Goal: Task Accomplishment & Management: Manage account settings

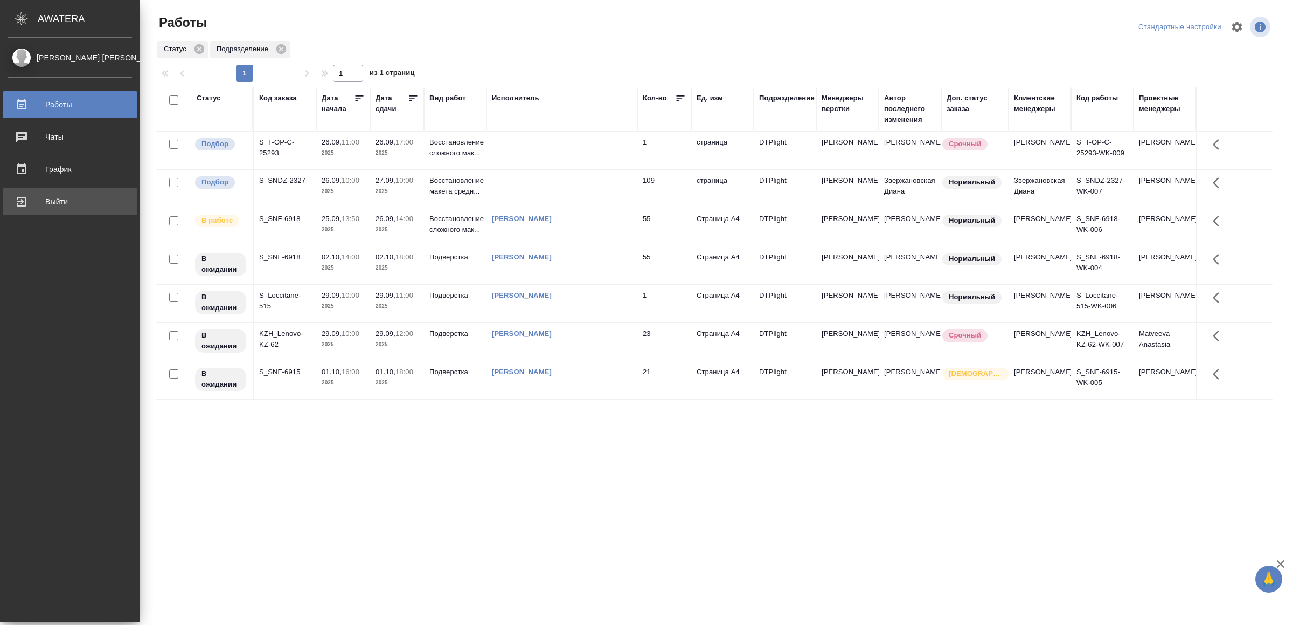
click at [42, 195] on div "Выйти" at bounding box center [70, 201] width 124 height 16
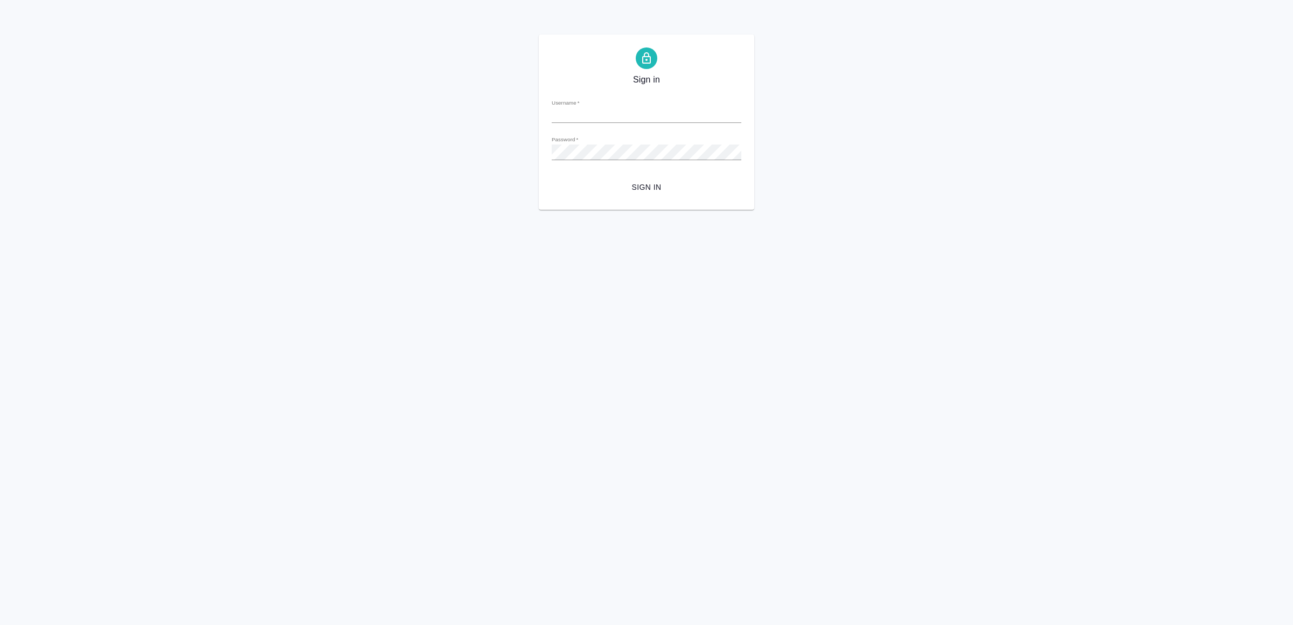
type input "v.yamkovenko@awatera.com"
click at [654, 183] on span "Sign in" at bounding box center [646, 187] width 172 height 13
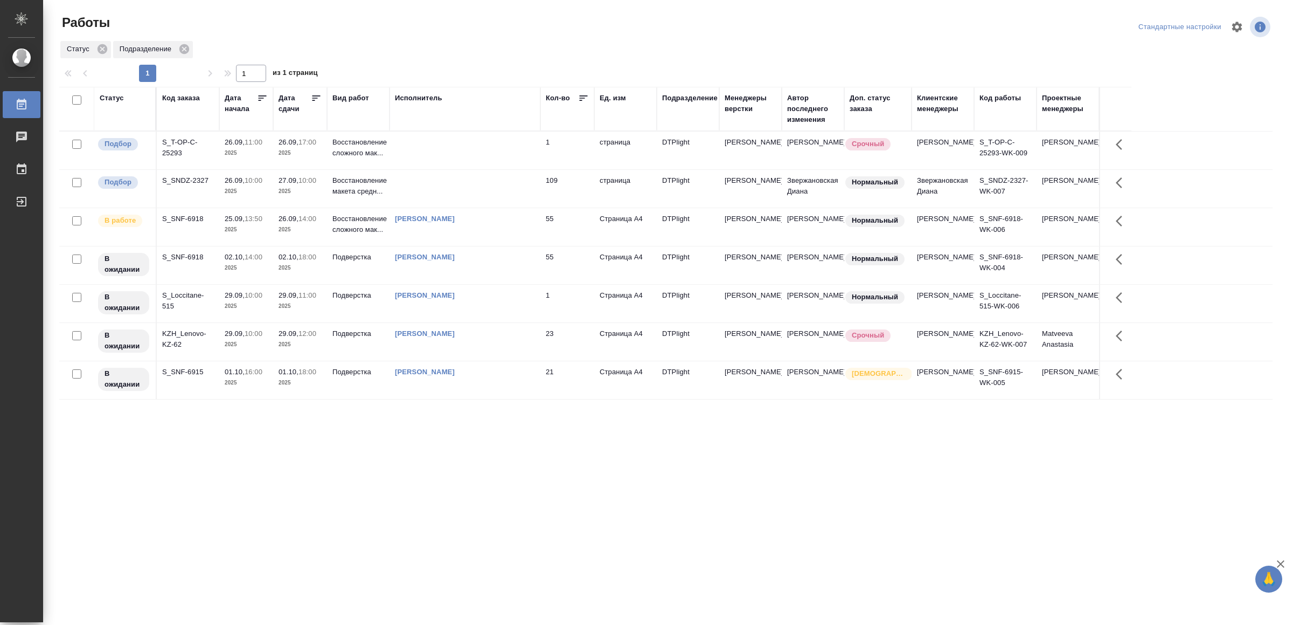
click at [522, 322] on td "[PERSON_NAME]" at bounding box center [465, 304] width 151 height 38
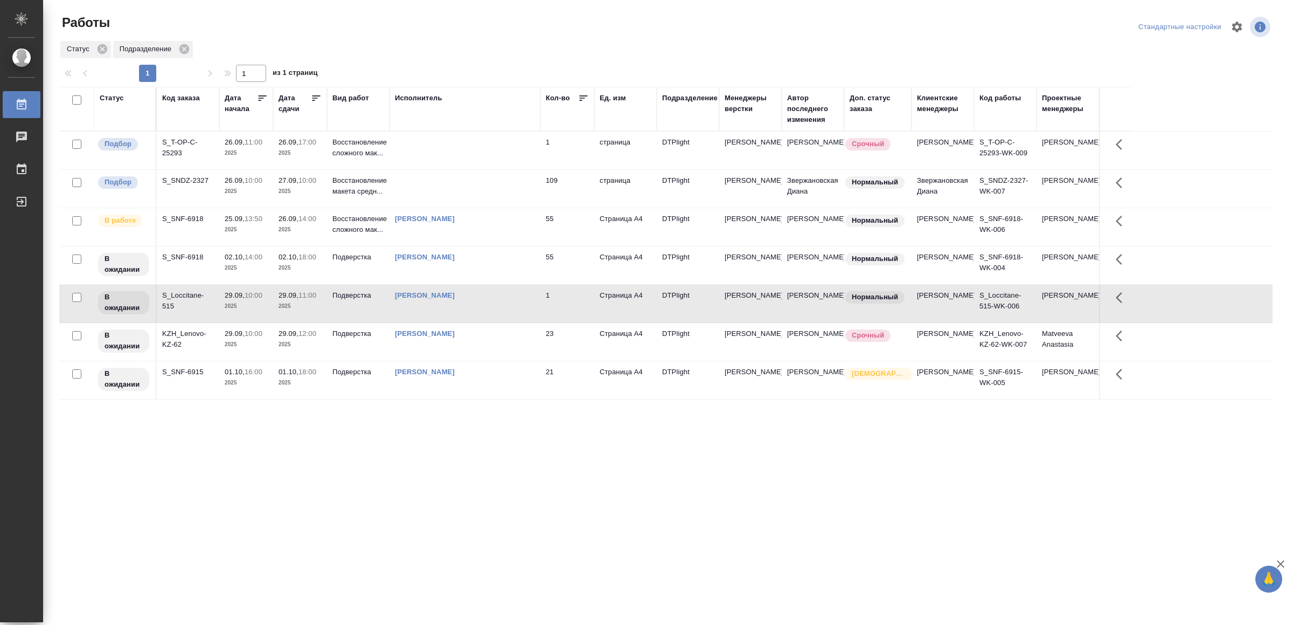
click at [522, 322] on td "Ямковенко Вера" at bounding box center [465, 304] width 151 height 38
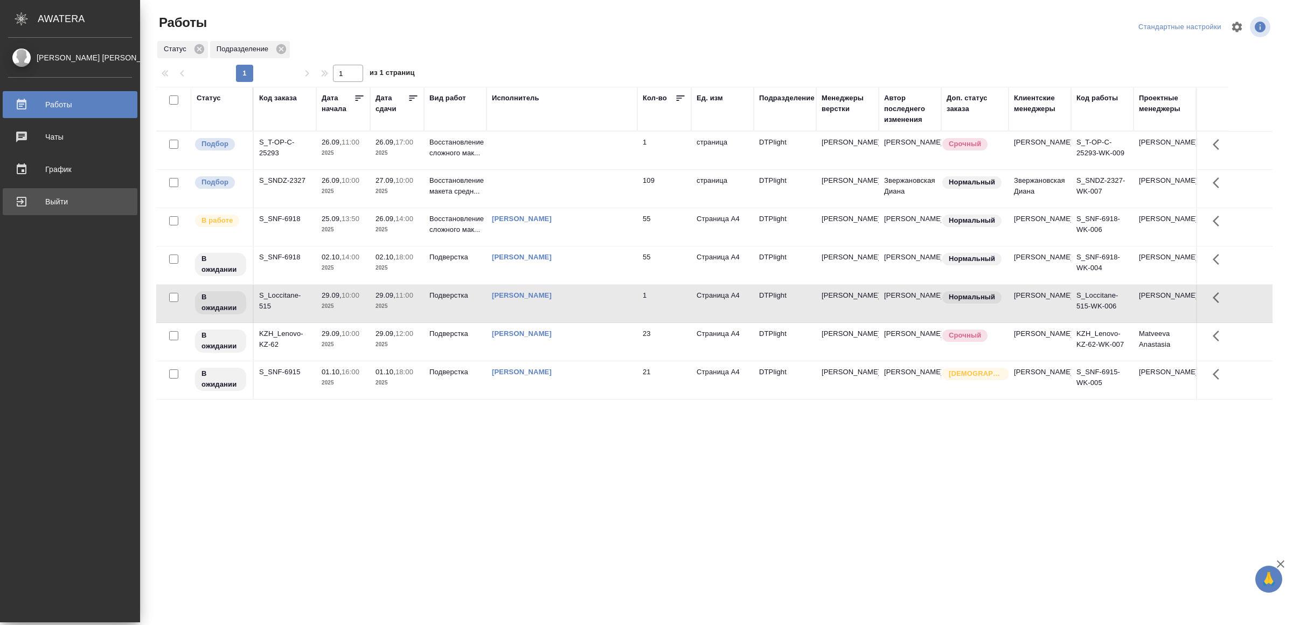
click at [45, 200] on div "Выйти" at bounding box center [70, 201] width 124 height 16
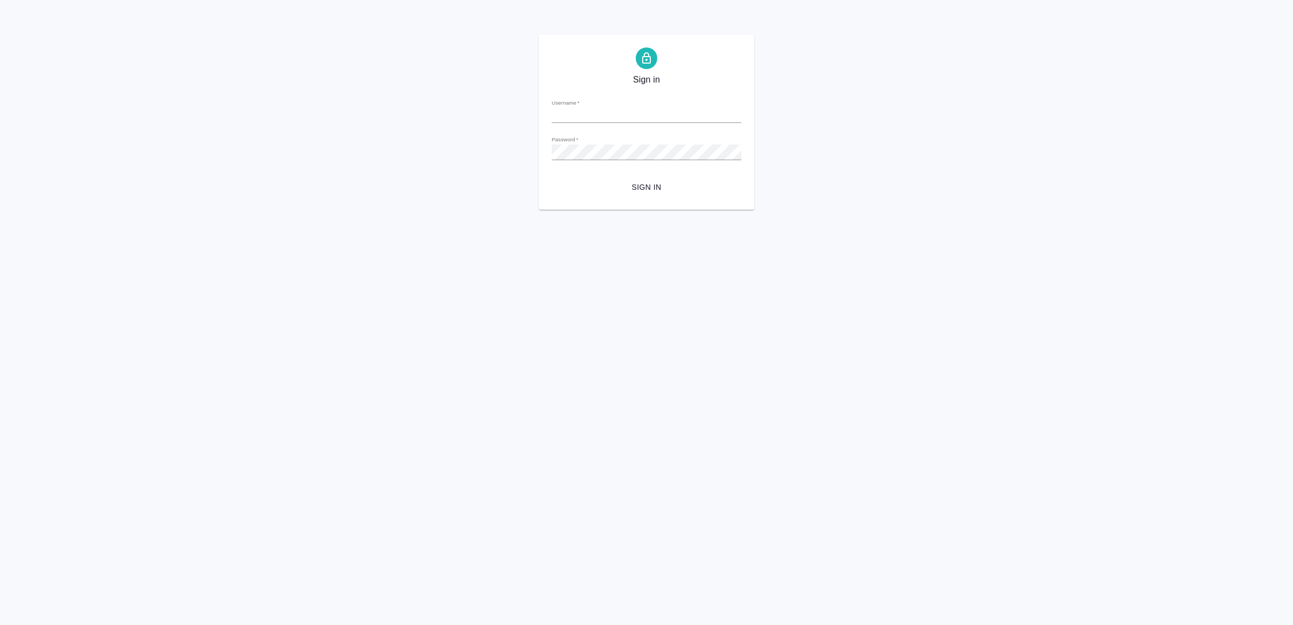
type input "[EMAIL_ADDRESS][DOMAIN_NAME]"
click at [639, 183] on span "Sign in" at bounding box center [646, 187] width 172 height 13
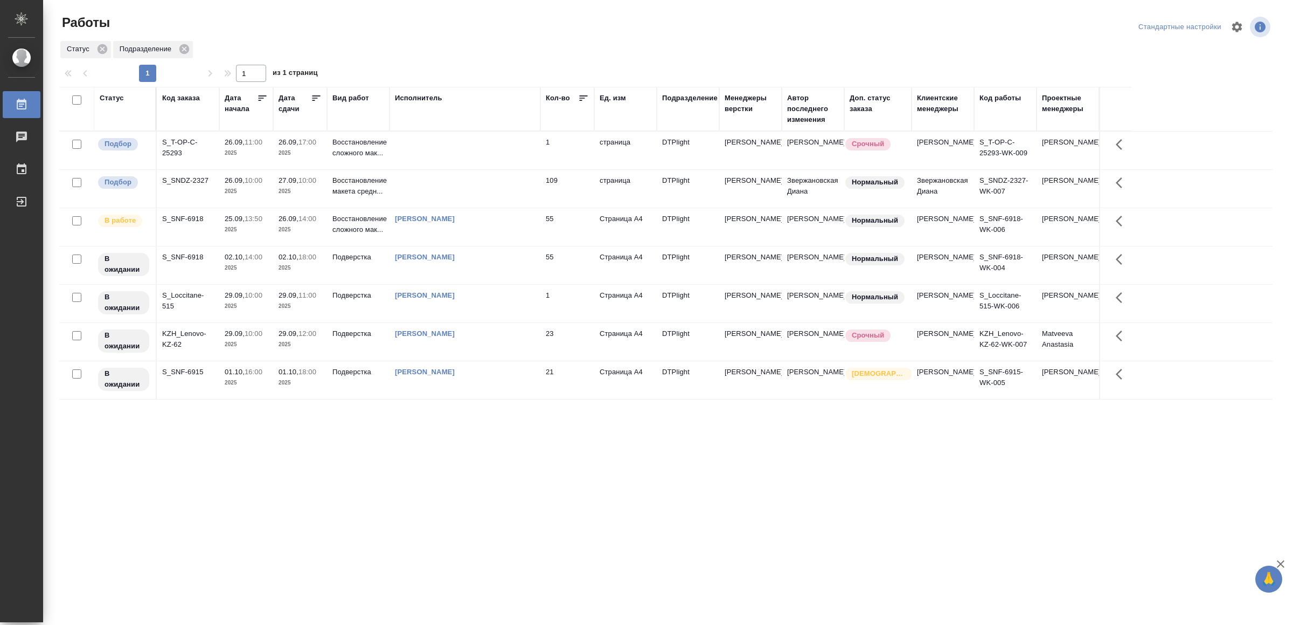
drag, startPoint x: 626, startPoint y: 443, endPoint x: 611, endPoint y: 455, distance: 19.2
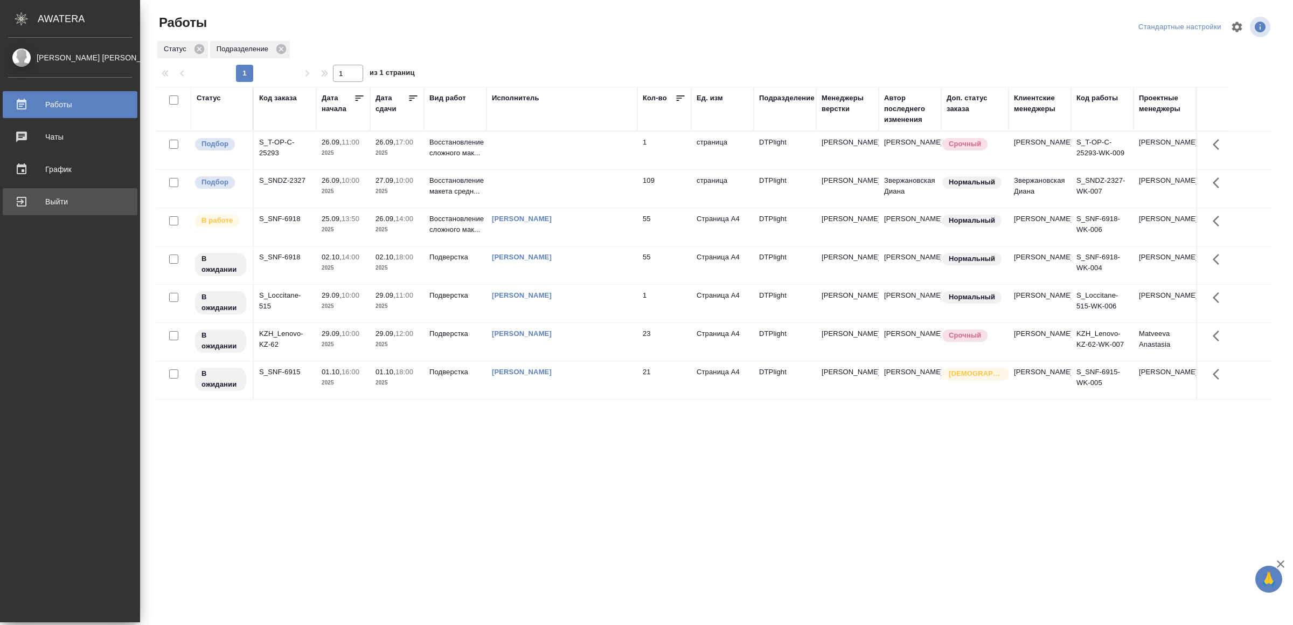
click at [46, 204] on div "Выйти" at bounding box center [70, 201] width 124 height 16
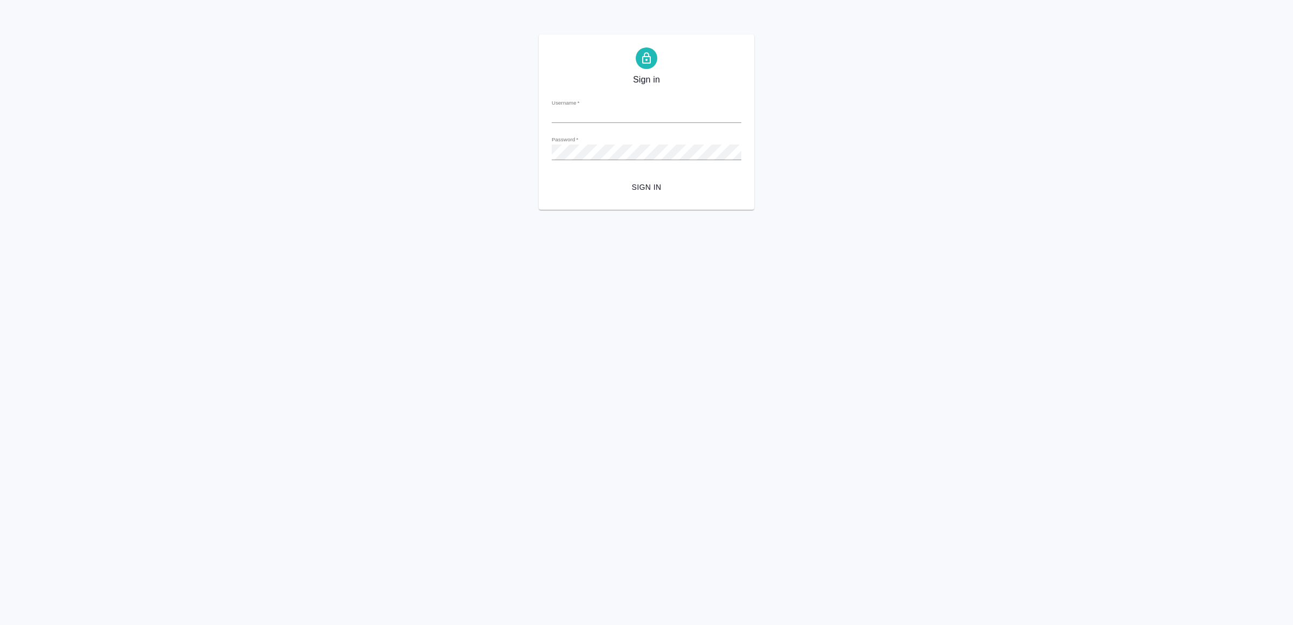
type input "[EMAIL_ADDRESS][DOMAIN_NAME]"
click at [631, 188] on span "Sign in" at bounding box center [646, 187] width 172 height 13
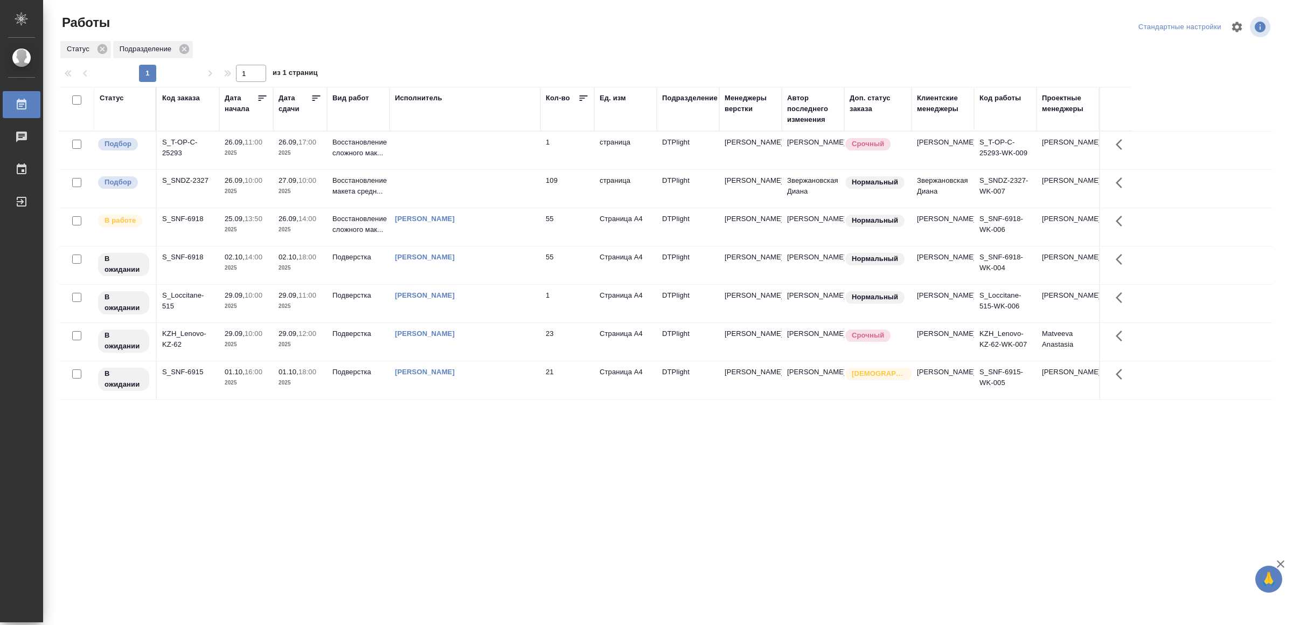
click at [511, 224] on div "[PERSON_NAME]" at bounding box center [465, 218] width 140 height 11
click at [511, 224] on div "Ямковенко Вера" at bounding box center [465, 218] width 140 height 11
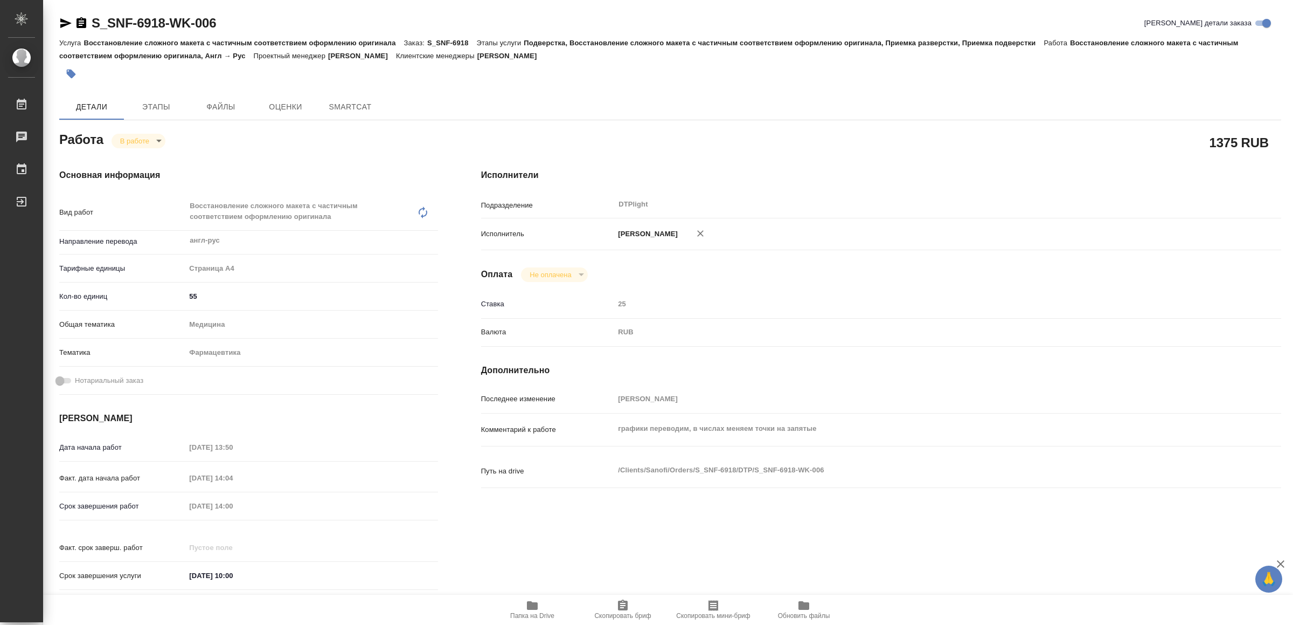
type textarea "x"
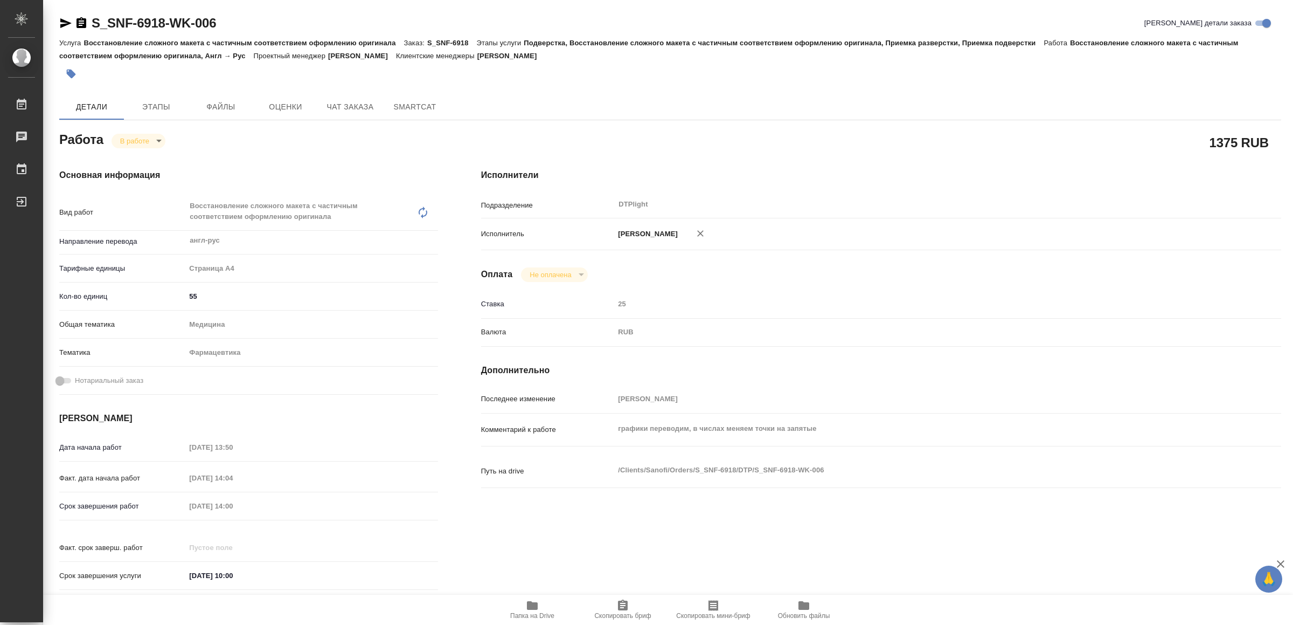
type textarea "x"
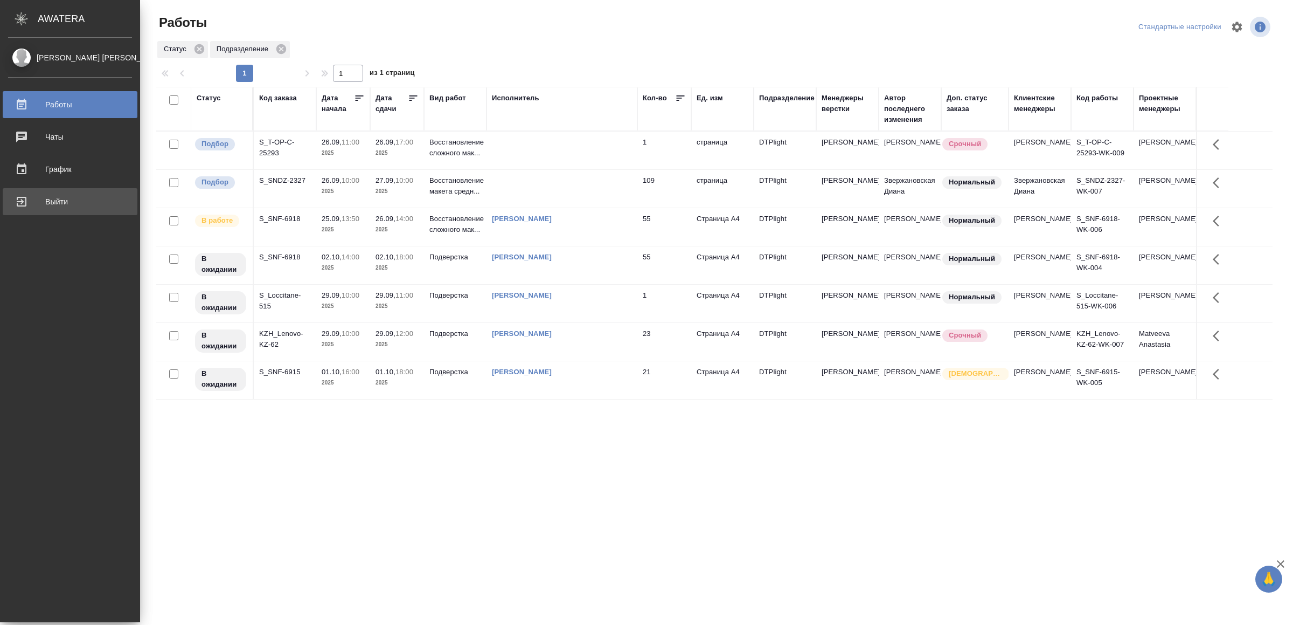
click at [36, 204] on div "Выйти" at bounding box center [70, 201] width 124 height 16
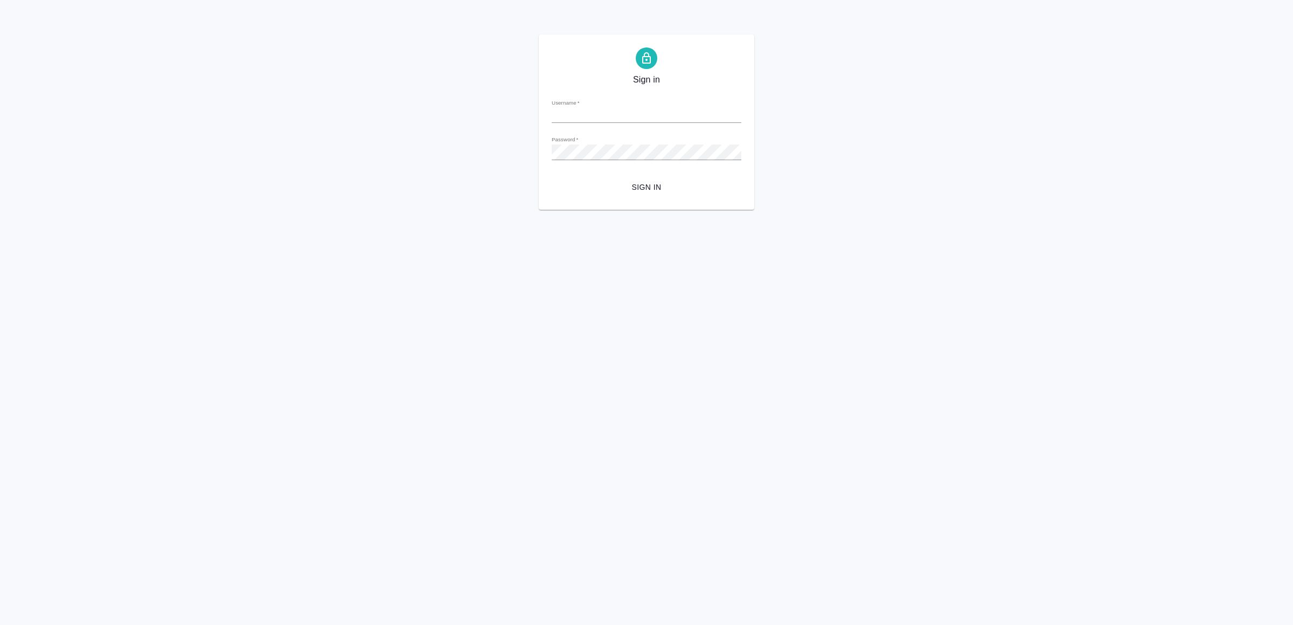
type input "[EMAIL_ADDRESS][DOMAIN_NAME]"
click at [649, 189] on span "Sign in" at bounding box center [646, 187] width 172 height 13
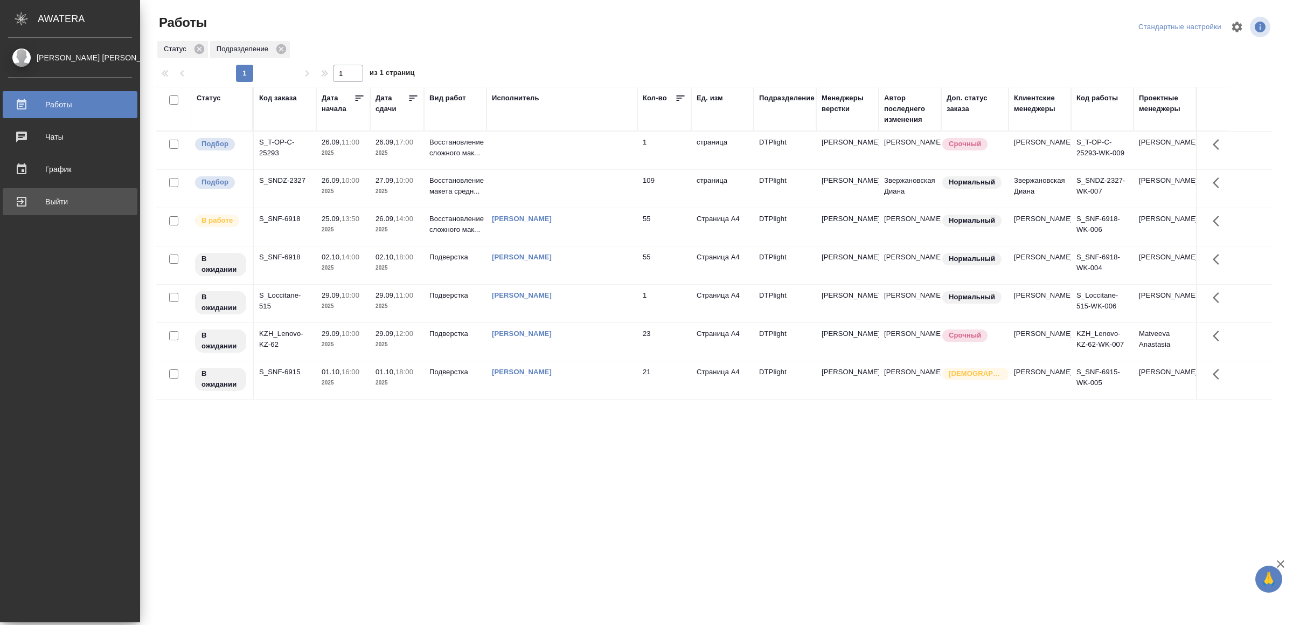
click at [42, 199] on div "Выйти" at bounding box center [70, 201] width 124 height 16
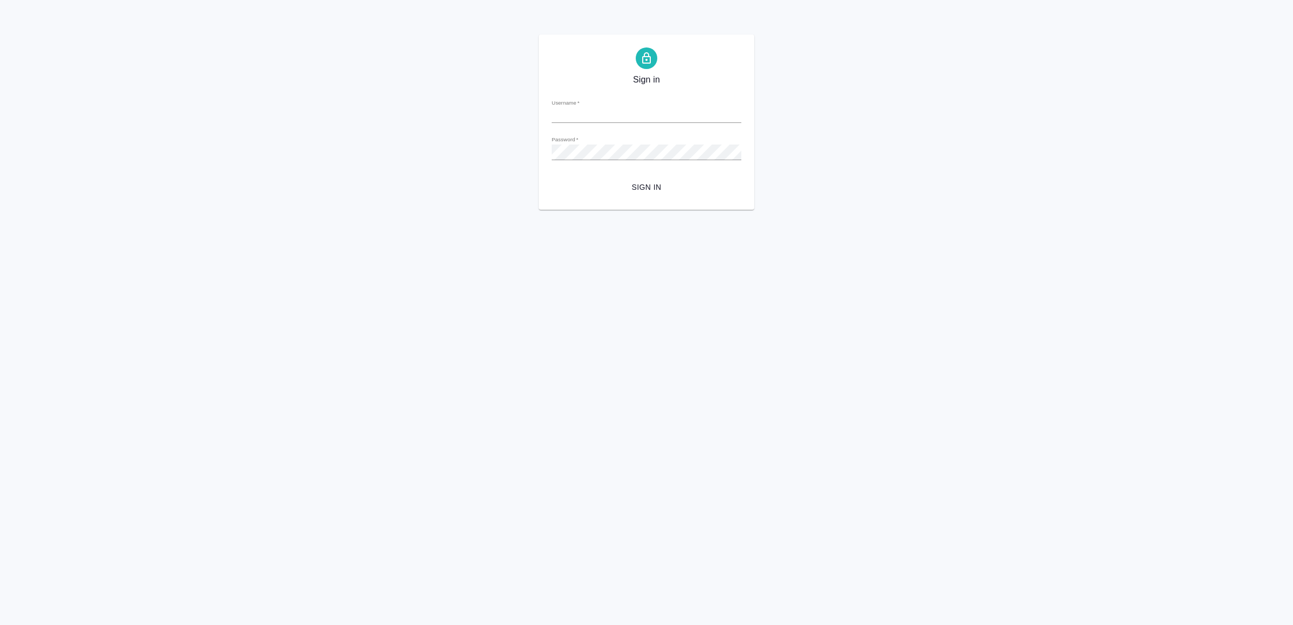
type input "v.yamkovenko@awatera.com"
click at [612, 193] on span "Sign in" at bounding box center [646, 187] width 172 height 13
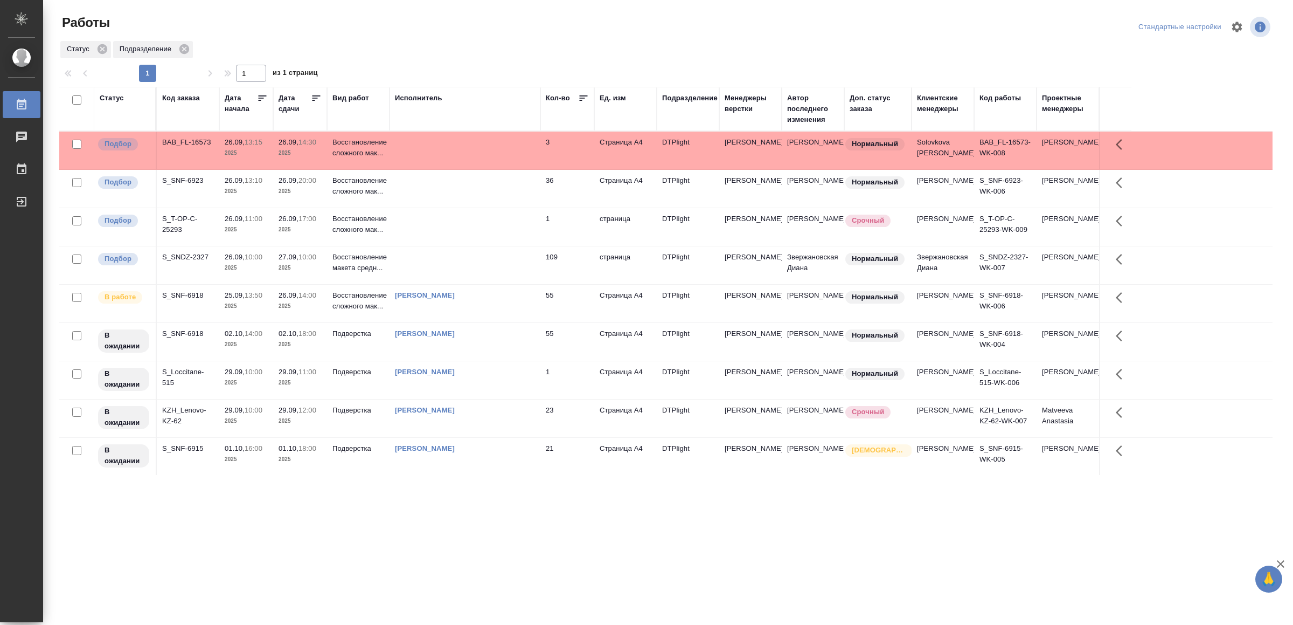
click at [444, 159] on td at bounding box center [465, 150] width 151 height 38
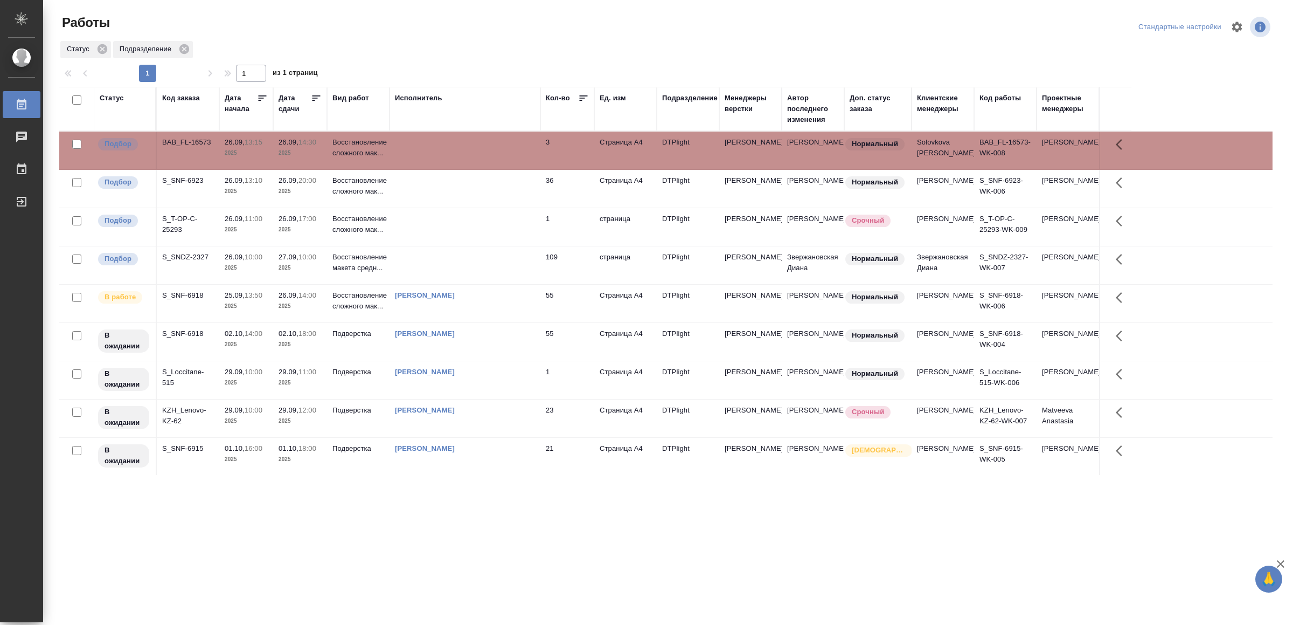
click at [444, 159] on td at bounding box center [465, 150] width 151 height 38
click at [453, 183] on td at bounding box center [465, 189] width 151 height 38
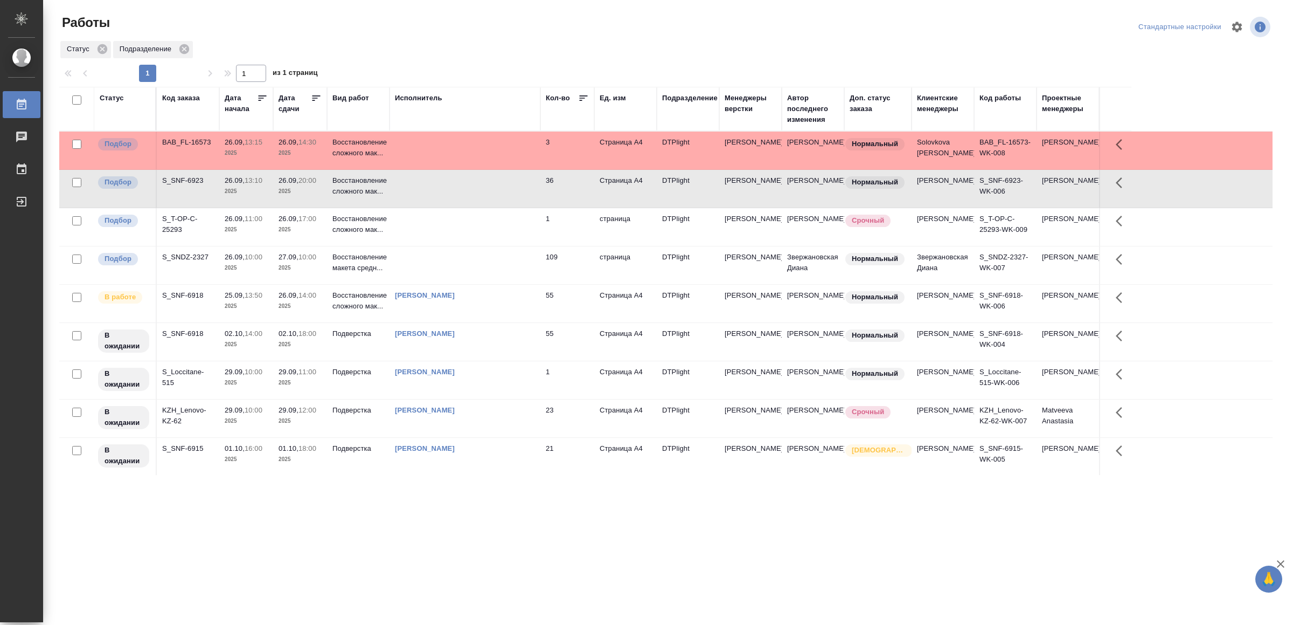
click at [453, 183] on td at bounding box center [465, 189] width 151 height 38
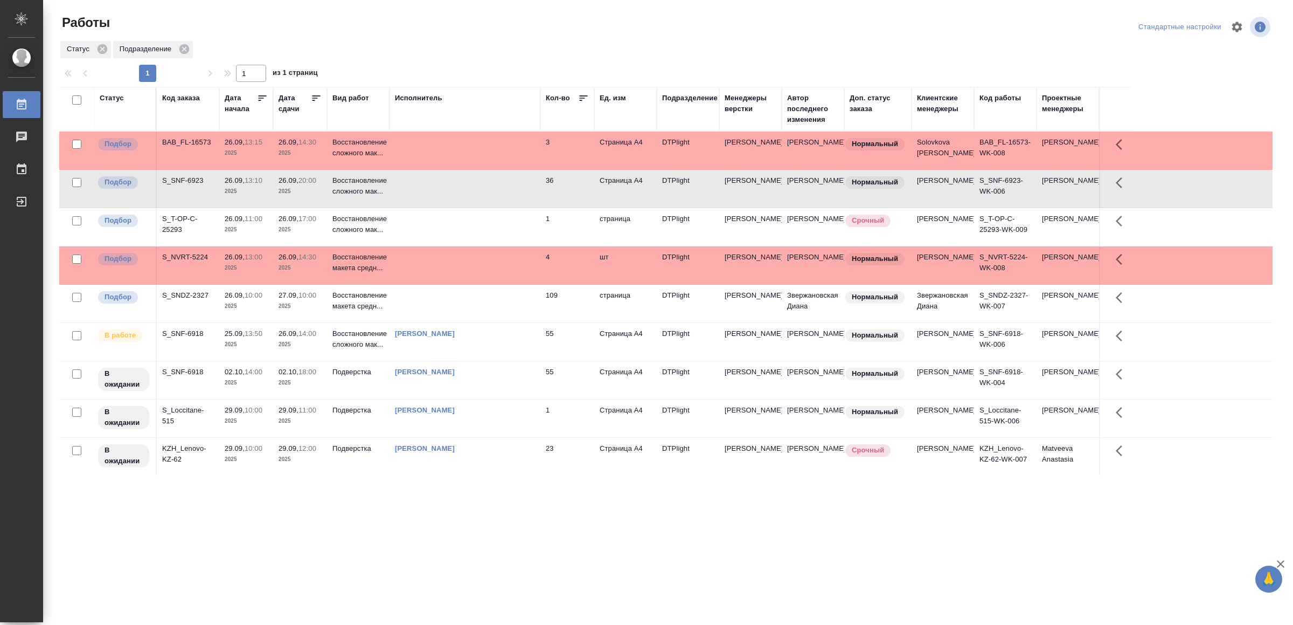
click at [435, 272] on td at bounding box center [465, 265] width 151 height 38
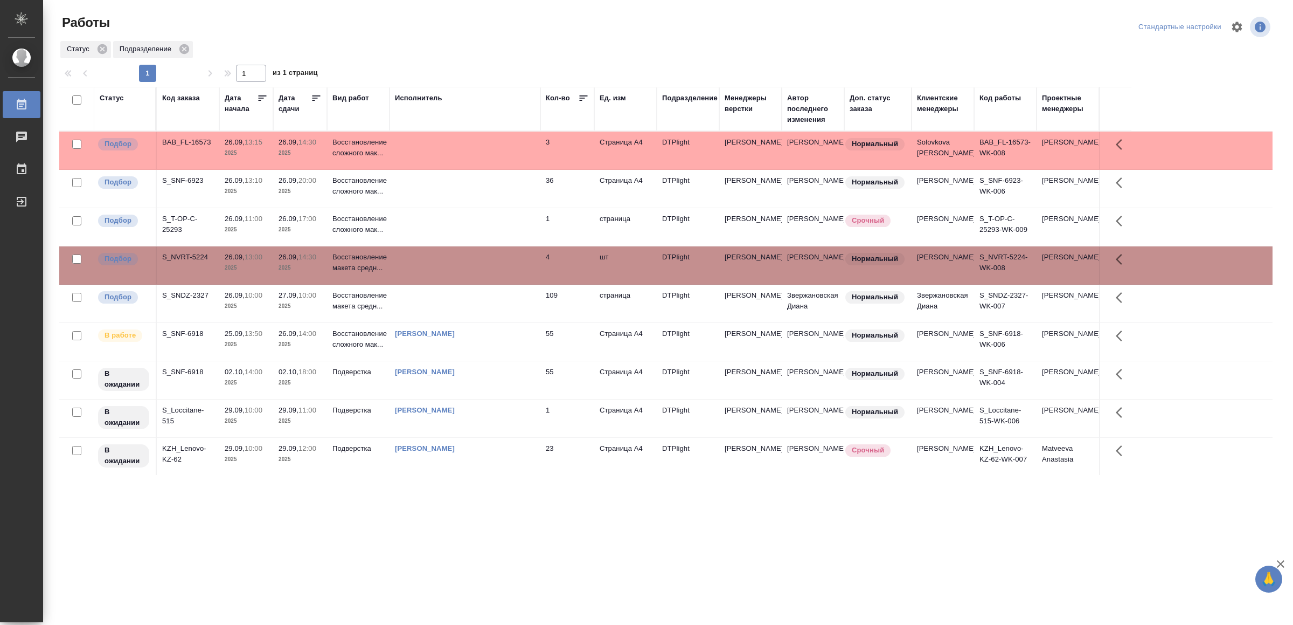
click at [435, 272] on td at bounding box center [465, 265] width 151 height 38
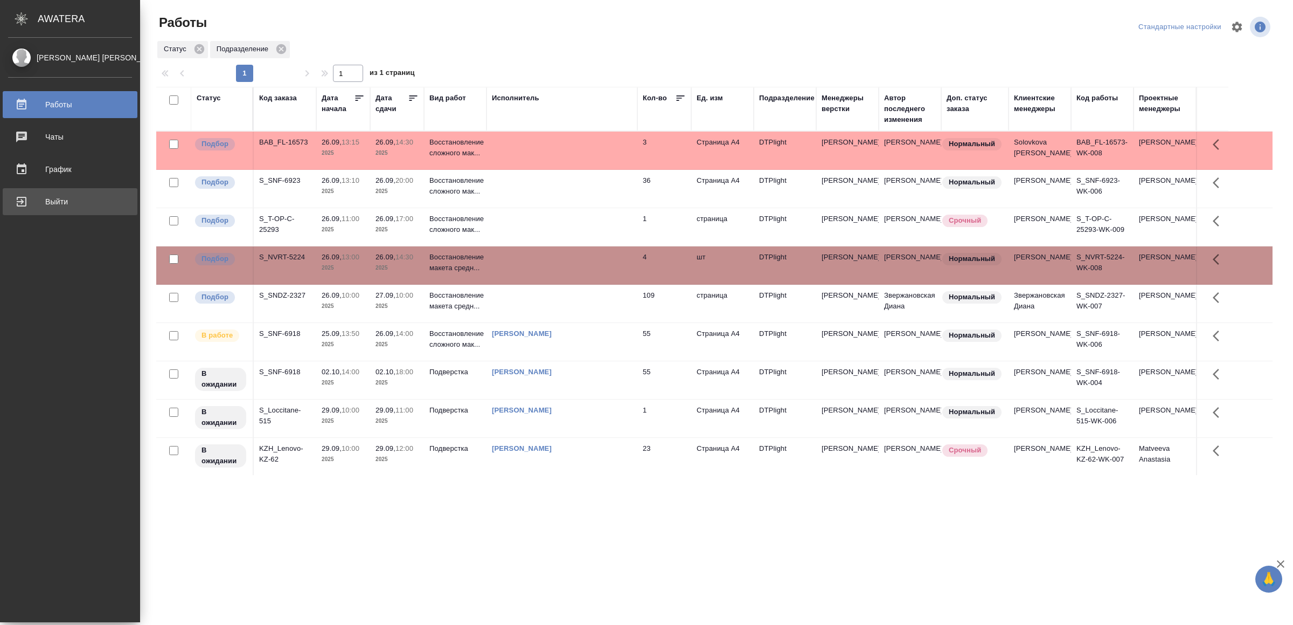
click at [41, 201] on div "Выйти" at bounding box center [70, 201] width 124 height 16
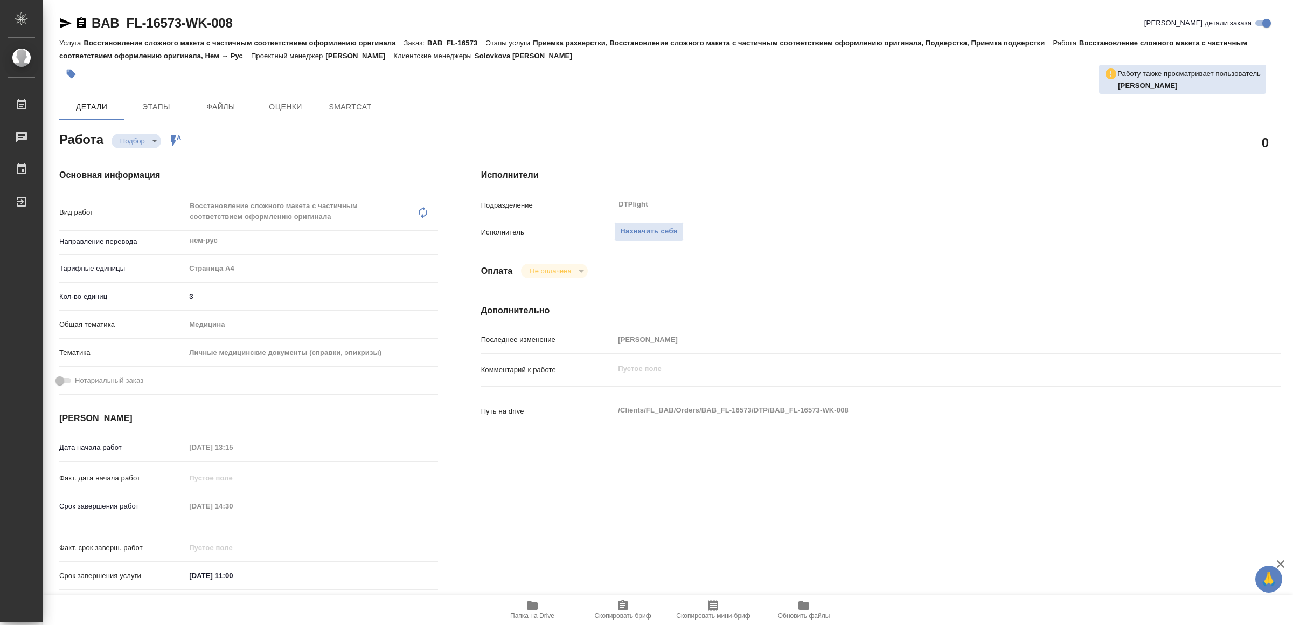
click at [529, 613] on span "Папка на Drive" at bounding box center [532, 616] width 44 height 8
click at [537, 607] on icon "button" at bounding box center [532, 605] width 11 height 9
click at [521, 608] on span "Папка на Drive" at bounding box center [533, 609] width 78 height 20
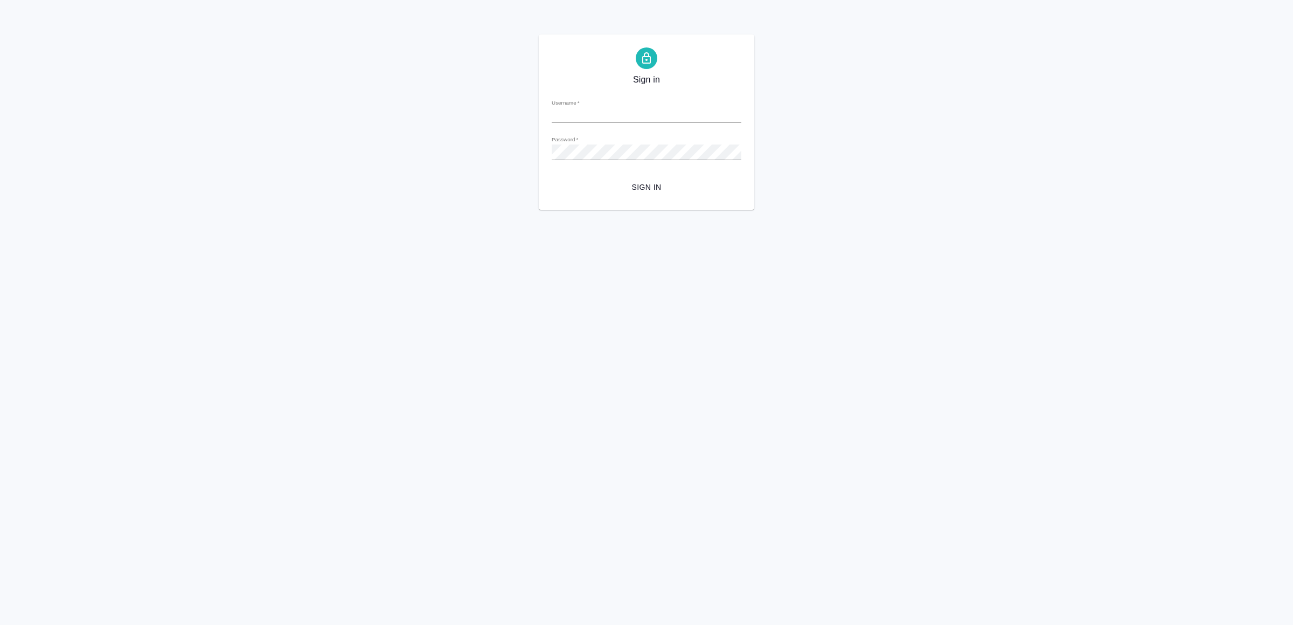
type input "[EMAIL_ADDRESS][DOMAIN_NAME]"
click at [657, 181] on span "Sign in" at bounding box center [646, 187] width 172 height 13
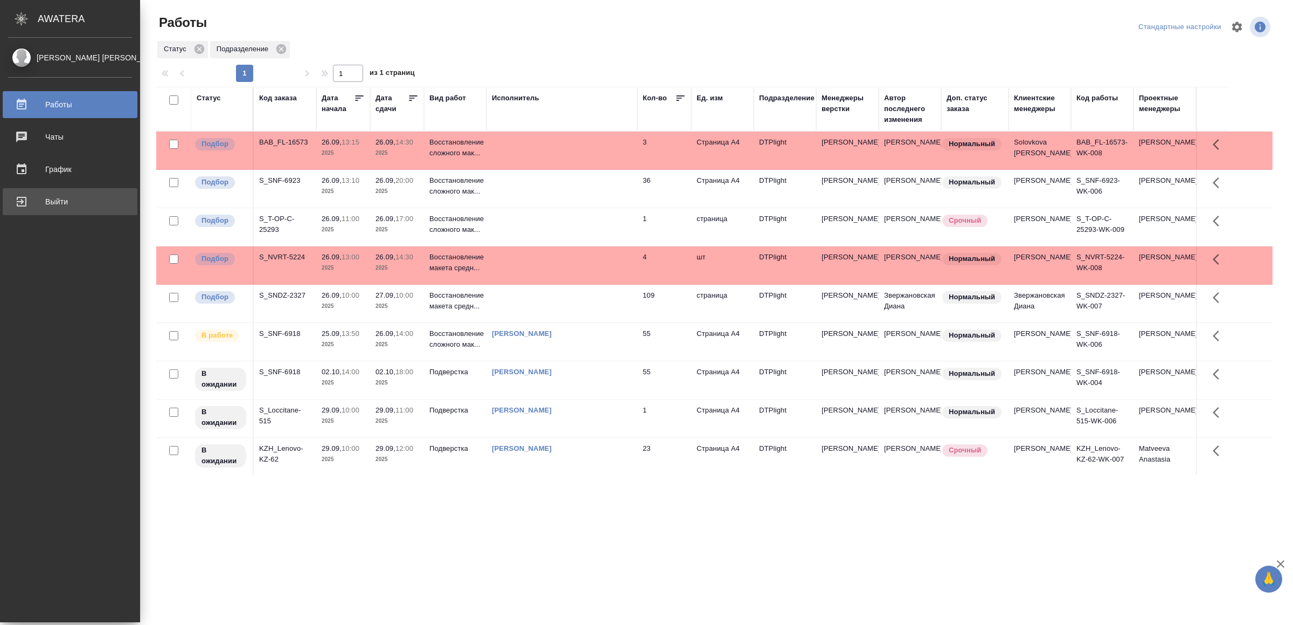
click at [33, 202] on div "Выйти" at bounding box center [70, 201] width 124 height 16
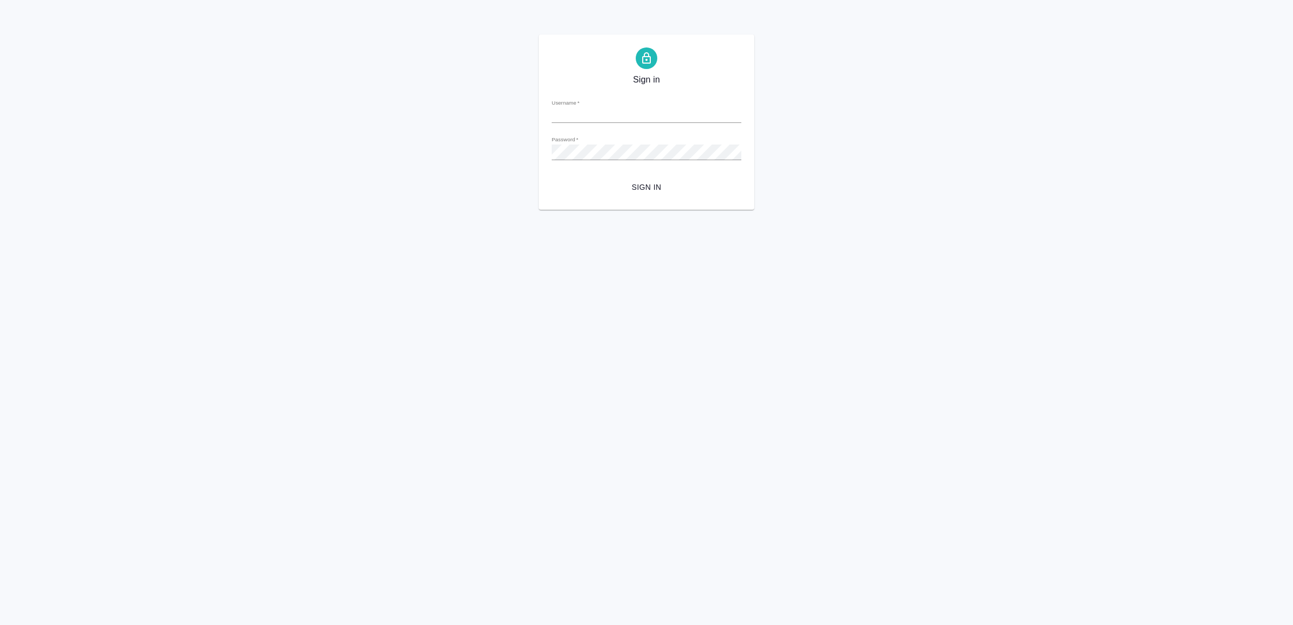
type input "[EMAIL_ADDRESS][DOMAIN_NAME]"
click at [616, 186] on span "Sign in" at bounding box center [646, 187] width 172 height 13
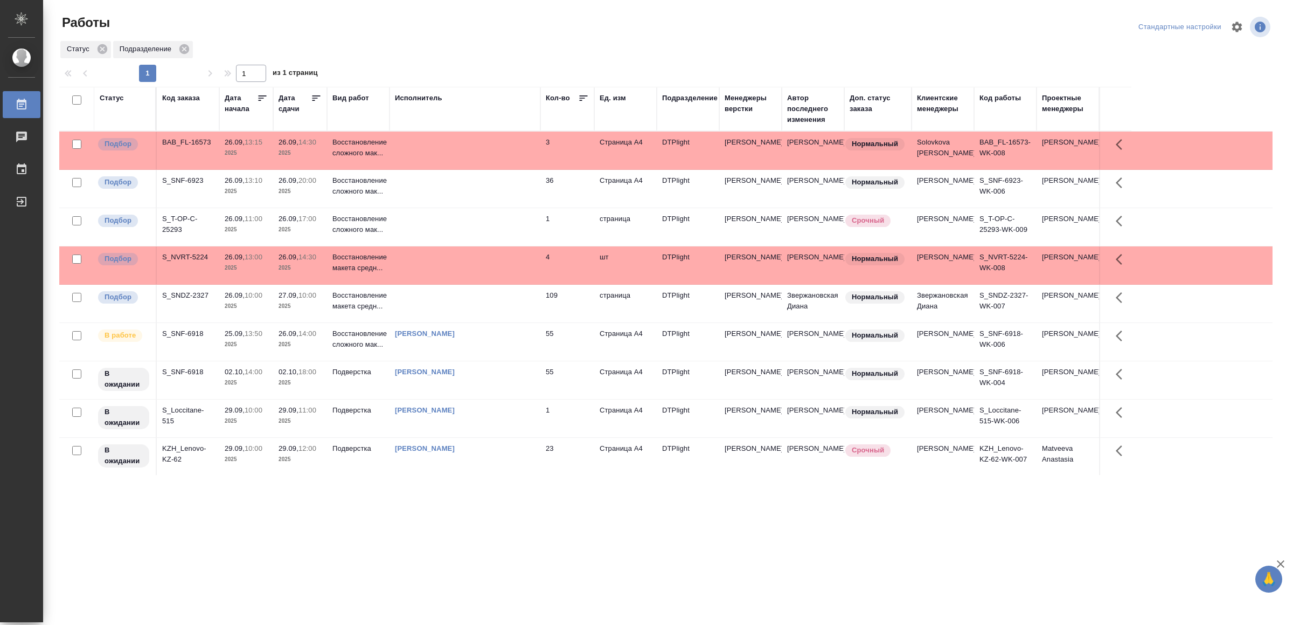
click at [471, 136] on td at bounding box center [465, 150] width 151 height 38
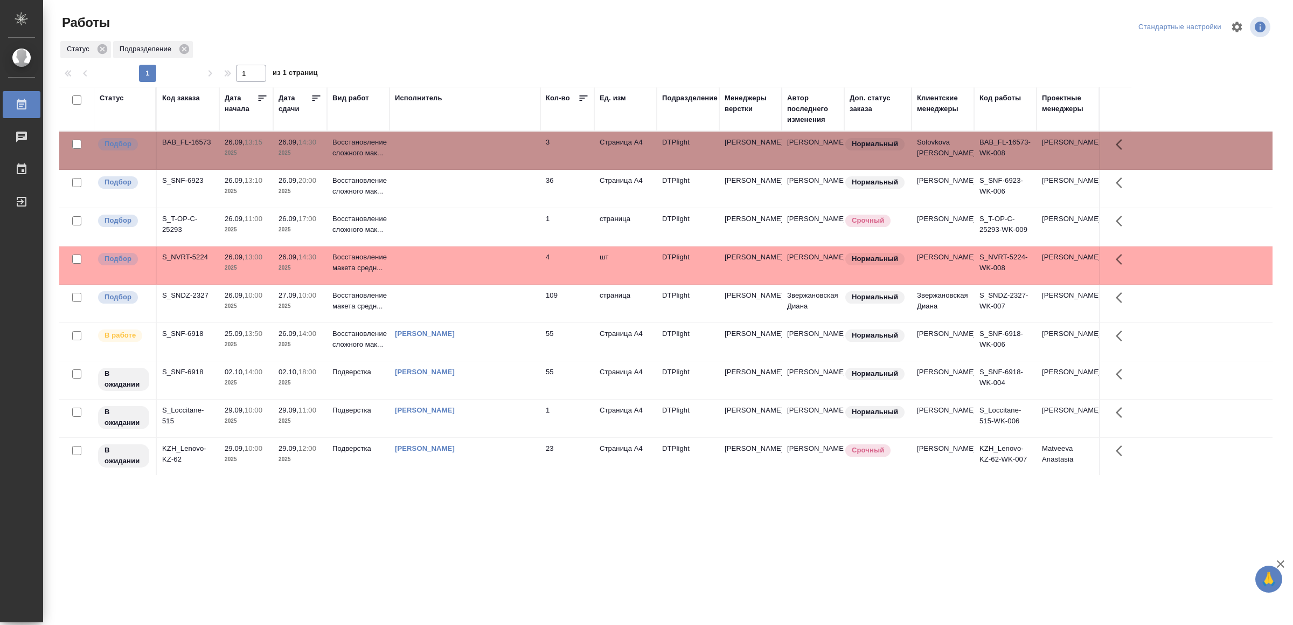
click at [471, 136] on td at bounding box center [465, 150] width 151 height 38
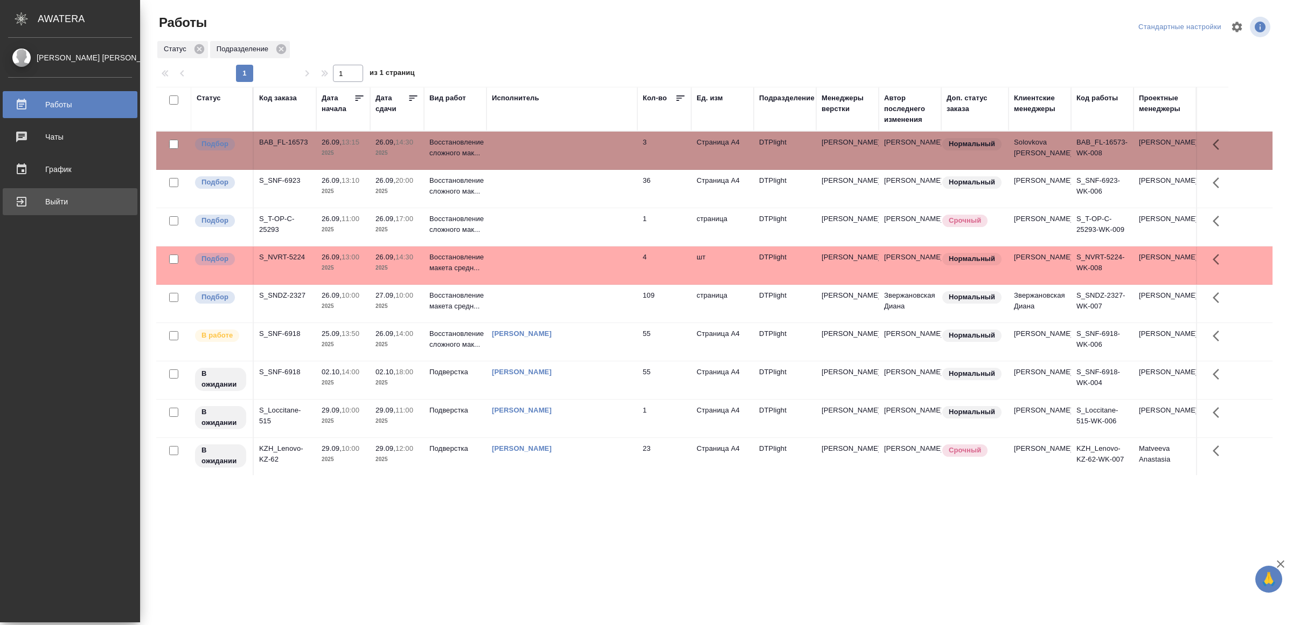
click at [59, 203] on div "Выйти" at bounding box center [70, 201] width 124 height 16
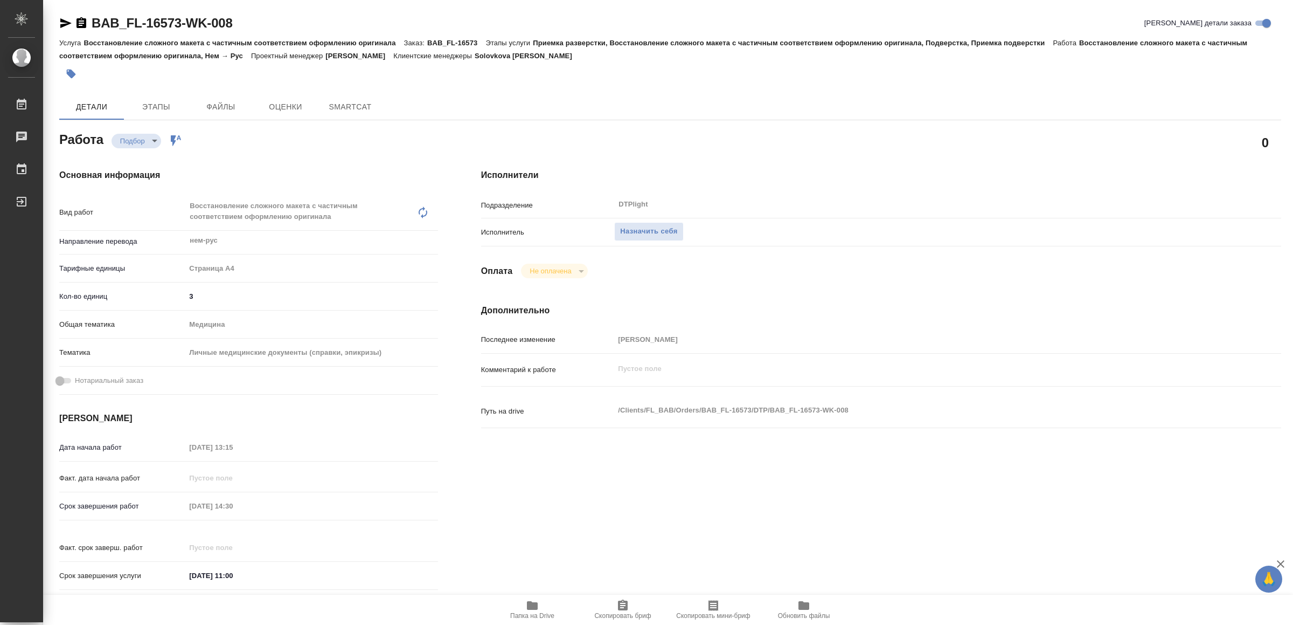
click at [529, 608] on icon "button" at bounding box center [532, 605] width 11 height 9
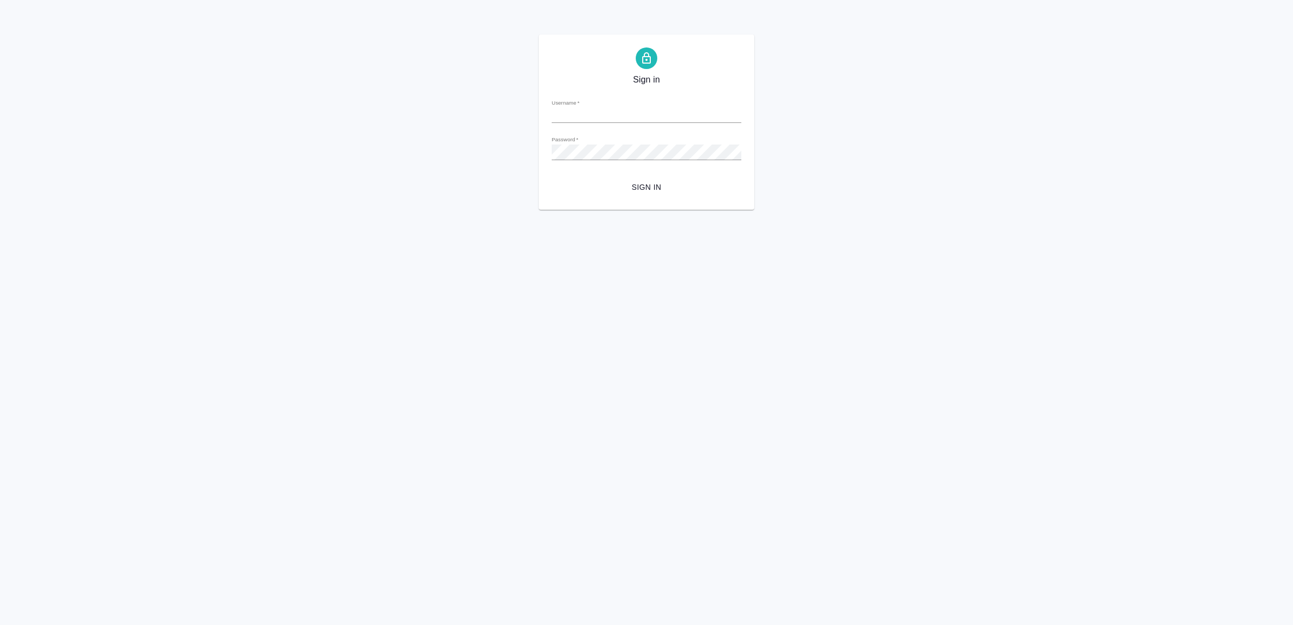
type input "[EMAIL_ADDRESS][DOMAIN_NAME]"
click at [663, 183] on span "Sign in" at bounding box center [646, 187] width 172 height 13
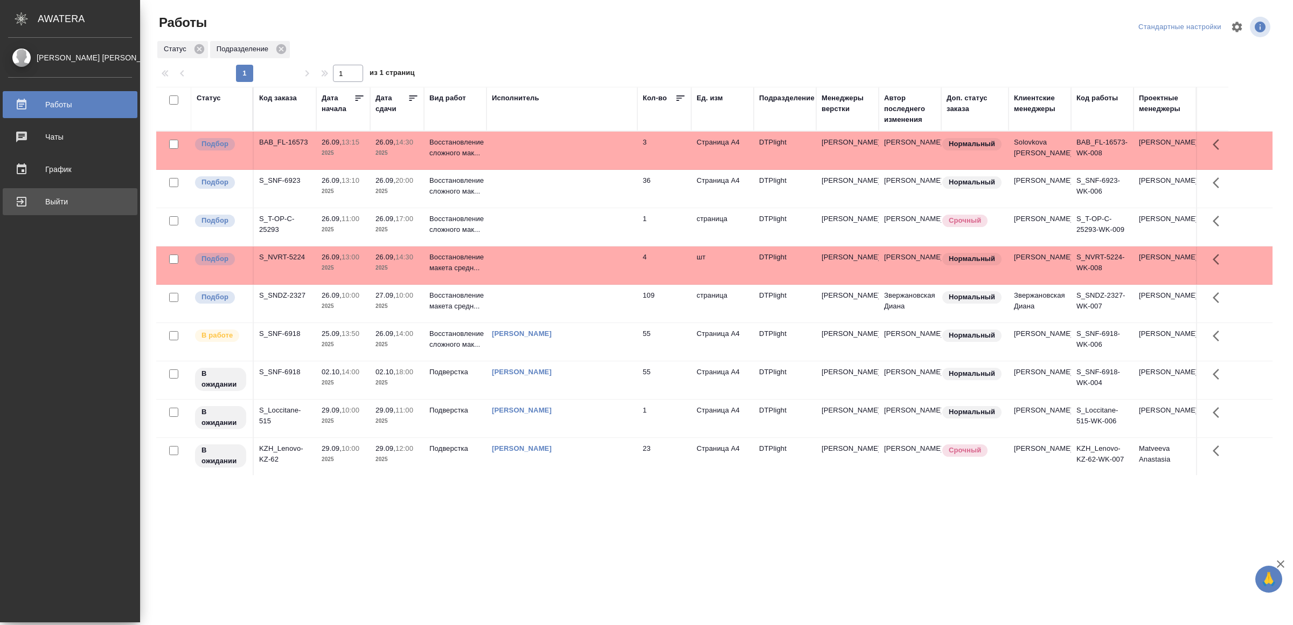
click at [49, 201] on div "Выйти" at bounding box center [70, 201] width 124 height 16
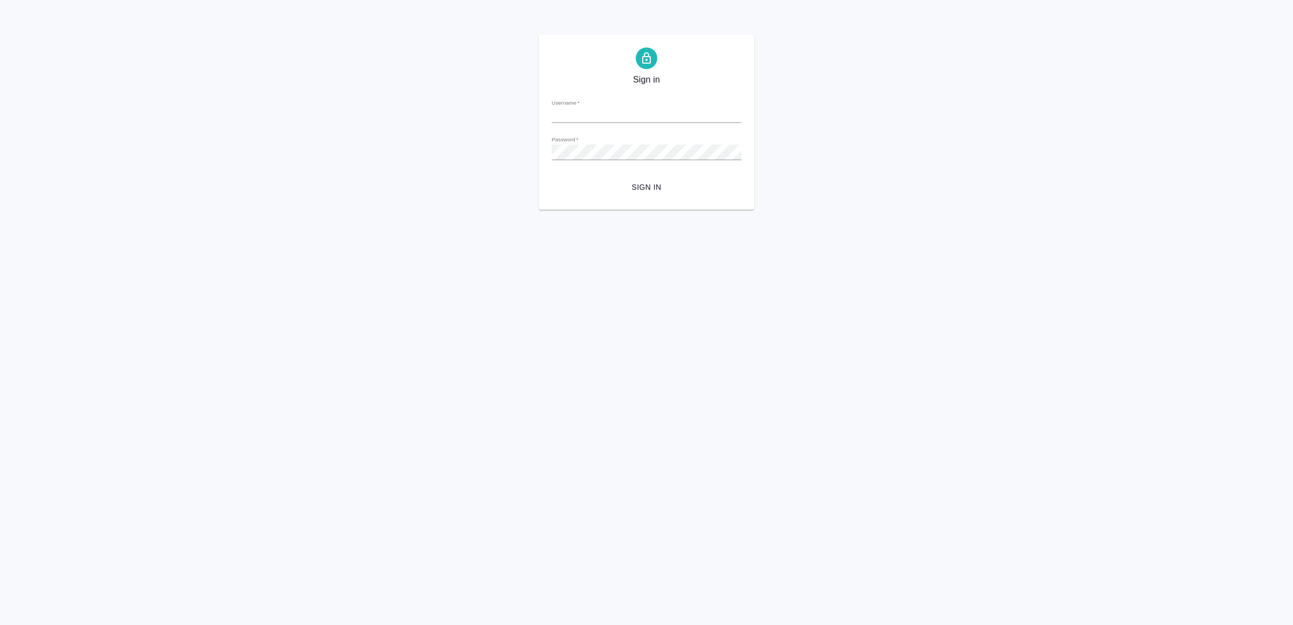
type input "[EMAIL_ADDRESS][DOMAIN_NAME]"
click at [655, 188] on span "Sign in" at bounding box center [646, 187] width 172 height 13
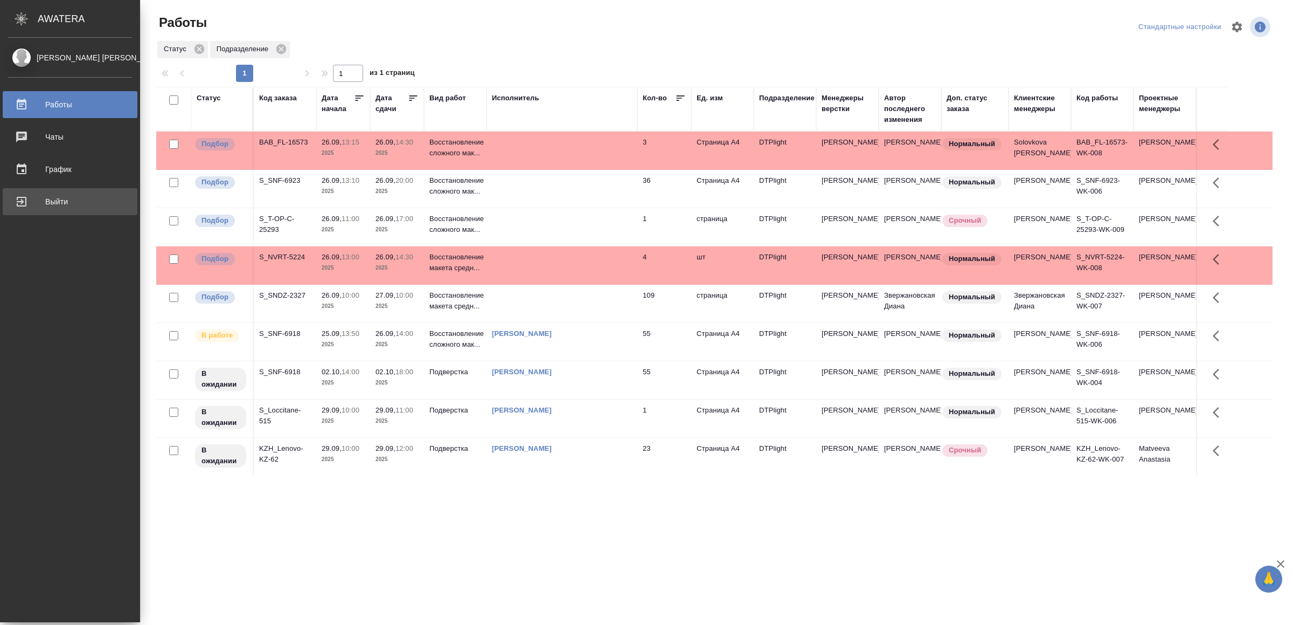
click at [41, 201] on div "Выйти" at bounding box center [70, 201] width 124 height 16
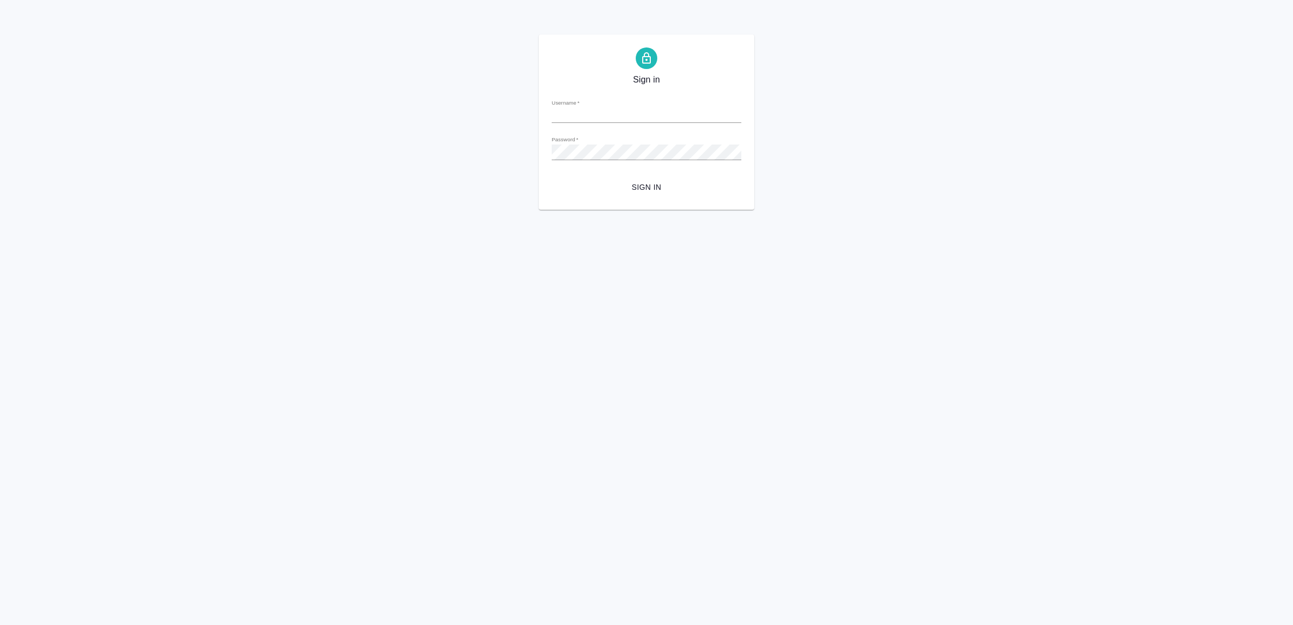
type input "[EMAIL_ADDRESS][DOMAIN_NAME]"
click at [673, 181] on span "Sign in" at bounding box center [646, 187] width 172 height 13
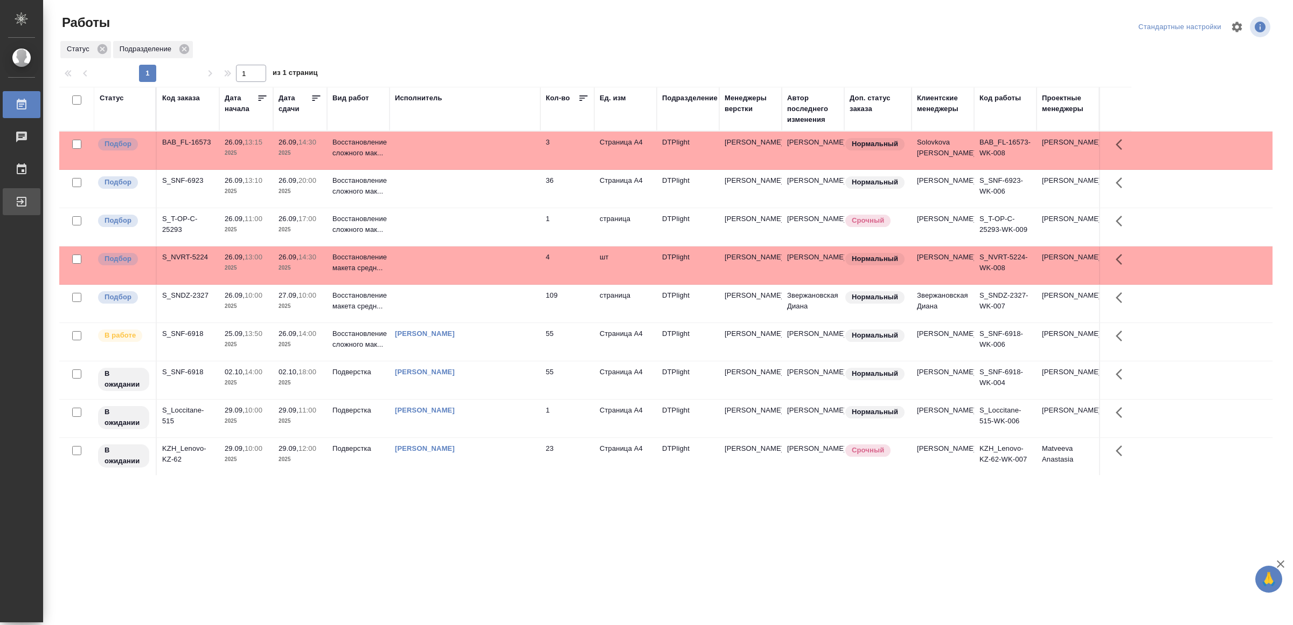
click at [22, 198] on div "Выйти" at bounding box center [8, 201] width 27 height 16
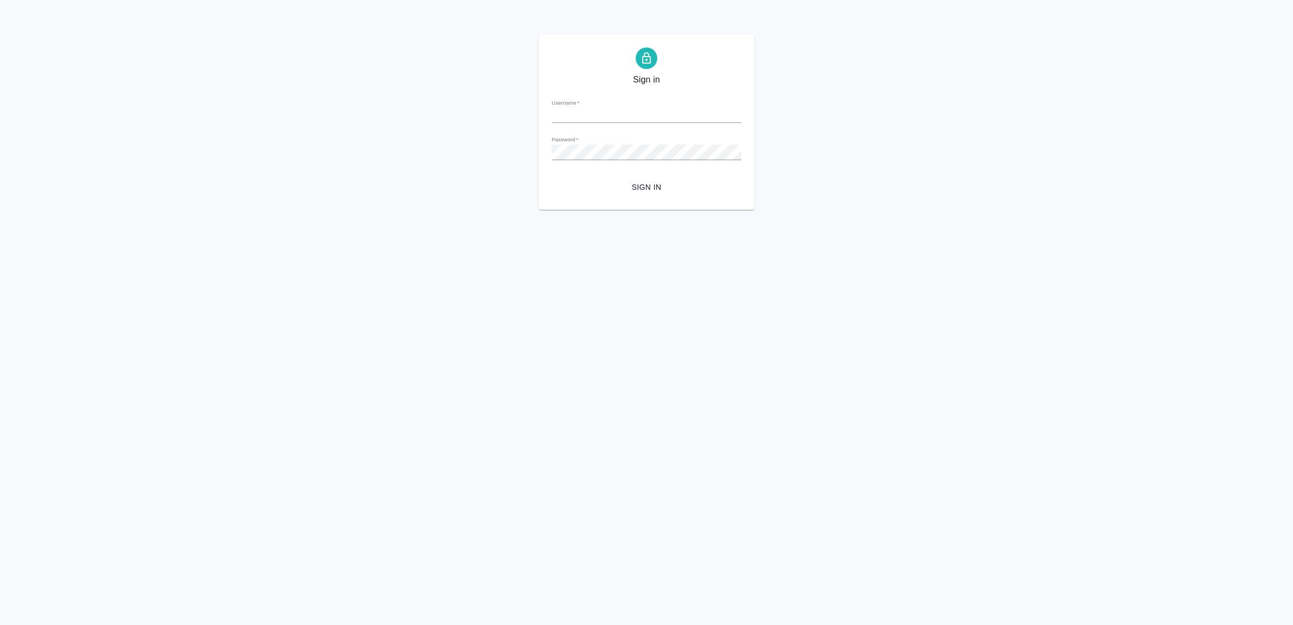
type input "v.yamkovenko@awatera.com"
click at [627, 189] on span "Sign in" at bounding box center [646, 187] width 172 height 13
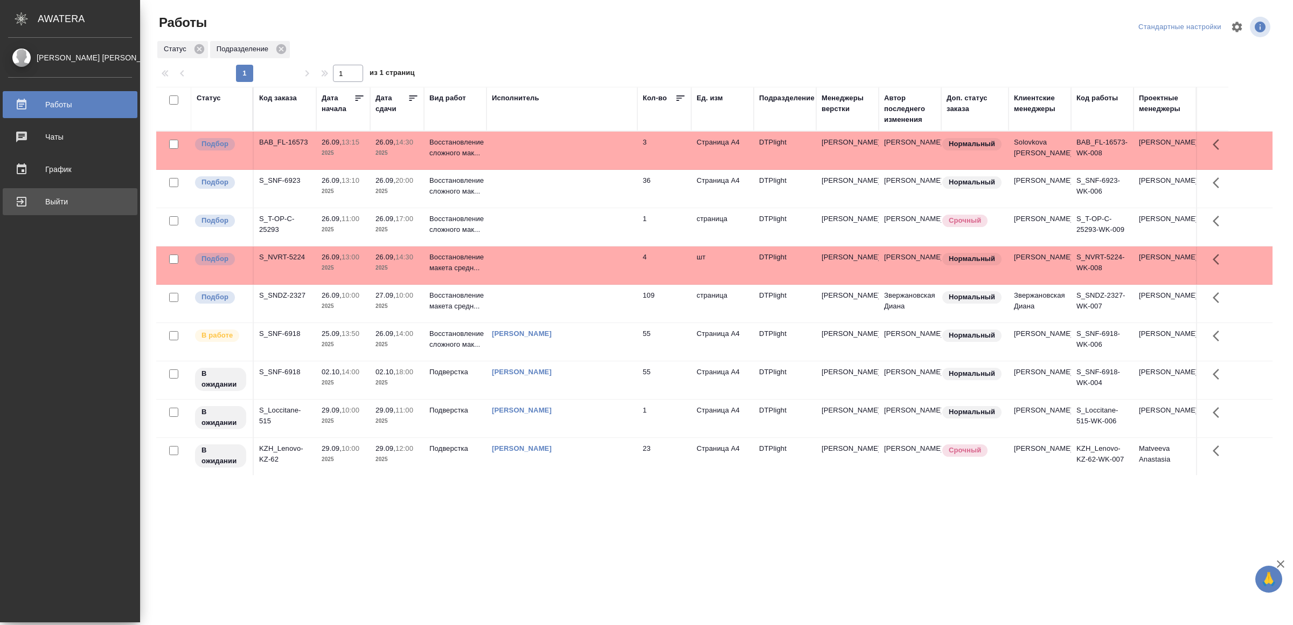
click at [42, 200] on div "Выйти" at bounding box center [70, 201] width 124 height 16
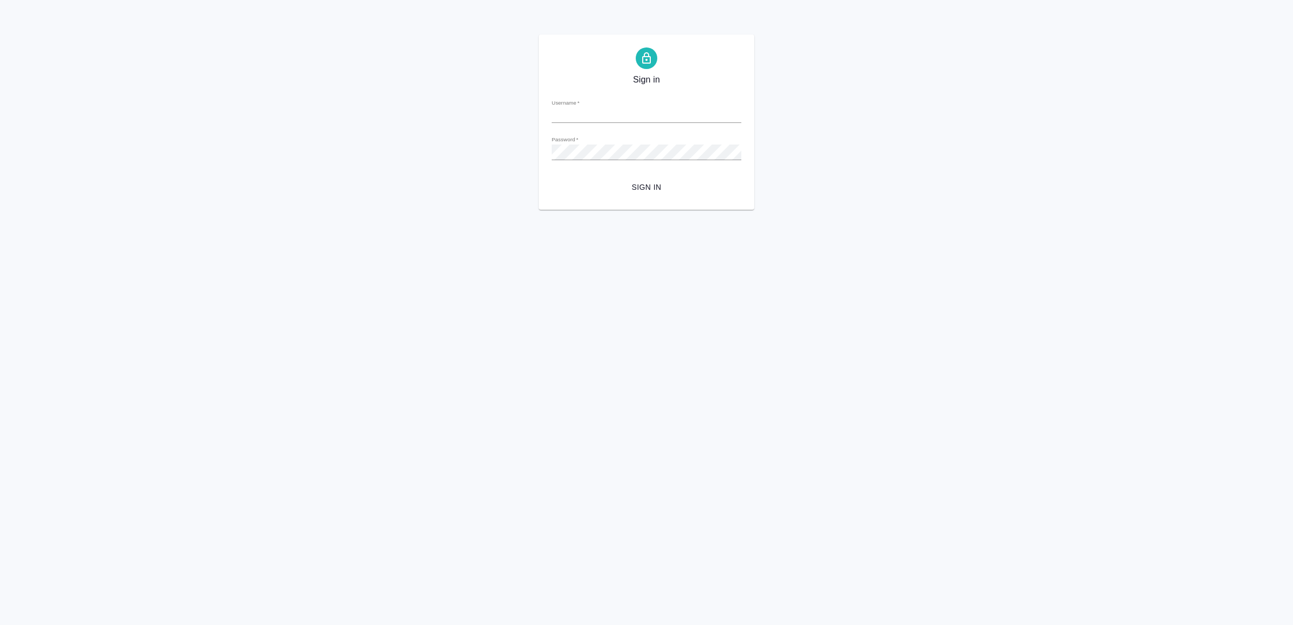
type input "[EMAIL_ADDRESS][DOMAIN_NAME]"
click at [682, 179] on button "Sign in" at bounding box center [647, 187] width 190 height 20
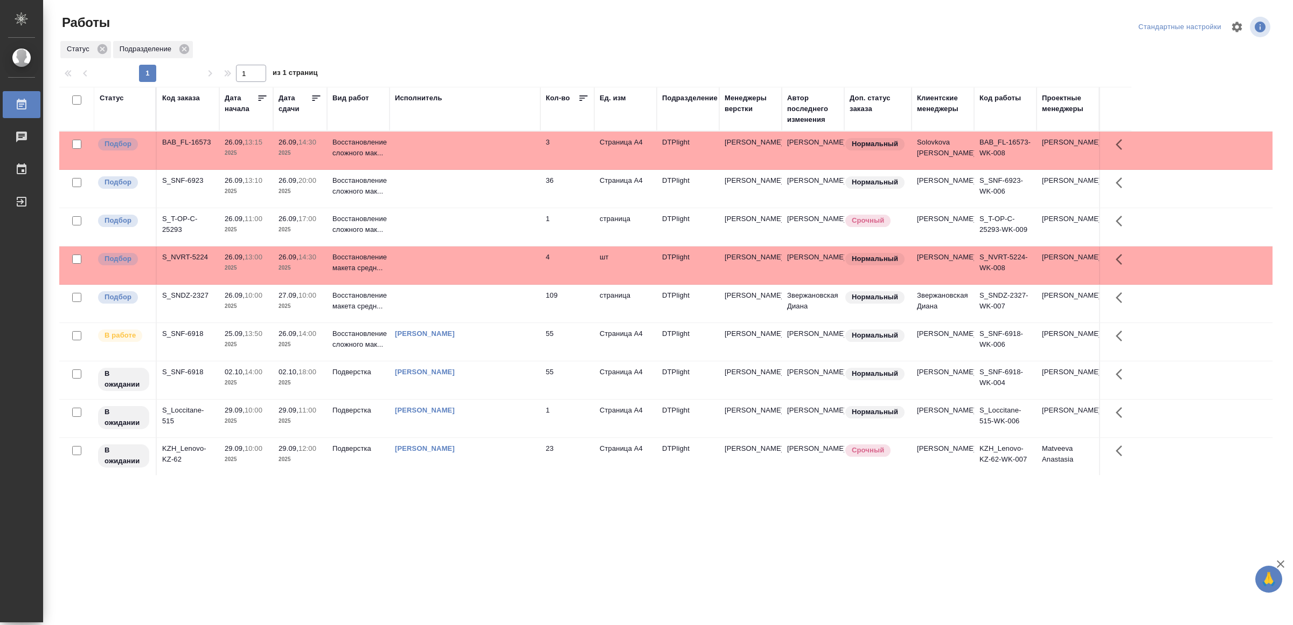
click at [515, 280] on td at bounding box center [465, 265] width 151 height 38
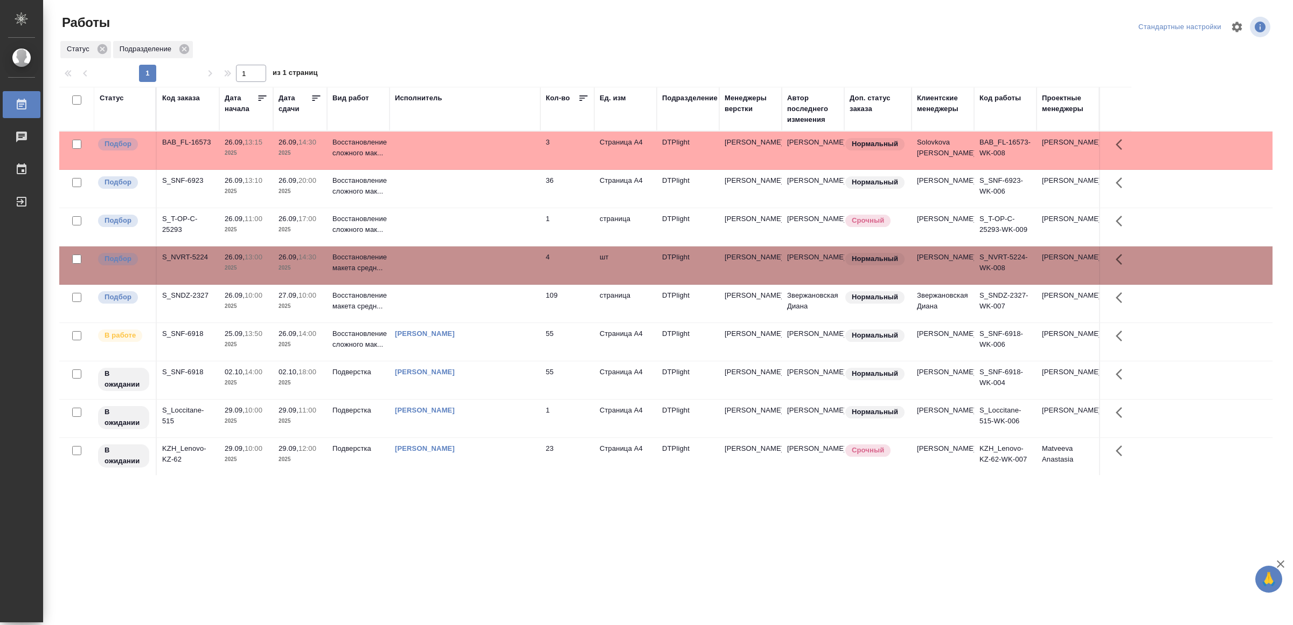
drag, startPoint x: 445, startPoint y: 524, endPoint x: 448, endPoint y: 519, distance: 6.0
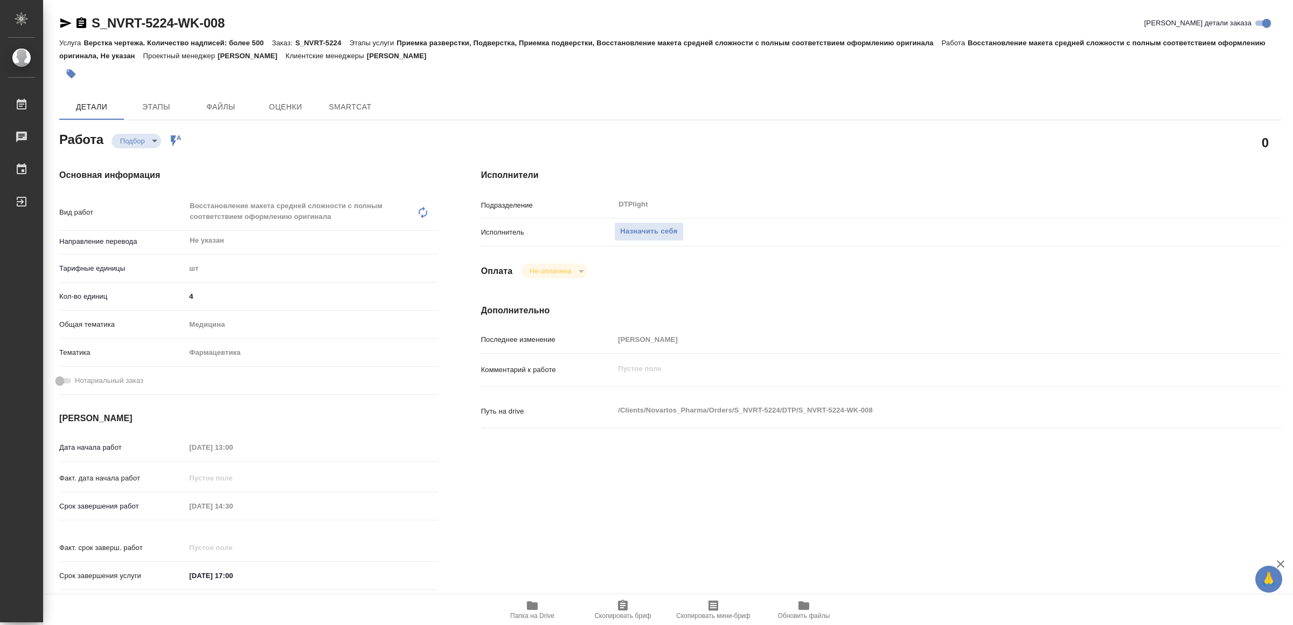
click at [519, 608] on span "Папка на Drive" at bounding box center [533, 609] width 78 height 20
type textarea "x"
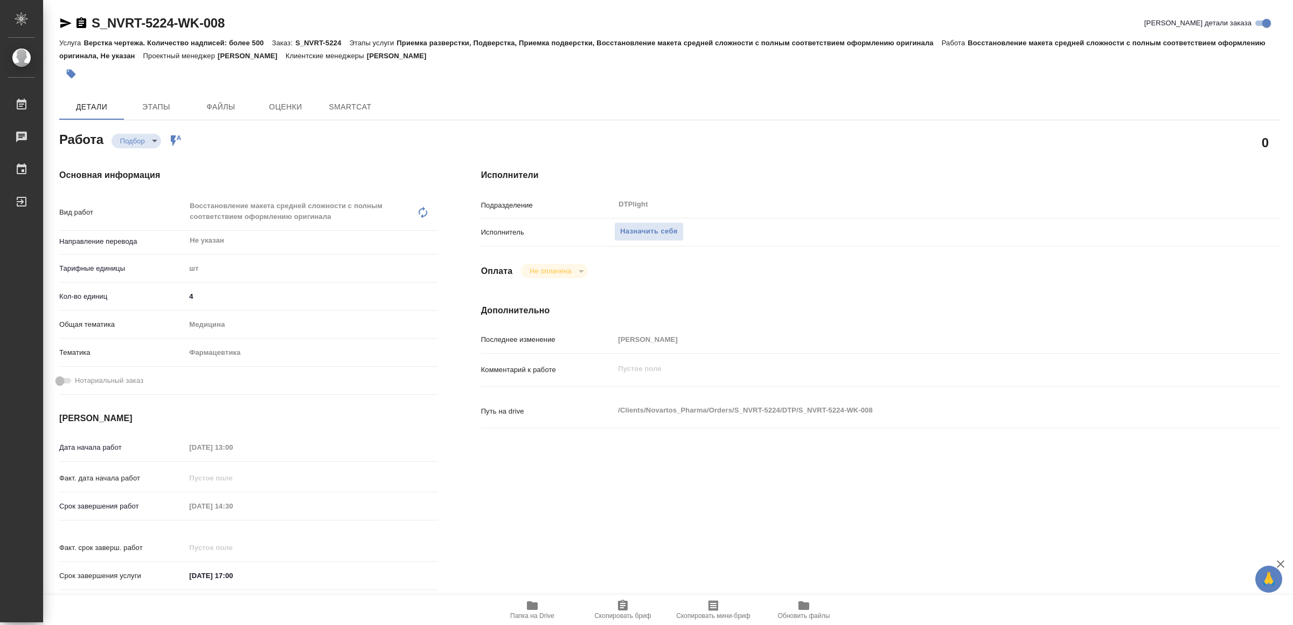
type textarea "x"
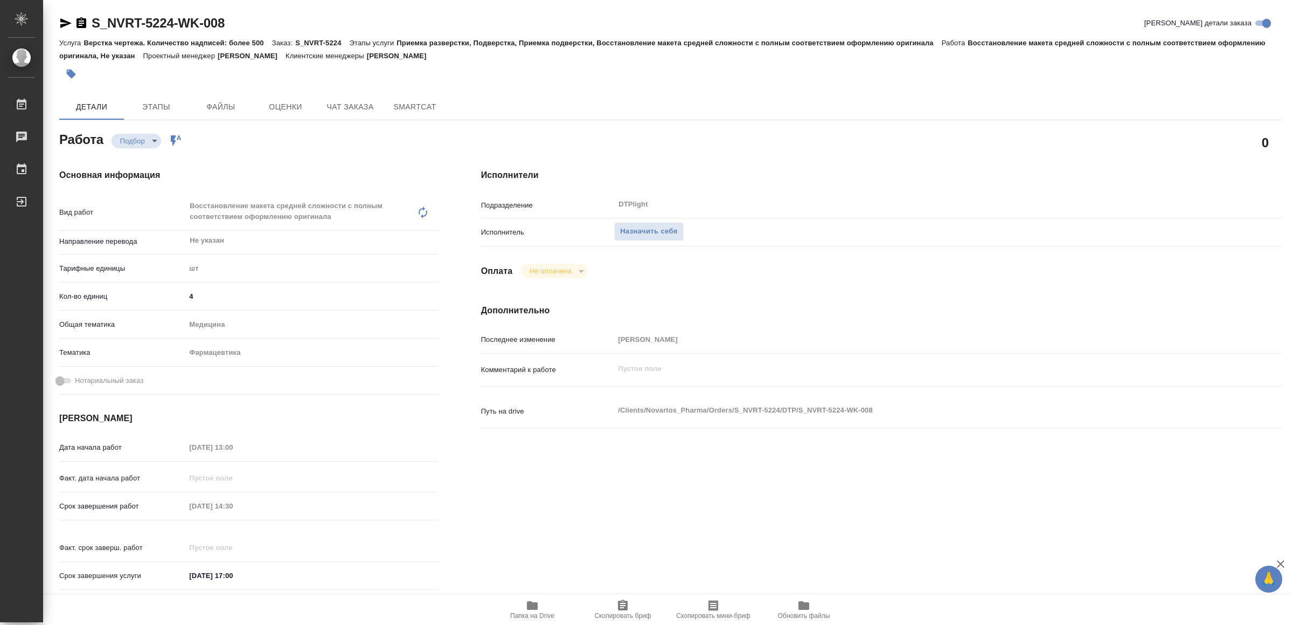
type textarea "x"
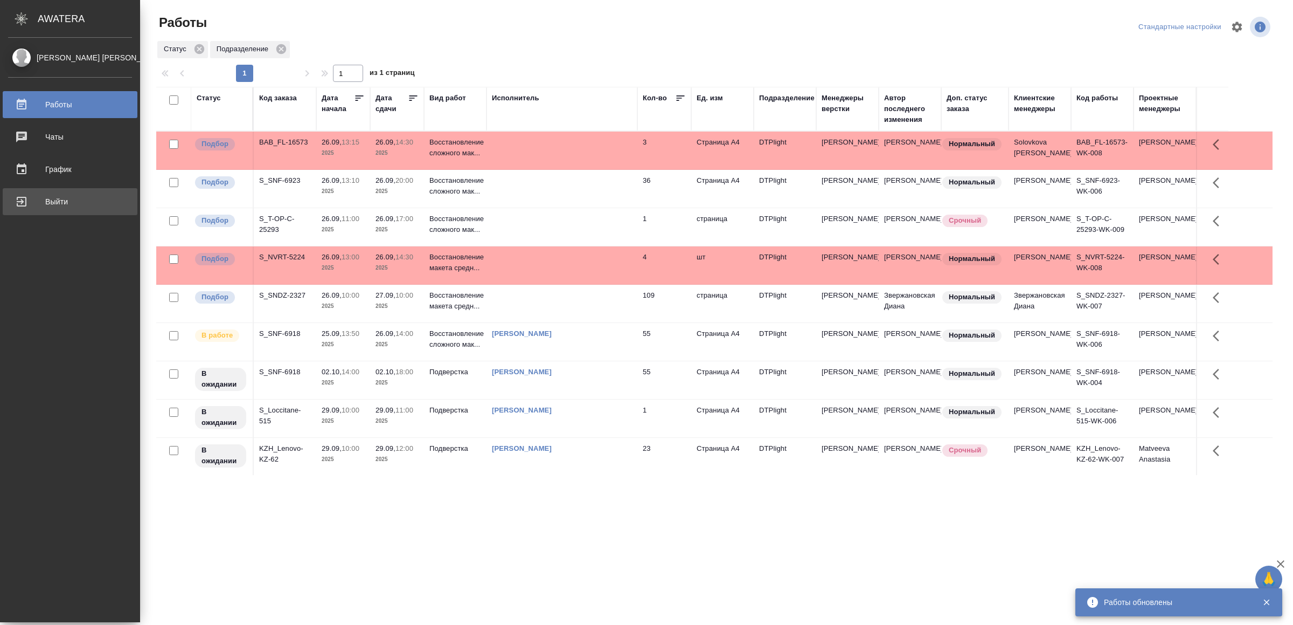
click at [57, 204] on div "Выйти" at bounding box center [70, 201] width 124 height 16
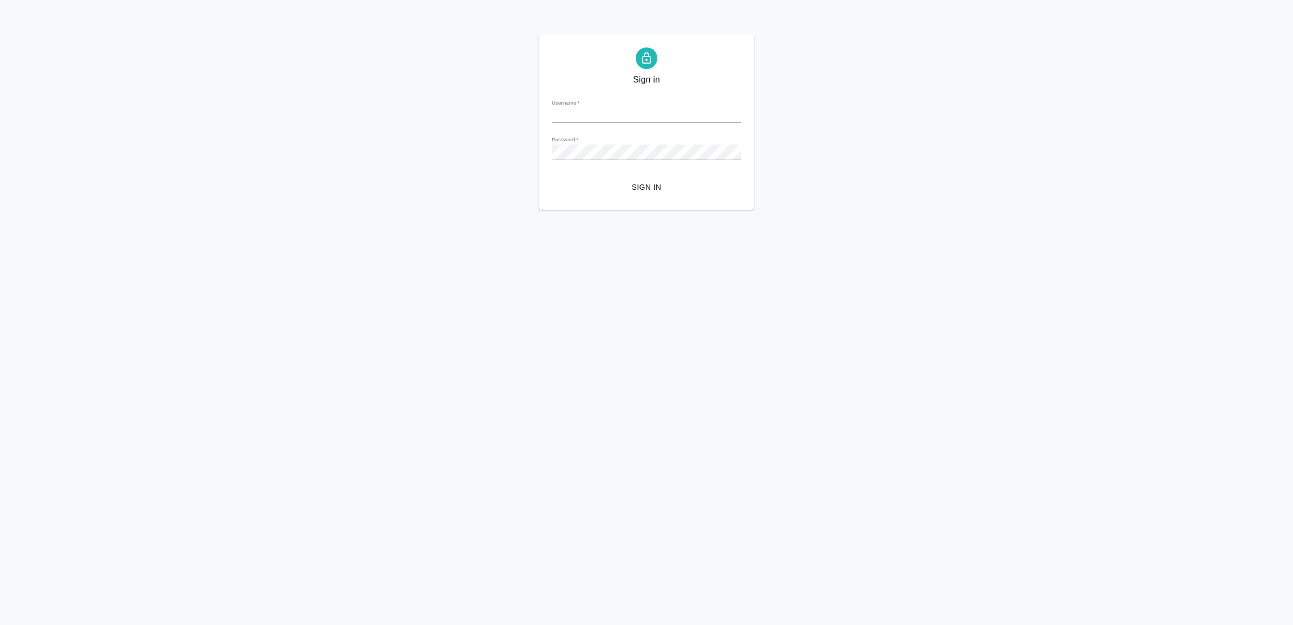
type input "[EMAIL_ADDRESS][DOMAIN_NAME]"
click at [643, 186] on span "Sign in" at bounding box center [646, 187] width 172 height 13
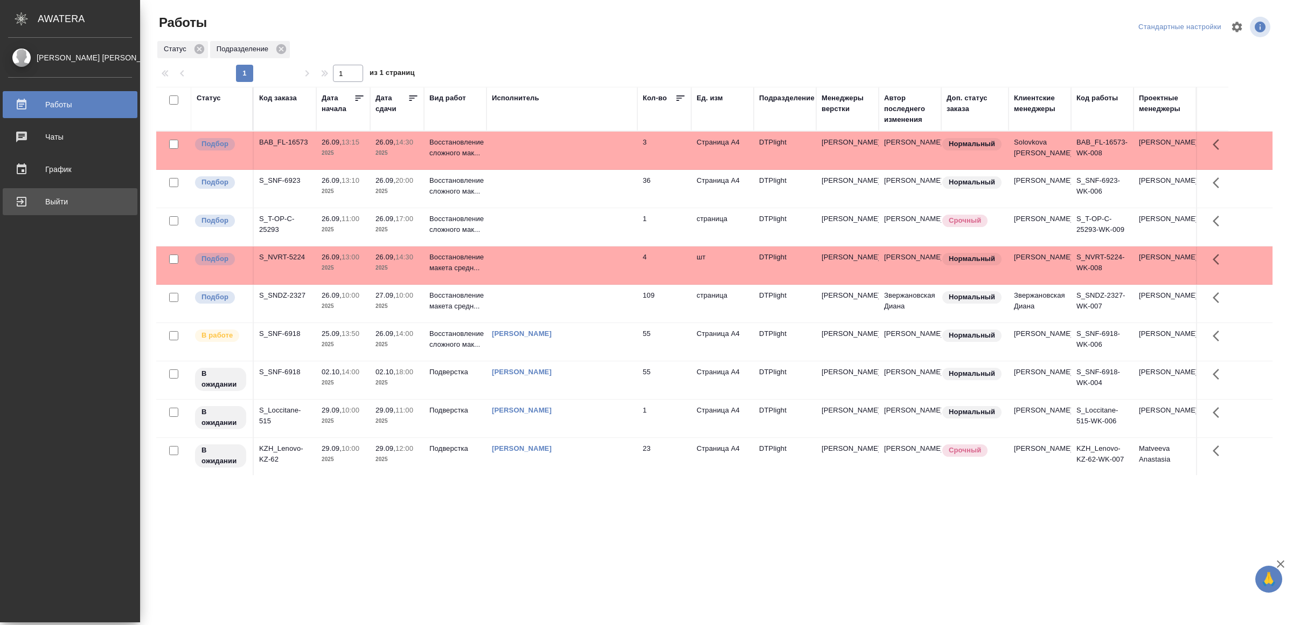
click at [28, 199] on div "Выйти" at bounding box center [70, 201] width 124 height 16
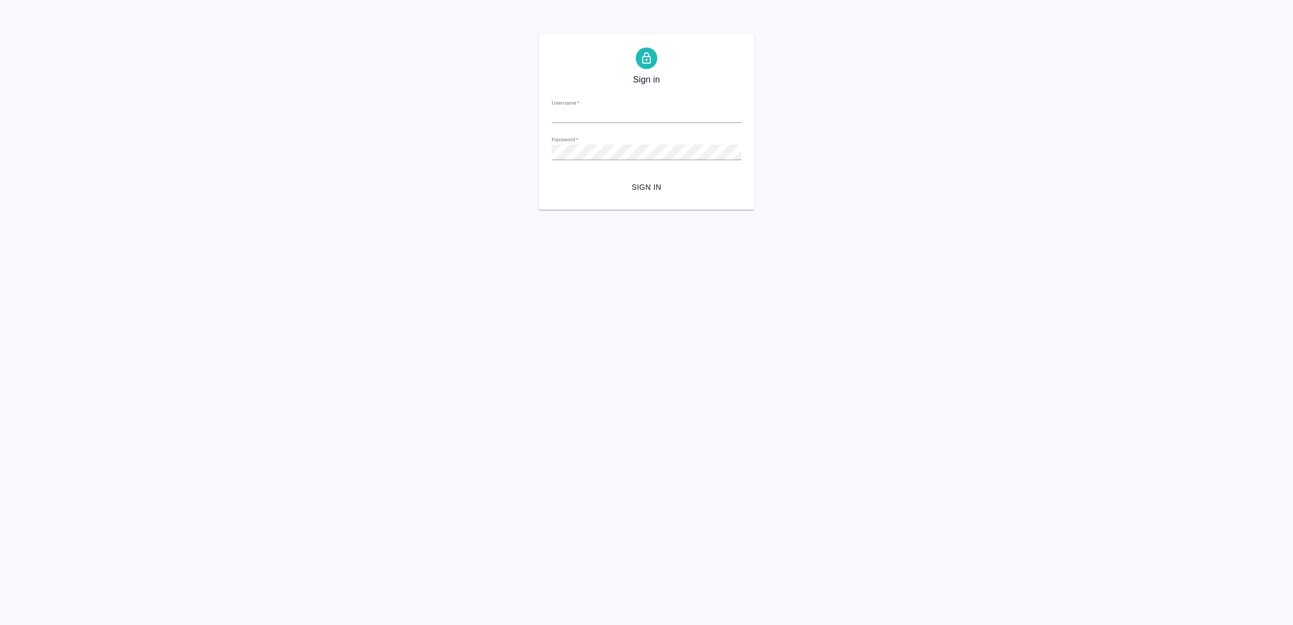
type input "[EMAIL_ADDRESS][DOMAIN_NAME]"
click at [648, 183] on span "Sign in" at bounding box center [646, 187] width 172 height 13
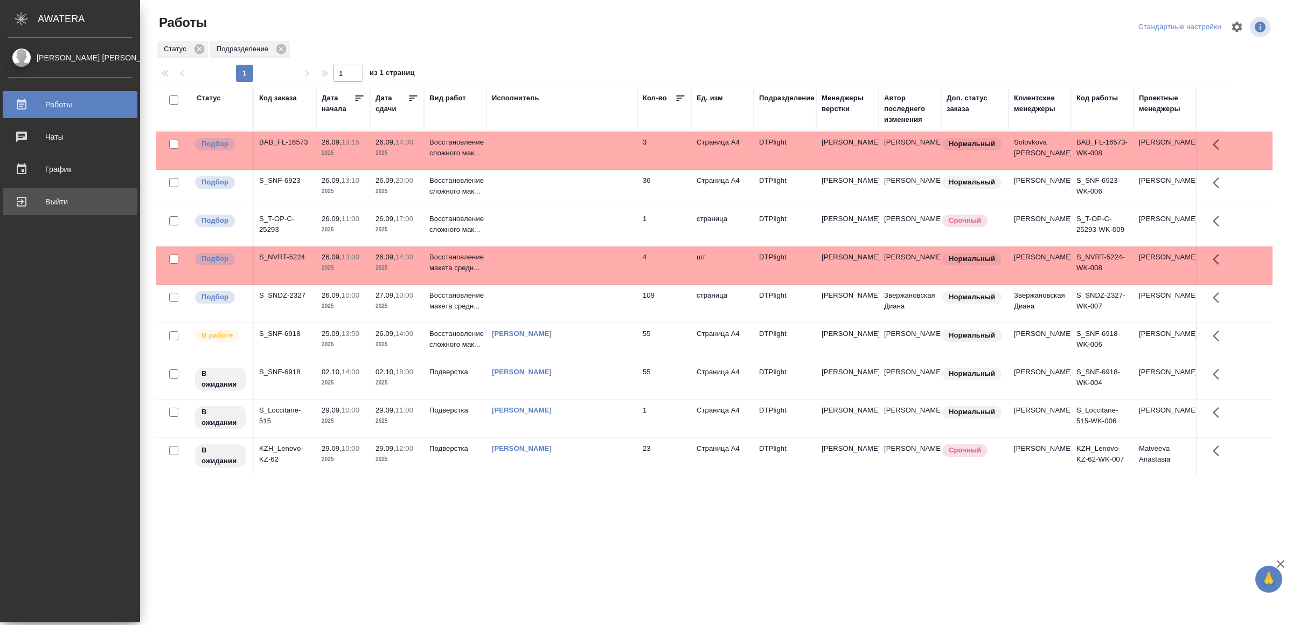
click at [71, 199] on div "Выйти" at bounding box center [70, 201] width 124 height 16
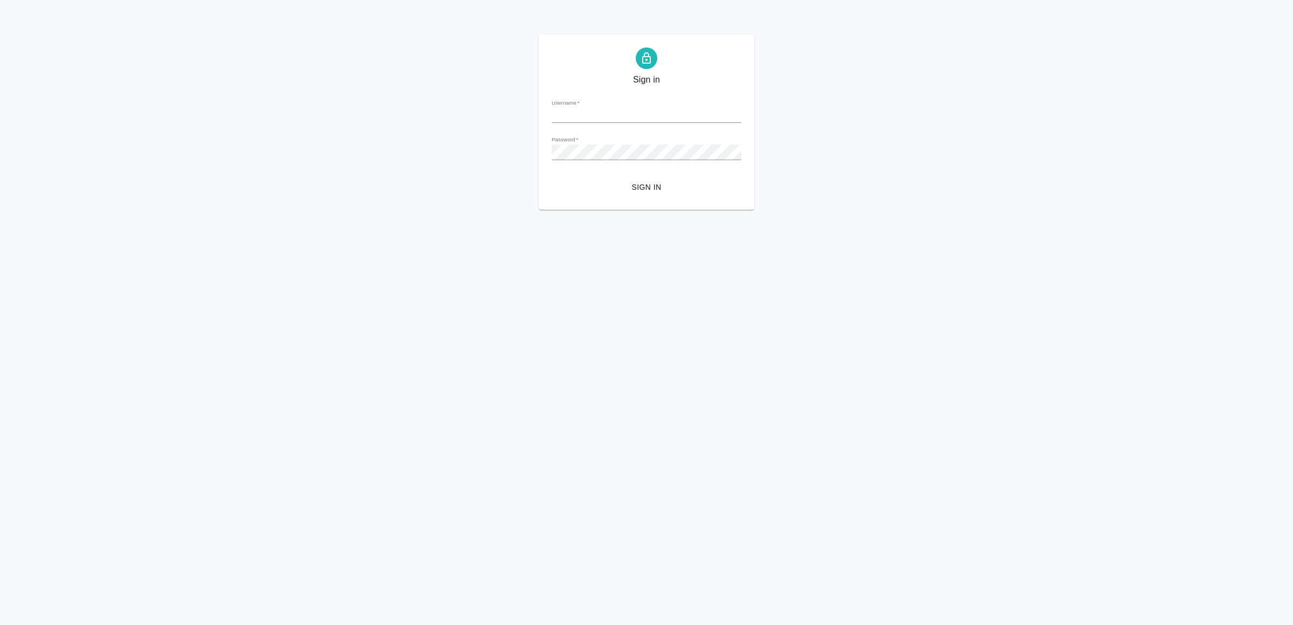
type input "v.yamkovenko@awatera.com"
click at [688, 188] on span "Sign in" at bounding box center [646, 187] width 172 height 13
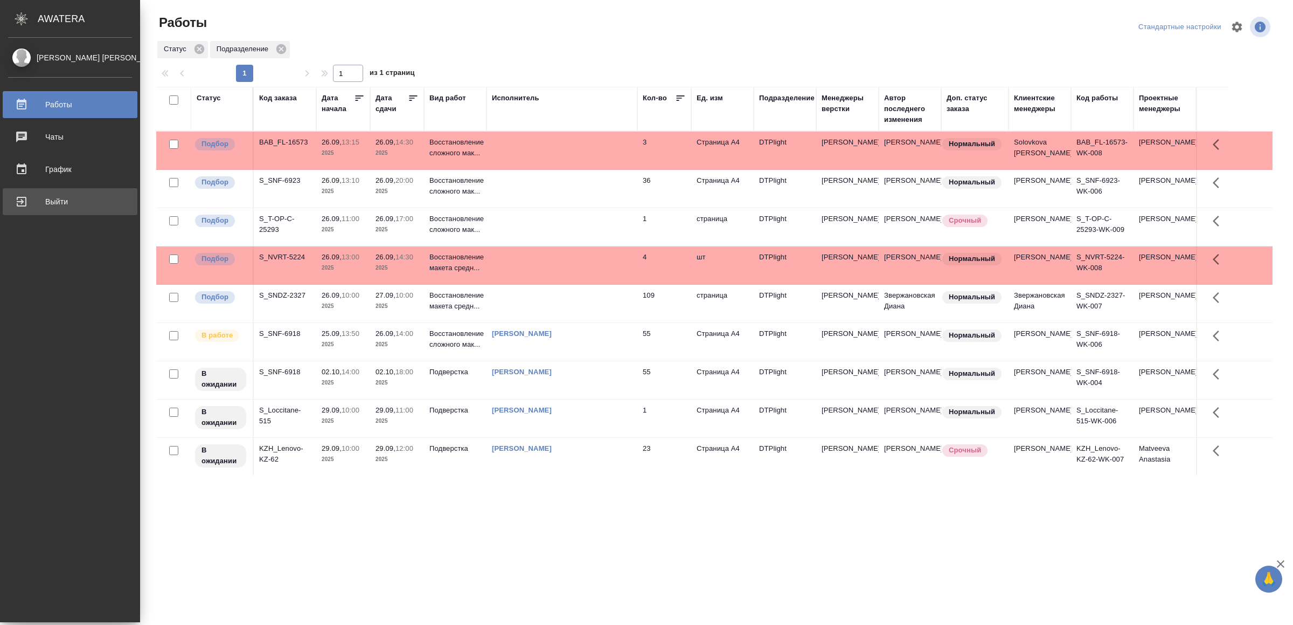
click at [87, 199] on div "Выйти" at bounding box center [70, 201] width 124 height 16
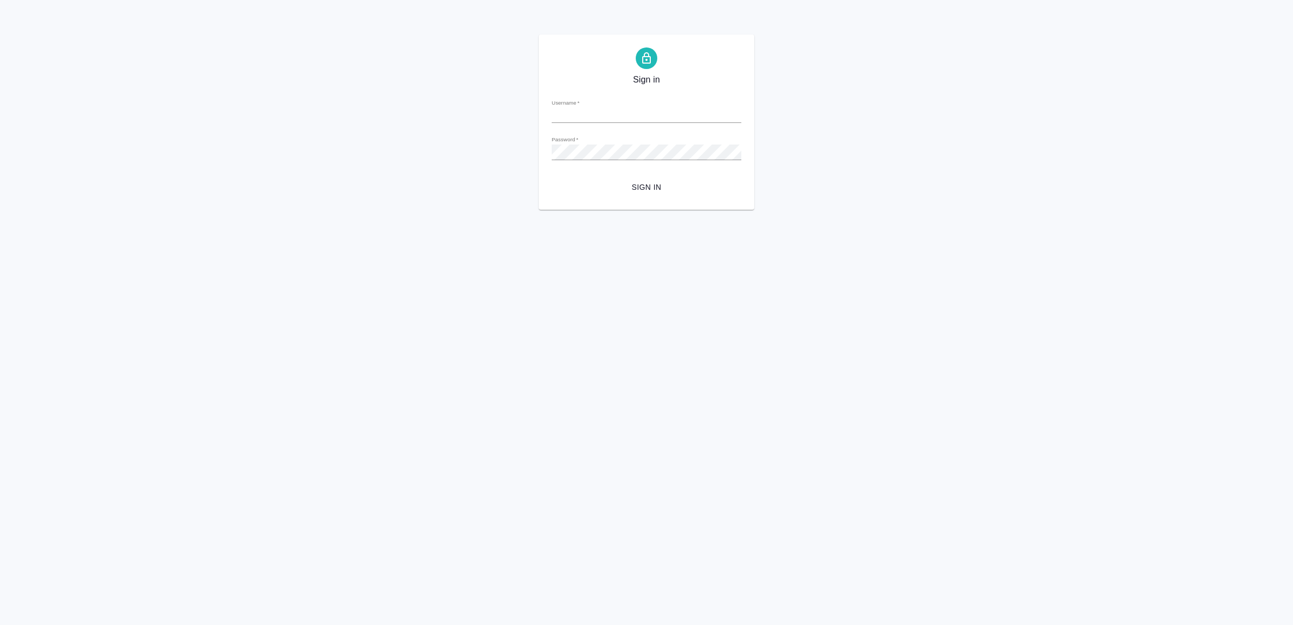
type input "[EMAIL_ADDRESS][DOMAIN_NAME]"
click at [678, 182] on span "Sign in" at bounding box center [646, 187] width 172 height 13
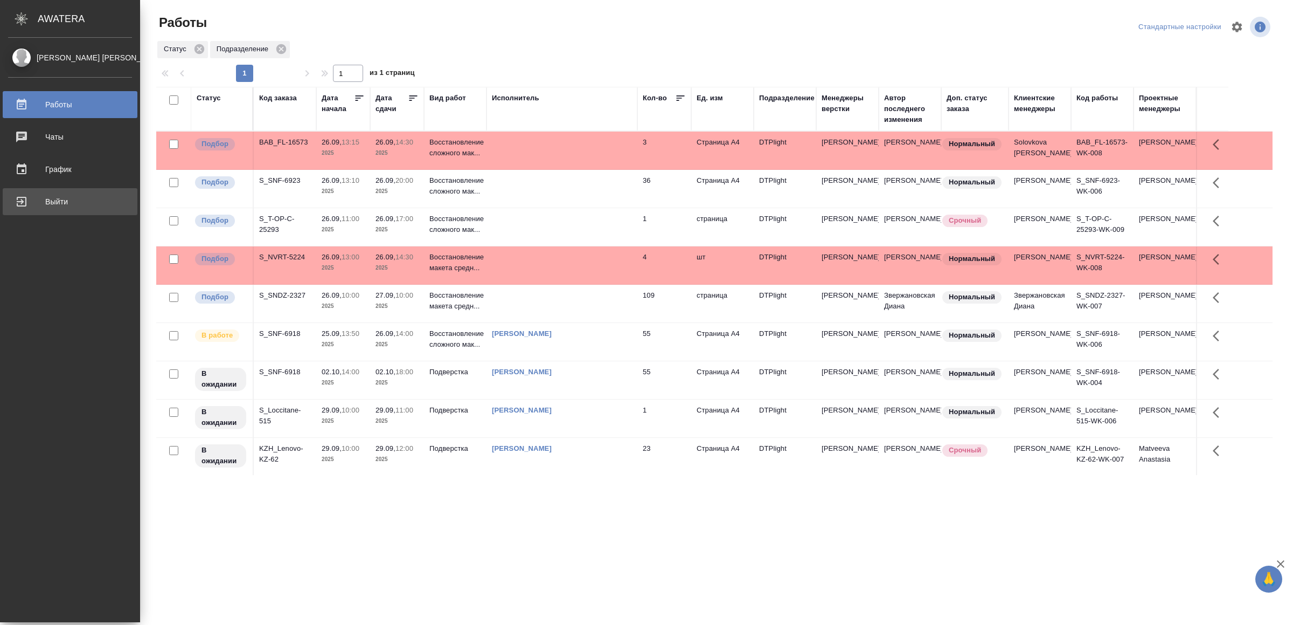
click at [42, 198] on div "Выйти" at bounding box center [70, 201] width 124 height 16
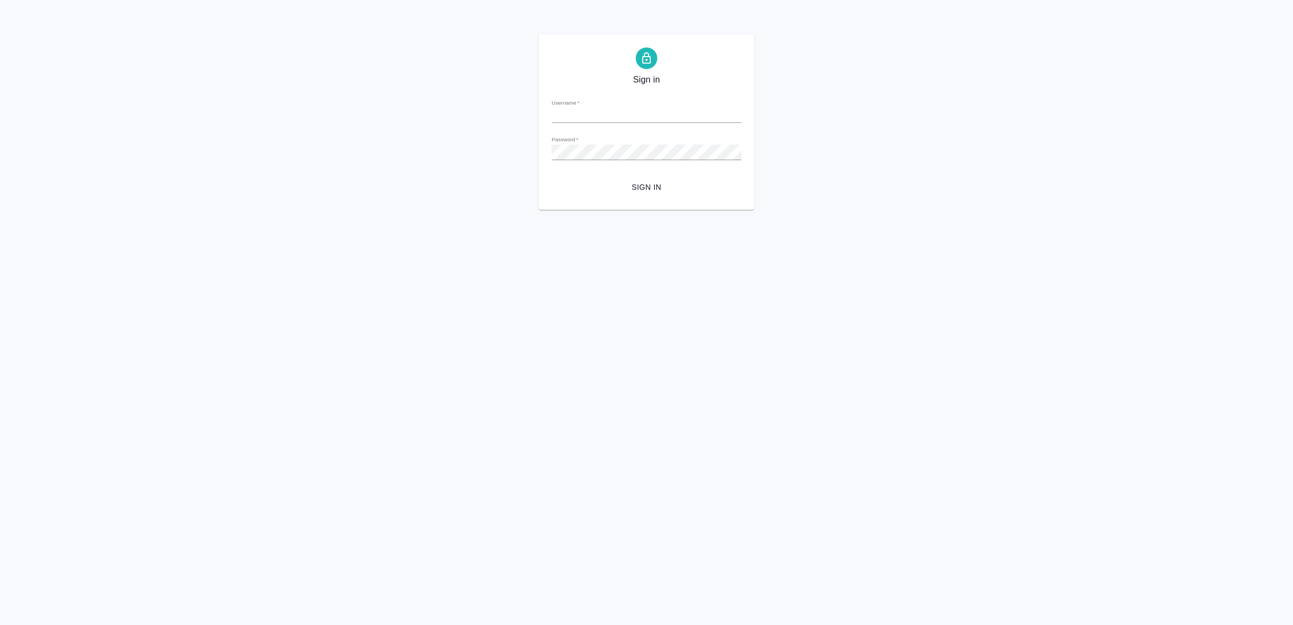
type input "[EMAIL_ADDRESS][DOMAIN_NAME]"
click at [631, 192] on span "Sign in" at bounding box center [646, 187] width 172 height 13
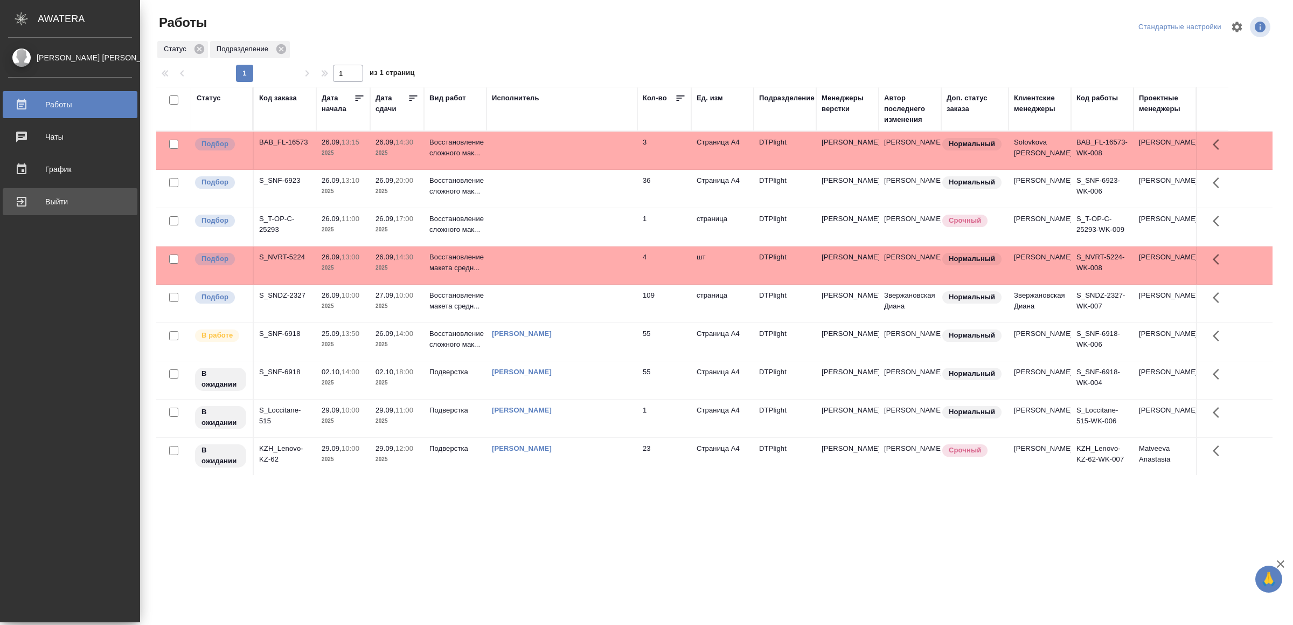
click at [57, 194] on div "Выйти" at bounding box center [70, 201] width 124 height 16
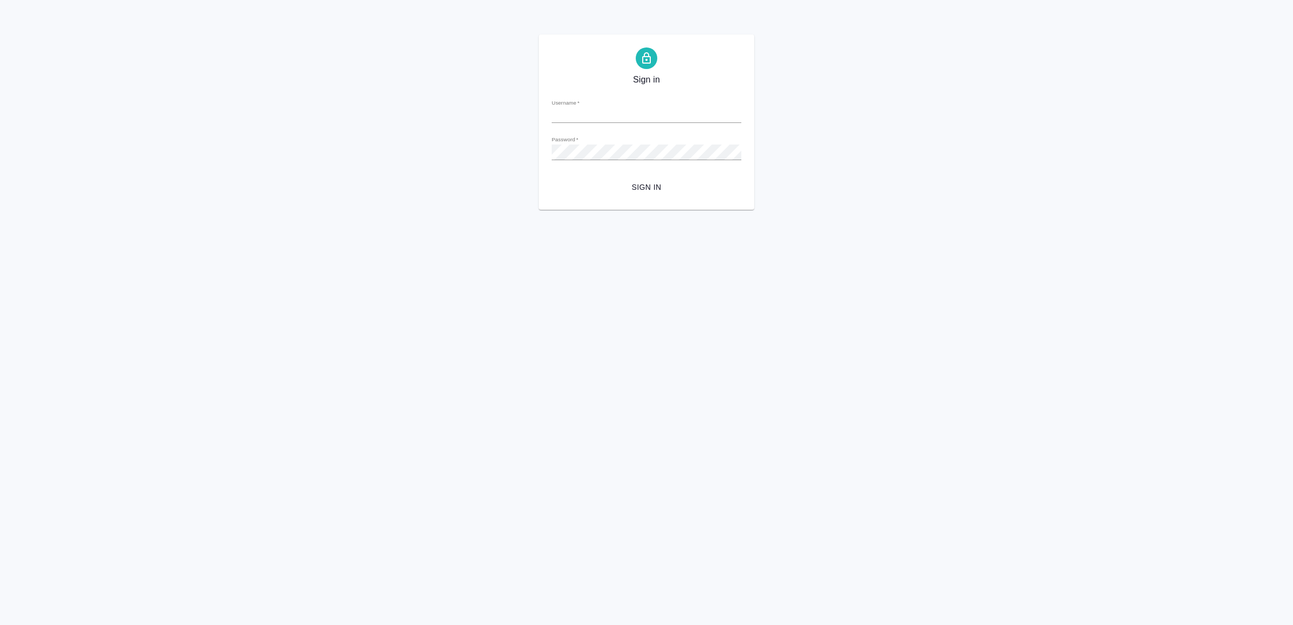
type input "[EMAIL_ADDRESS][DOMAIN_NAME]"
click at [660, 186] on span "Sign in" at bounding box center [646, 187] width 172 height 13
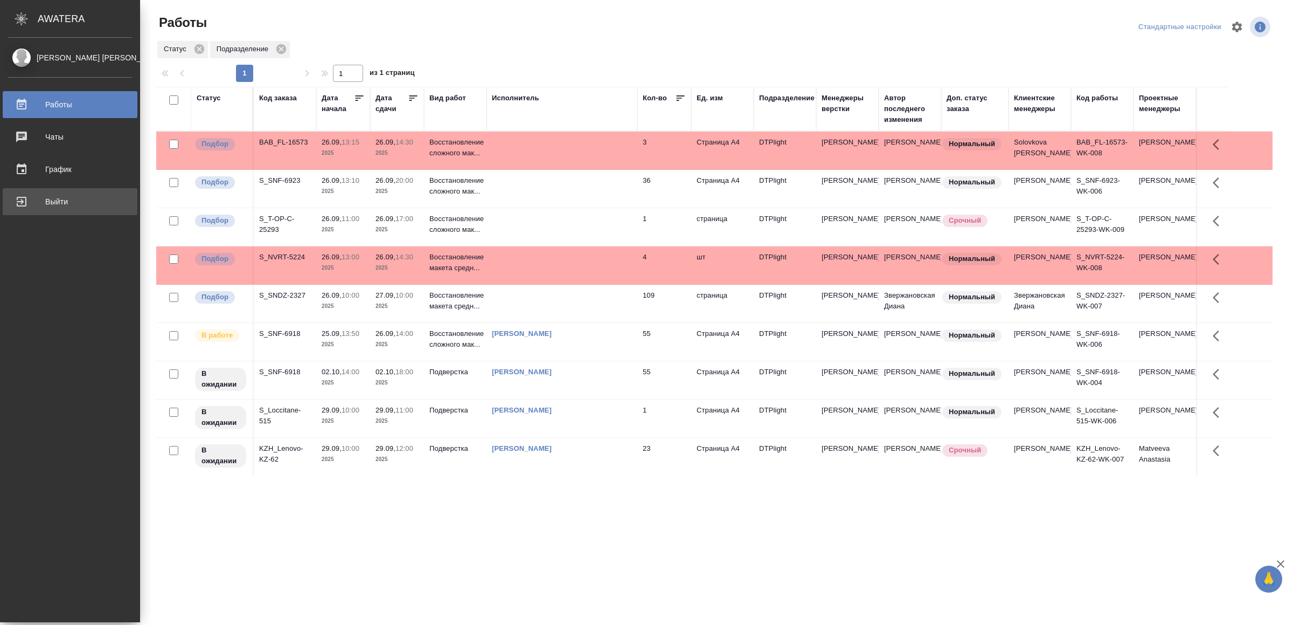
click at [32, 202] on div "Выйти" at bounding box center [70, 201] width 124 height 16
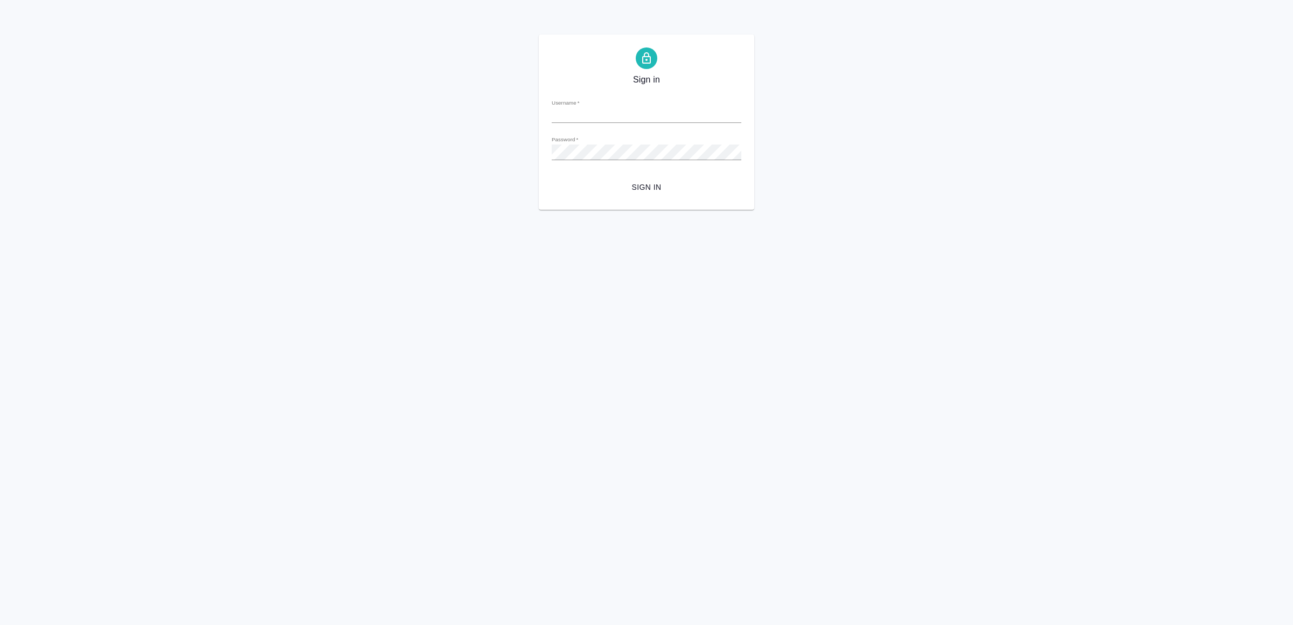
type input "[EMAIL_ADDRESS][DOMAIN_NAME]"
click at [646, 189] on span "Sign in" at bounding box center [646, 187] width 172 height 13
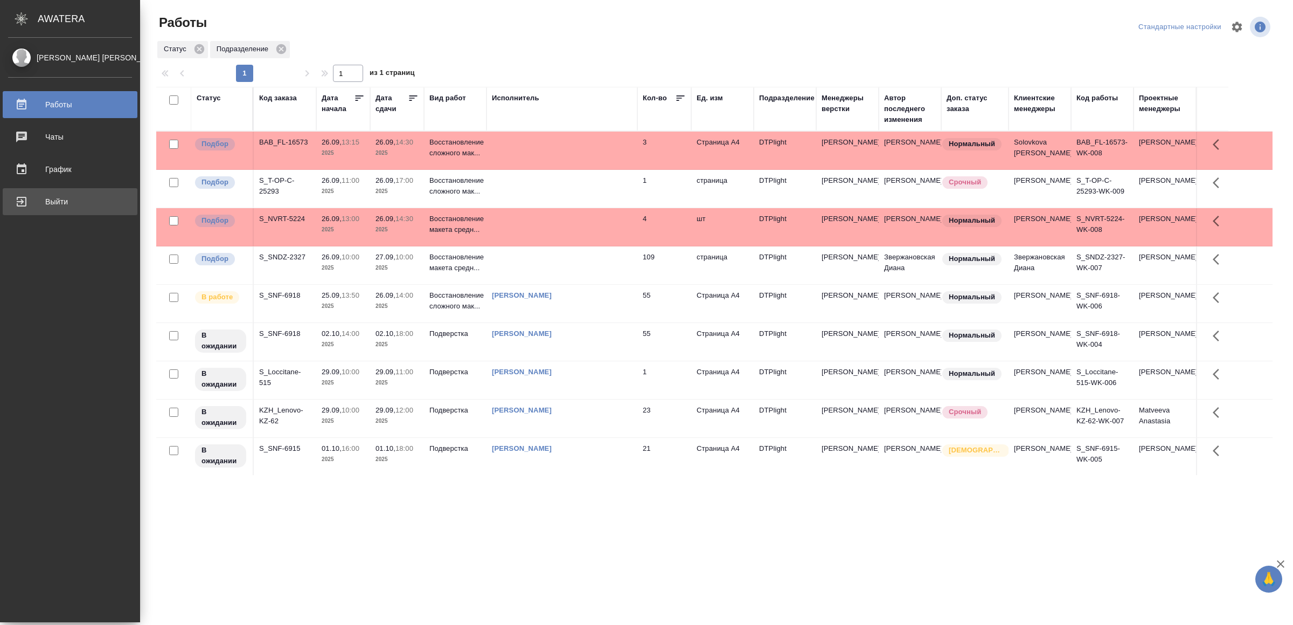
click at [49, 207] on div "Выйти" at bounding box center [70, 201] width 124 height 16
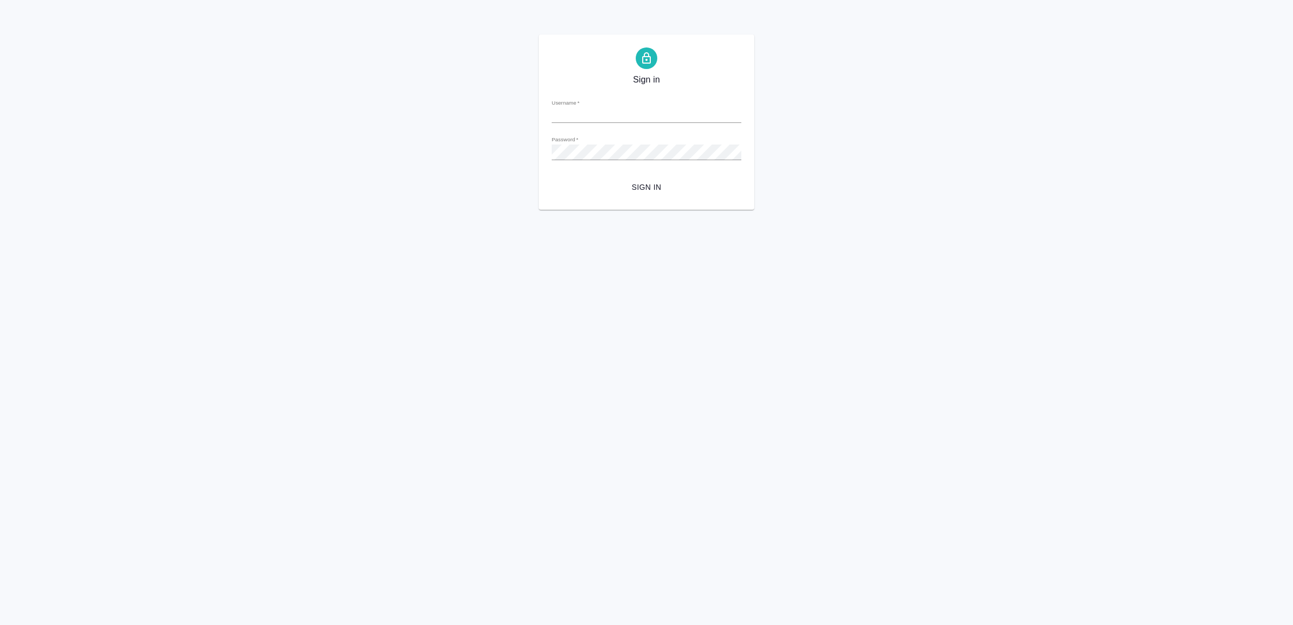
type input "[EMAIL_ADDRESS][DOMAIN_NAME]"
click at [628, 185] on span "Sign in" at bounding box center [646, 187] width 172 height 13
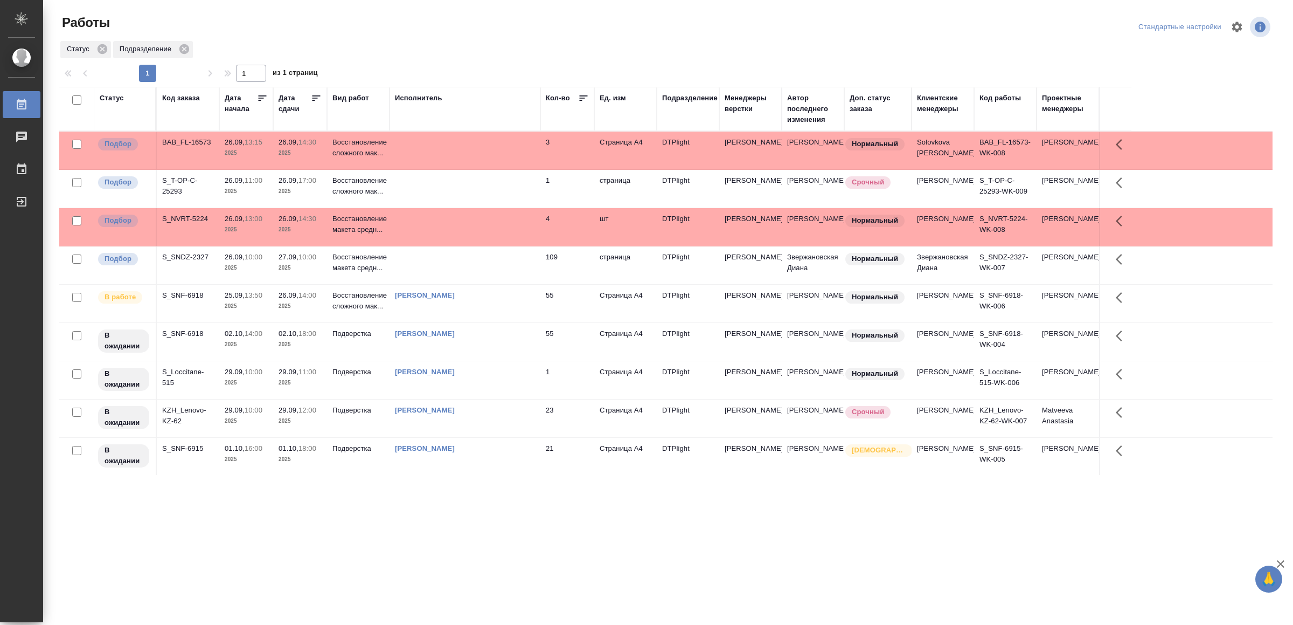
click at [506, 155] on td at bounding box center [465, 150] width 151 height 38
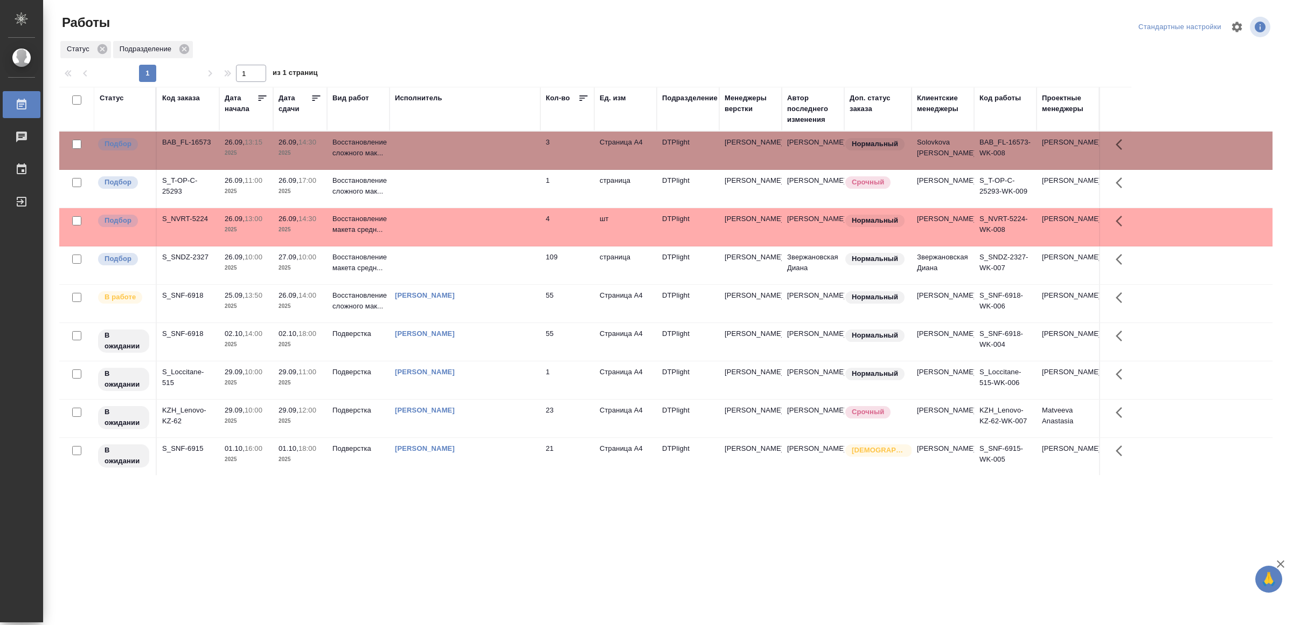
click at [506, 155] on td at bounding box center [465, 150] width 151 height 38
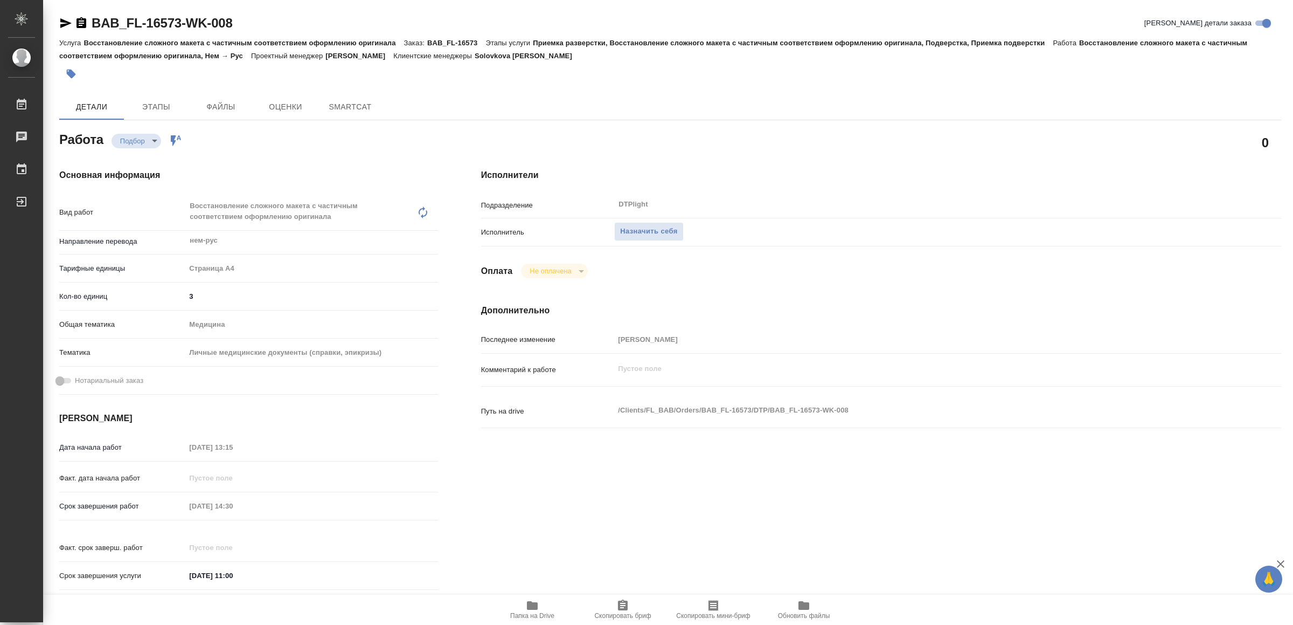
click at [532, 607] on icon "button" at bounding box center [532, 605] width 11 height 9
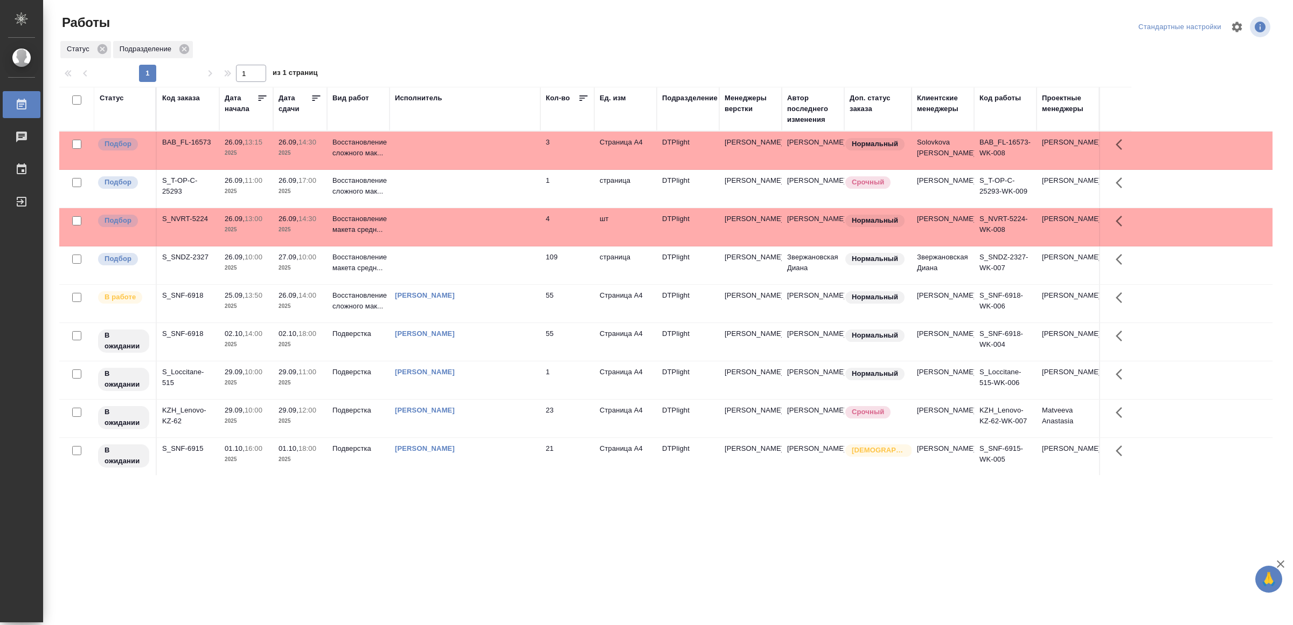
click at [527, 192] on td at bounding box center [465, 189] width 151 height 38
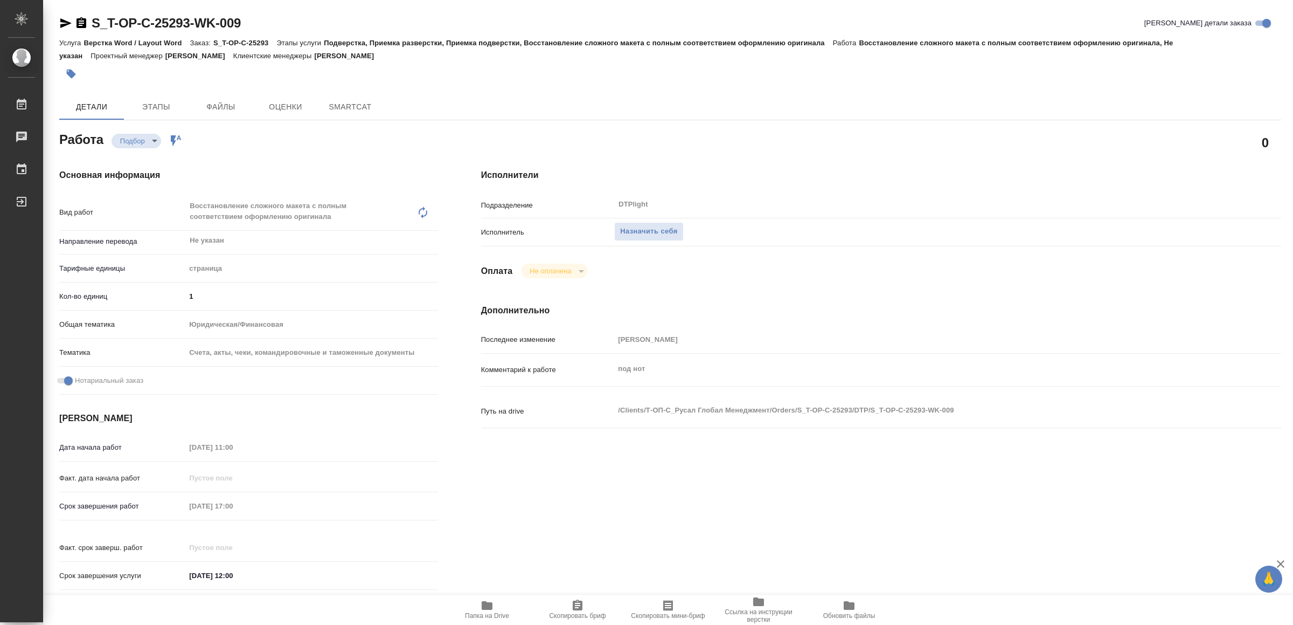
click at [494, 608] on span "Папка на Drive" at bounding box center [487, 609] width 78 height 20
type textarea "x"
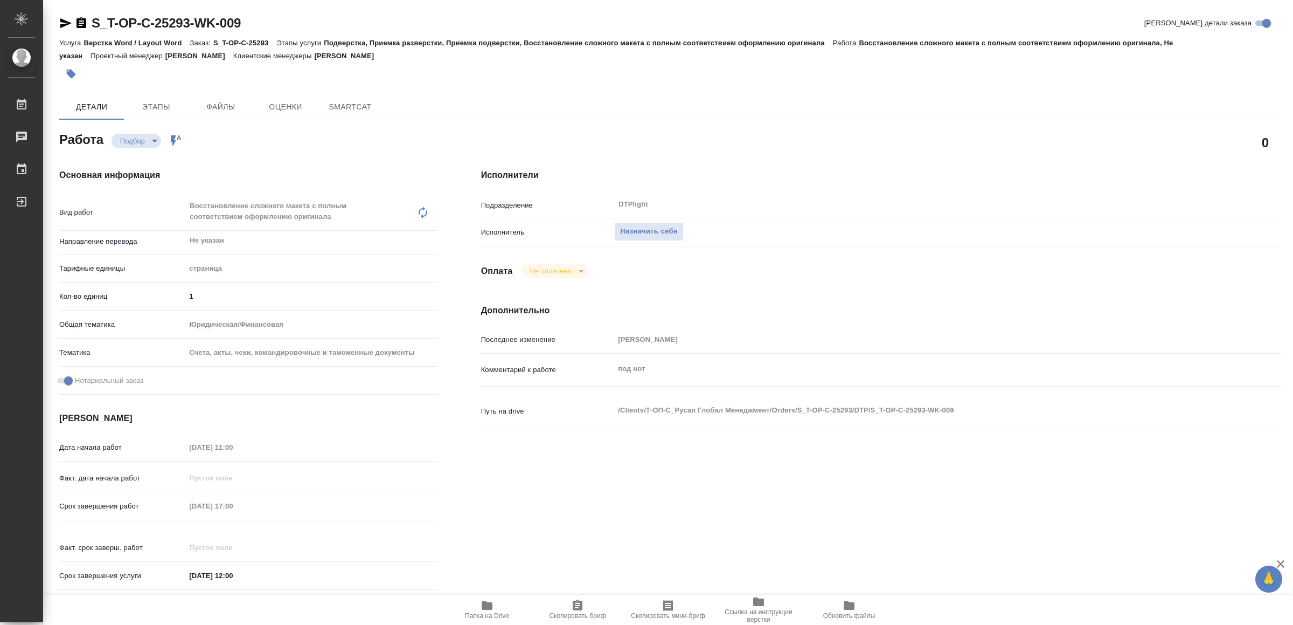
type textarea "x"
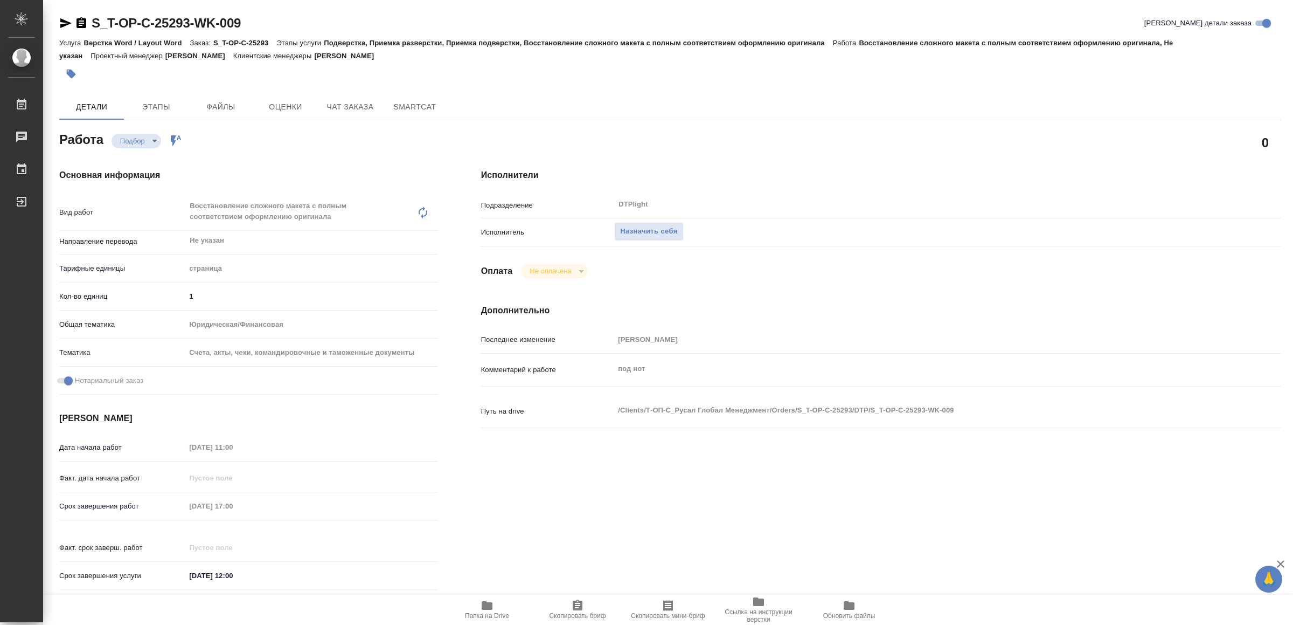
type textarea "x"
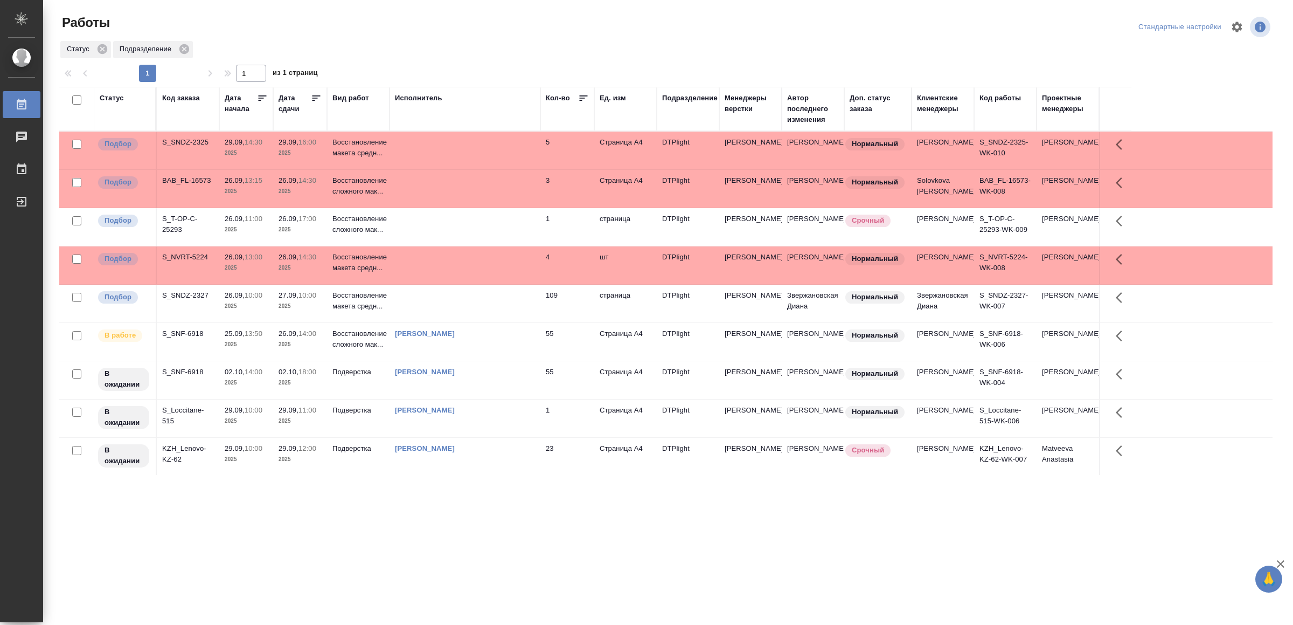
click at [445, 139] on td at bounding box center [465, 150] width 151 height 38
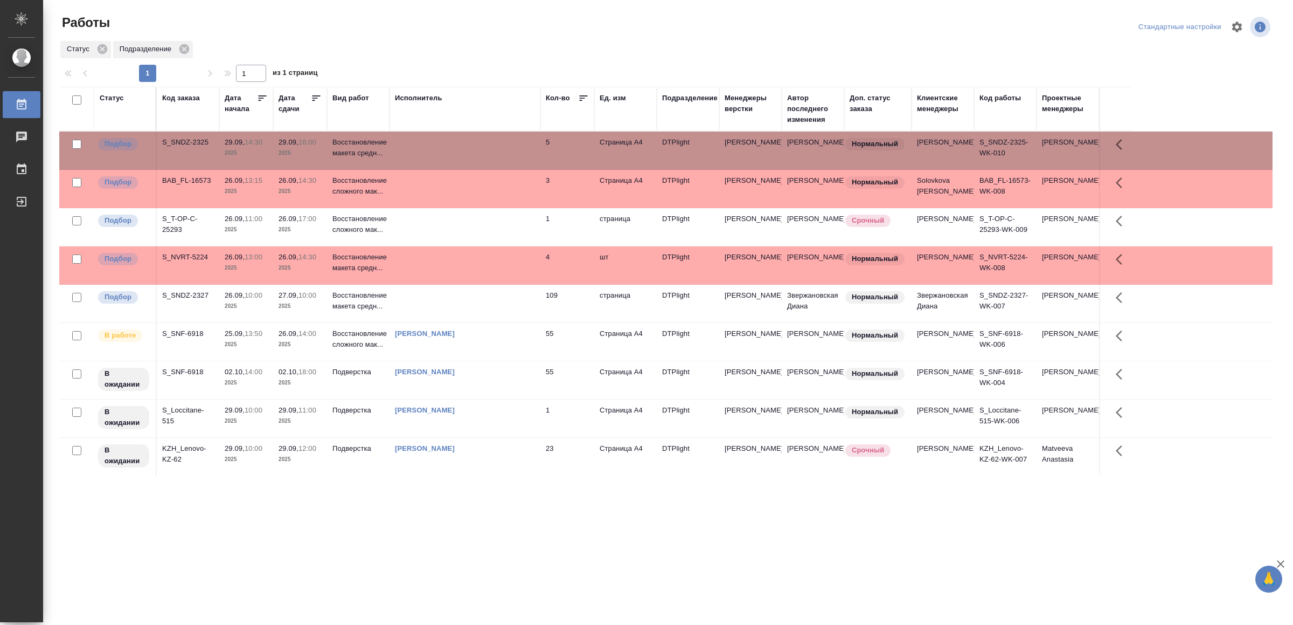
click at [445, 139] on td at bounding box center [465, 150] width 151 height 38
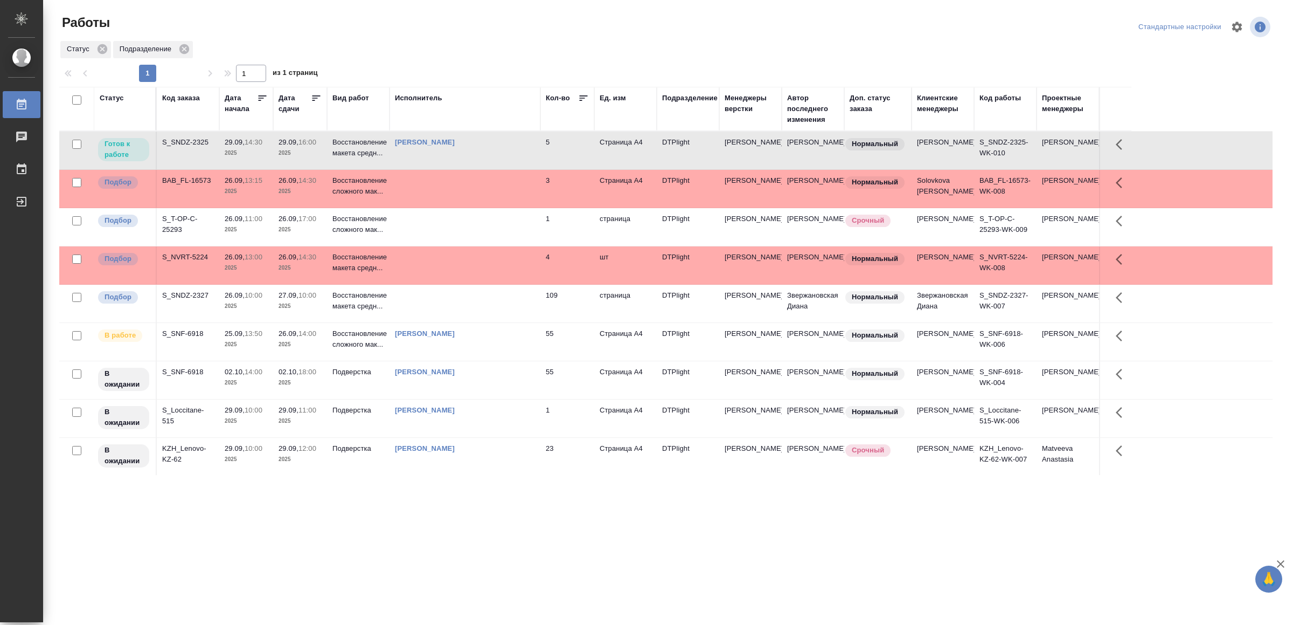
drag, startPoint x: 480, startPoint y: 159, endPoint x: 30, endPoint y: 196, distance: 452.0
click at [30, 196] on div at bounding box center [30, 201] width 30 height 13
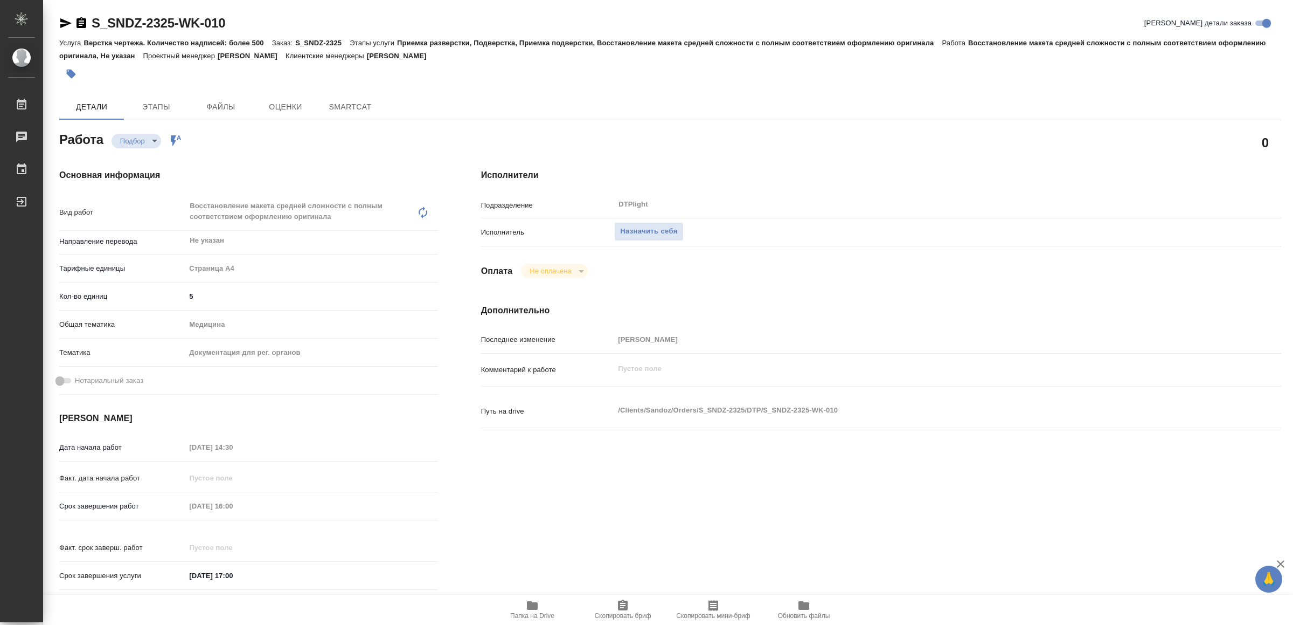
click at [523, 609] on span "Папка на Drive" at bounding box center [533, 609] width 78 height 20
click at [674, 233] on span "Назначить себя" at bounding box center [648, 231] width 57 height 12
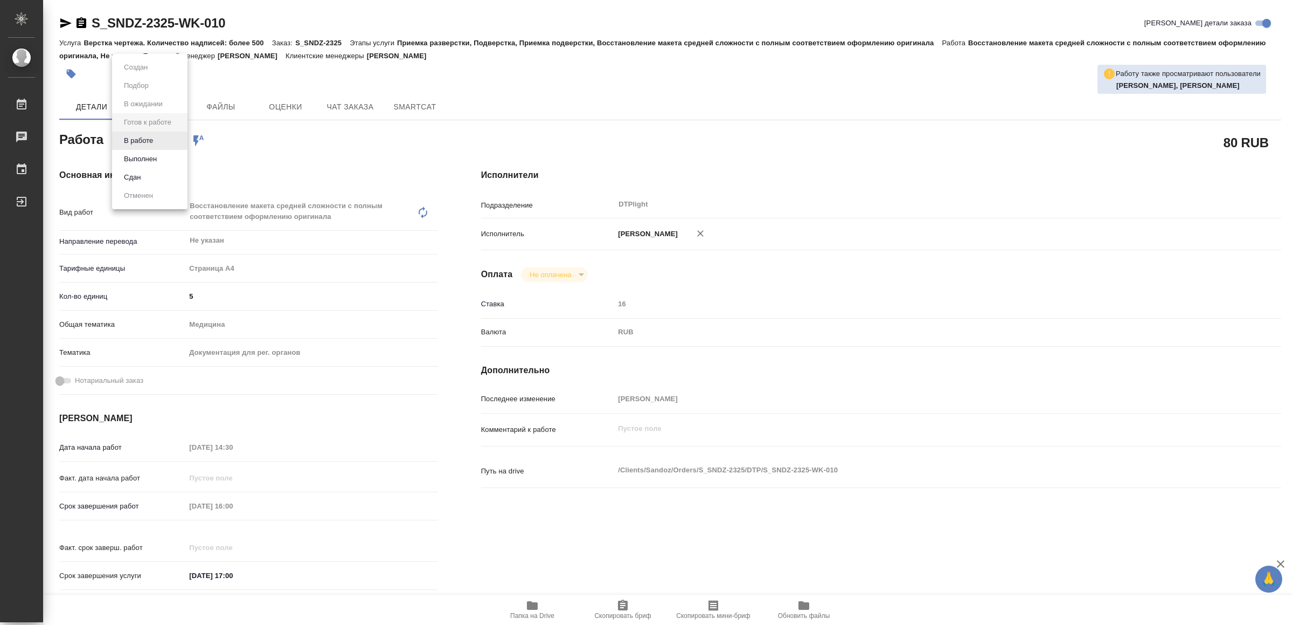
click at [141, 136] on body "🙏 .cls-1 fill:#fff; AWATERA Yamkovenko [PERSON_NAME] Работы 0 Чаты График Выйти…" at bounding box center [646, 312] width 1293 height 625
drag, startPoint x: 142, startPoint y: 136, endPoint x: 188, endPoint y: 188, distance: 68.7
click at [142, 136] on button "В работе" at bounding box center [139, 141] width 36 height 12
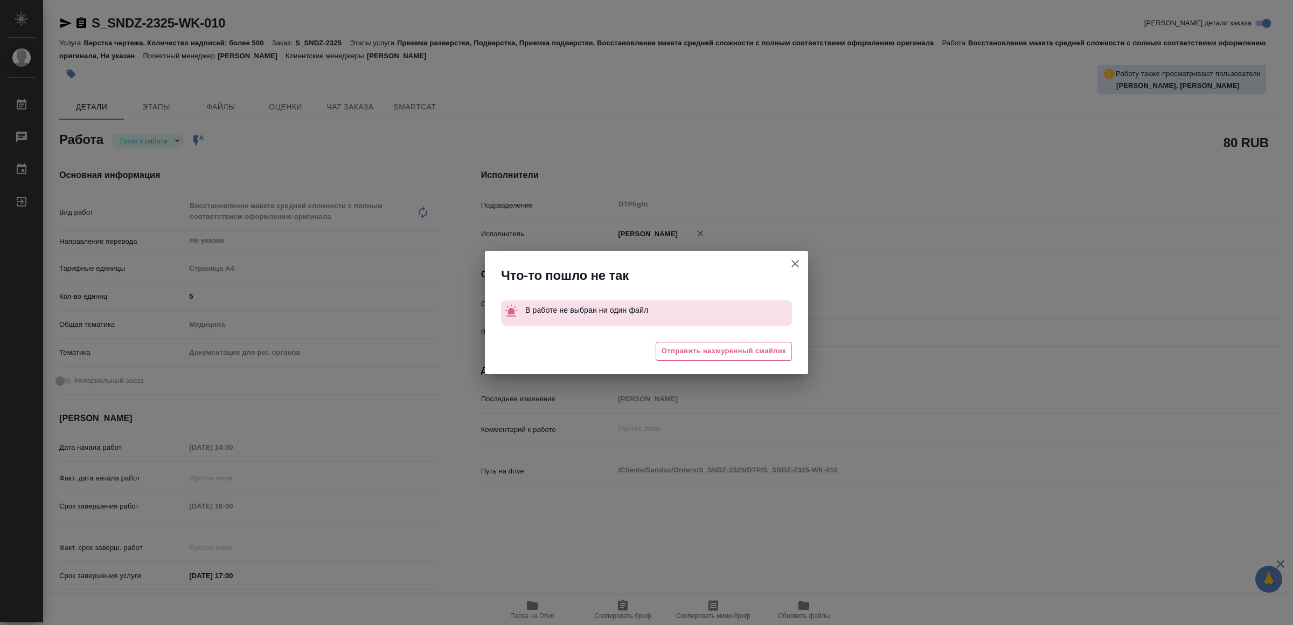
type textarea "x"
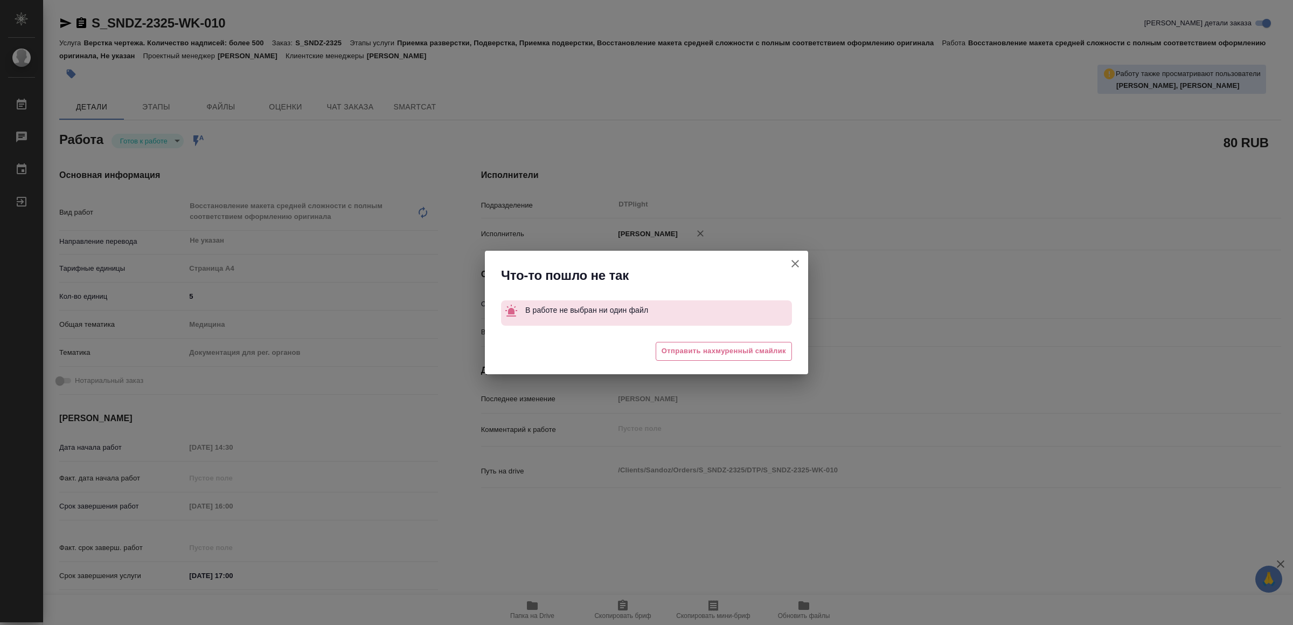
type textarea "x"
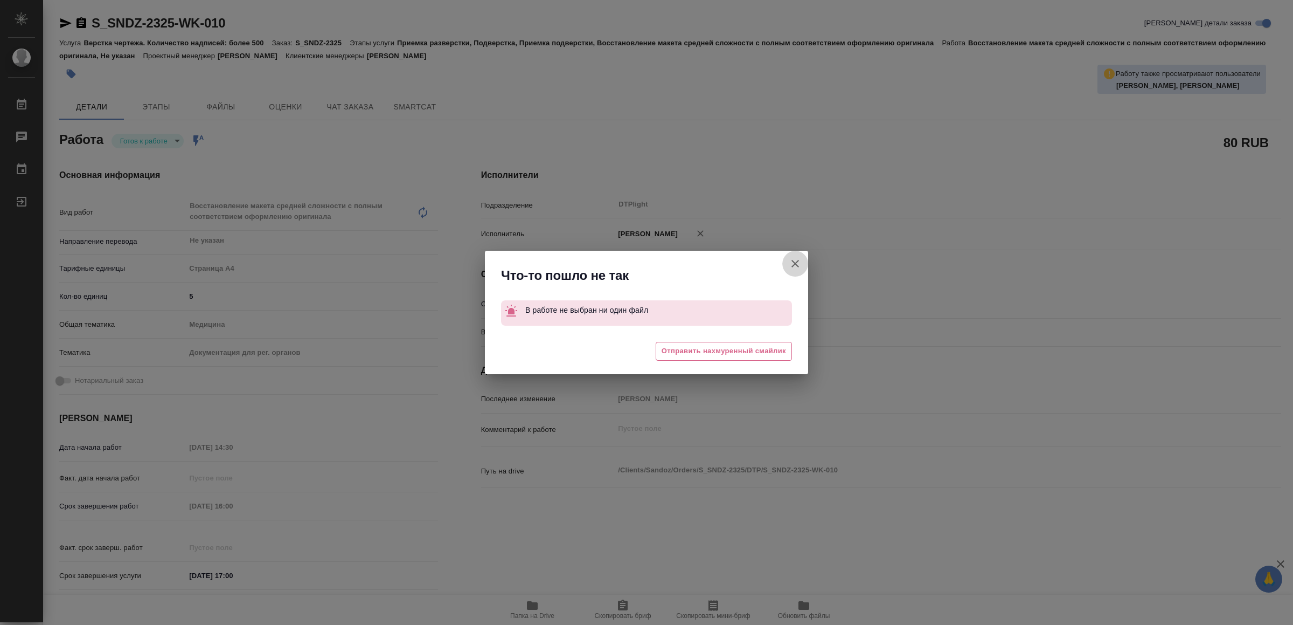
click at [797, 257] on icon "button" at bounding box center [795, 263] width 13 height 13
type textarea "x"
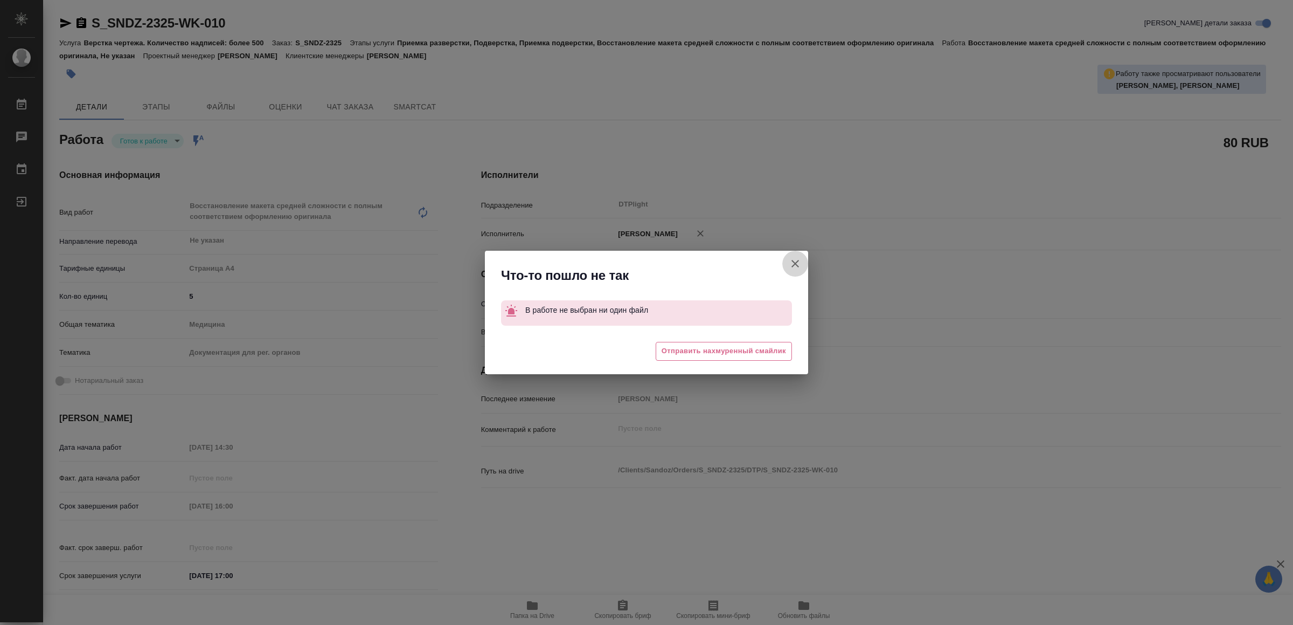
type textarea "x"
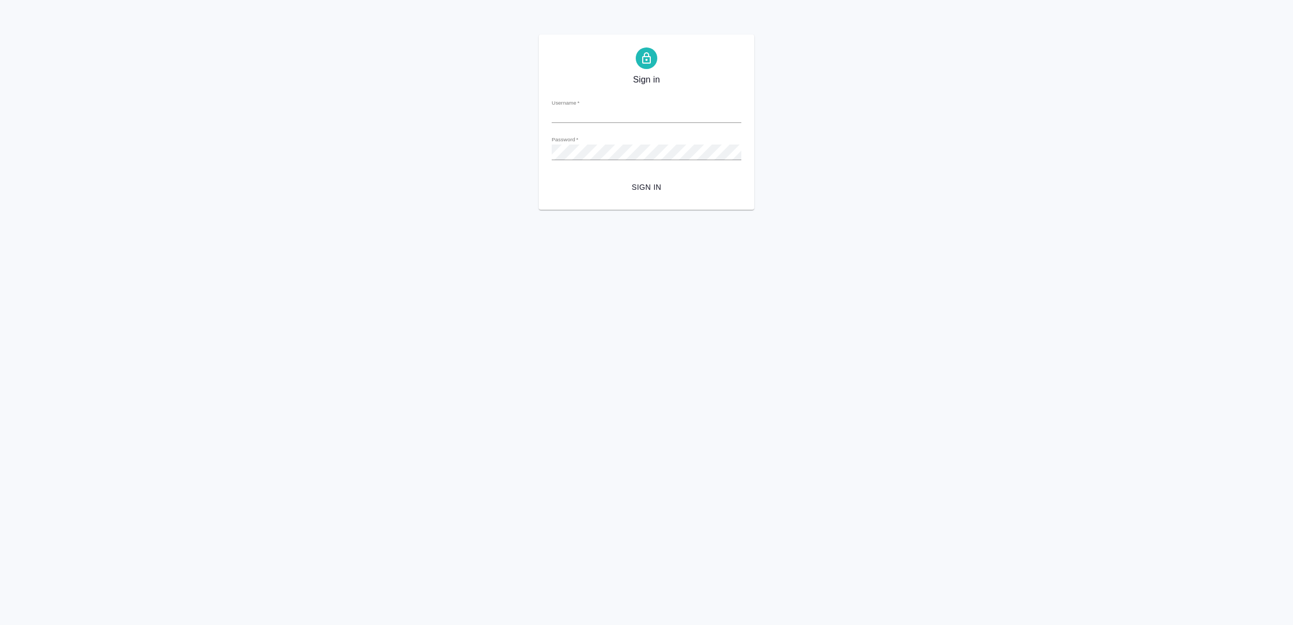
type input "[EMAIL_ADDRESS][DOMAIN_NAME]"
click at [32, 196] on div "Sign in Username   * [EMAIL_ADDRESS][DOMAIN_NAME] Password   * urlPath   * / Si…" at bounding box center [646, 121] width 1293 height 175
click at [667, 181] on span "Sign in" at bounding box center [646, 187] width 172 height 13
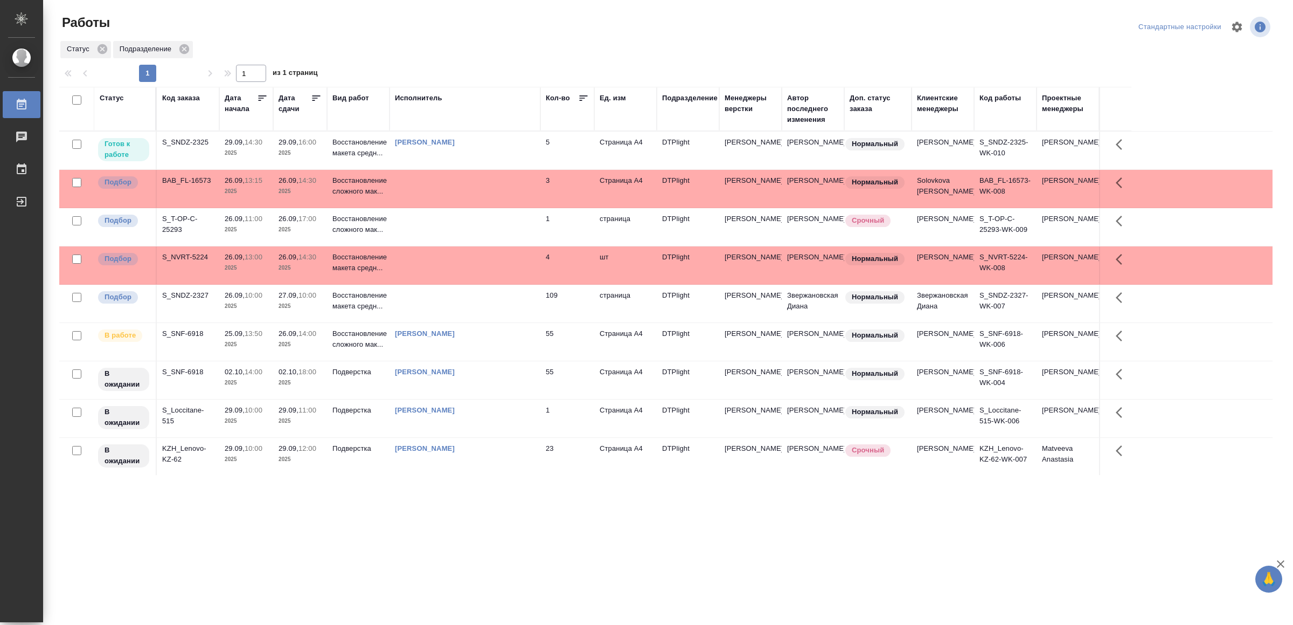
click at [472, 154] on td "[PERSON_NAME]" at bounding box center [465, 150] width 151 height 38
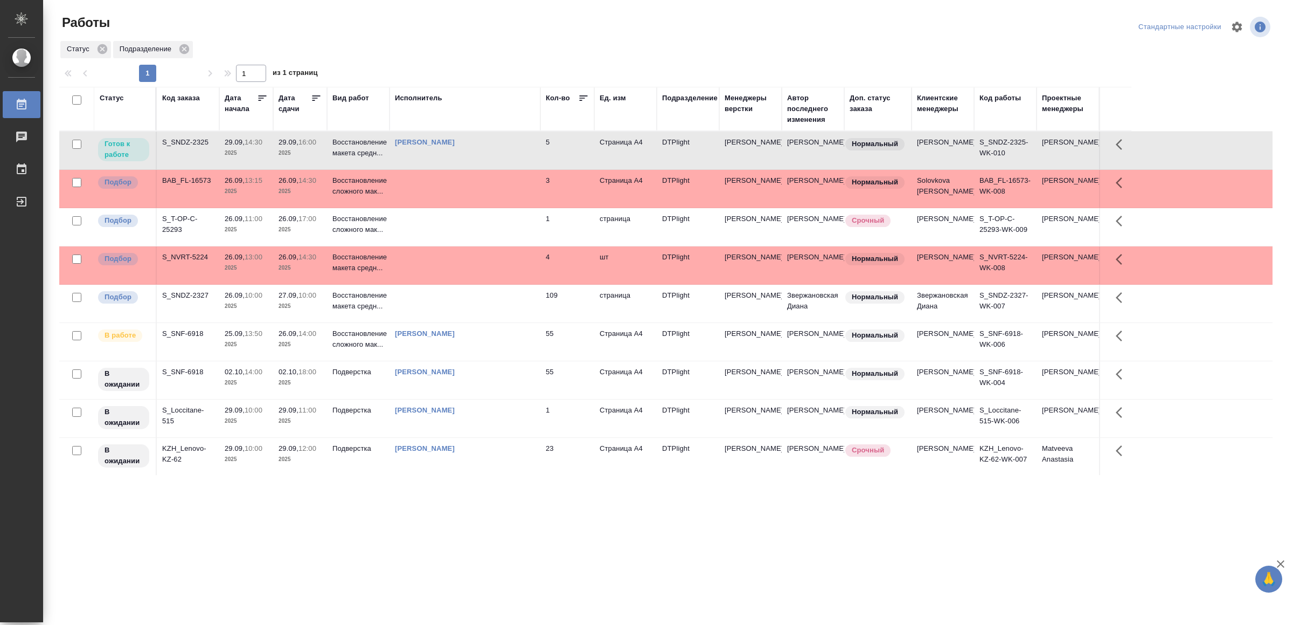
click at [472, 154] on td "[PERSON_NAME]" at bounding box center [465, 150] width 151 height 38
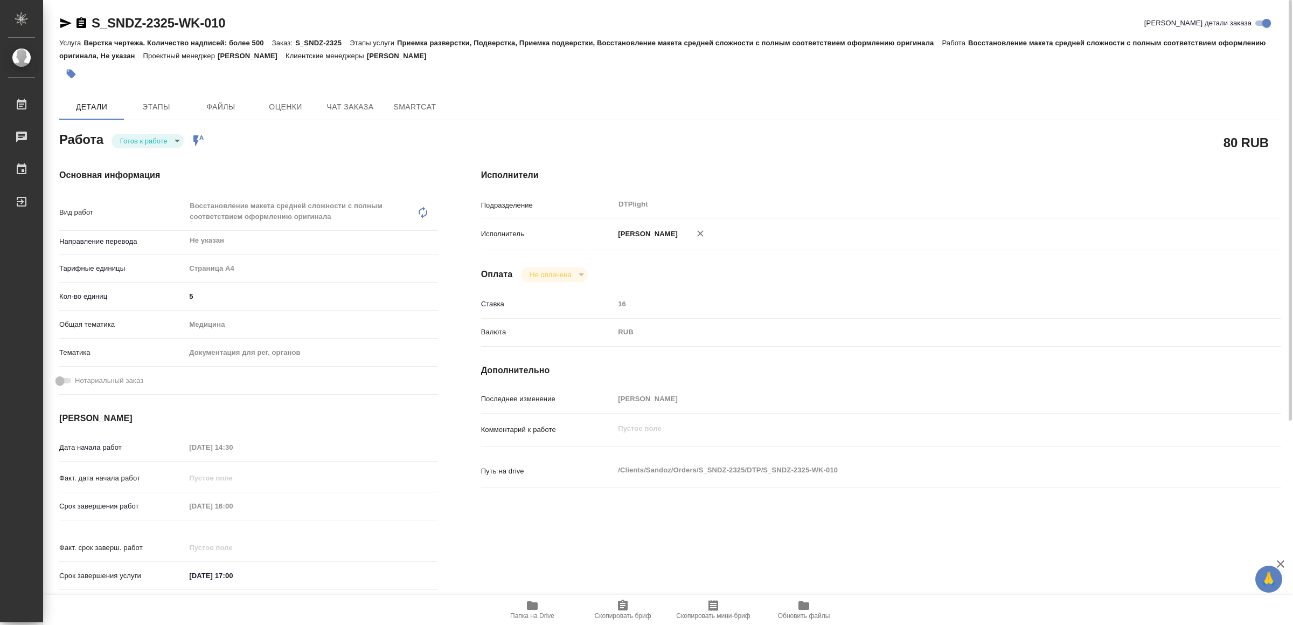
click at [149, 136] on body "🙏 .cls-1 fill:#fff; AWATERA Yamkovenko Vera Работы Чаты График Выйти S_SNDZ-232…" at bounding box center [646, 312] width 1293 height 625
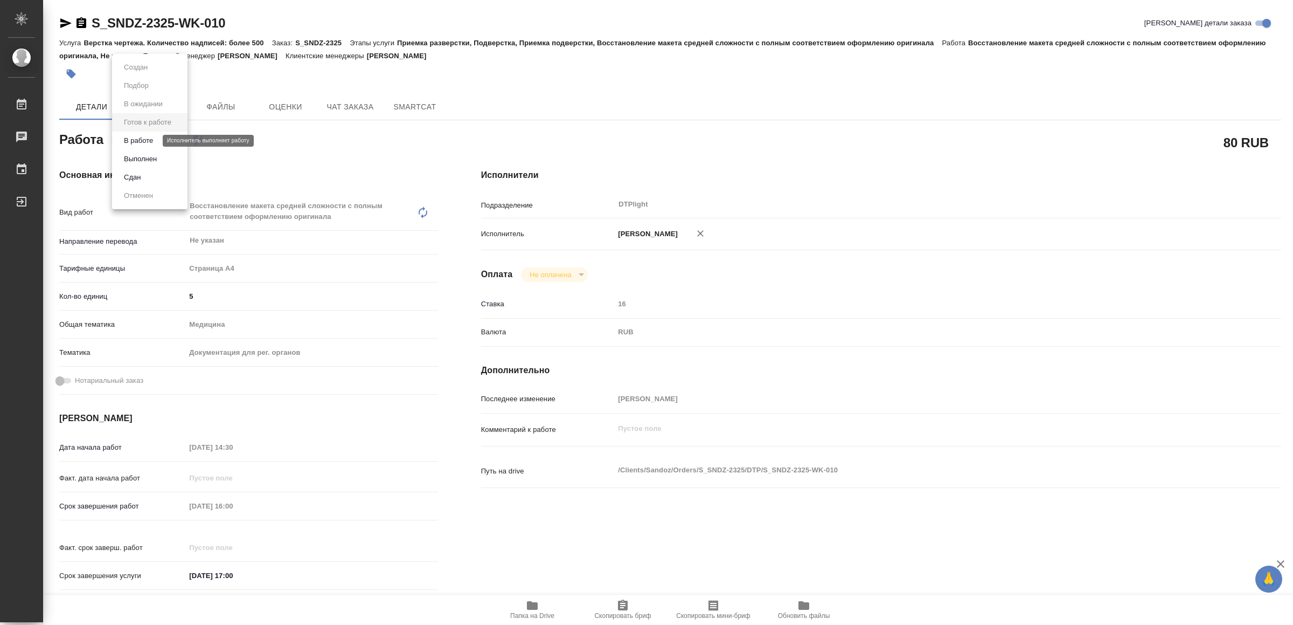
click at [151, 142] on button "В работе" at bounding box center [139, 141] width 36 height 12
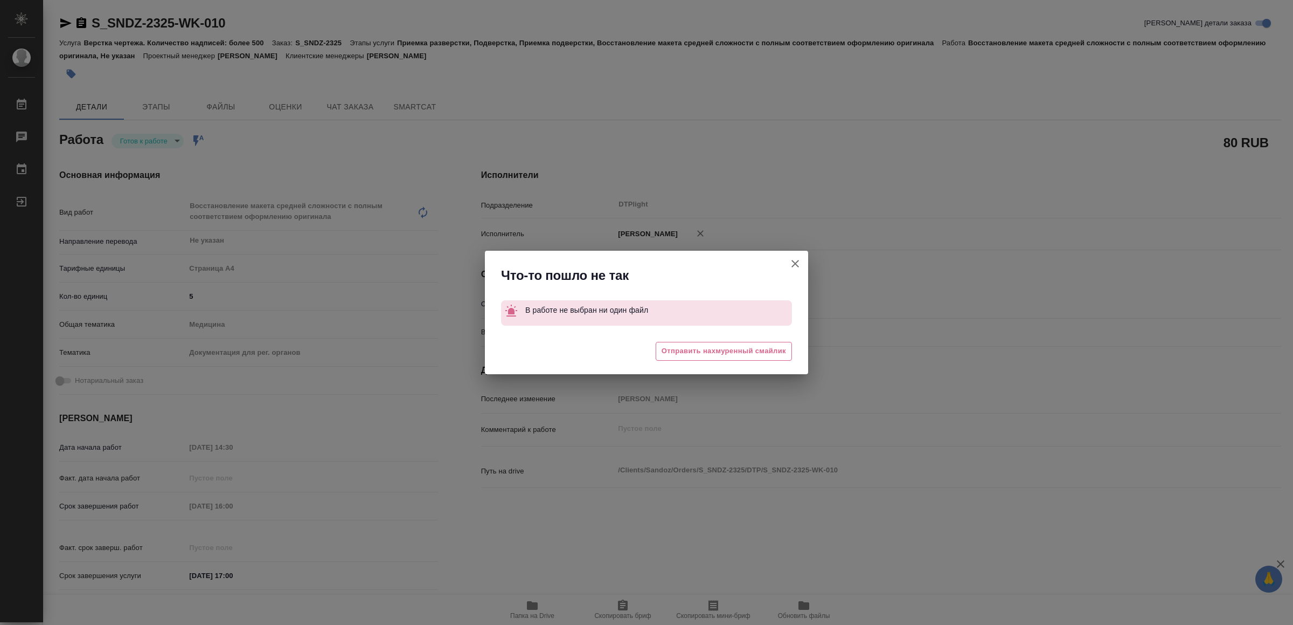
type textarea "x"
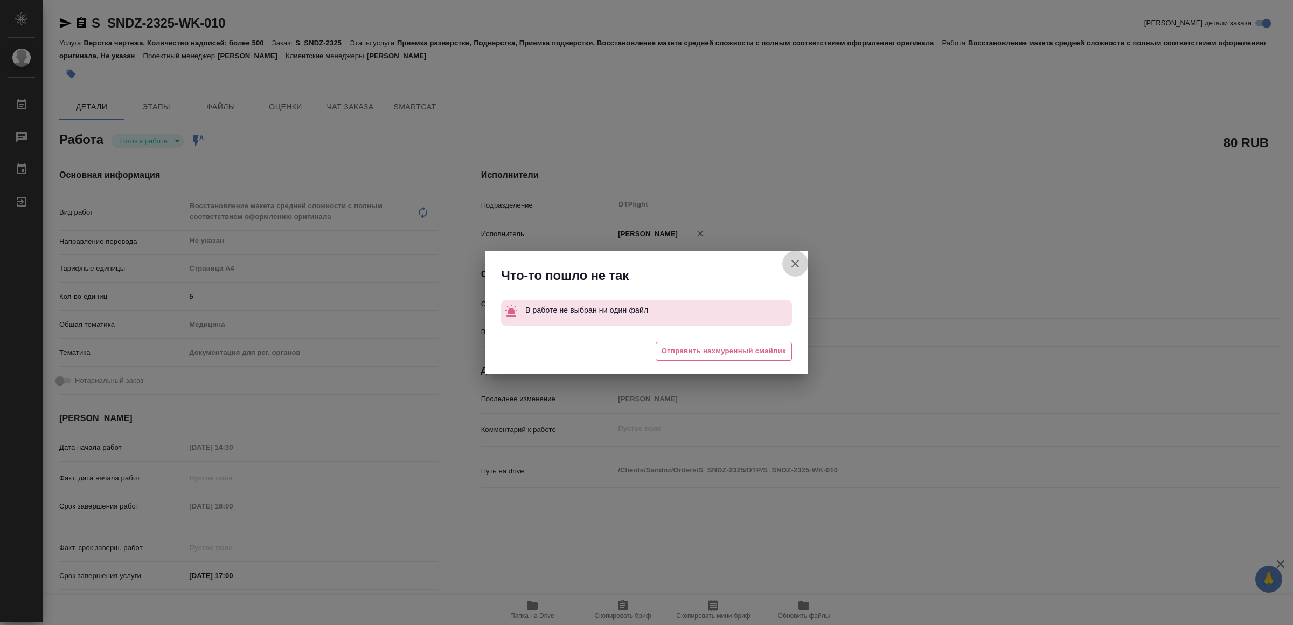
click at [795, 258] on icon "button" at bounding box center [795, 263] width 13 height 13
type textarea "x"
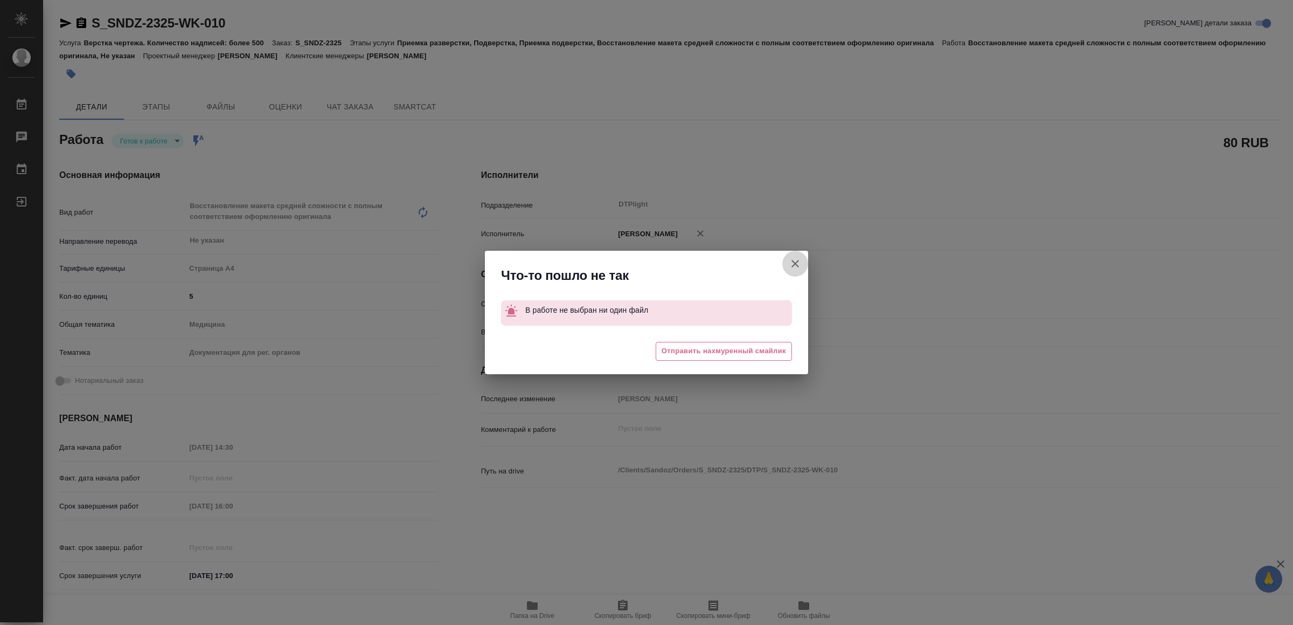
type textarea "x"
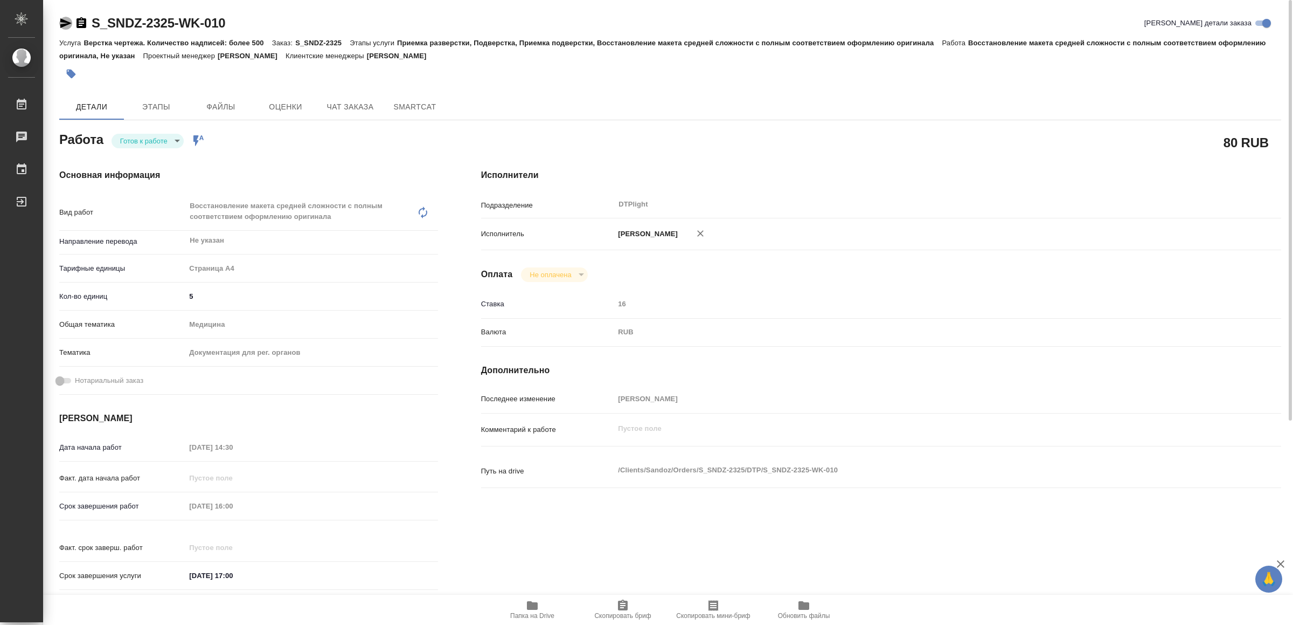
click at [62, 20] on icon "button" at bounding box center [65, 23] width 11 height 10
click at [165, 136] on body "🙏 .cls-1 fill:#fff; AWATERA Yamkovenko Vera Работы 0 Чаты График Выйти S_SNDZ-2…" at bounding box center [646, 312] width 1293 height 625
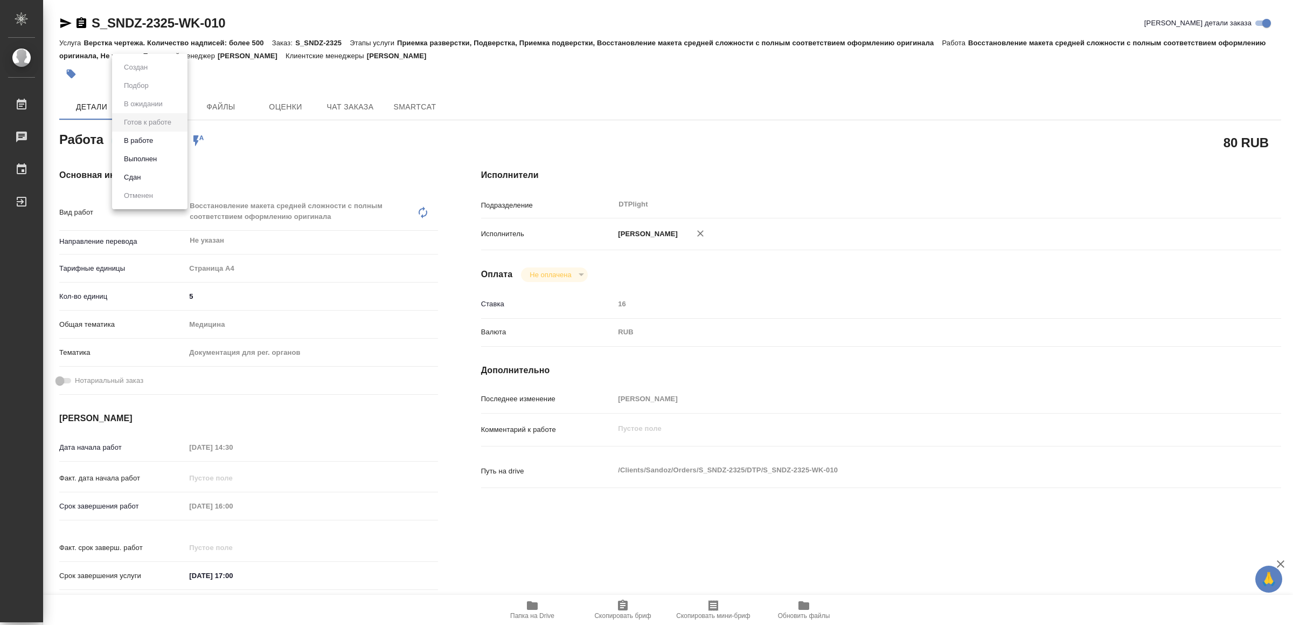
click at [162, 135] on li "В работе" at bounding box center [149, 140] width 75 height 18
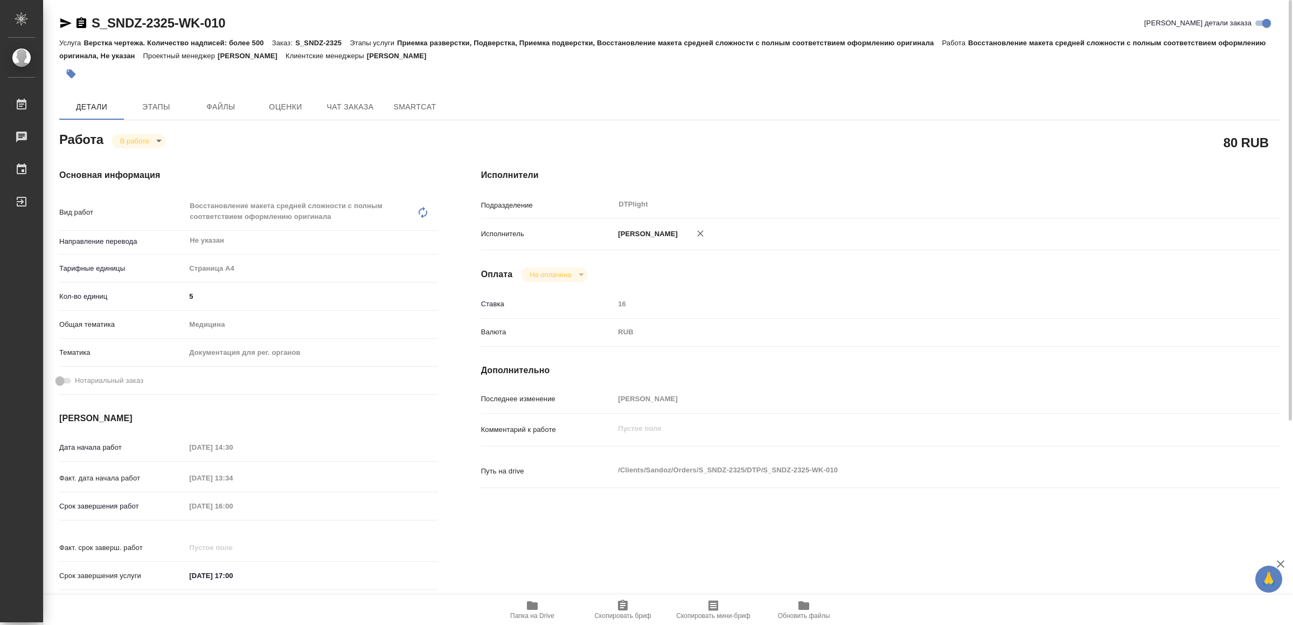
type textarea "x"
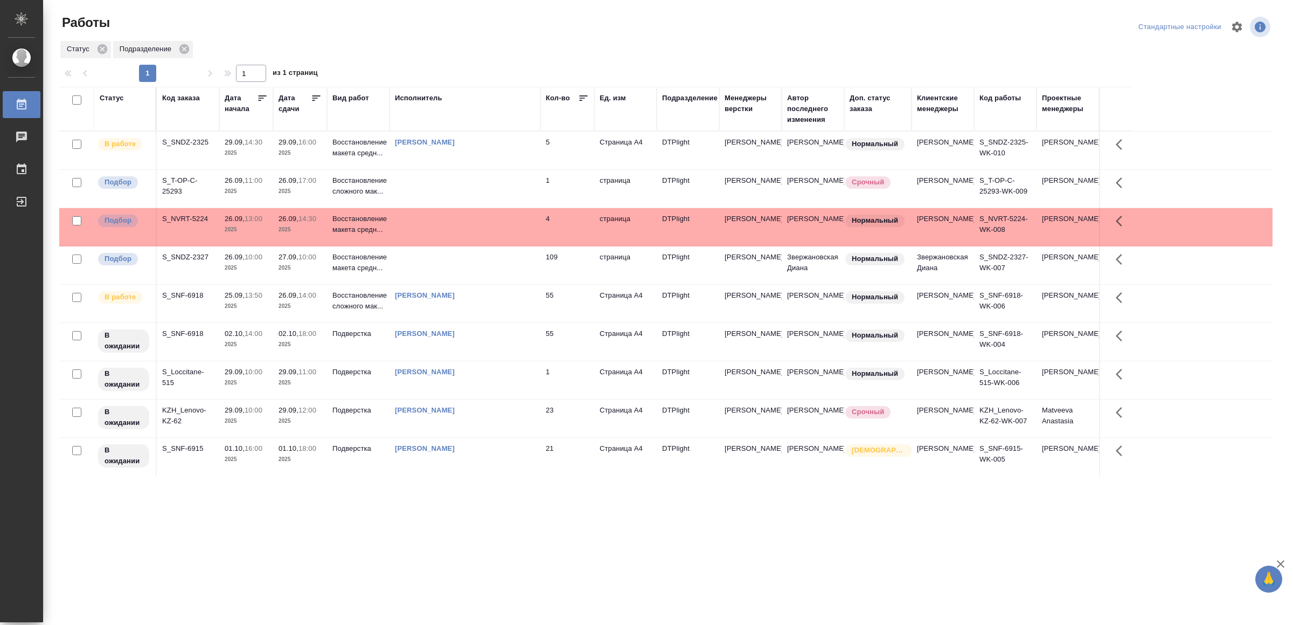
click at [504, 301] on div "[PERSON_NAME]" at bounding box center [465, 295] width 140 height 11
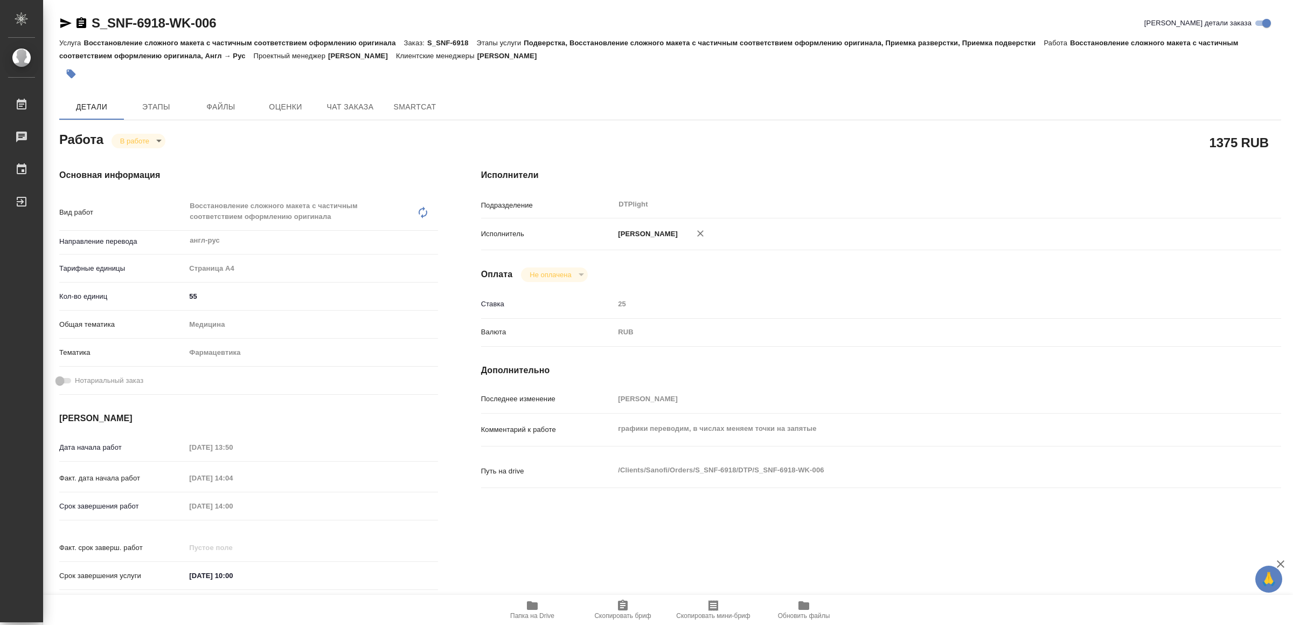
click at [530, 608] on icon "button" at bounding box center [532, 605] width 11 height 9
click at [65, 21] on icon "button" at bounding box center [65, 23] width 11 height 10
click at [140, 138] on body "🙏 .cls-1 fill:#fff; AWATERA Yamkovenko [PERSON_NAME] Работы 0 Чаты График Выйти…" at bounding box center [646, 312] width 1293 height 625
click at [150, 159] on button "Выполнен" at bounding box center [140, 159] width 39 height 12
type textarea "x"
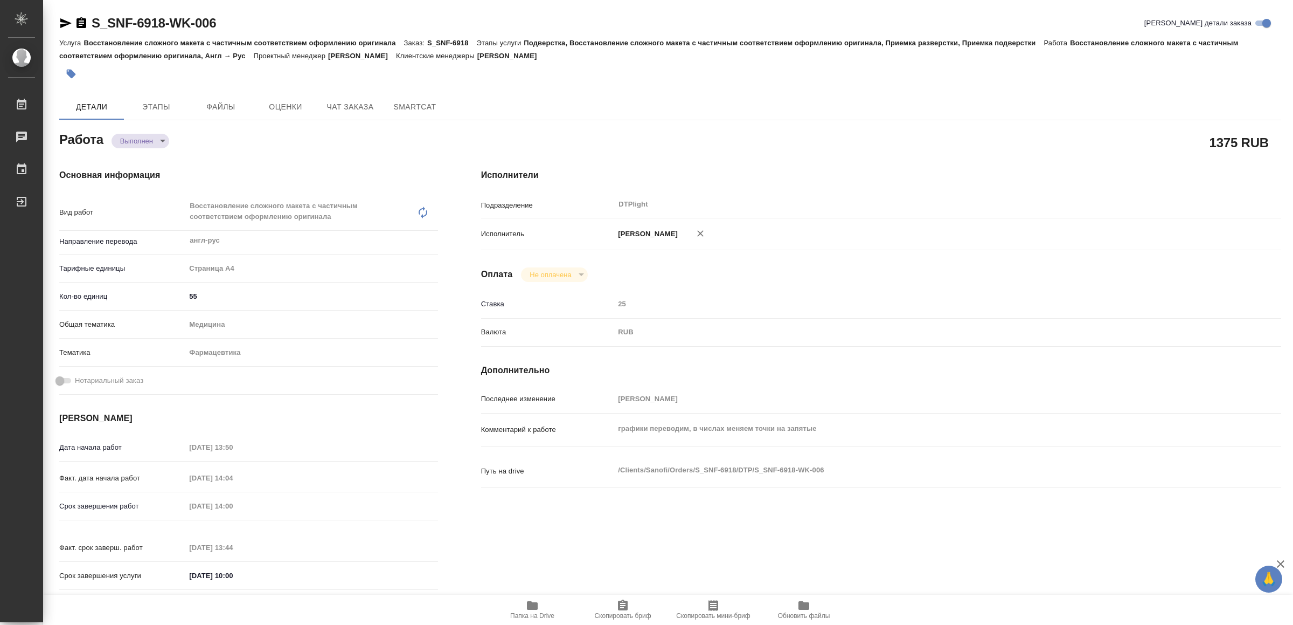
type textarea "x"
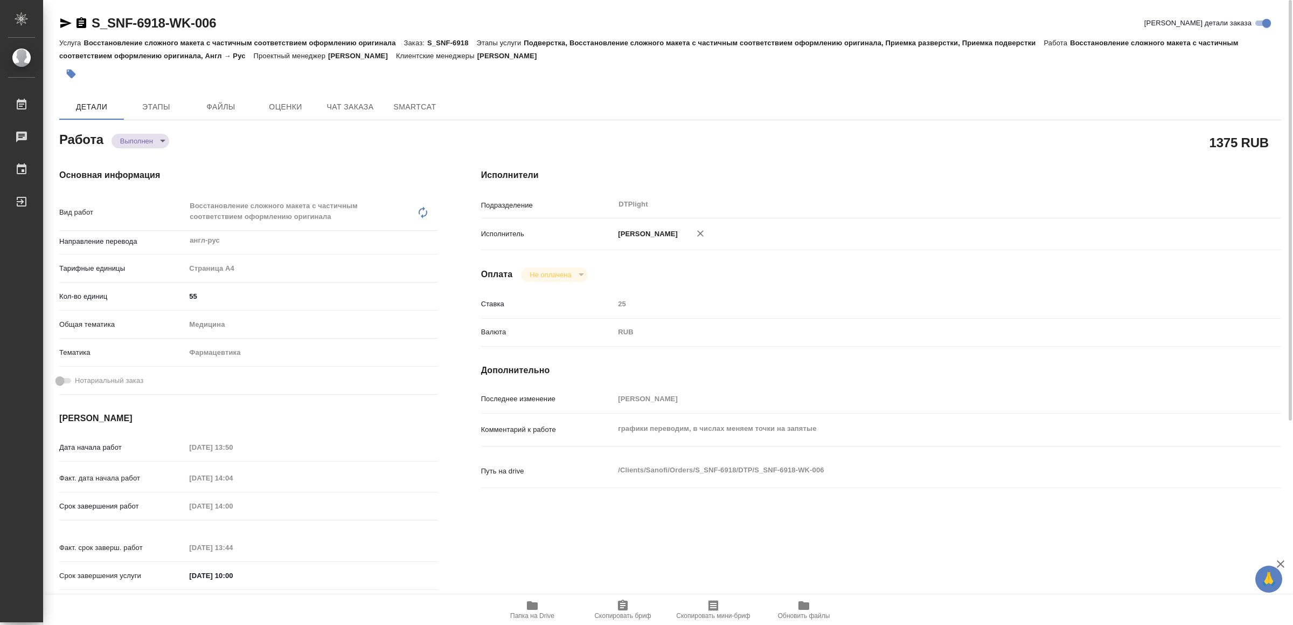
type textarea "x"
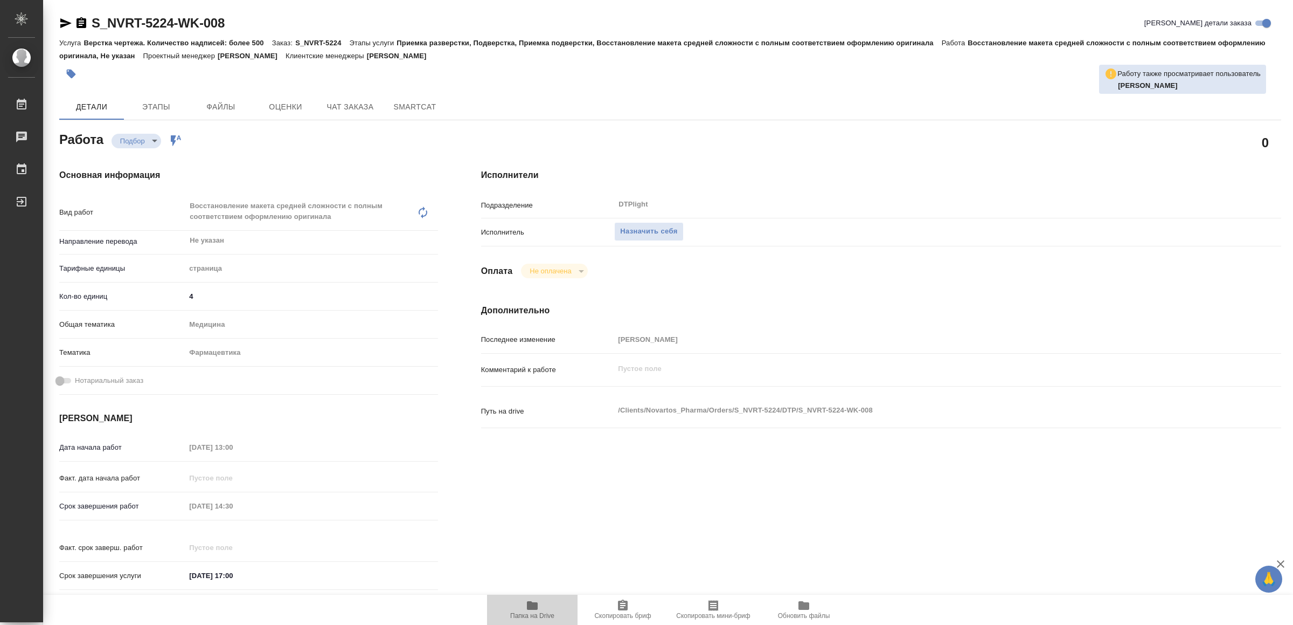
click at [534, 612] on span "Папка на Drive" at bounding box center [532, 616] width 44 height 8
click at [662, 230] on span "Назначить себя" at bounding box center [648, 231] width 57 height 12
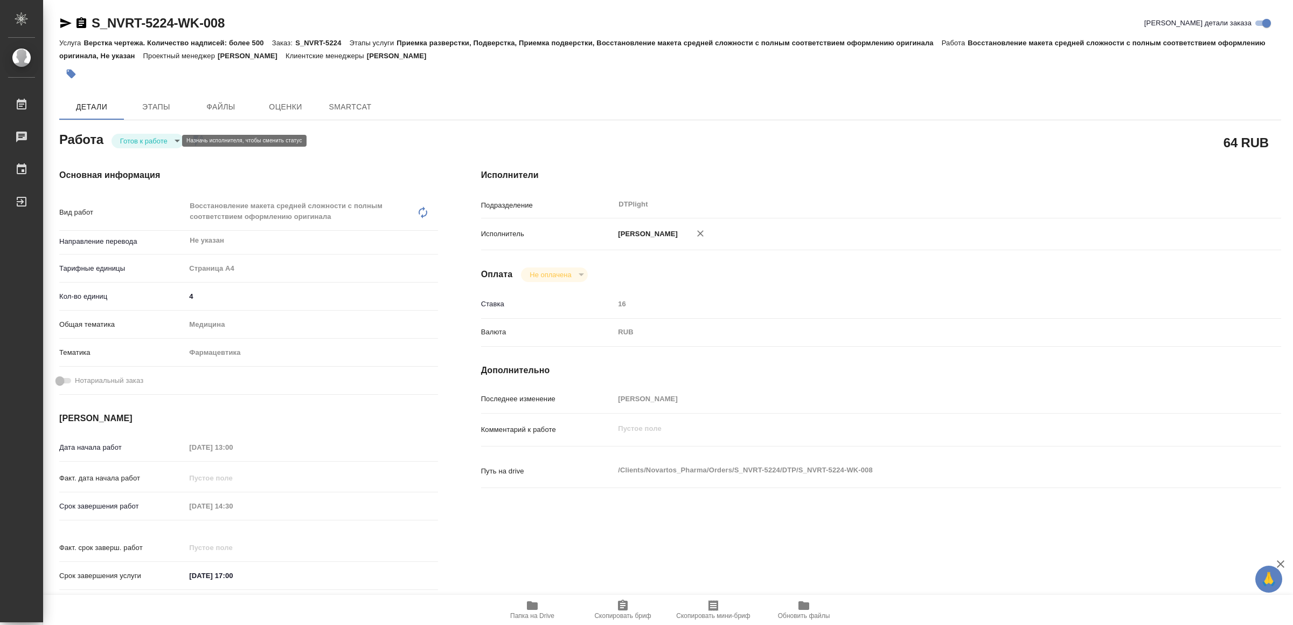
click at [148, 141] on body "🙏 .cls-1 fill:#fff; AWATERA Yamkovenko [PERSON_NAME] Работы Чаты График Выйти S…" at bounding box center [646, 312] width 1293 height 625
type textarea "x"
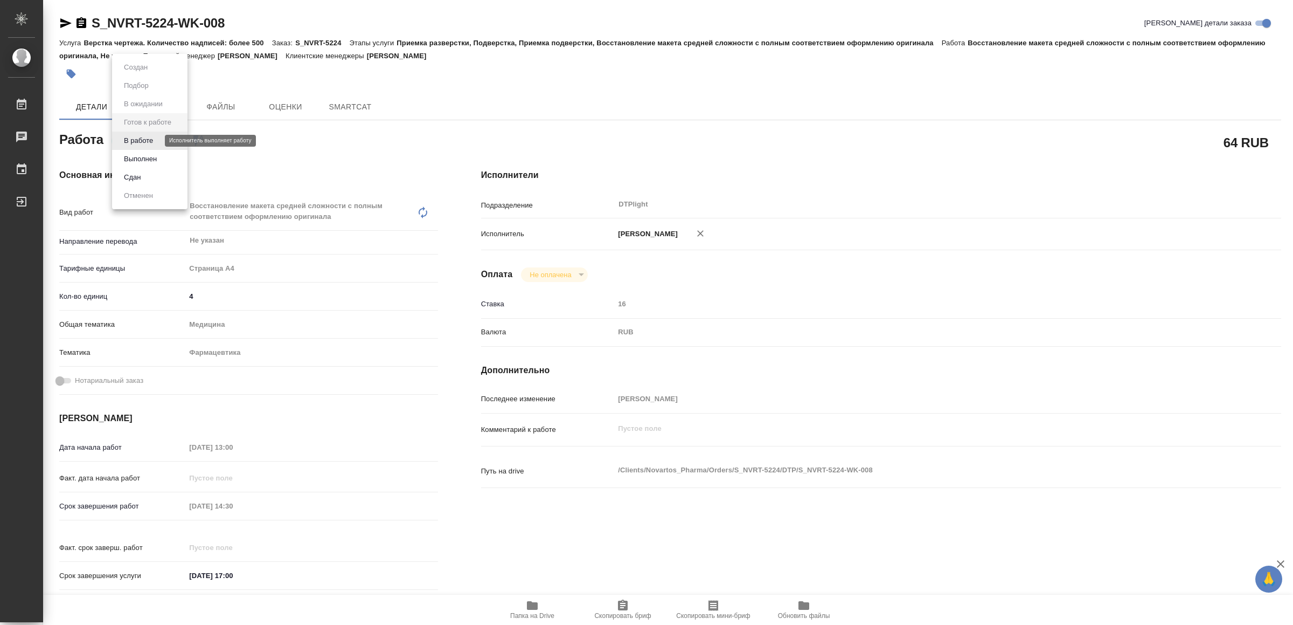
type textarea "x"
click at [148, 141] on button "В работе" at bounding box center [139, 141] width 36 height 12
type textarea "x"
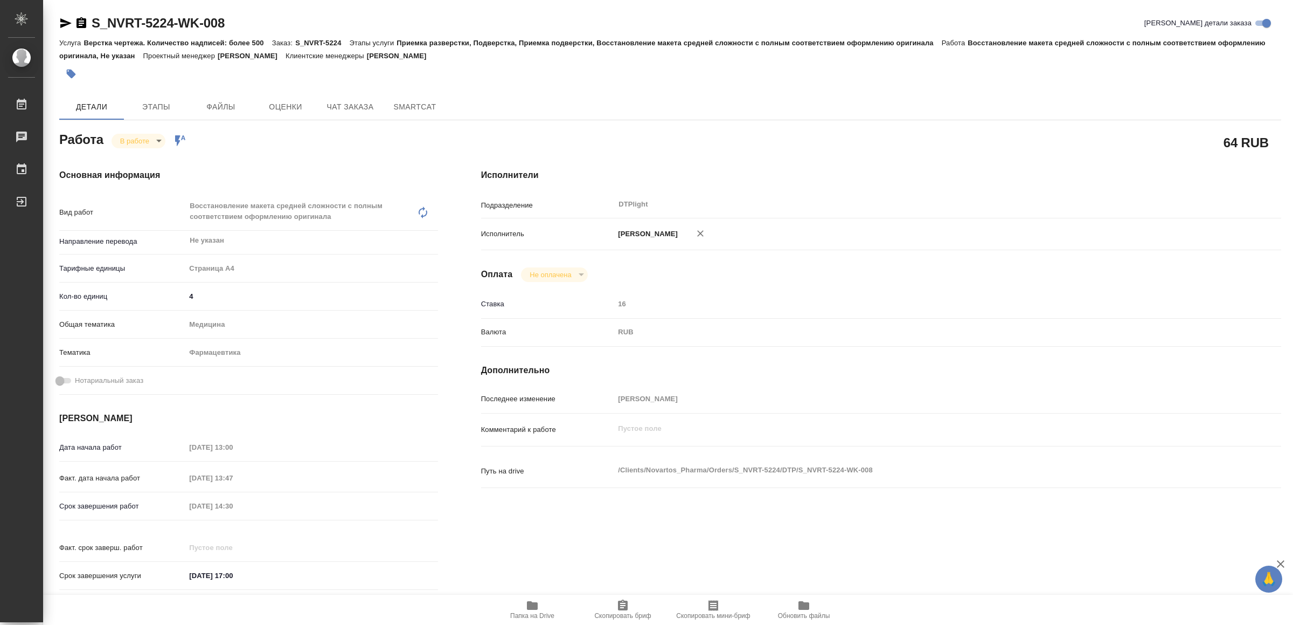
type textarea "x"
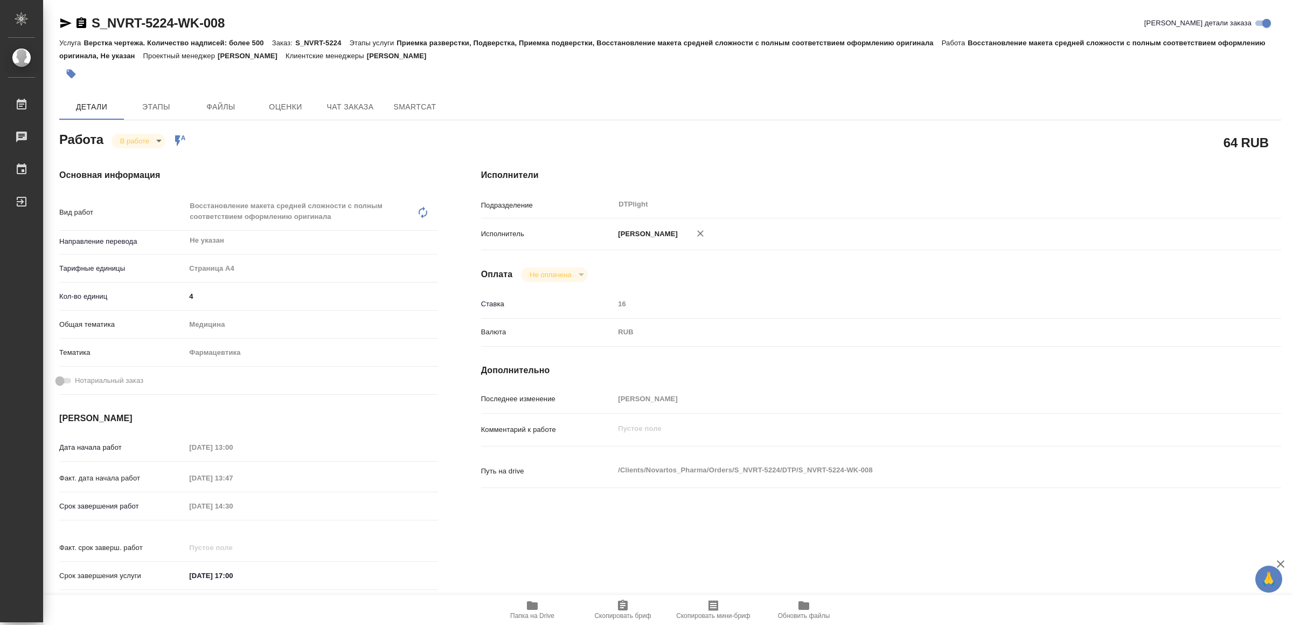
type textarea "x"
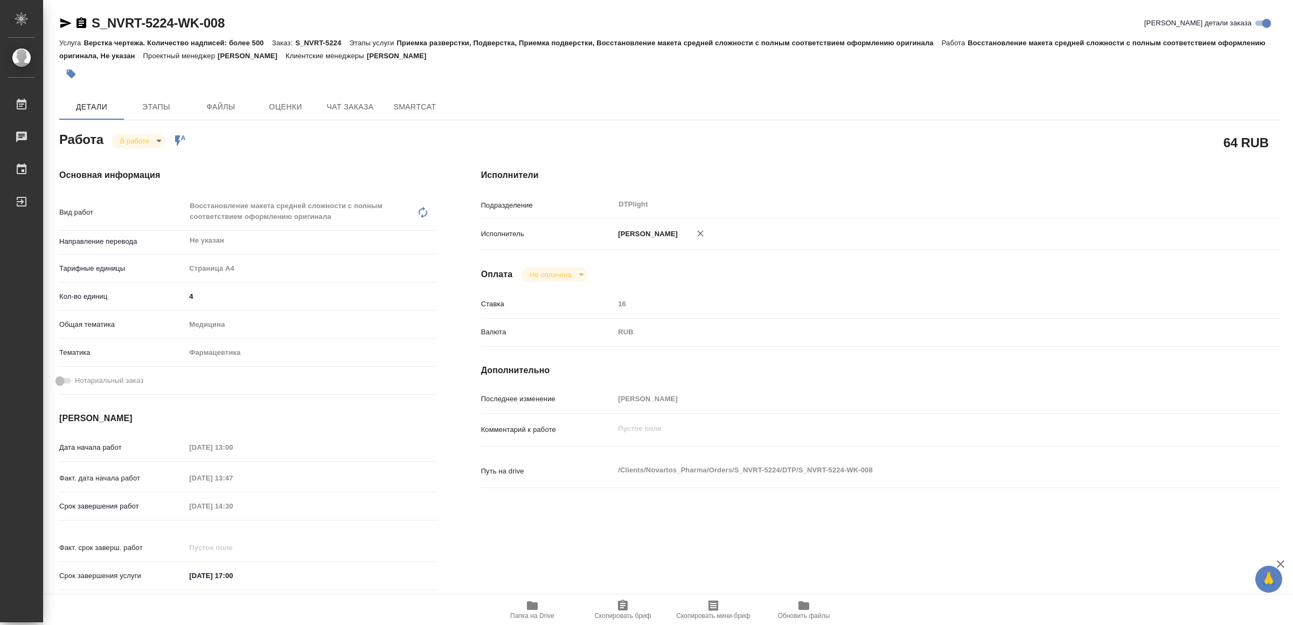
type textarea "x"
click at [62, 20] on icon "button" at bounding box center [65, 23] width 11 height 10
type textarea "x"
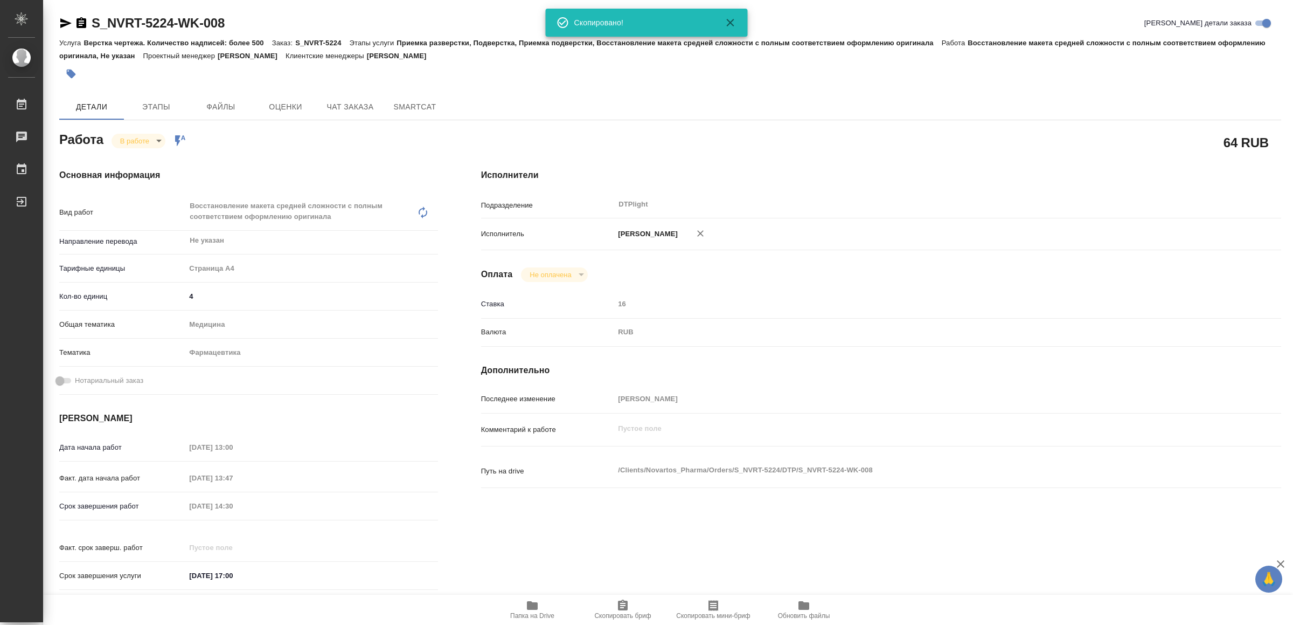
type textarea "x"
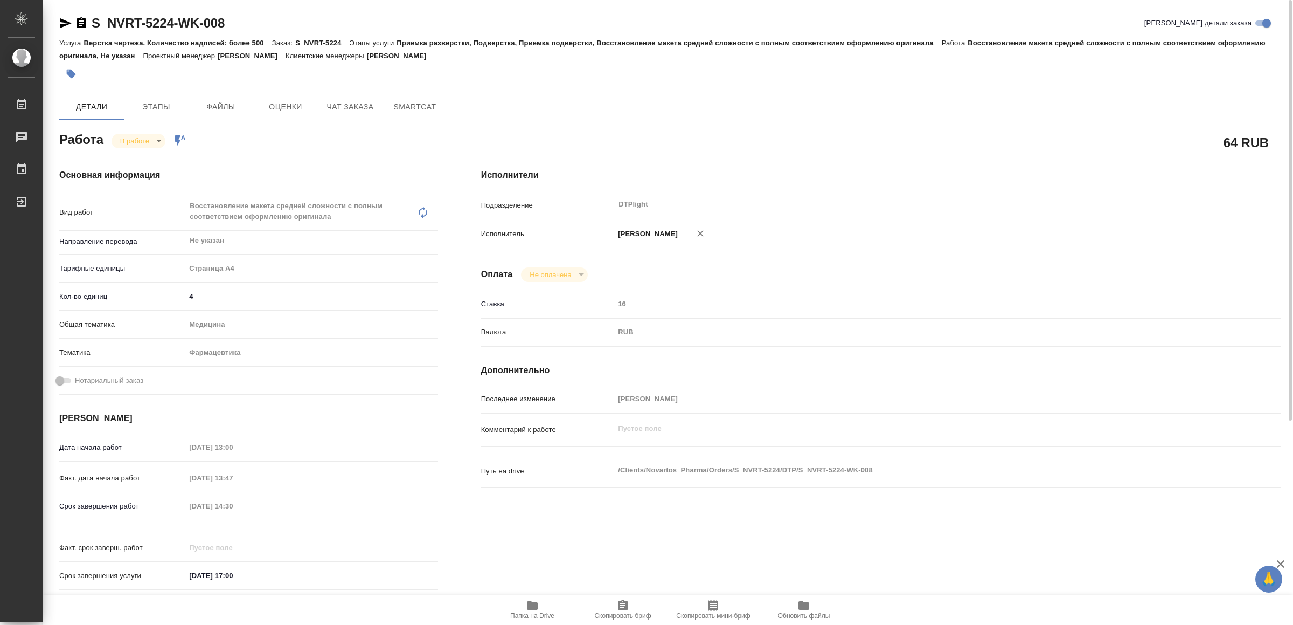
click at [65, 19] on icon "button" at bounding box center [65, 23] width 13 height 13
click at [532, 603] on icon "button" at bounding box center [532, 605] width 11 height 9
click at [64, 18] on icon "button" at bounding box center [65, 23] width 13 height 13
click at [149, 143] on body "🙏 .cls-1 fill:#fff; AWATERA Yamkovenko Vera Работы 0 Чаты График Выйти S_NVRT-5…" at bounding box center [646, 312] width 1293 height 625
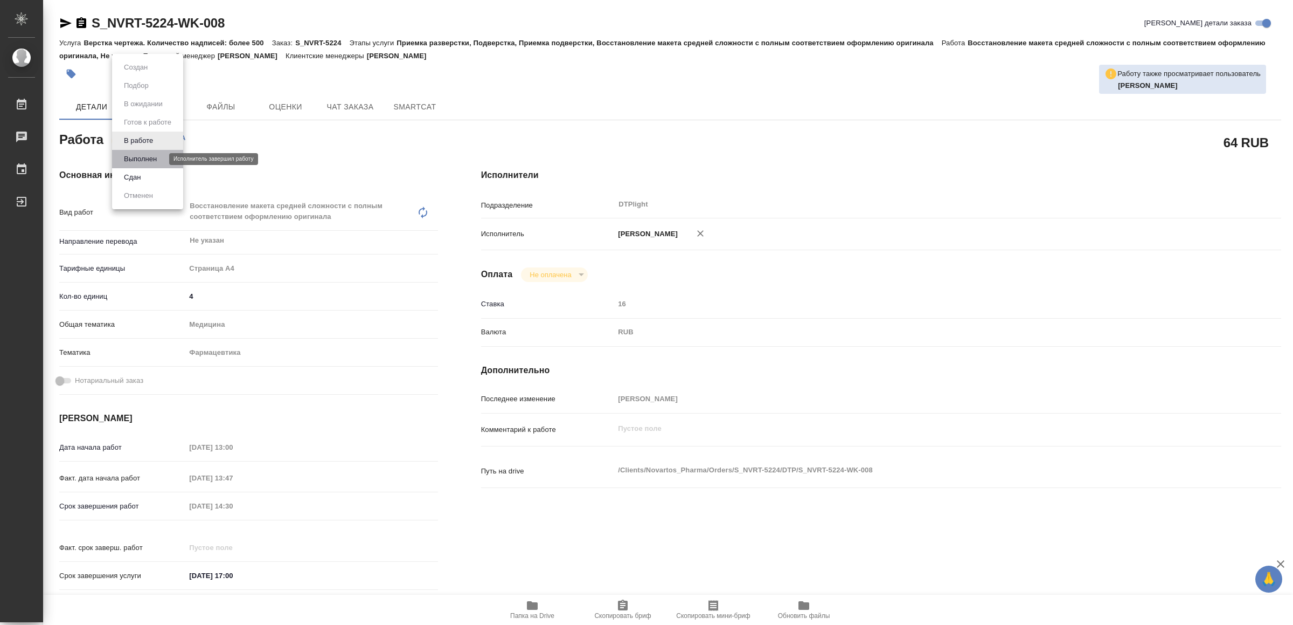
click at [147, 158] on button "Выполнен" at bounding box center [140, 159] width 39 height 12
type textarea "x"
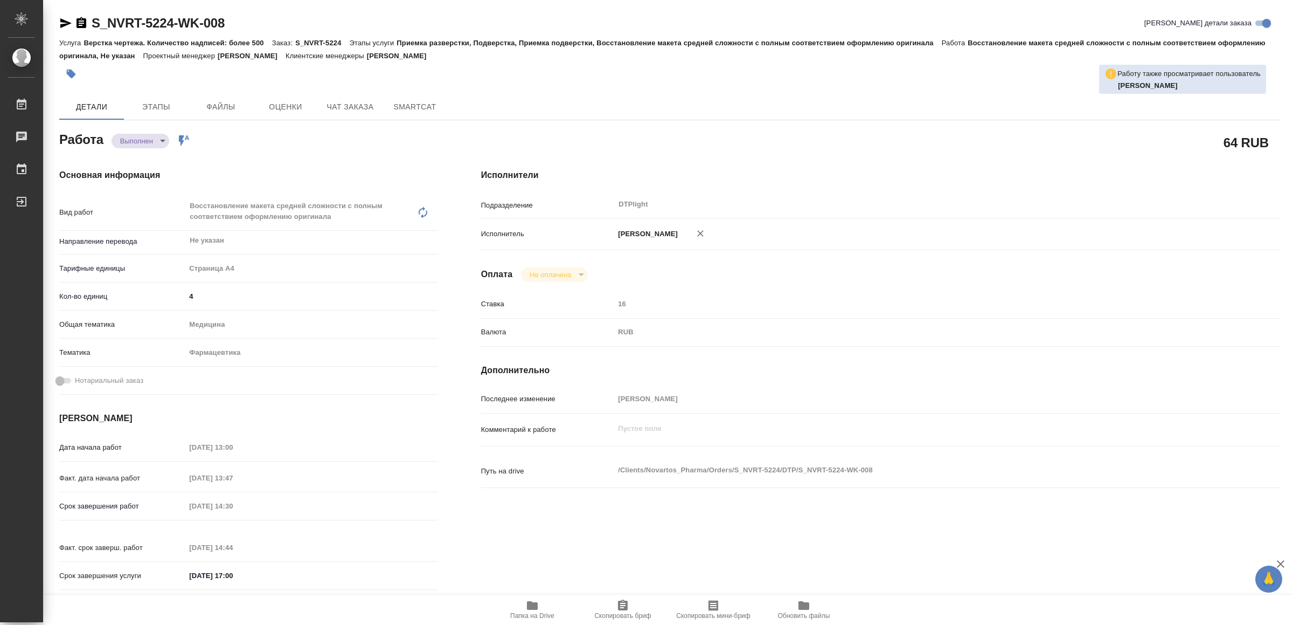
type textarea "x"
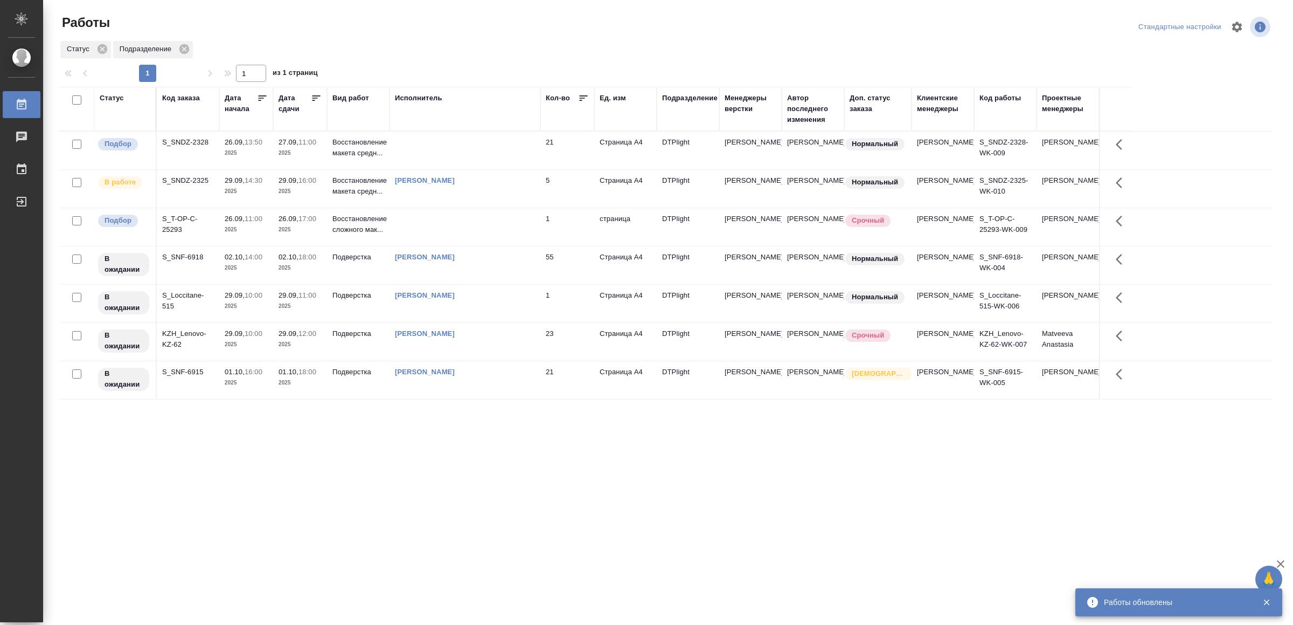
click at [437, 154] on td at bounding box center [465, 150] width 151 height 38
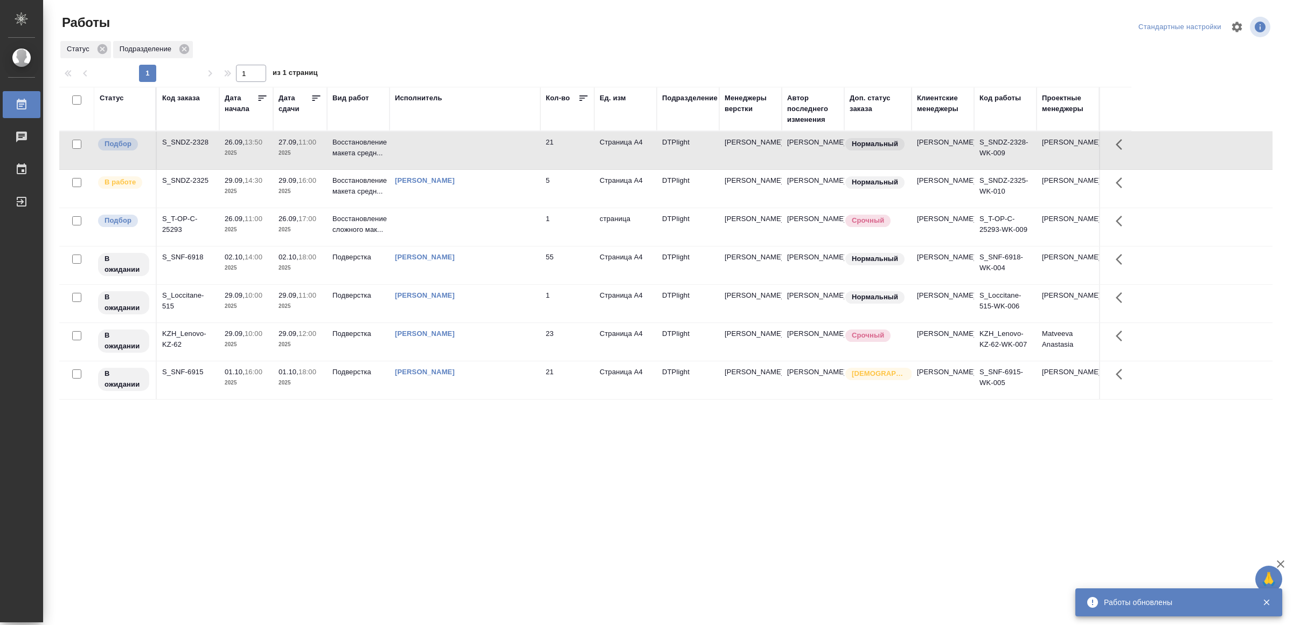
click at [437, 154] on td at bounding box center [465, 150] width 151 height 38
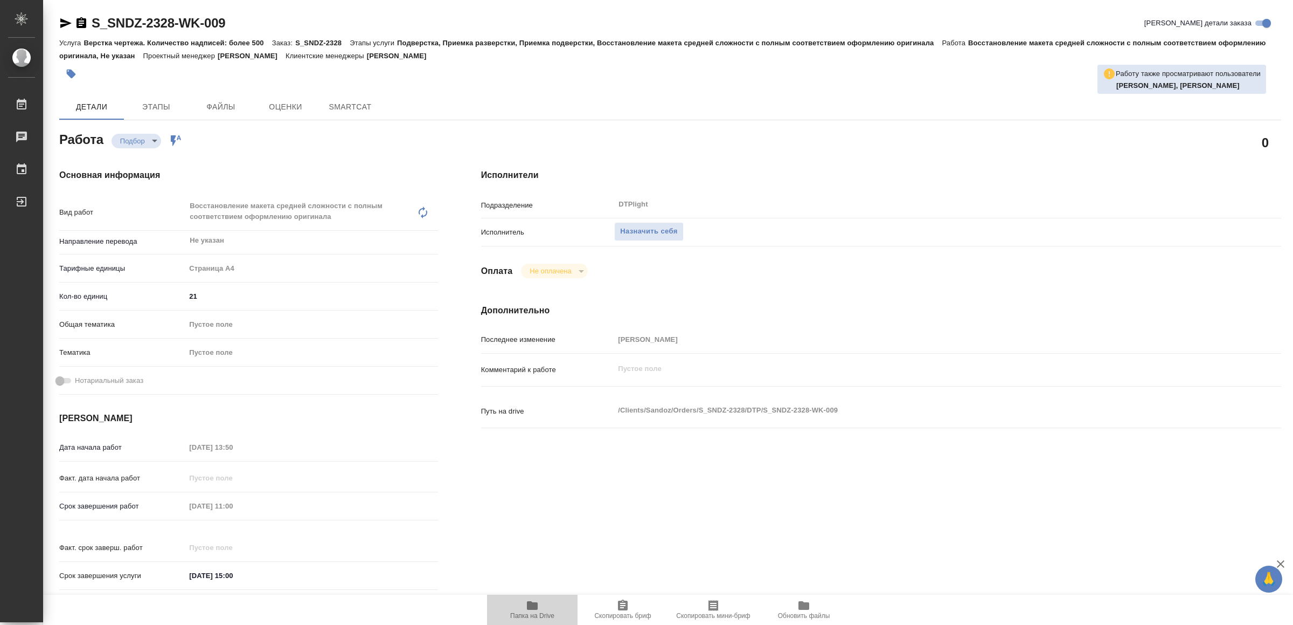
click at [521, 607] on span "Папка на Drive" at bounding box center [533, 609] width 78 height 20
type textarea "x"
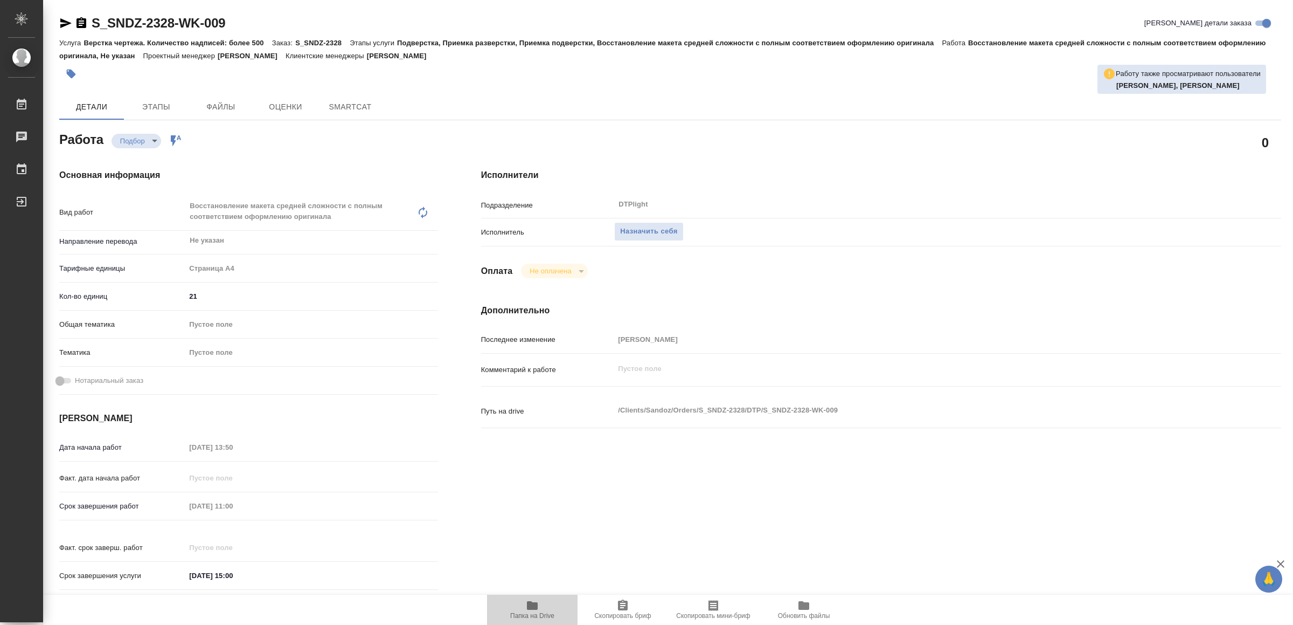
type textarea "x"
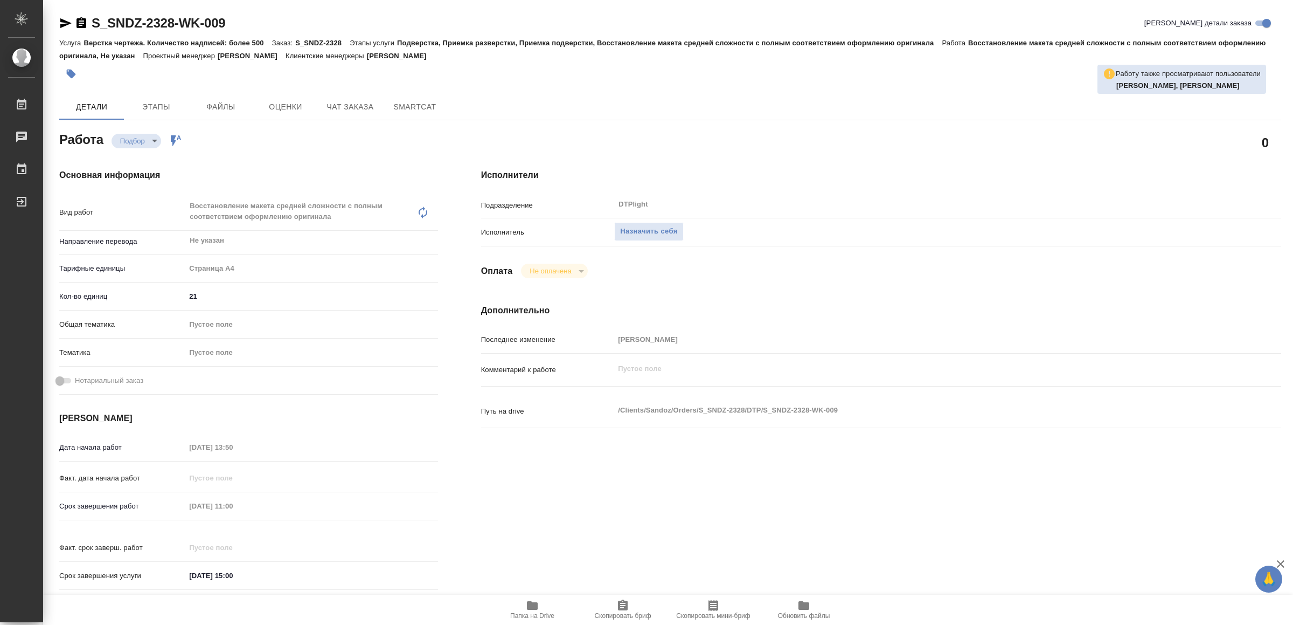
type textarea "x"
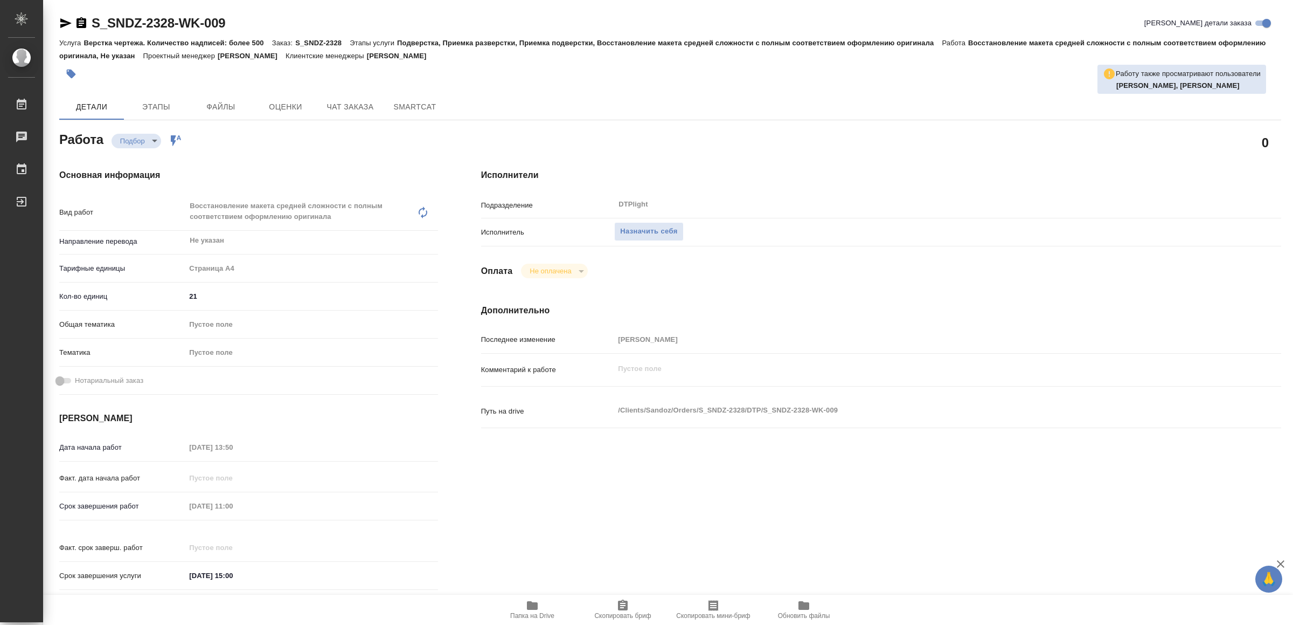
type textarea "x"
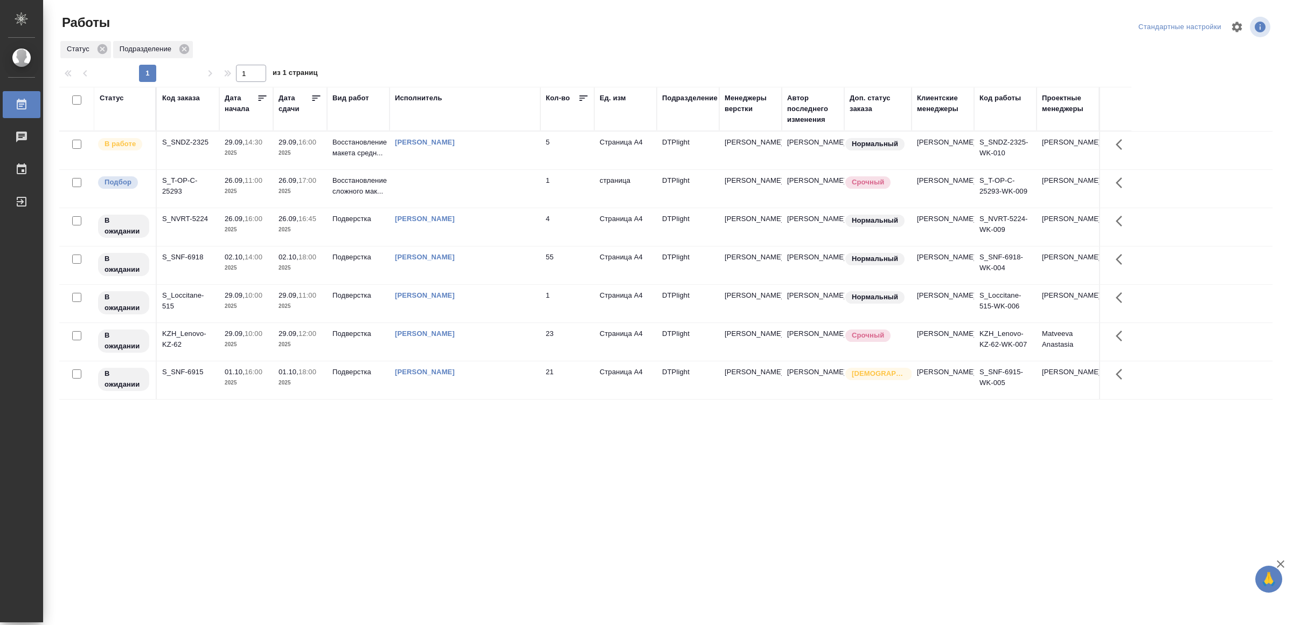
drag, startPoint x: 511, startPoint y: 456, endPoint x: 511, endPoint y: 446, distance: 9.7
drag, startPoint x: 359, startPoint y: 516, endPoint x: 364, endPoint y: 509, distance: 8.1
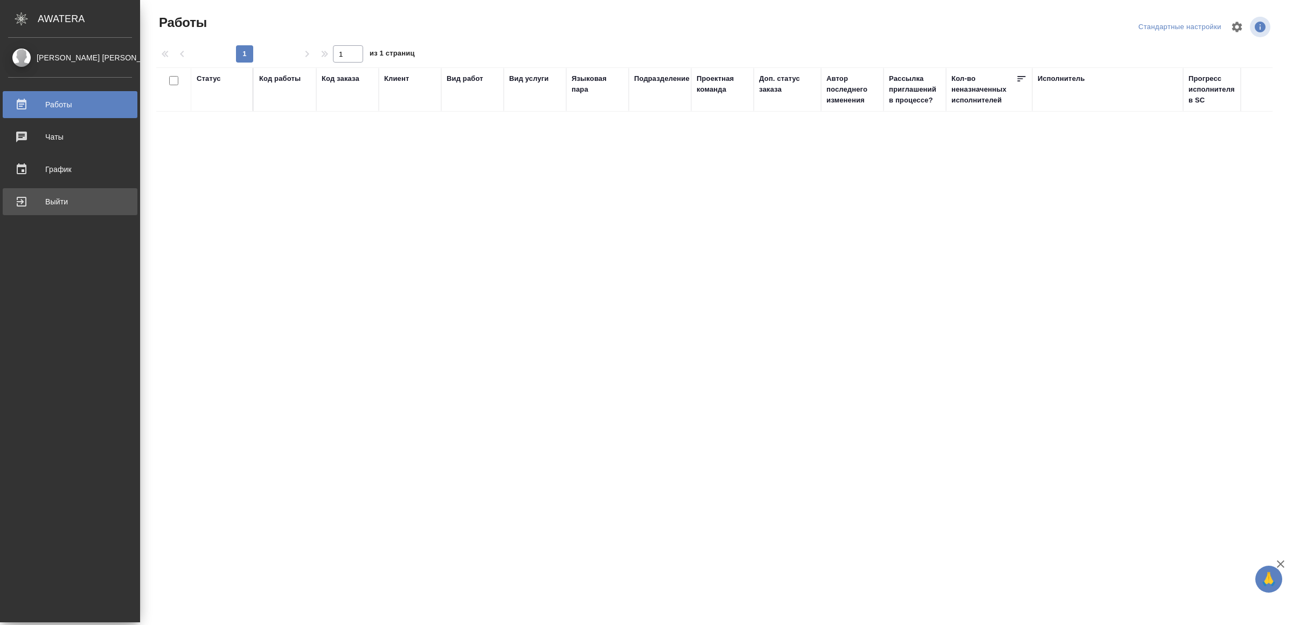
click at [54, 198] on div "Выйти" at bounding box center [70, 201] width 124 height 16
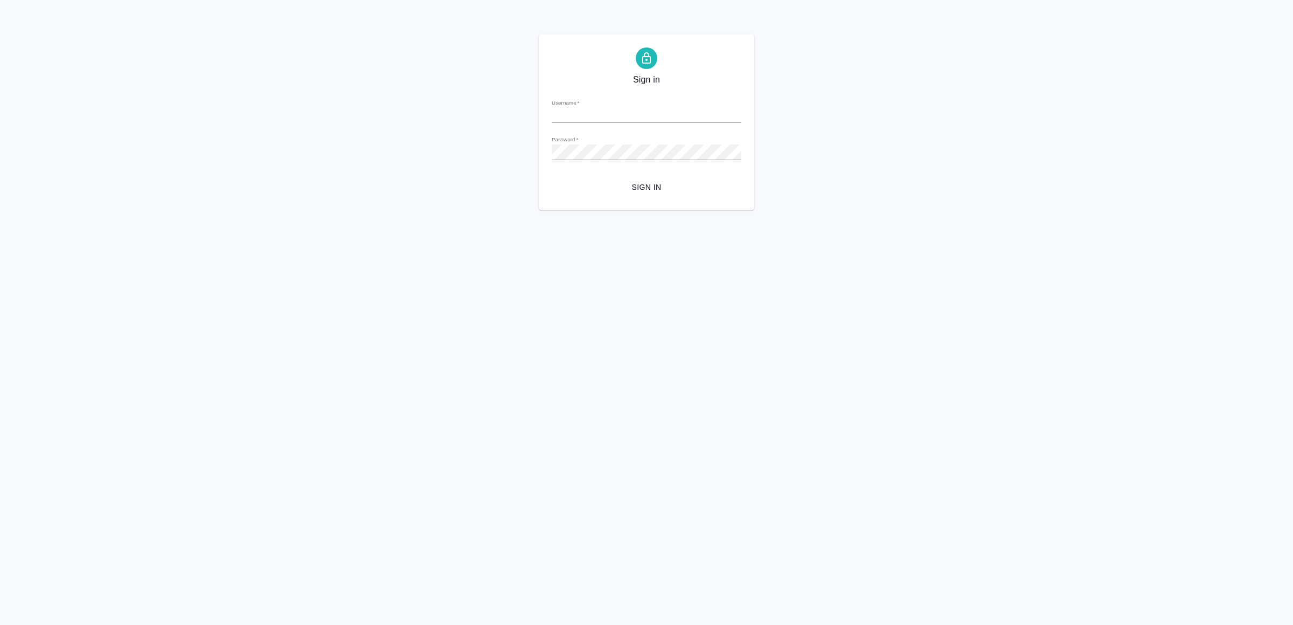
type input "[EMAIL_ADDRESS][DOMAIN_NAME]"
click at [659, 185] on span "Sign in" at bounding box center [646, 187] width 172 height 13
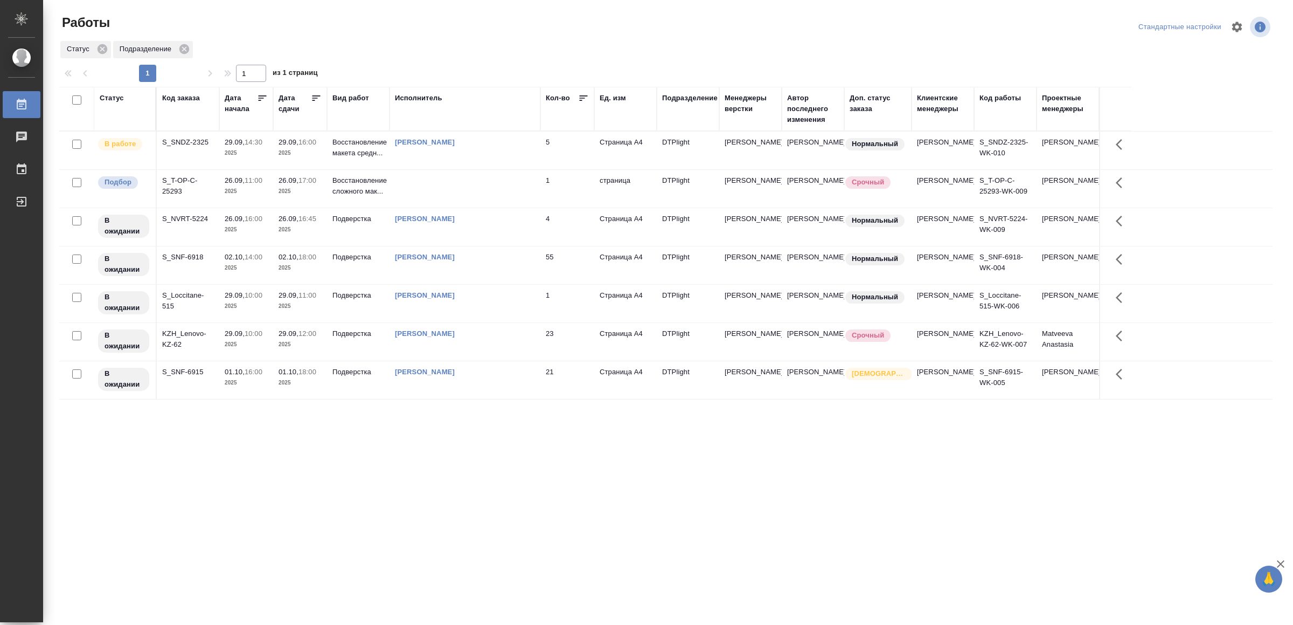
drag, startPoint x: 437, startPoint y: 528, endPoint x: 441, endPoint y: 517, distance: 11.3
click at [687, 445] on div "Статус Код заказа Дата начала Дата сдачи Вид работ Исполнитель Кол-во Ед. изм П…" at bounding box center [666, 281] width 1214 height 388
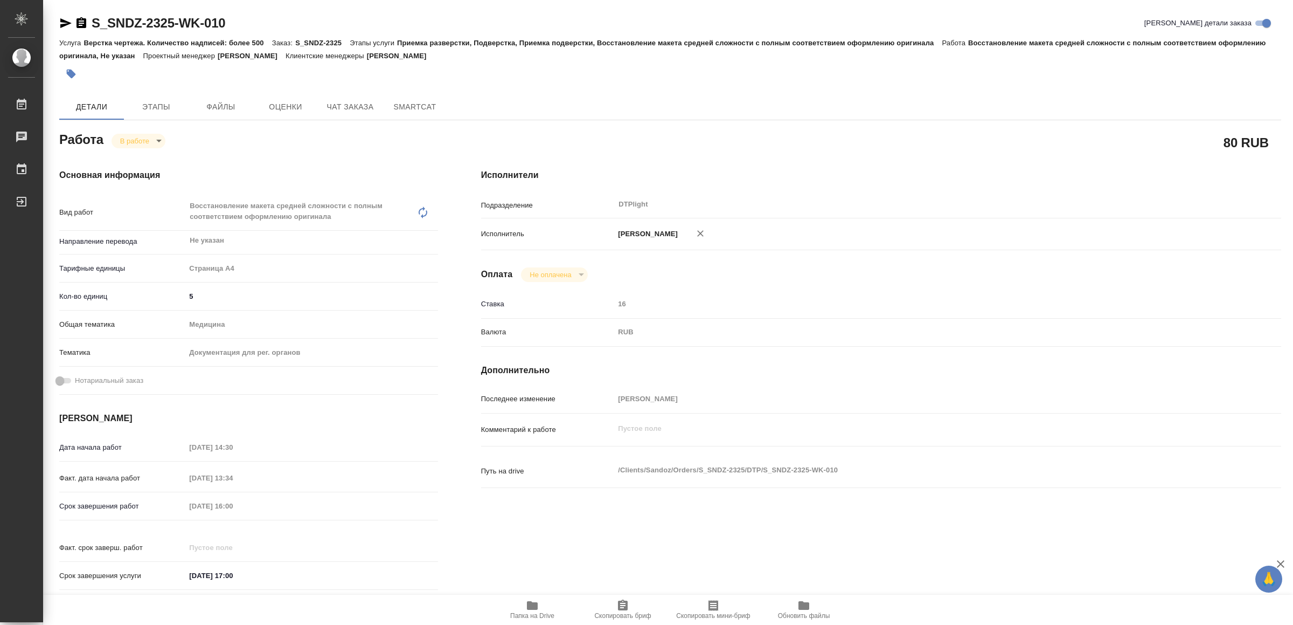
click at [63, 20] on icon "button" at bounding box center [65, 23] width 11 height 10
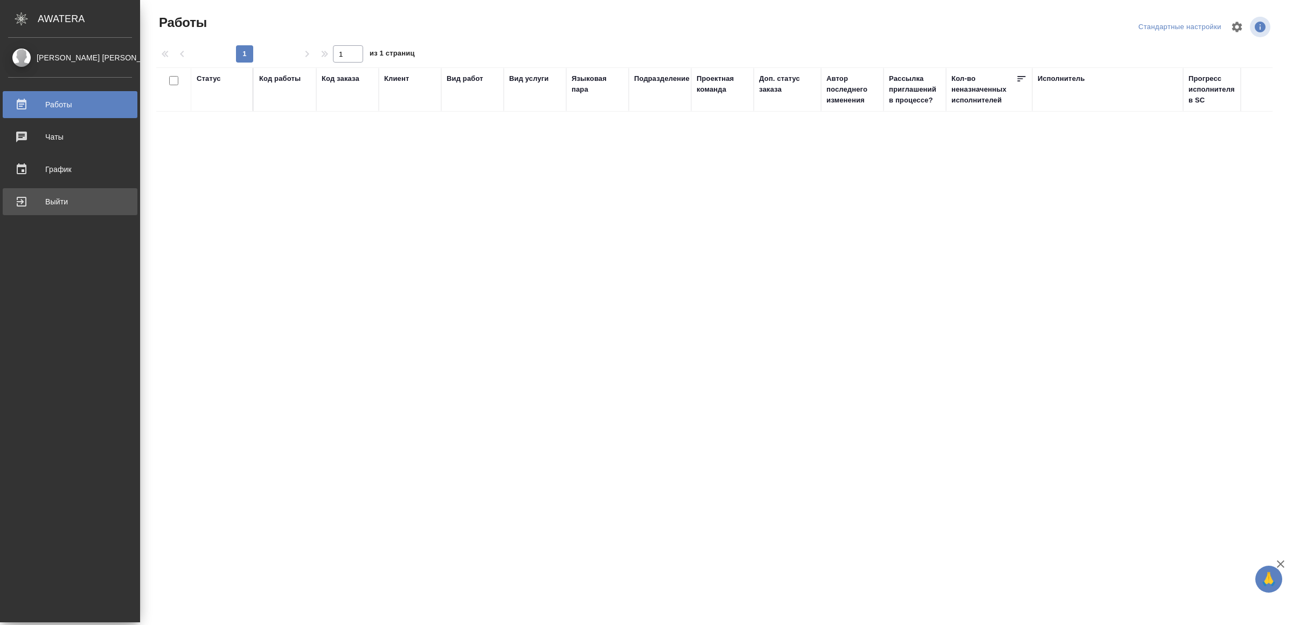
click at [36, 204] on div "Выйти" at bounding box center [70, 201] width 124 height 16
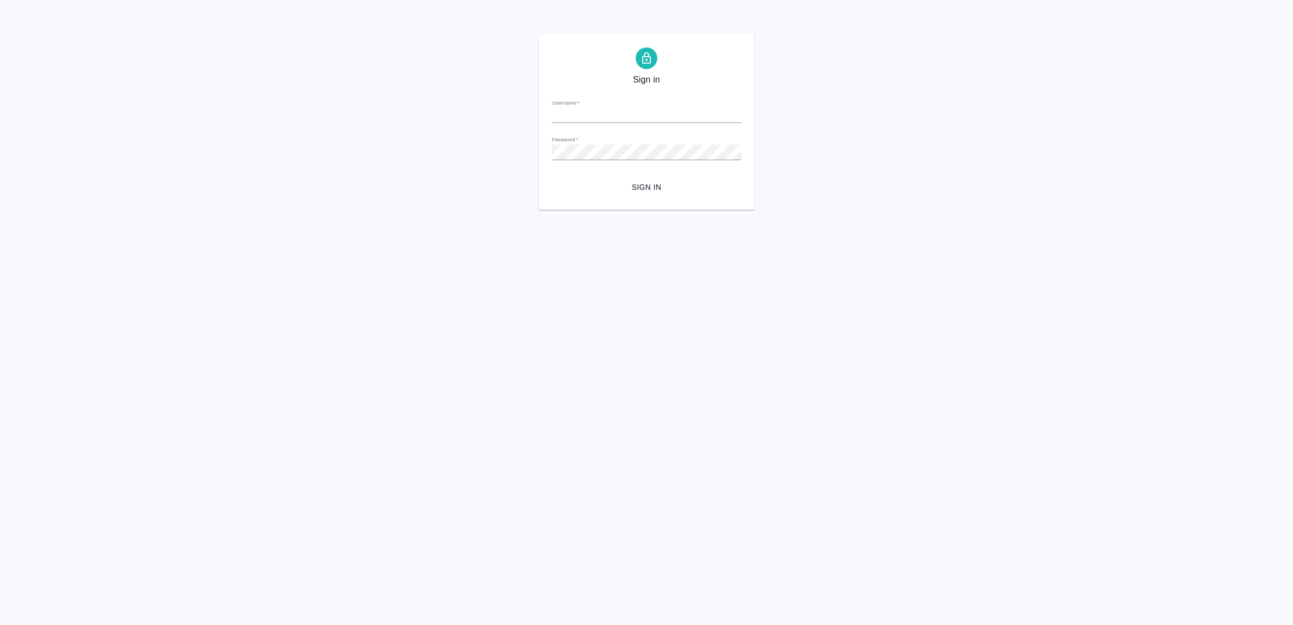
type input "[EMAIL_ADDRESS][DOMAIN_NAME]"
click at [647, 188] on span "Sign in" at bounding box center [646, 187] width 172 height 13
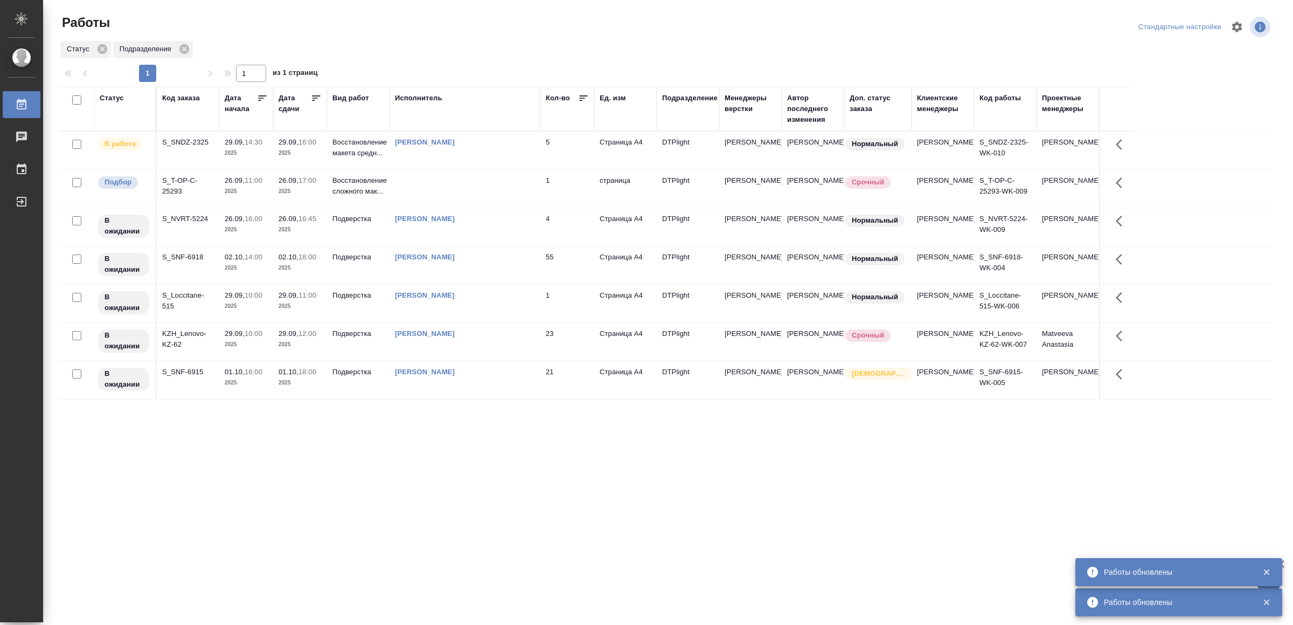
drag, startPoint x: 405, startPoint y: 500, endPoint x: 403, endPoint y: 492, distance: 7.7
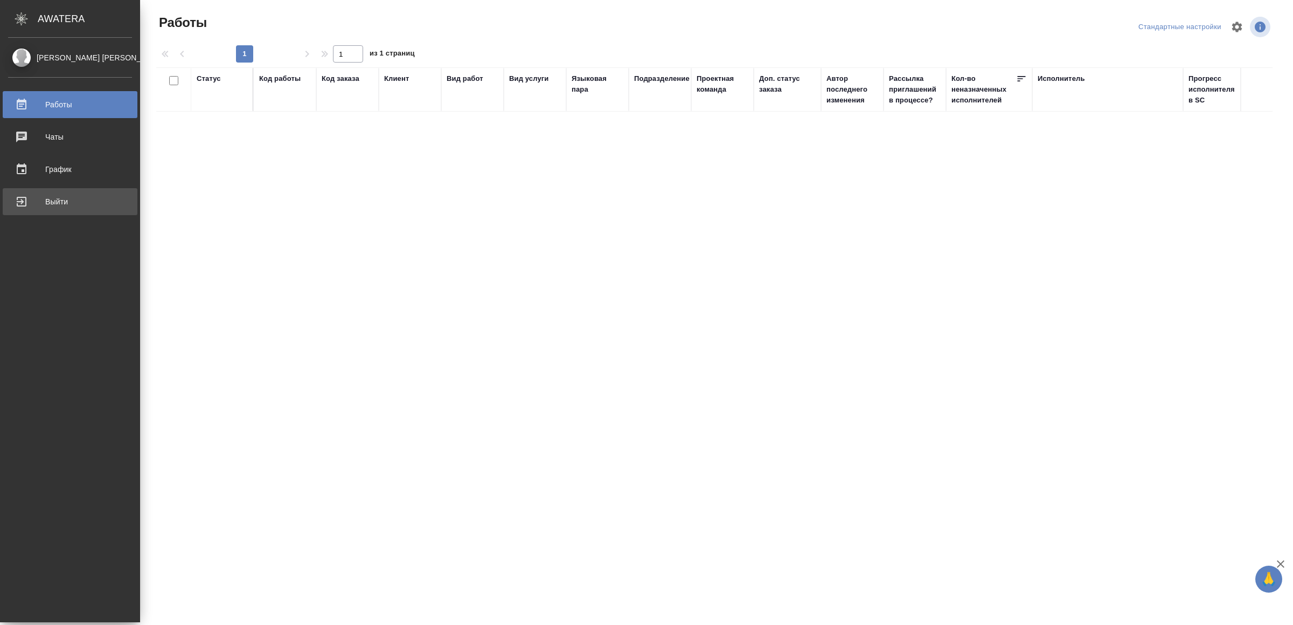
click at [60, 199] on div "Выйти" at bounding box center [70, 201] width 124 height 16
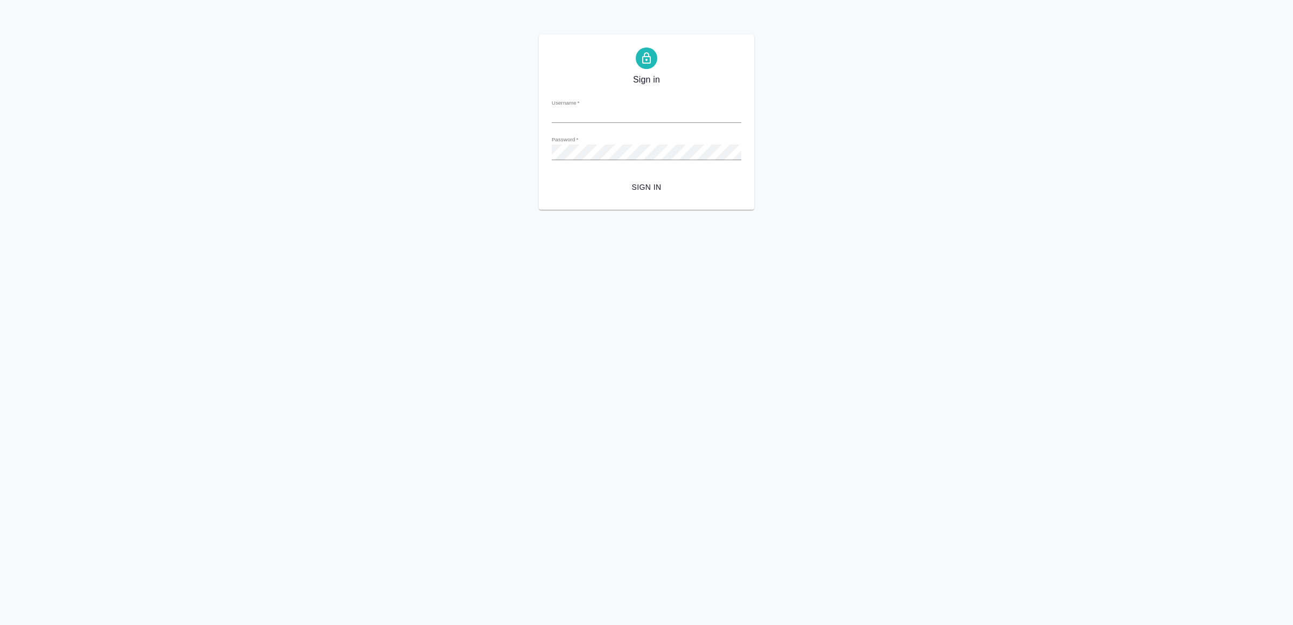
type input "v.yamkovenko@awatera.com"
click at [680, 182] on span "Sign in" at bounding box center [646, 187] width 172 height 13
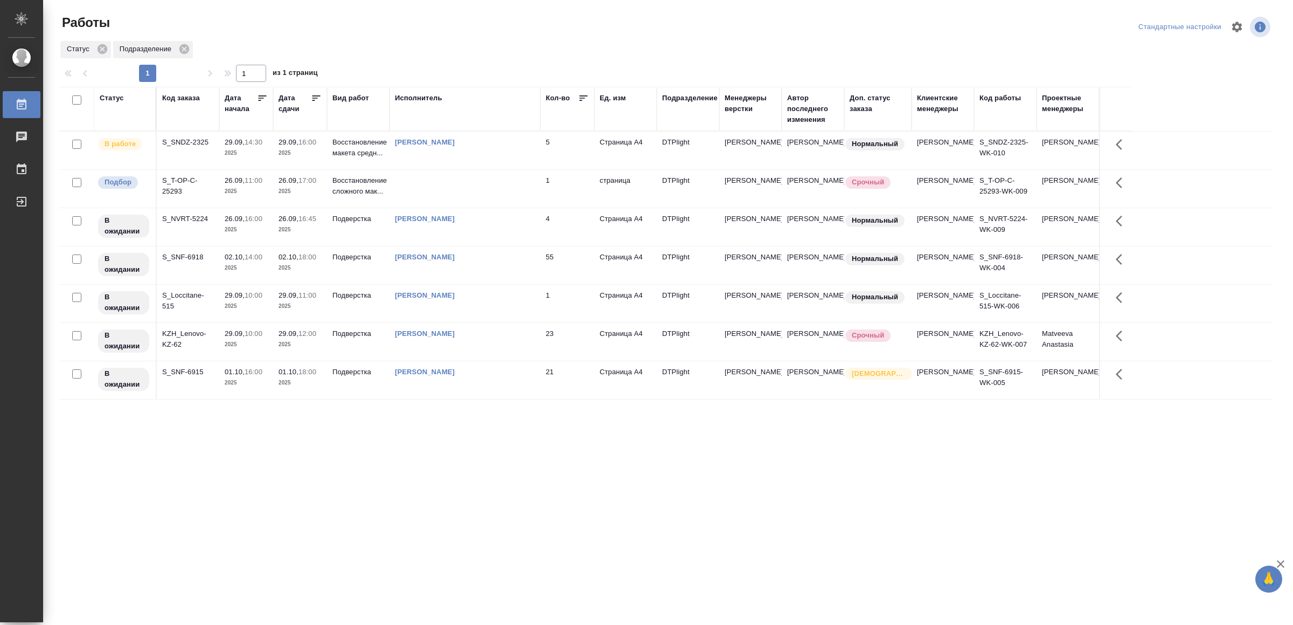
click at [414, 525] on div ".cls-1 fill:#fff; AWATERA Yamkovenko Vera Работы 0 Чаты График Выйти Работы Ста…" at bounding box center [646, 312] width 1293 height 625
drag, startPoint x: 416, startPoint y: 498, endPoint x: 420, endPoint y: 494, distance: 6.5
drag, startPoint x: 380, startPoint y: 437, endPoint x: 386, endPoint y: 427, distance: 11.4
drag, startPoint x: 594, startPoint y: 475, endPoint x: 605, endPoint y: 466, distance: 14.5
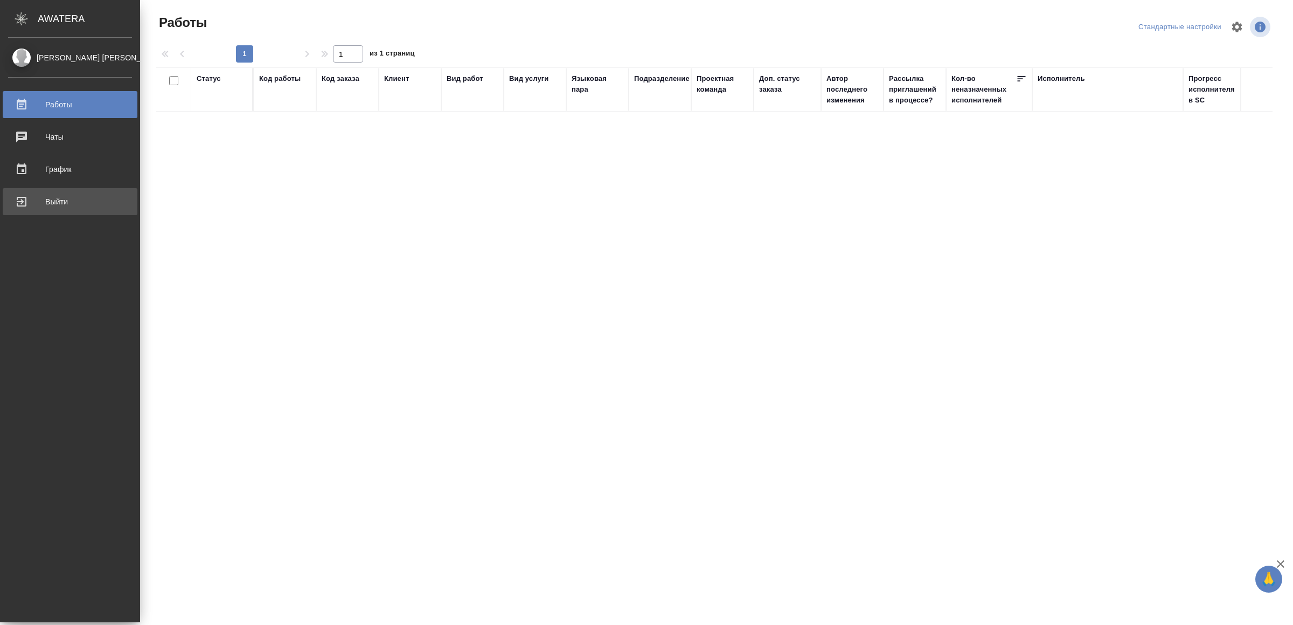
click at [31, 201] on div "Выйти" at bounding box center [70, 201] width 124 height 16
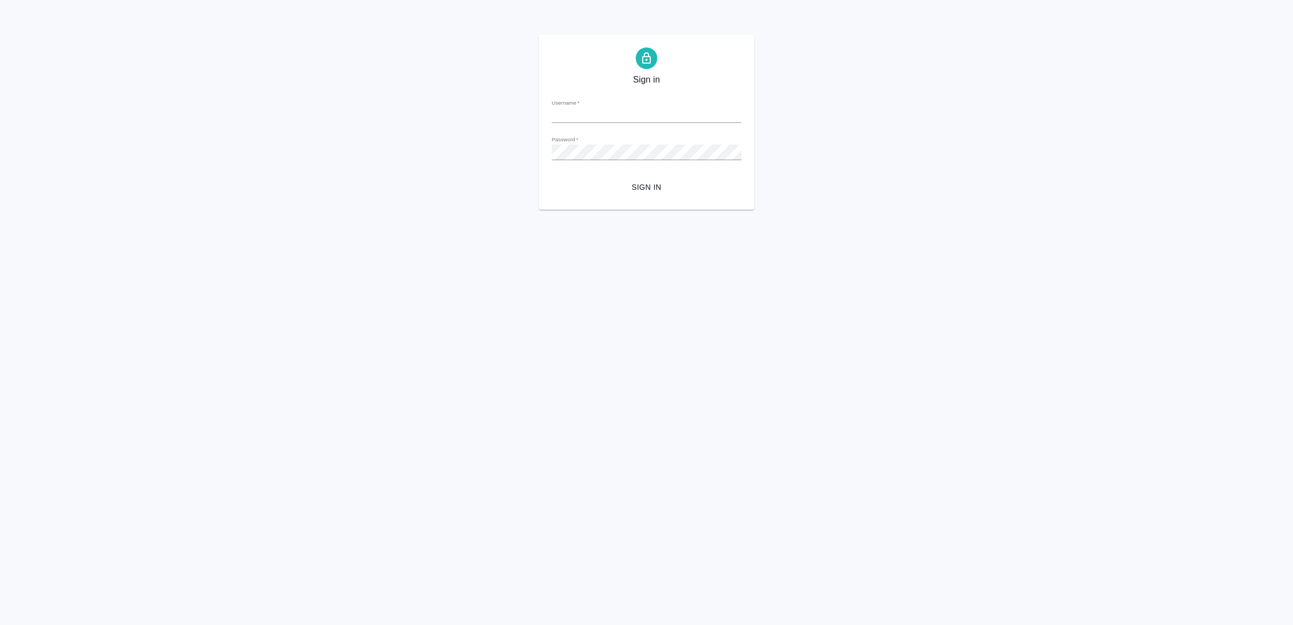
type input "v.yamkovenko@awatera.com"
click at [642, 188] on span "Sign in" at bounding box center [646, 187] width 172 height 13
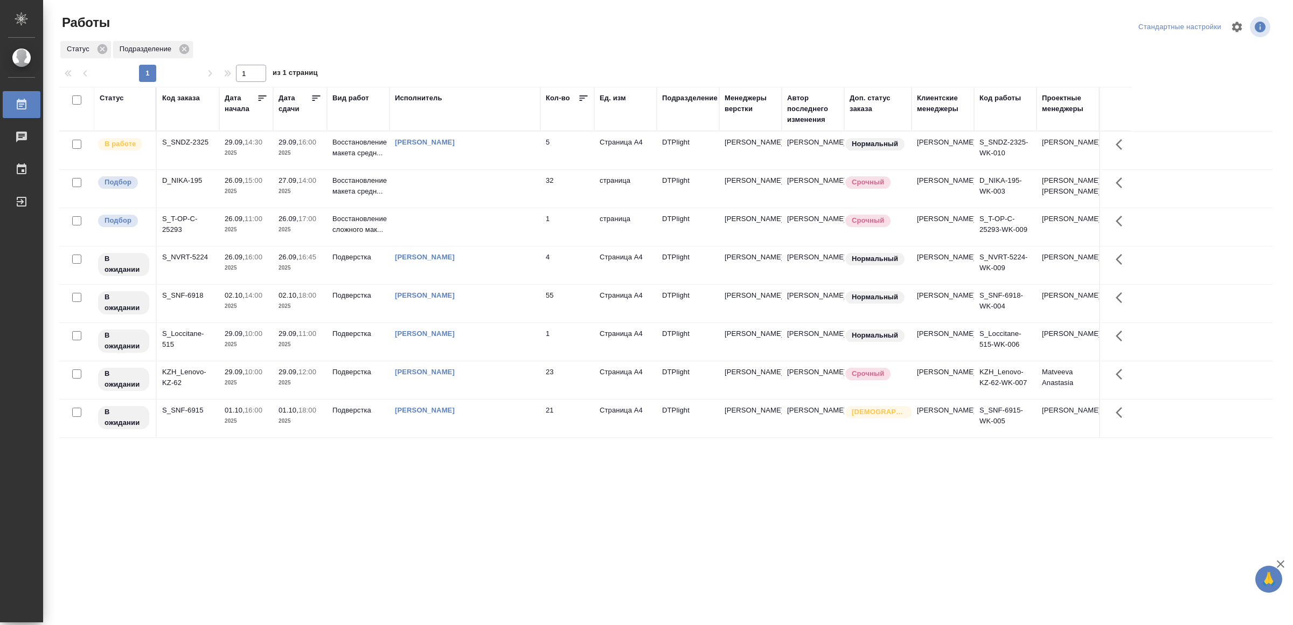
click at [524, 200] on td at bounding box center [465, 189] width 151 height 38
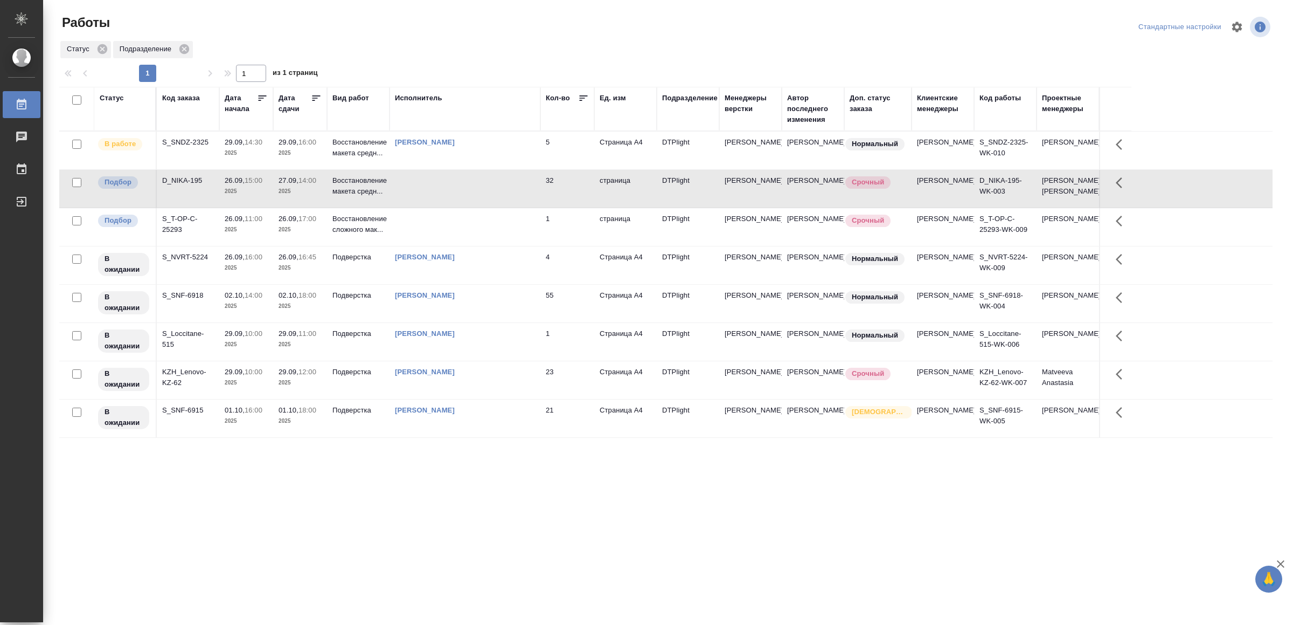
click at [523, 199] on td at bounding box center [465, 189] width 151 height 38
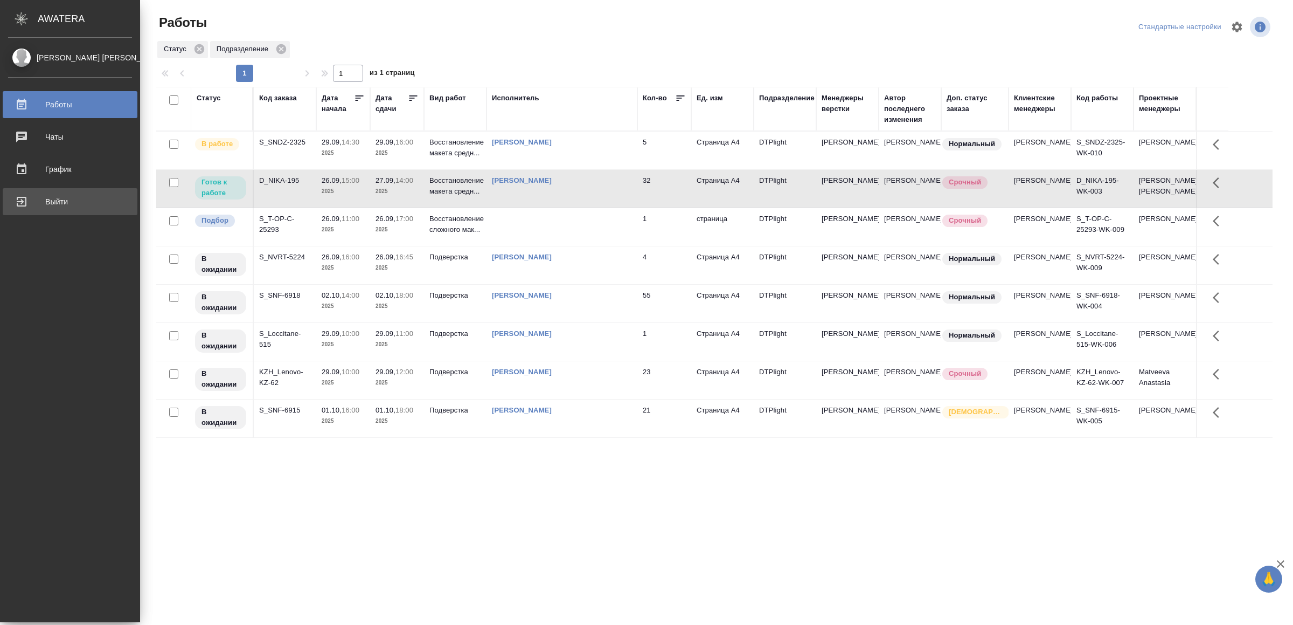
click at [27, 196] on div "Выйти" at bounding box center [70, 201] width 124 height 16
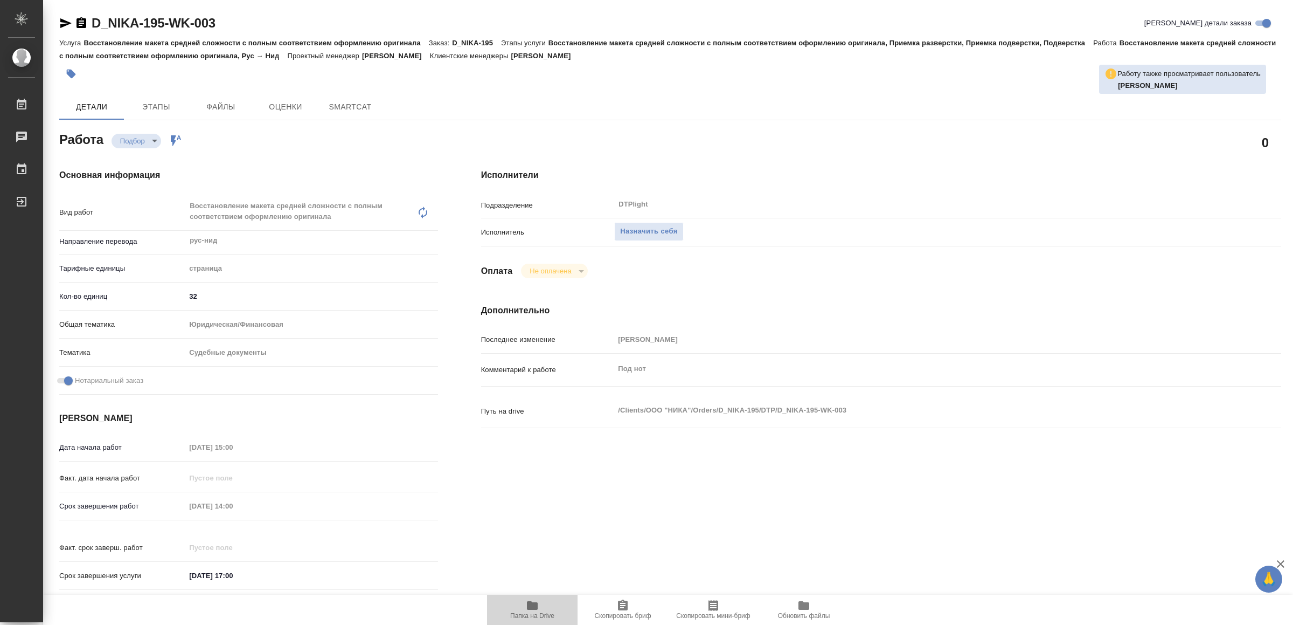
click at [539, 605] on span "Папка на Drive" at bounding box center [533, 609] width 78 height 20
click at [663, 230] on span "Назначить себя" at bounding box center [648, 231] width 57 height 12
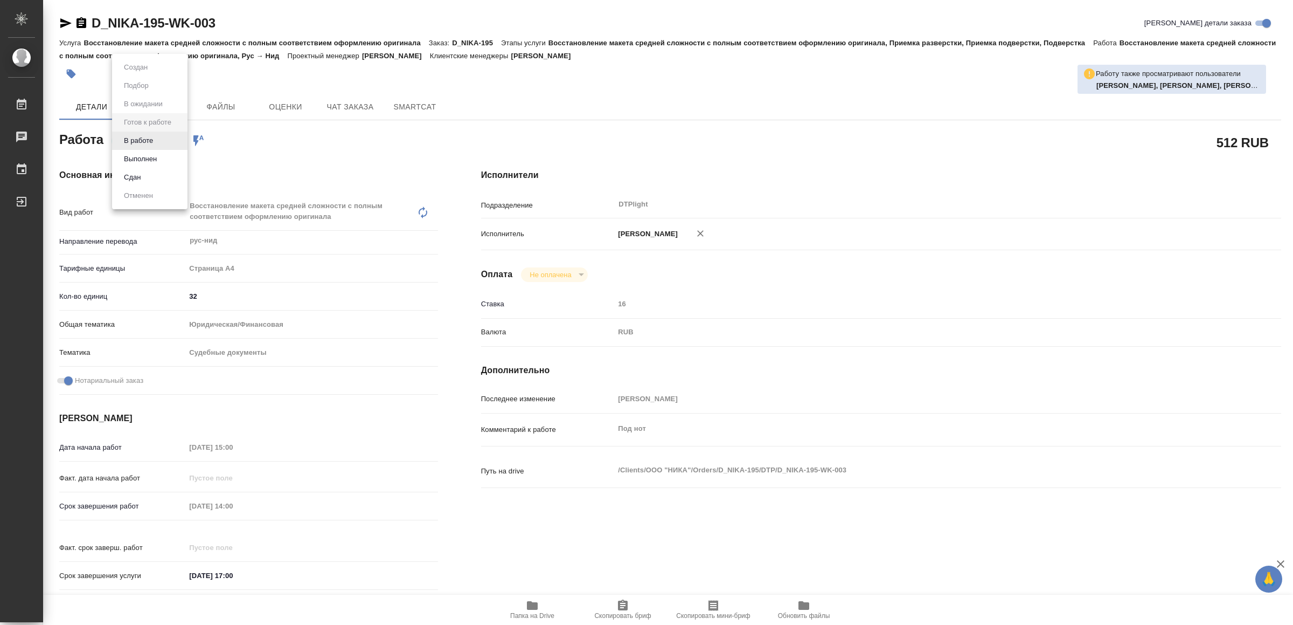
click at [135, 136] on body "🙏 .cls-1 fill:#fff; AWATERA Yamkovenko Vera Работы 0 Чаты График Выйти D_NIKA-1…" at bounding box center [646, 312] width 1293 height 625
click at [137, 140] on button "В работе" at bounding box center [139, 141] width 36 height 12
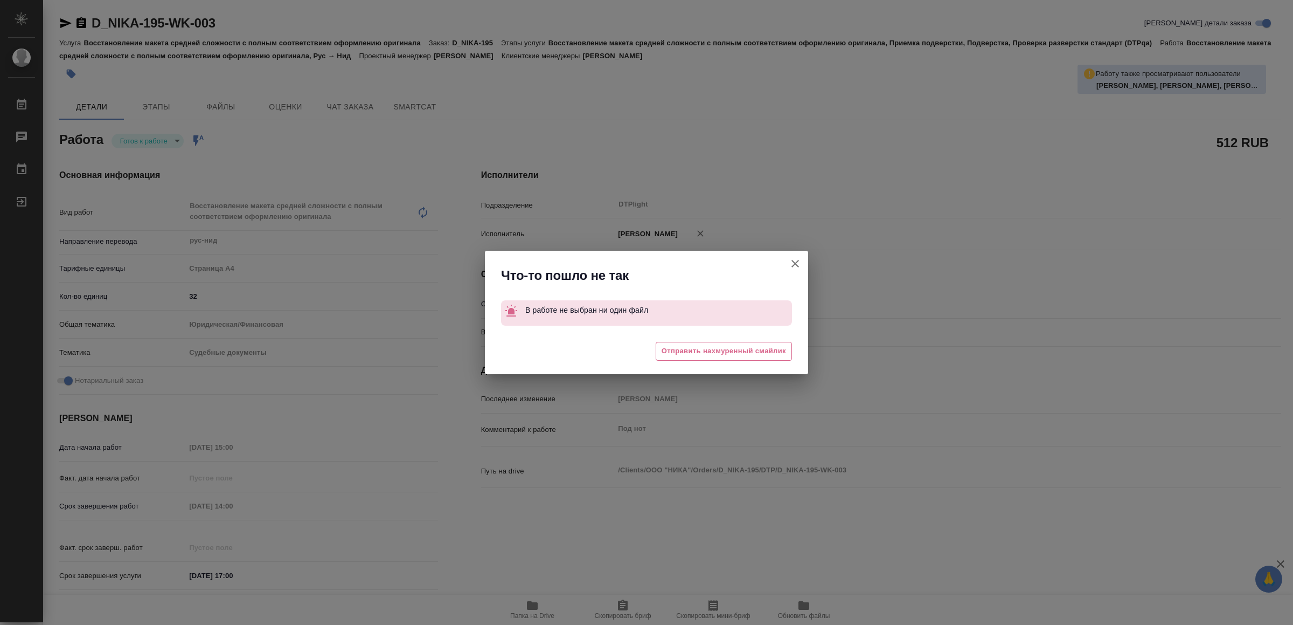
type textarea "x"
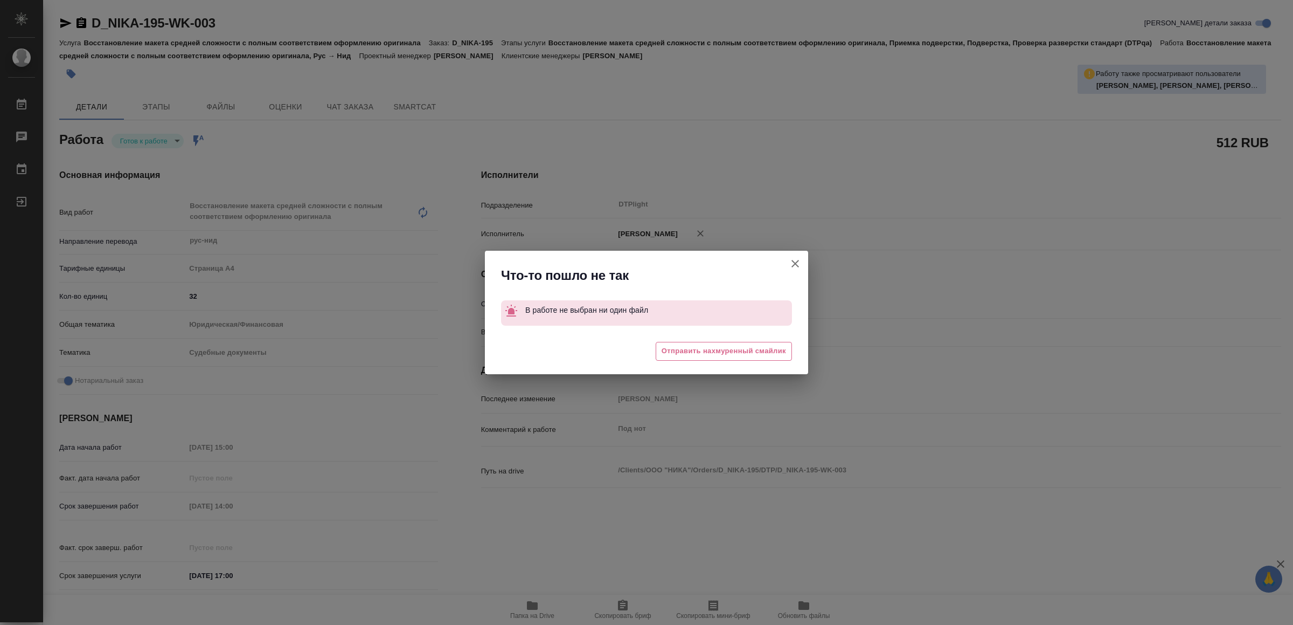
type textarea "x"
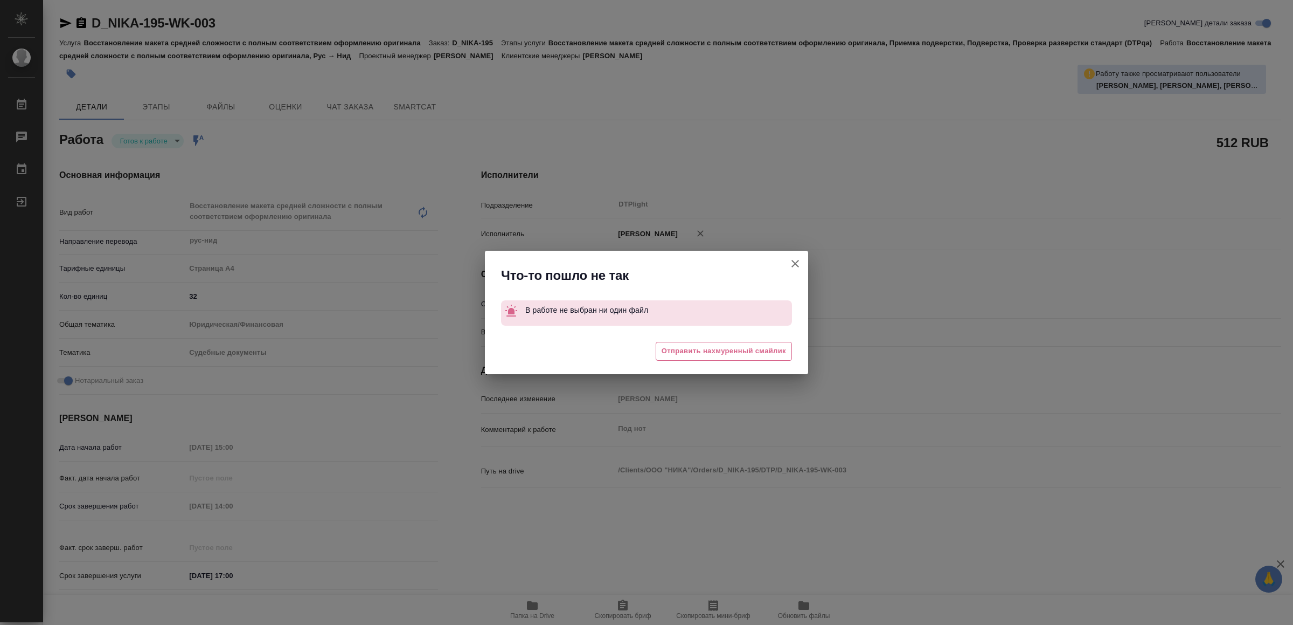
drag, startPoint x: 789, startPoint y: 262, endPoint x: 766, endPoint y: 264, distance: 22.7
click at [791, 264] on icon "button" at bounding box center [795, 263] width 13 height 13
type textarea "x"
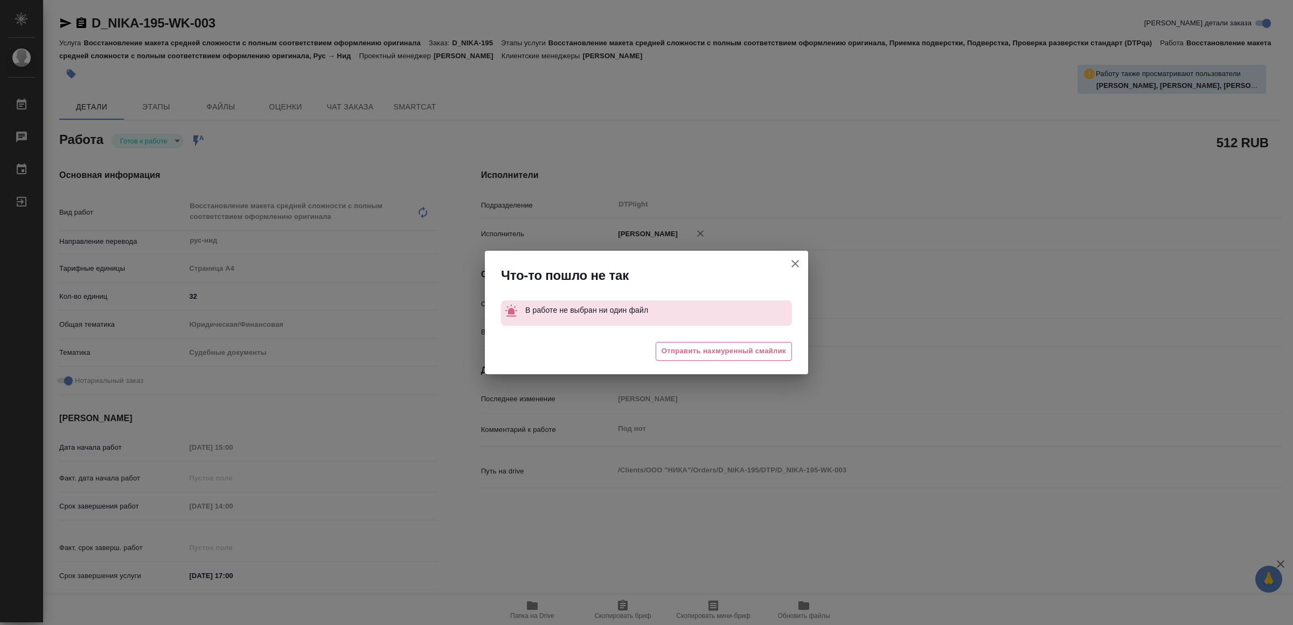
type textarea "x"
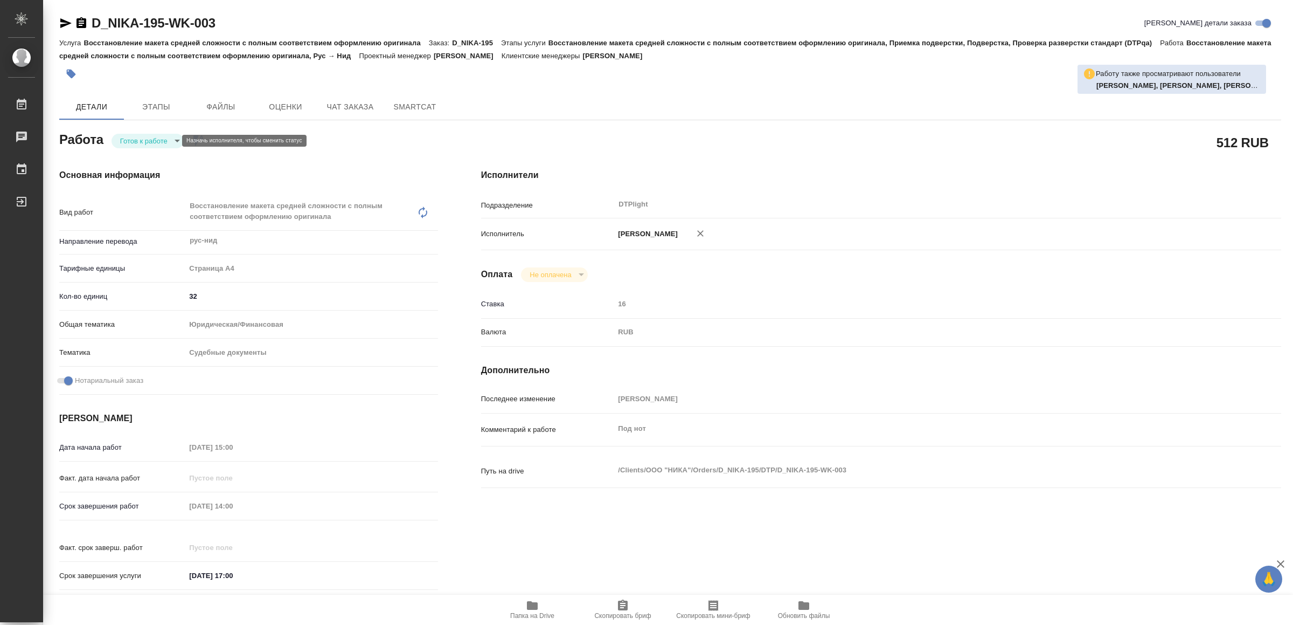
click at [142, 139] on body "🙏 .cls-1 fill:#fff; AWATERA Yamkovenko Vera Работы 0 Чаты График Выйти D_NIKA-1…" at bounding box center [646, 312] width 1293 height 625
click at [142, 139] on button "В работе" at bounding box center [139, 141] width 36 height 12
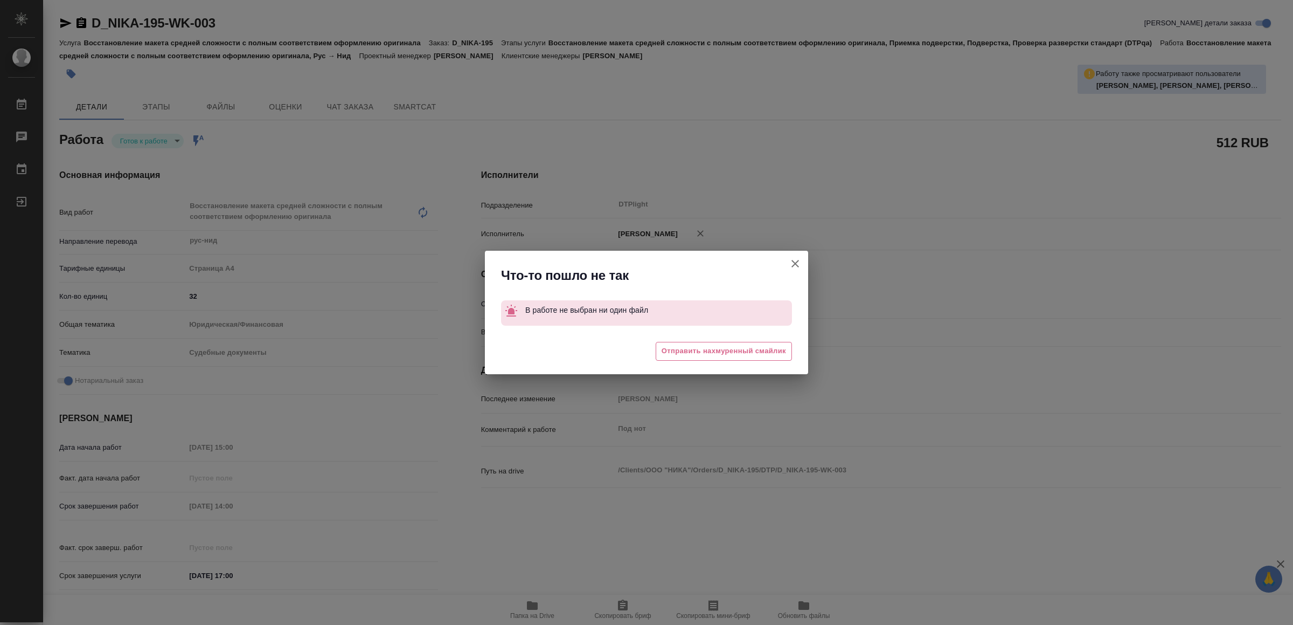
type textarea "x"
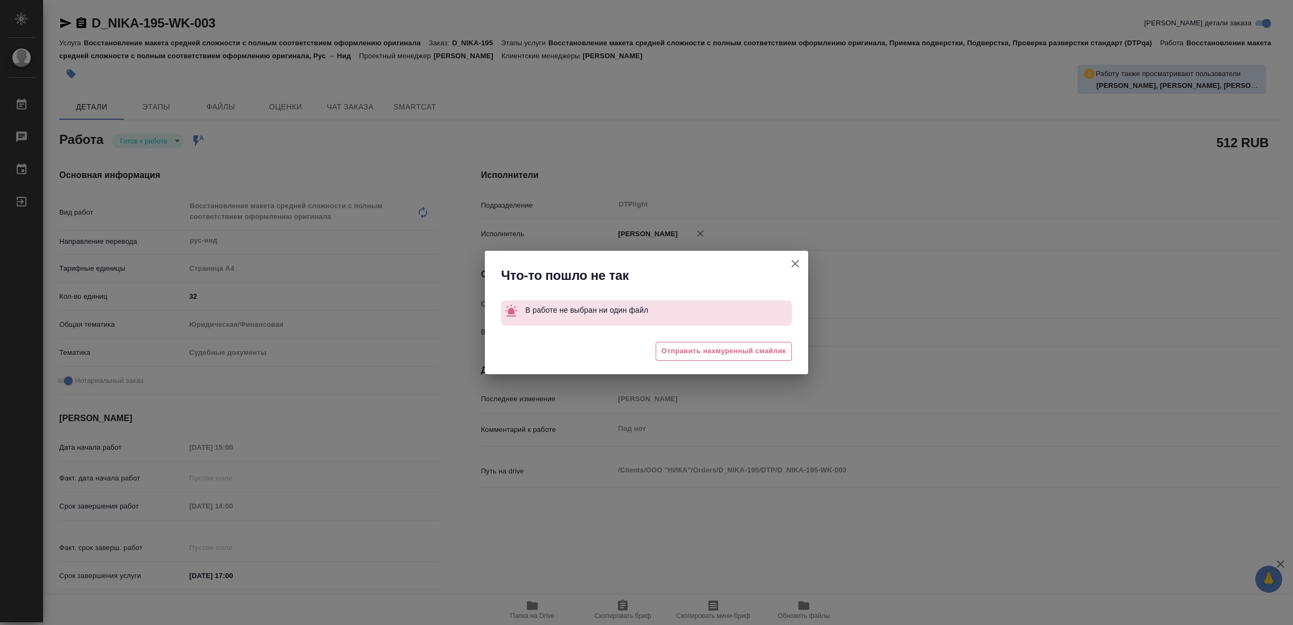
type textarea "x"
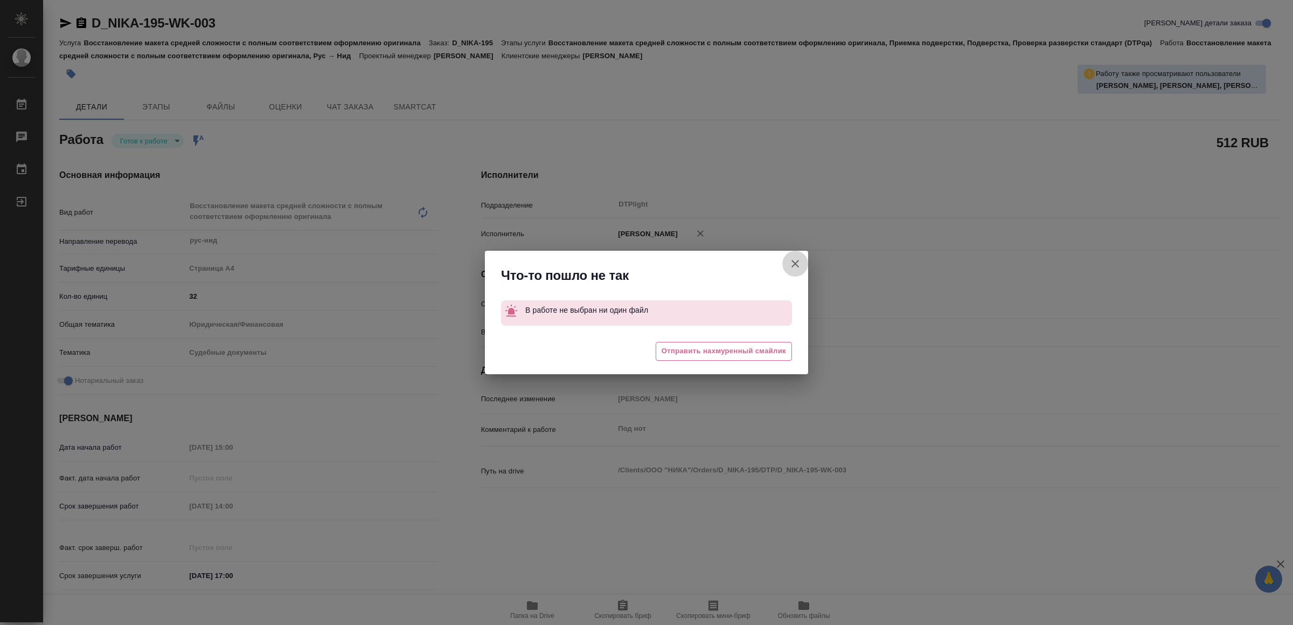
click at [795, 262] on icon "button" at bounding box center [796, 264] width 8 height 8
type textarea "x"
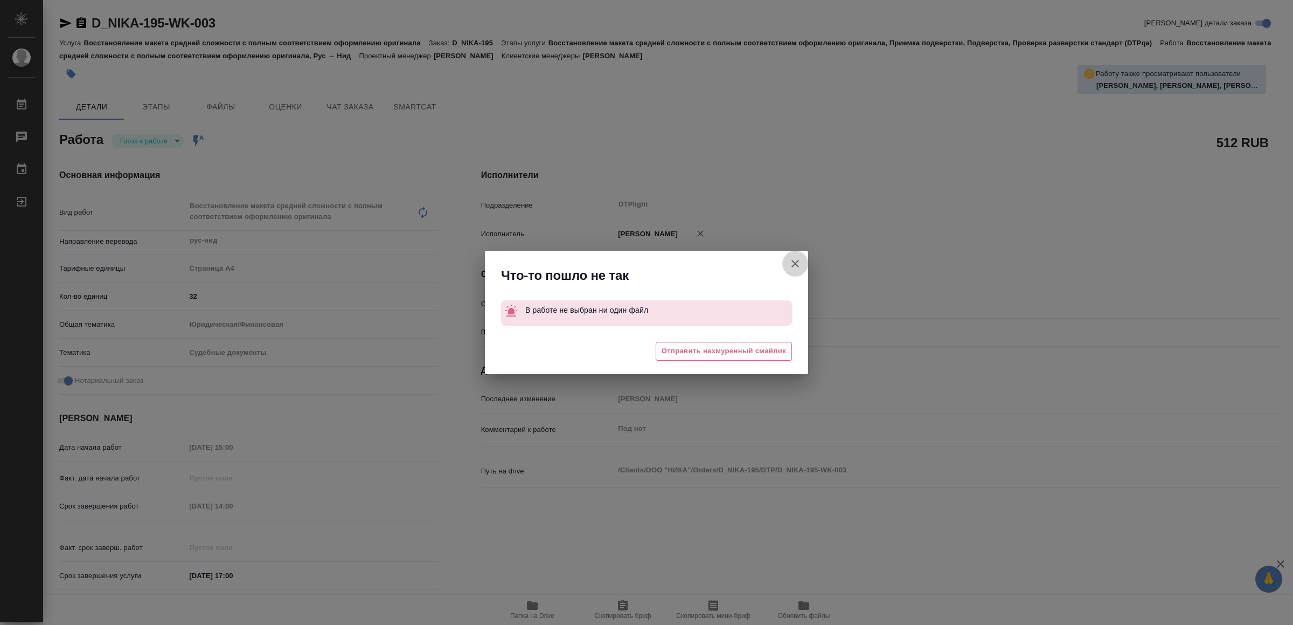
type textarea "x"
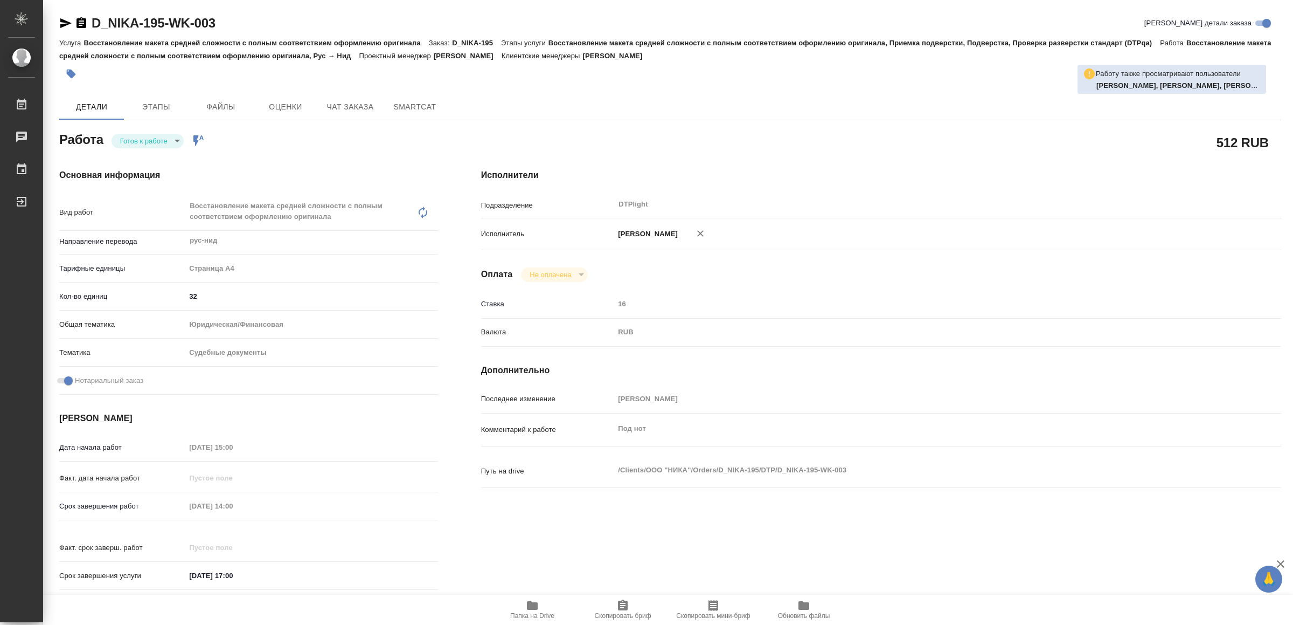
click at [65, 23] on icon "button" at bounding box center [65, 23] width 13 height 13
click at [157, 141] on body "🙏 .cls-1 fill:#fff; AWATERA Yamkovenko Vera Работы 0 Чаты График Выйти D_NIKA-1…" at bounding box center [646, 312] width 1293 height 625
click at [157, 141] on li "В работе" at bounding box center [149, 140] width 75 height 18
type textarea "x"
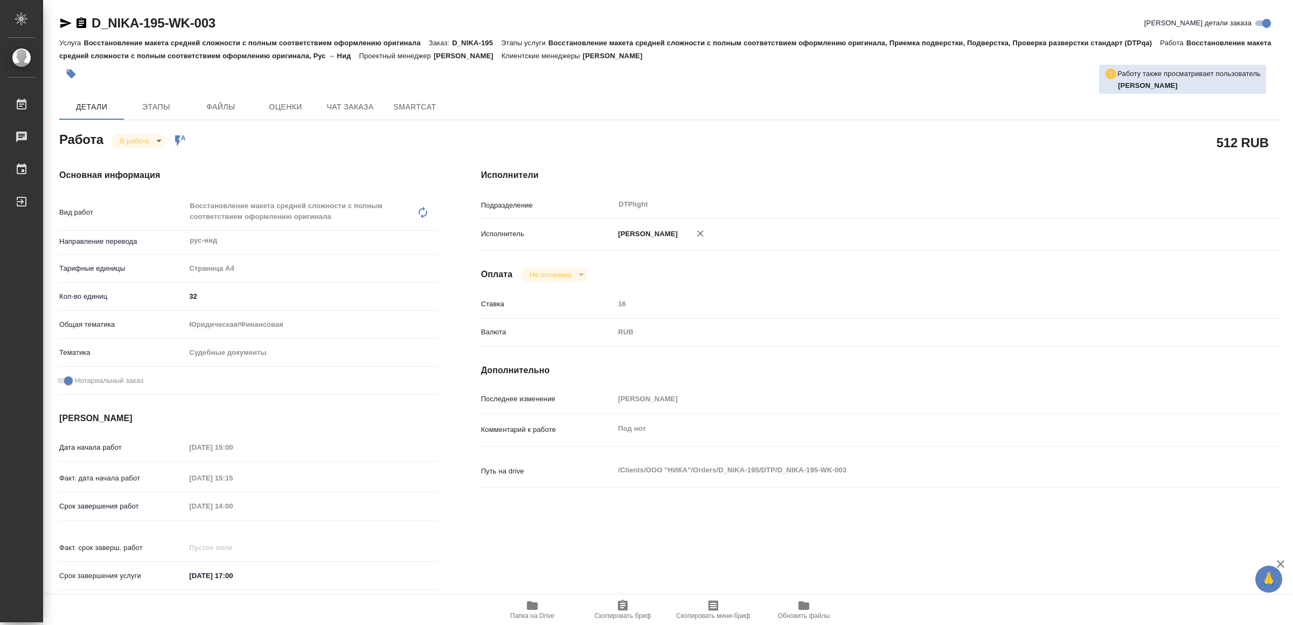
type textarea "x"
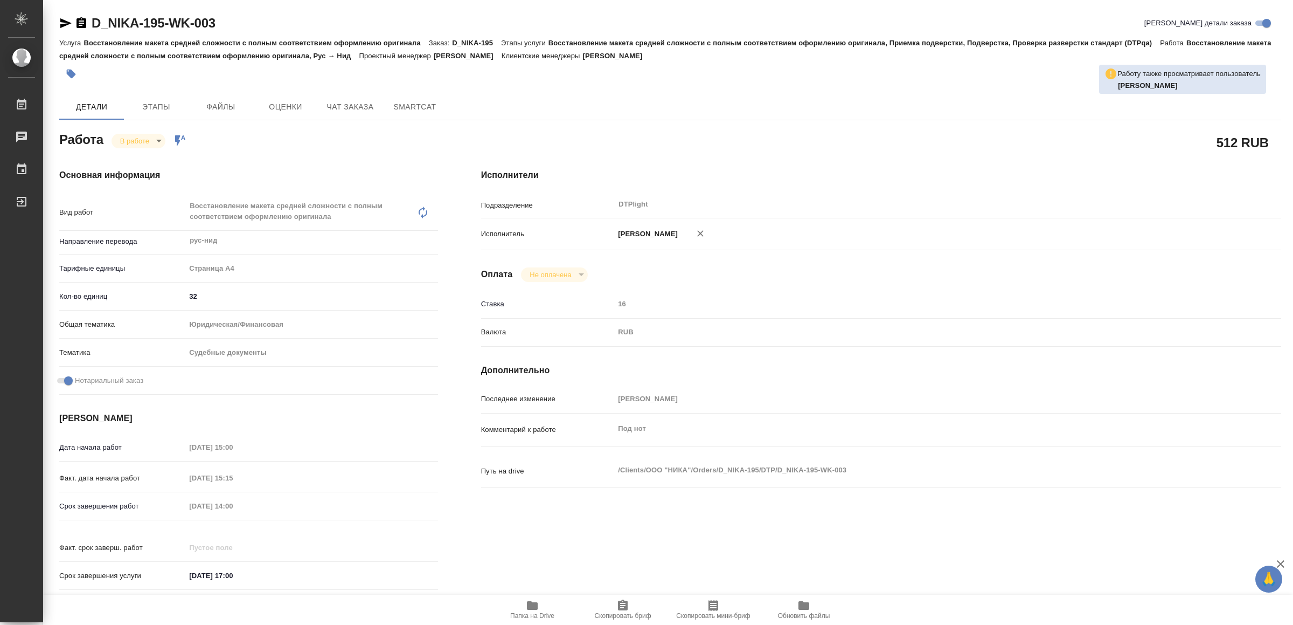
type textarea "x"
click at [68, 23] on icon "button" at bounding box center [65, 23] width 11 height 10
click at [542, 606] on span "Папка на Drive" at bounding box center [533, 609] width 78 height 20
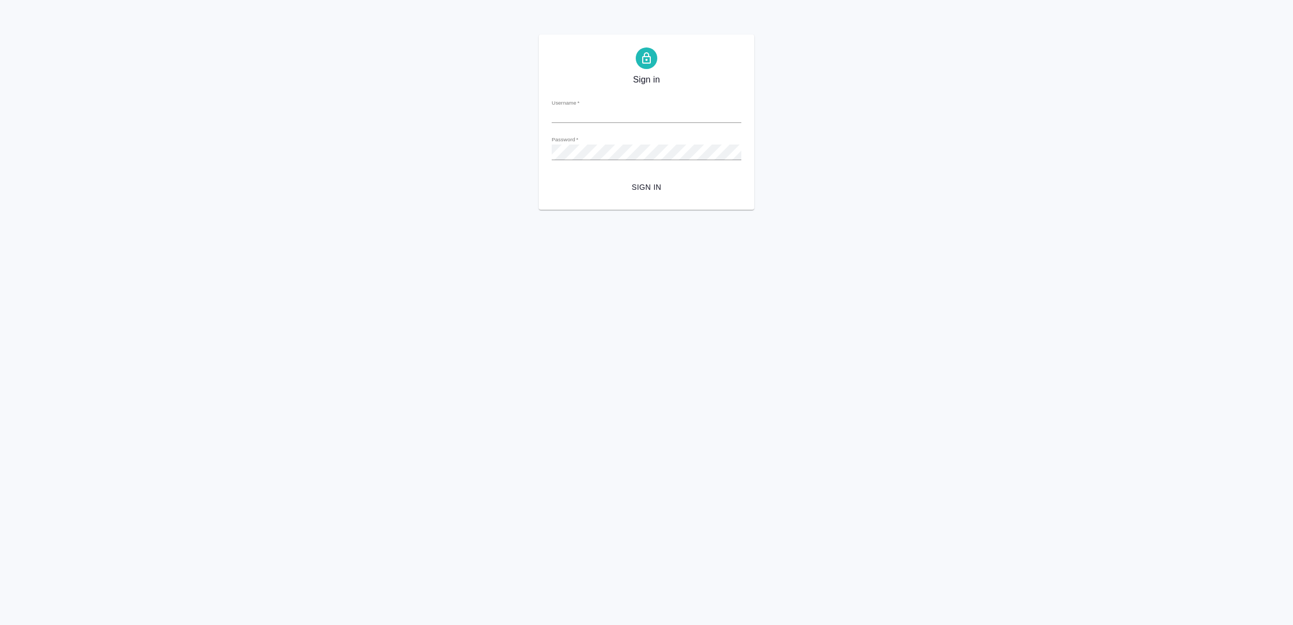
type input "v.yamkovenko@awatera.com"
click at [663, 184] on span "Sign in" at bounding box center [646, 187] width 172 height 13
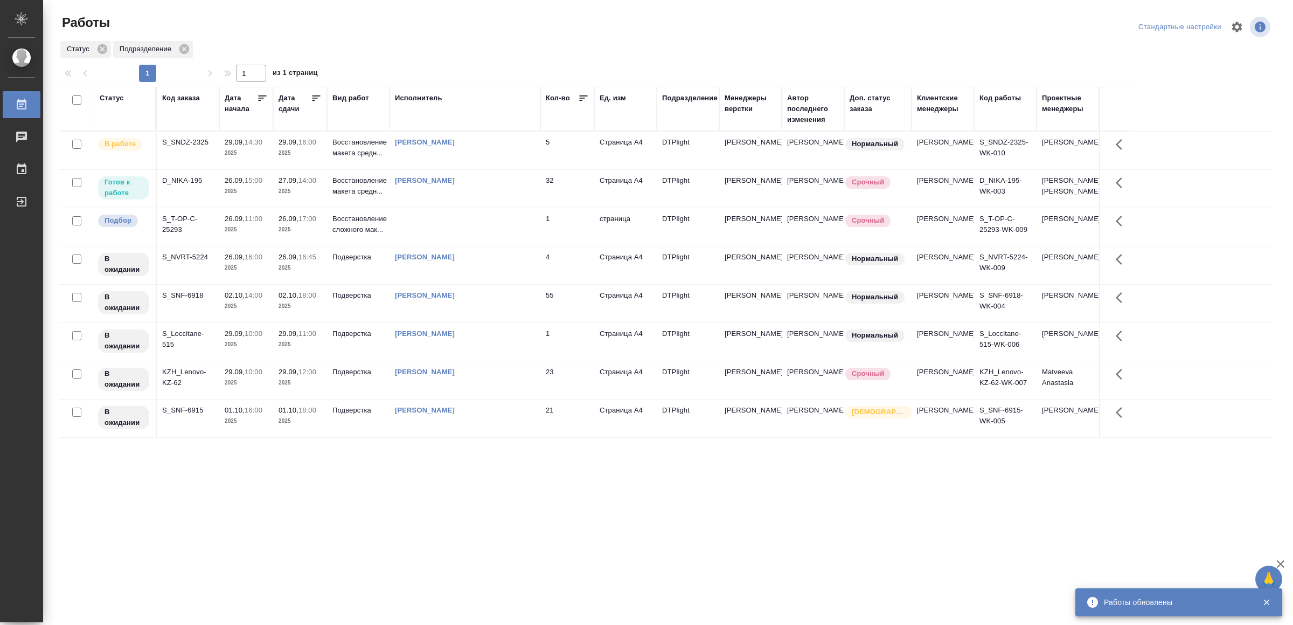
click at [523, 141] on div "[PERSON_NAME]" at bounding box center [465, 142] width 140 height 11
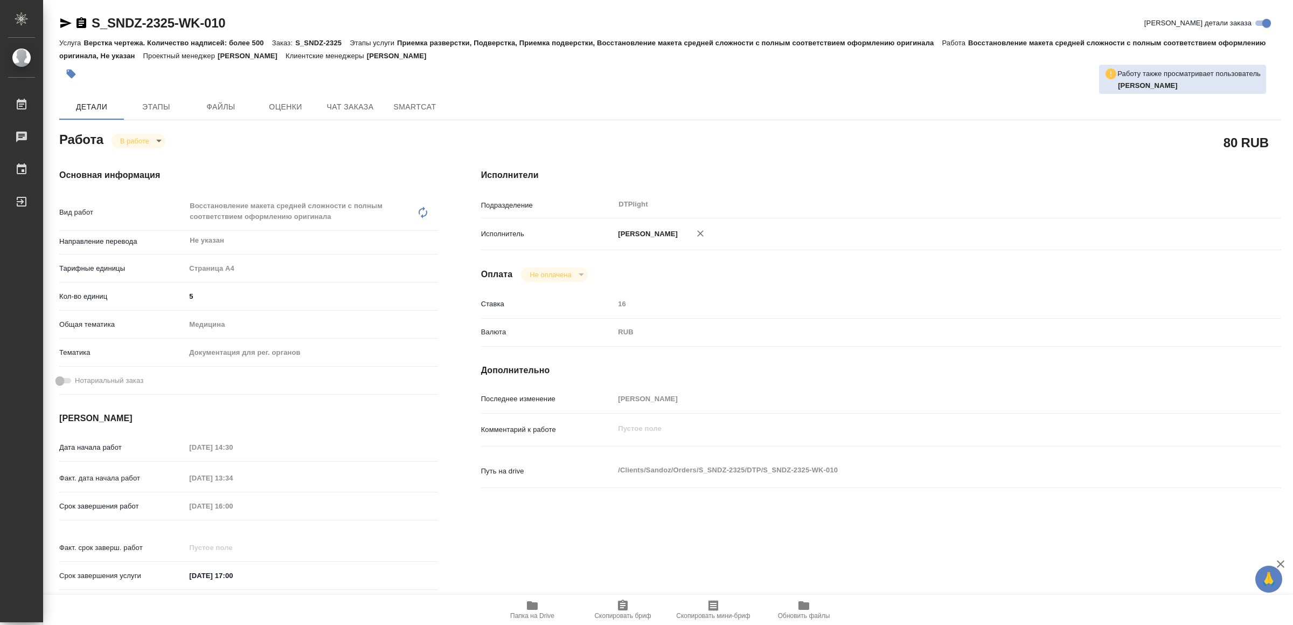
click at [534, 612] on span "Папка на Drive" at bounding box center [532, 616] width 44 height 8
click at [62, 17] on icon "button" at bounding box center [65, 23] width 13 height 13
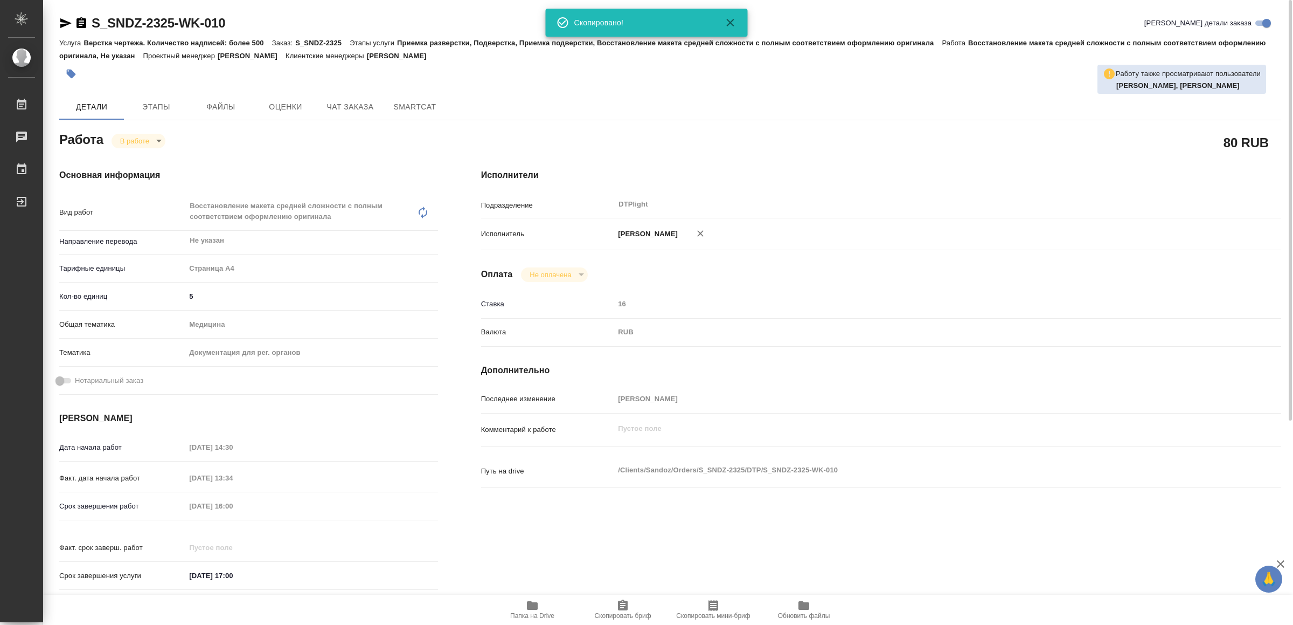
click at [130, 139] on body "🙏 .cls-1 fill:#fff; AWATERA Yamkovenko Vera Работы 0 Чаты График Выйти S_SNDZ-2…" at bounding box center [646, 312] width 1293 height 625
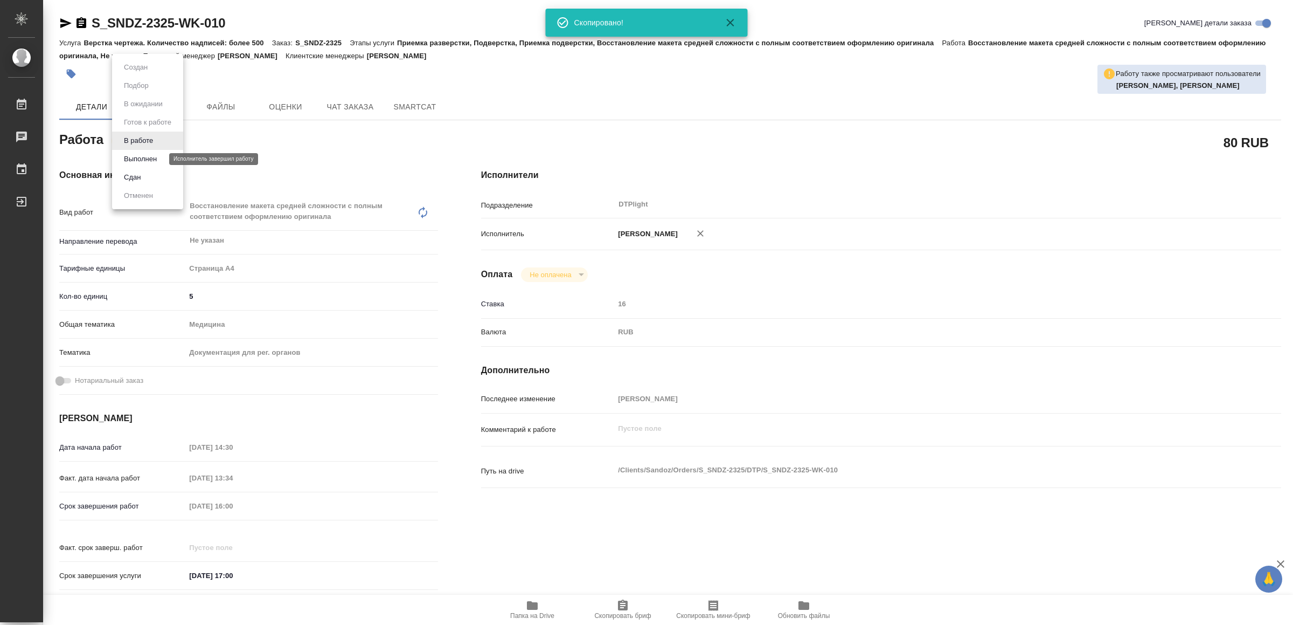
click at [149, 157] on button "Выполнен" at bounding box center [140, 159] width 39 height 12
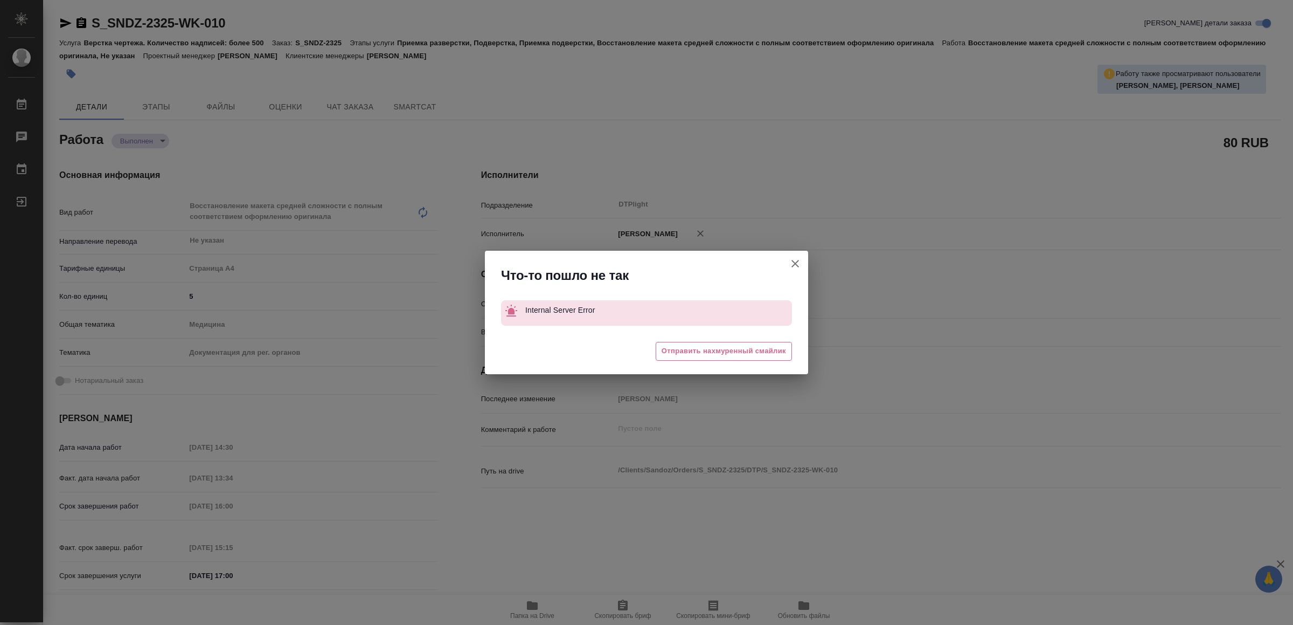
type textarea "x"
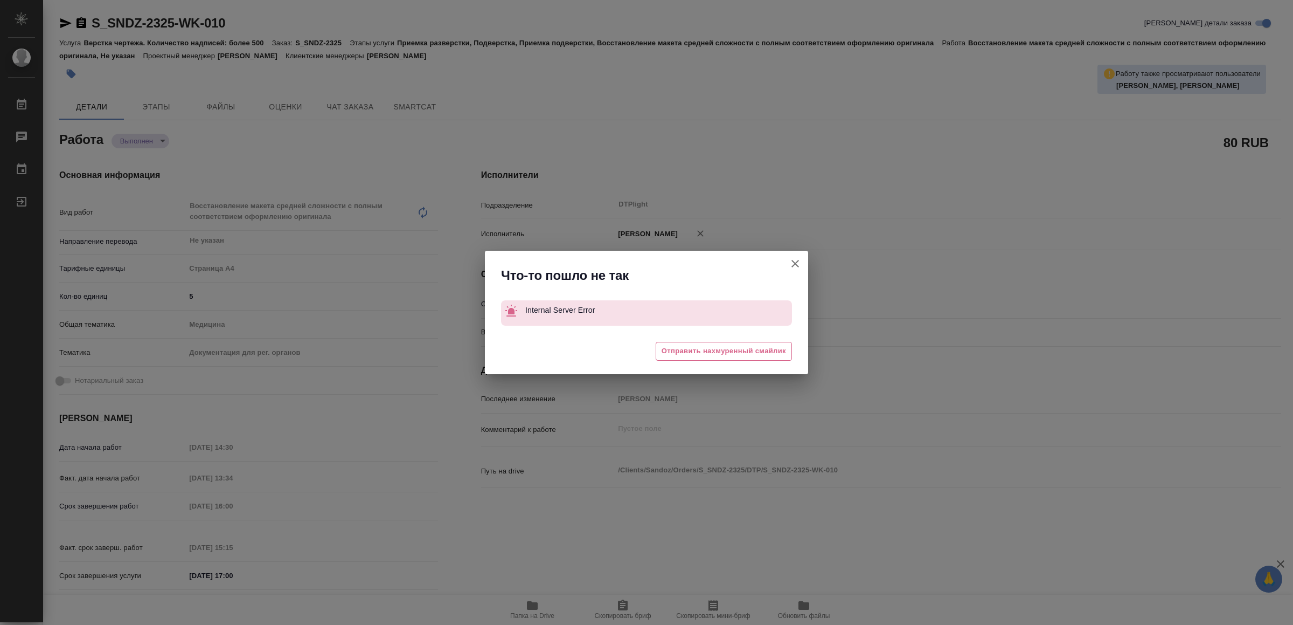
type textarea "x"
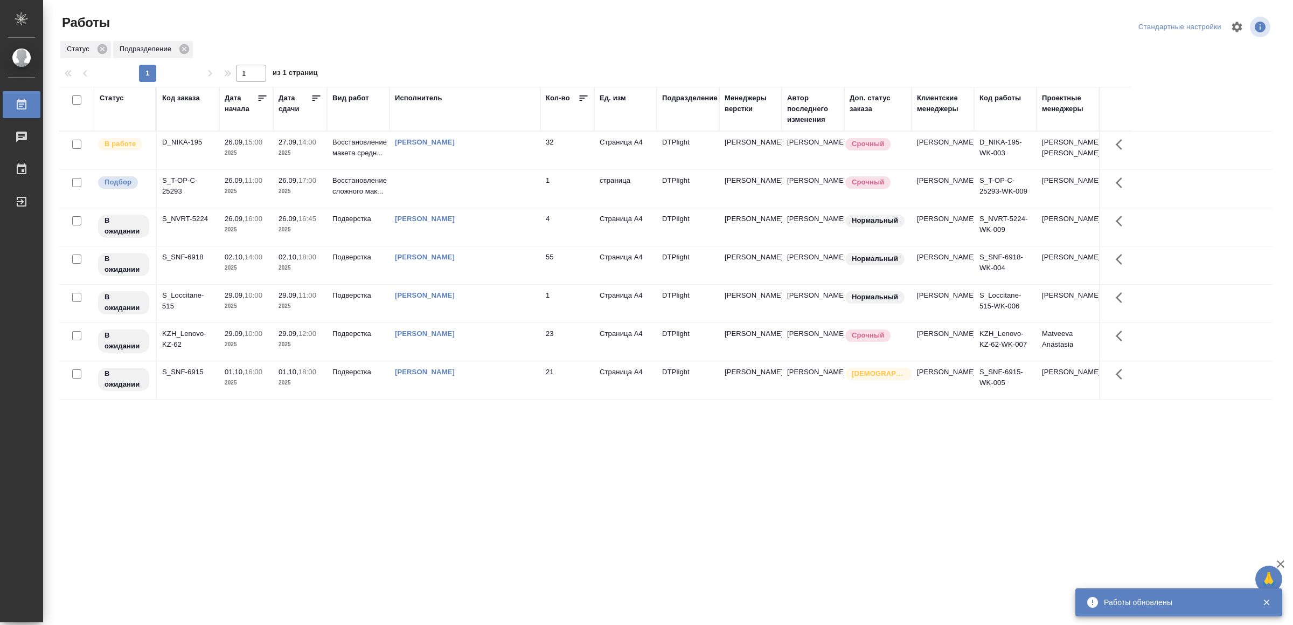
drag, startPoint x: 373, startPoint y: 461, endPoint x: 384, endPoint y: 455, distance: 12.1
click at [474, 148] on div "[PERSON_NAME]" at bounding box center [465, 142] width 140 height 11
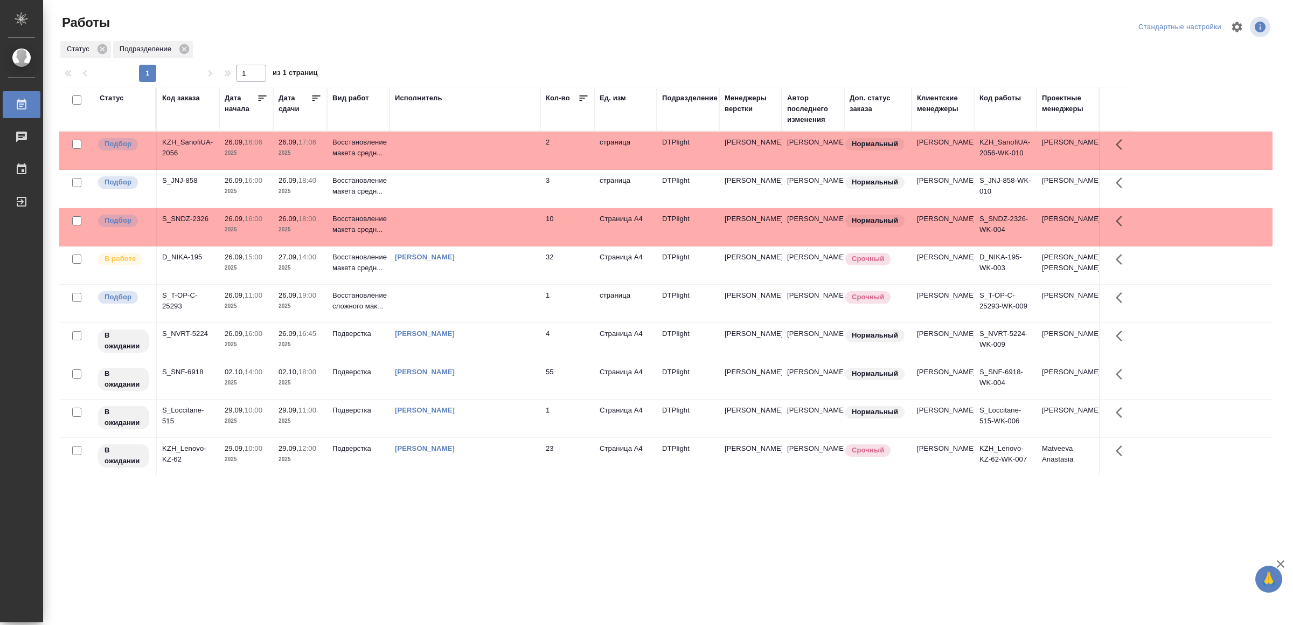
click at [466, 234] on td at bounding box center [465, 227] width 151 height 38
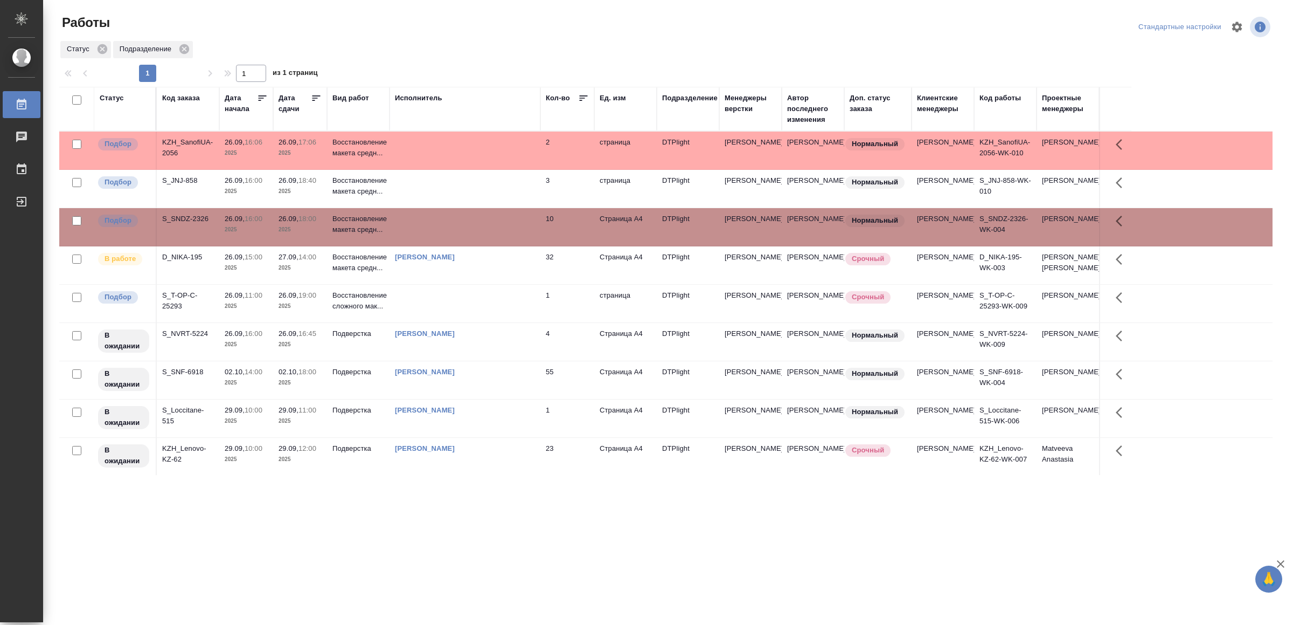
click at [466, 234] on td at bounding box center [465, 227] width 151 height 38
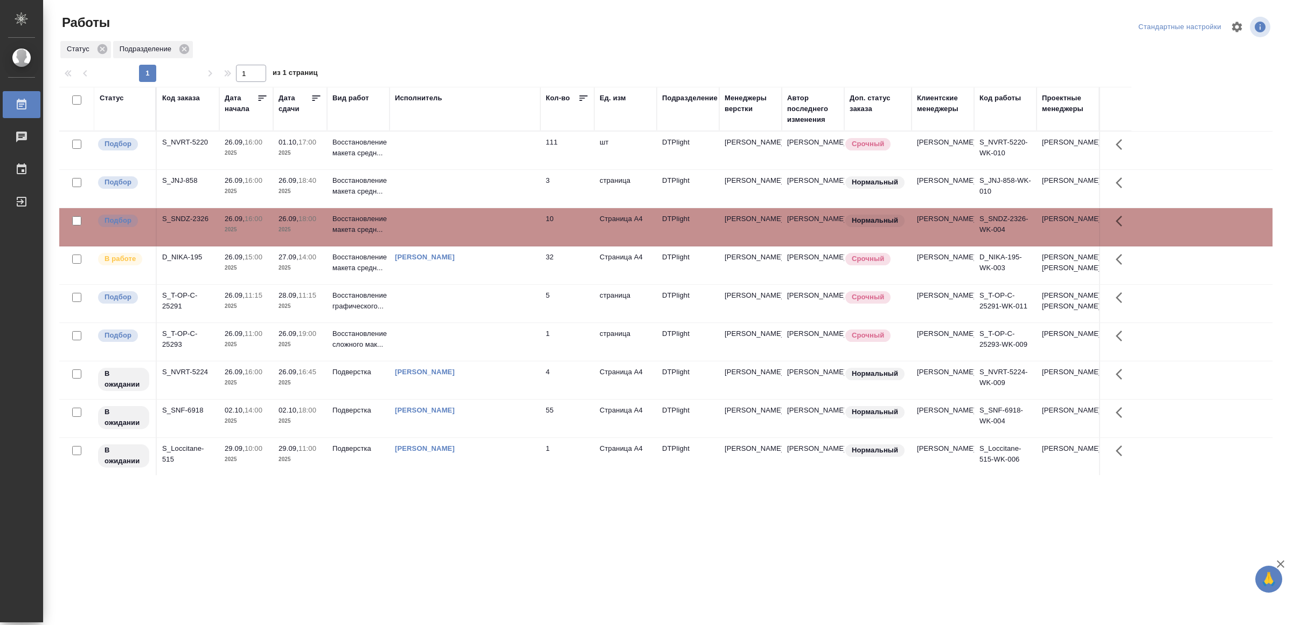
click at [517, 149] on td at bounding box center [465, 150] width 151 height 38
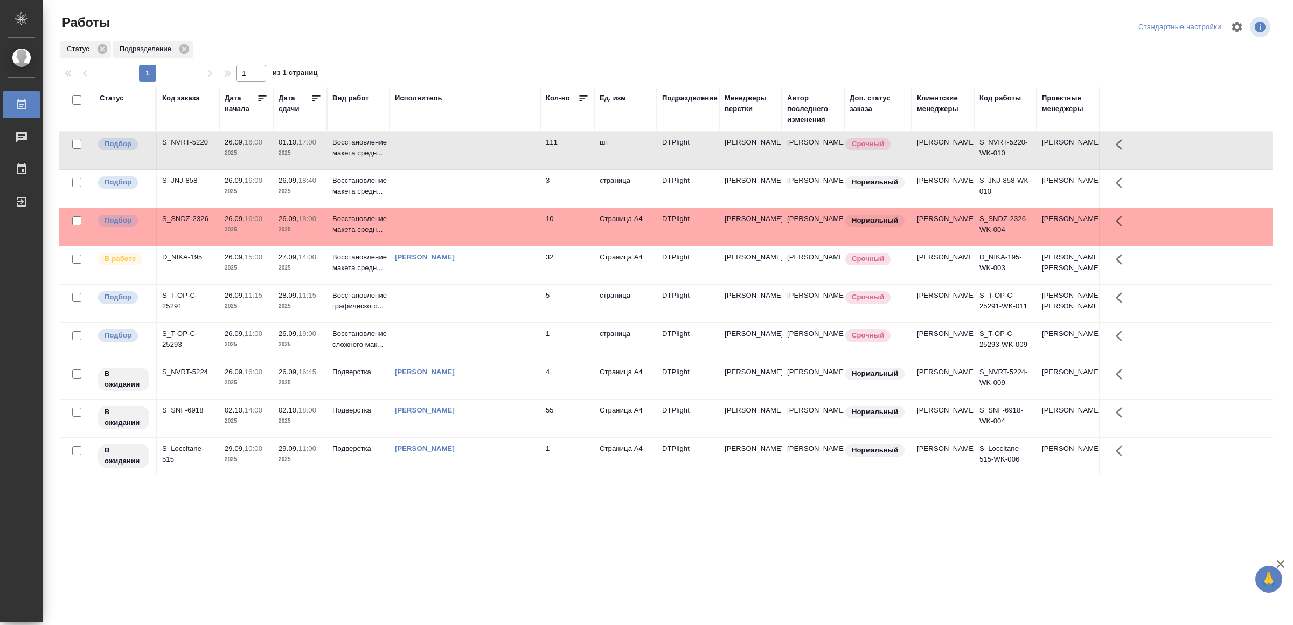
click at [517, 149] on td at bounding box center [465, 150] width 151 height 38
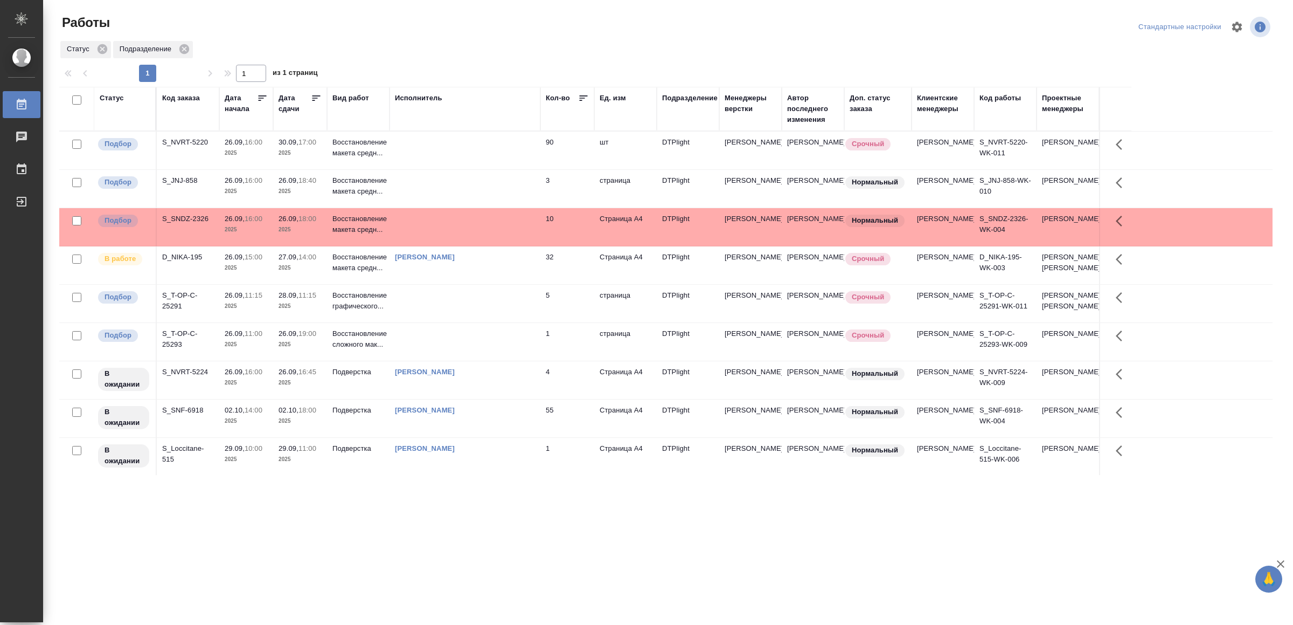
click at [466, 141] on td at bounding box center [465, 150] width 151 height 38
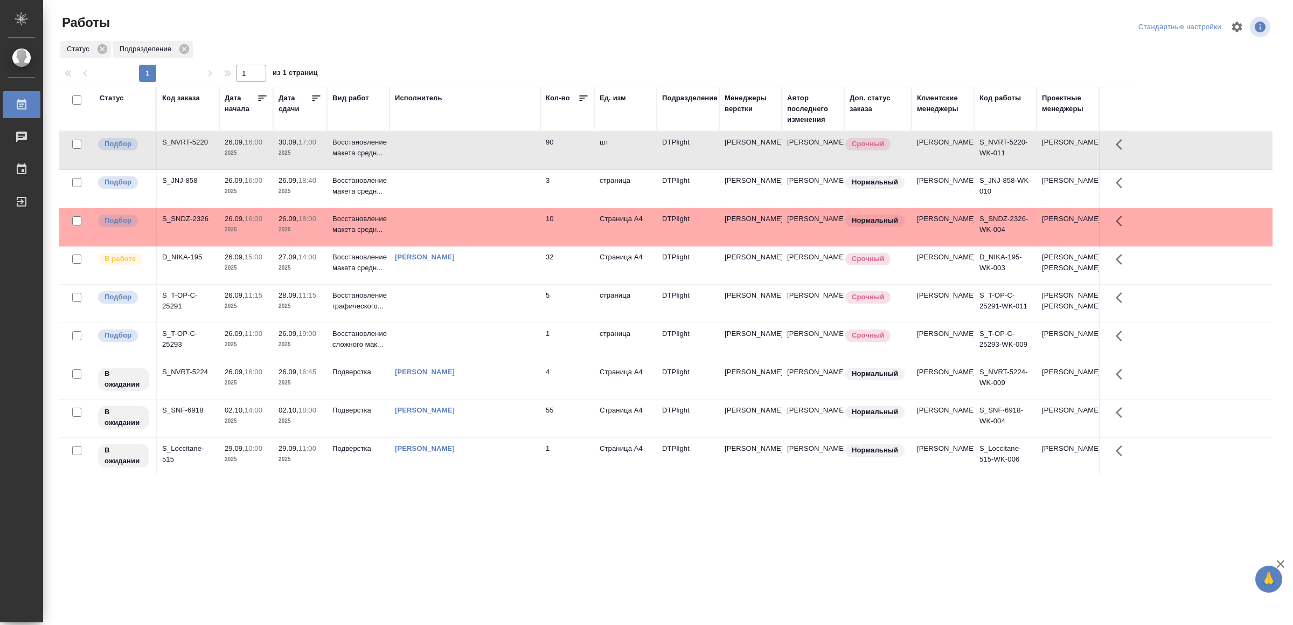
click at [466, 141] on td at bounding box center [465, 150] width 151 height 38
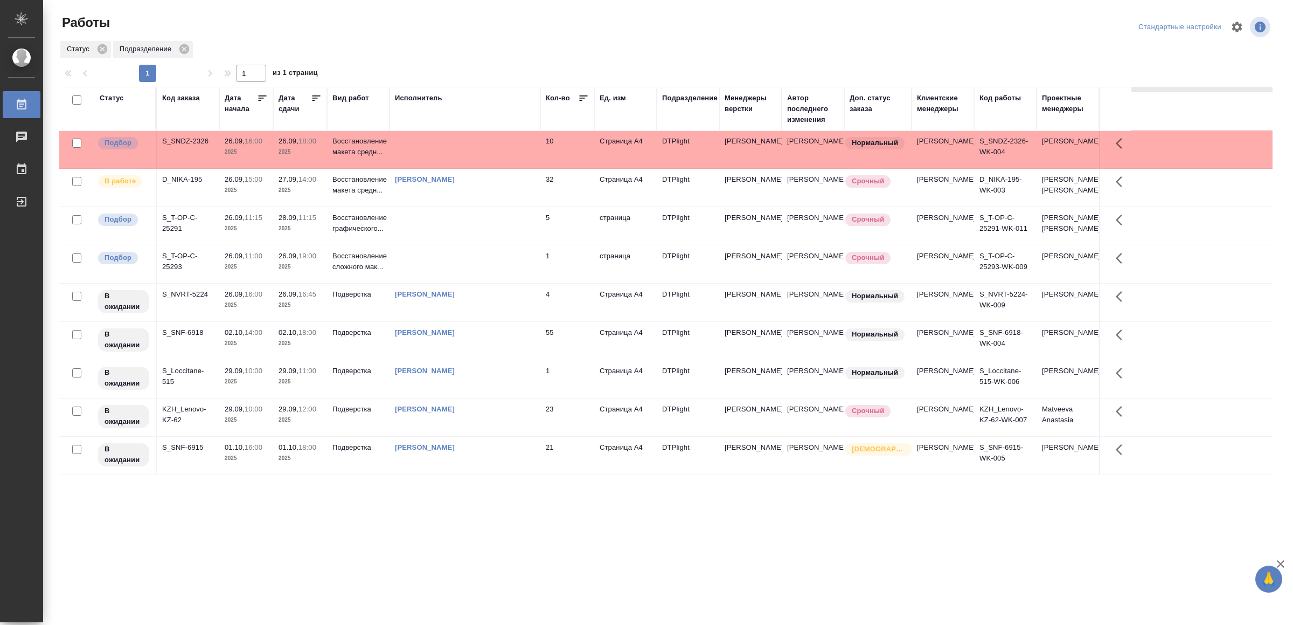
scroll to position [135, 0]
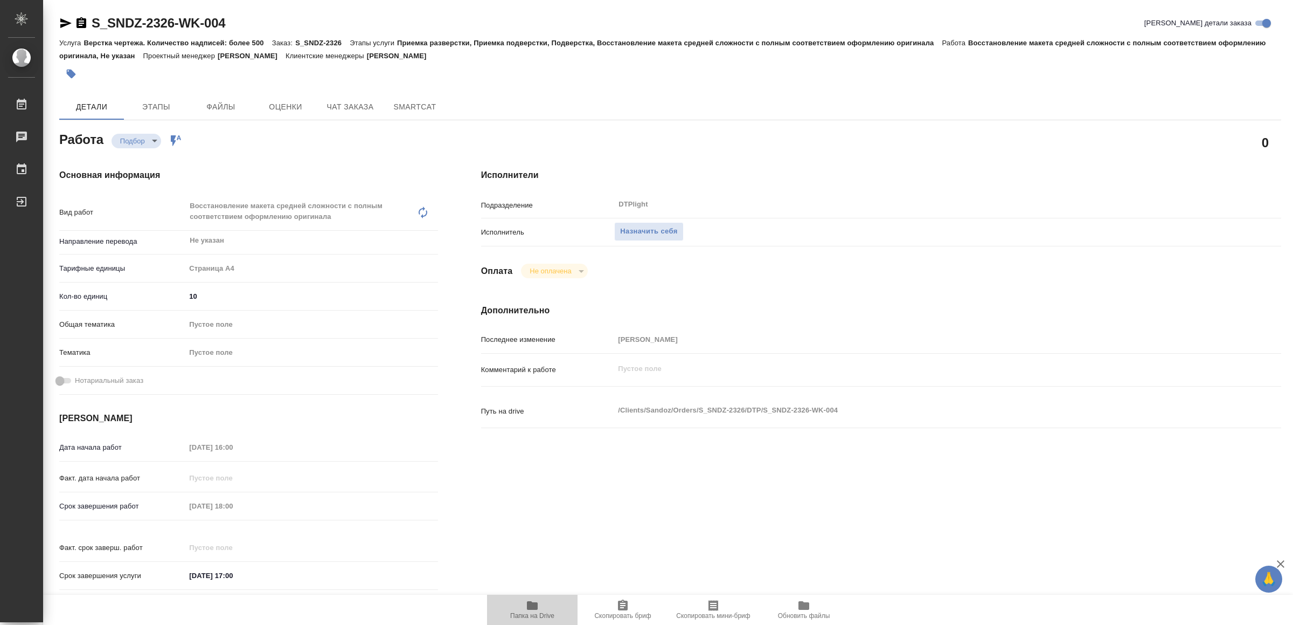
click at [538, 613] on span "Папка на Drive" at bounding box center [532, 616] width 44 height 8
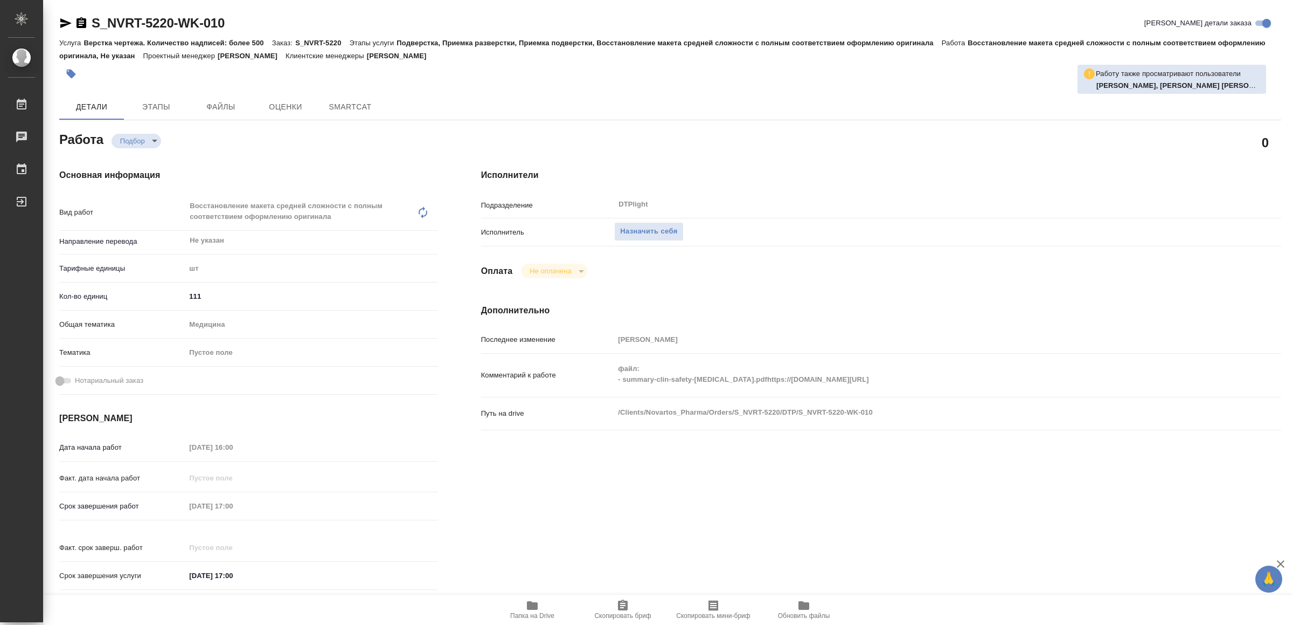
type textarea "x"
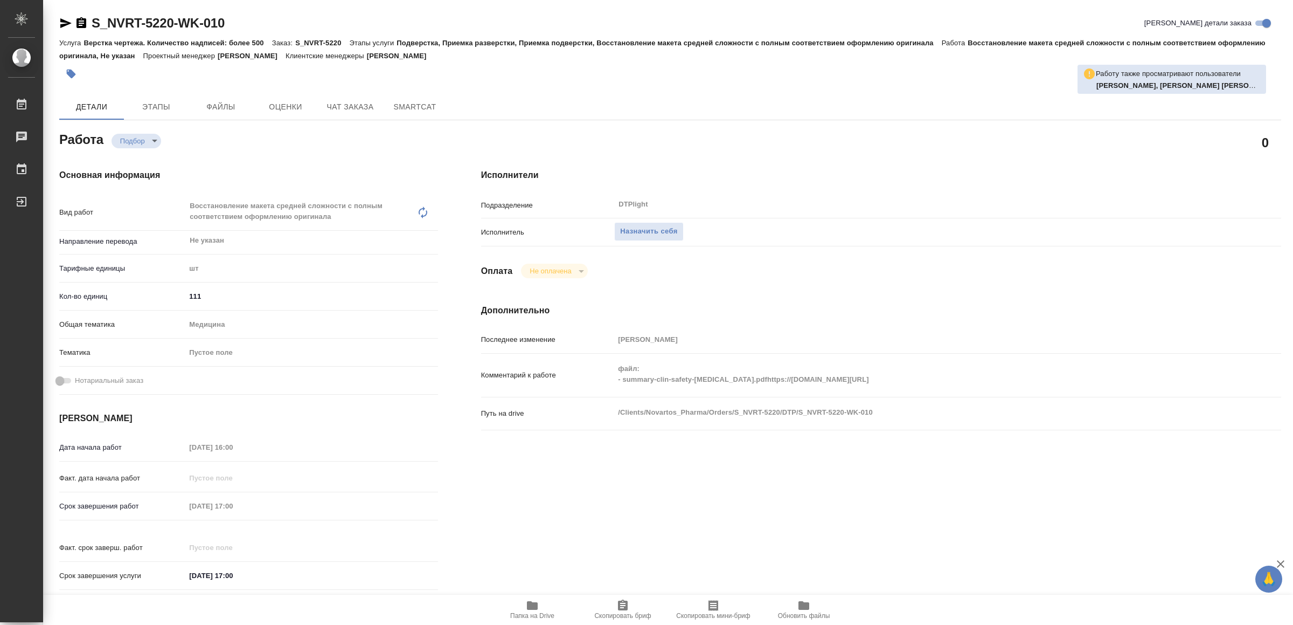
click at [536, 606] on icon "button" at bounding box center [532, 605] width 11 height 9
type textarea "x"
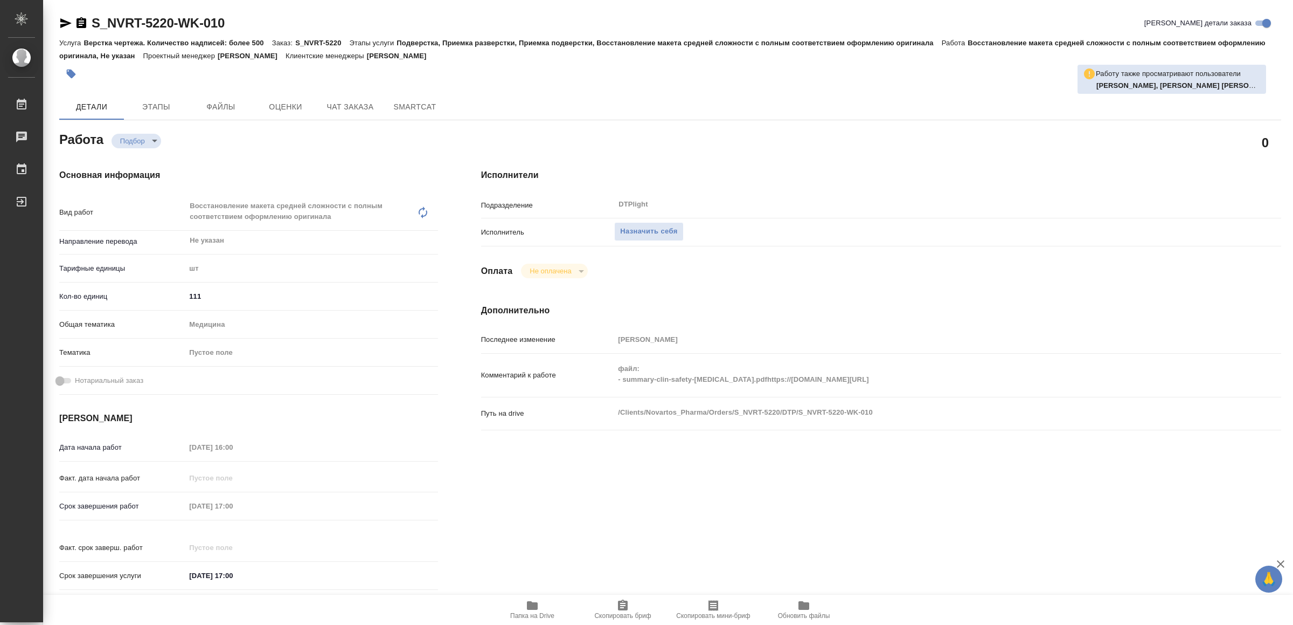
type textarea "x"
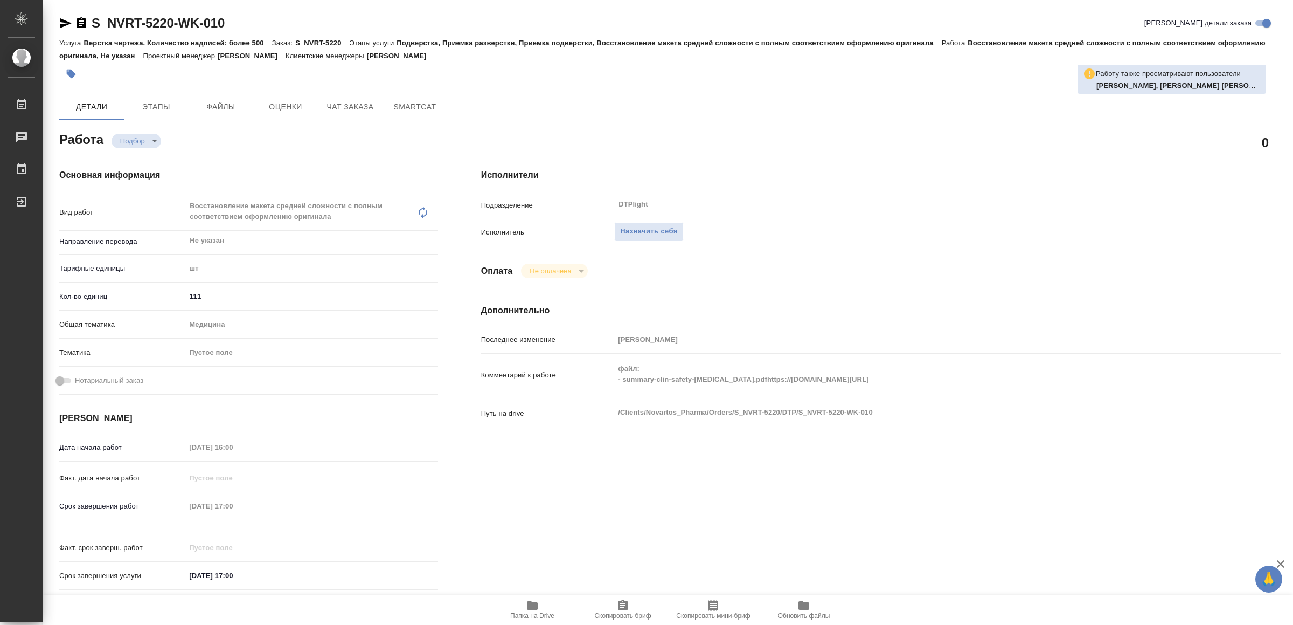
type textarea "x"
click at [546, 602] on span "Папка на Drive" at bounding box center [533, 609] width 78 height 20
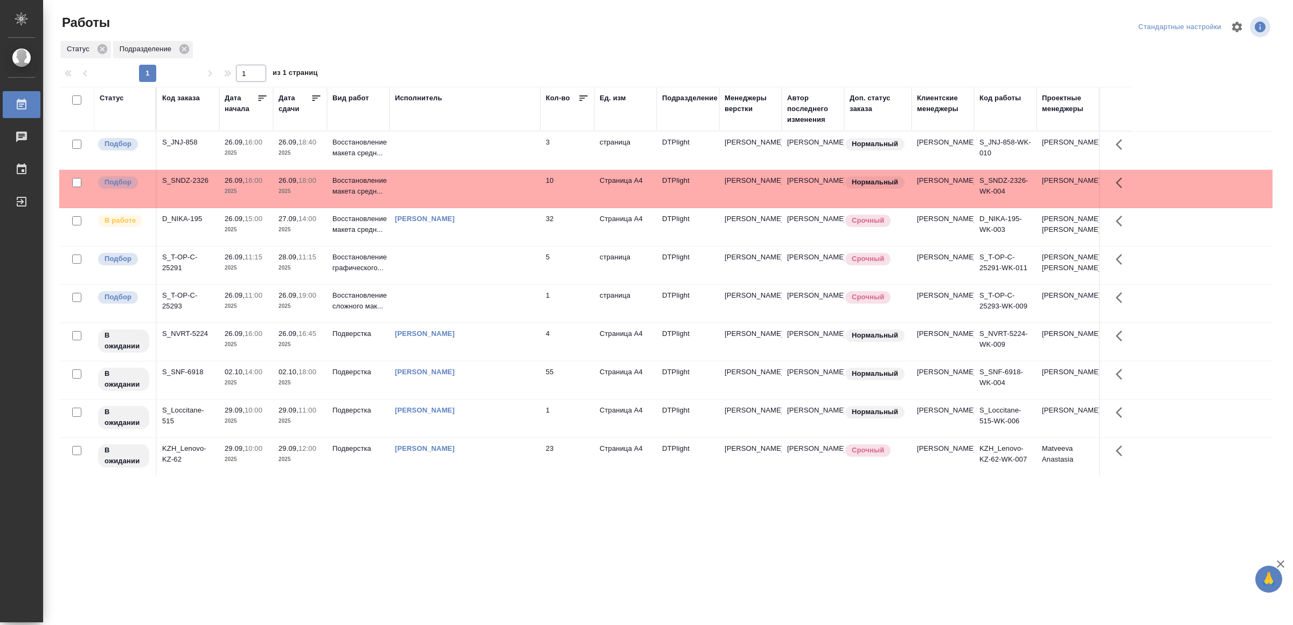
click at [427, 143] on td at bounding box center [465, 150] width 151 height 38
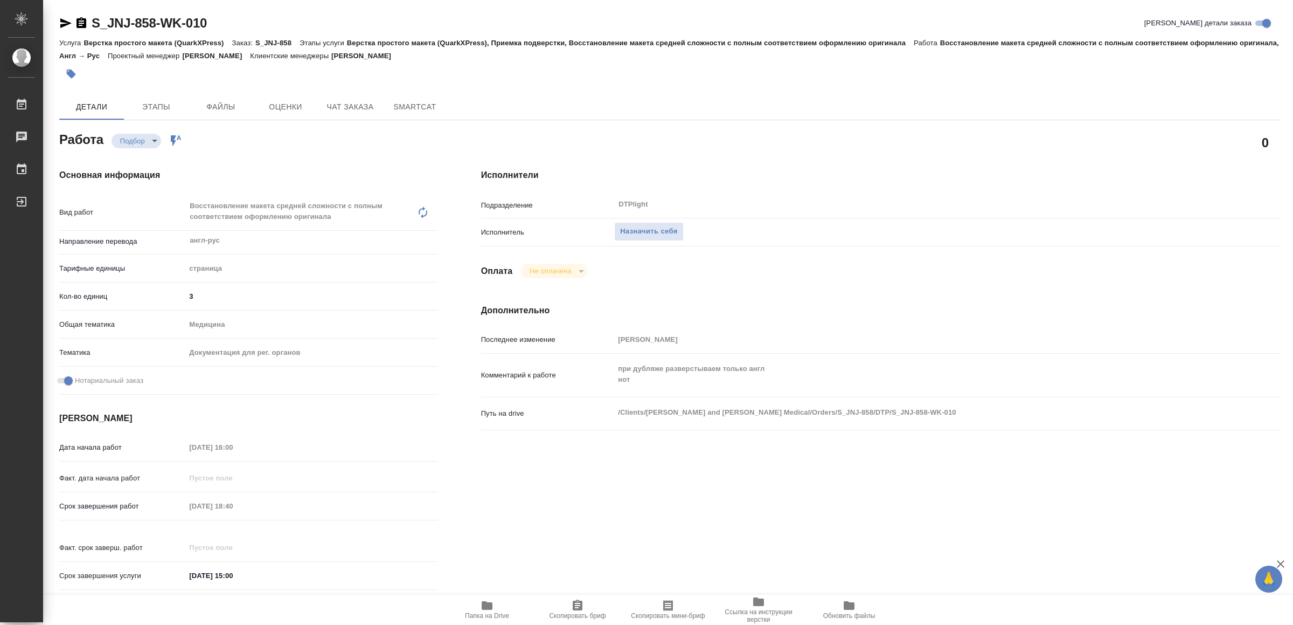
click at [493, 601] on icon "button" at bounding box center [487, 605] width 13 height 13
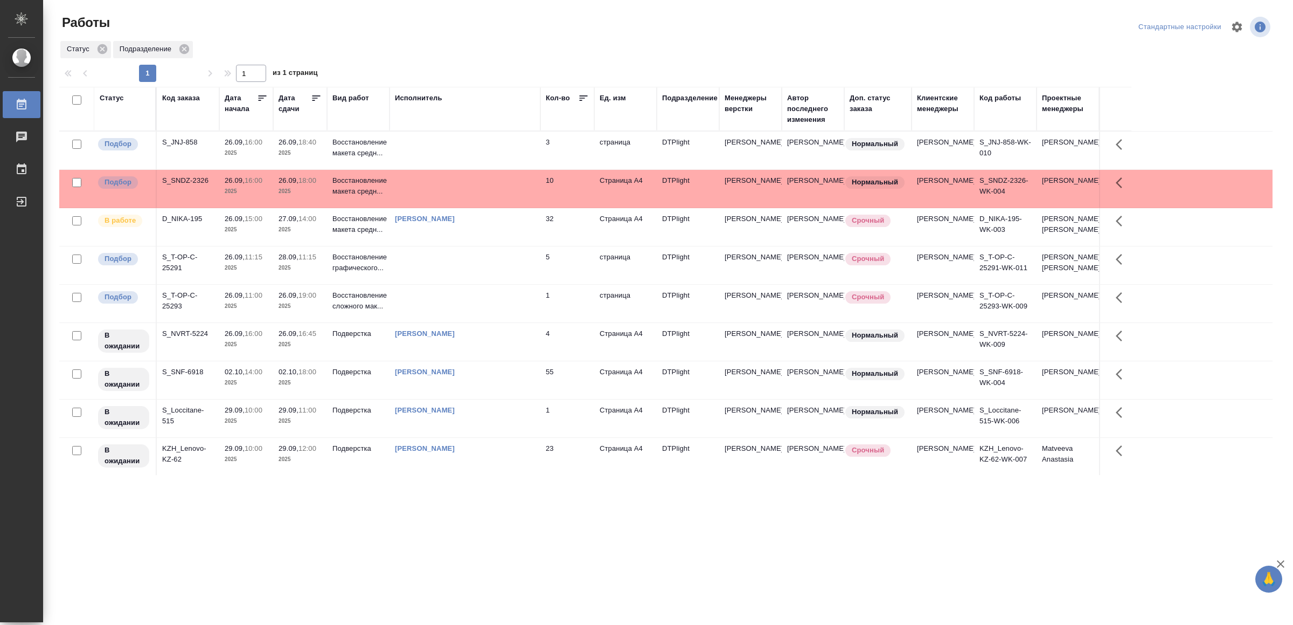
click at [452, 198] on td at bounding box center [465, 189] width 151 height 38
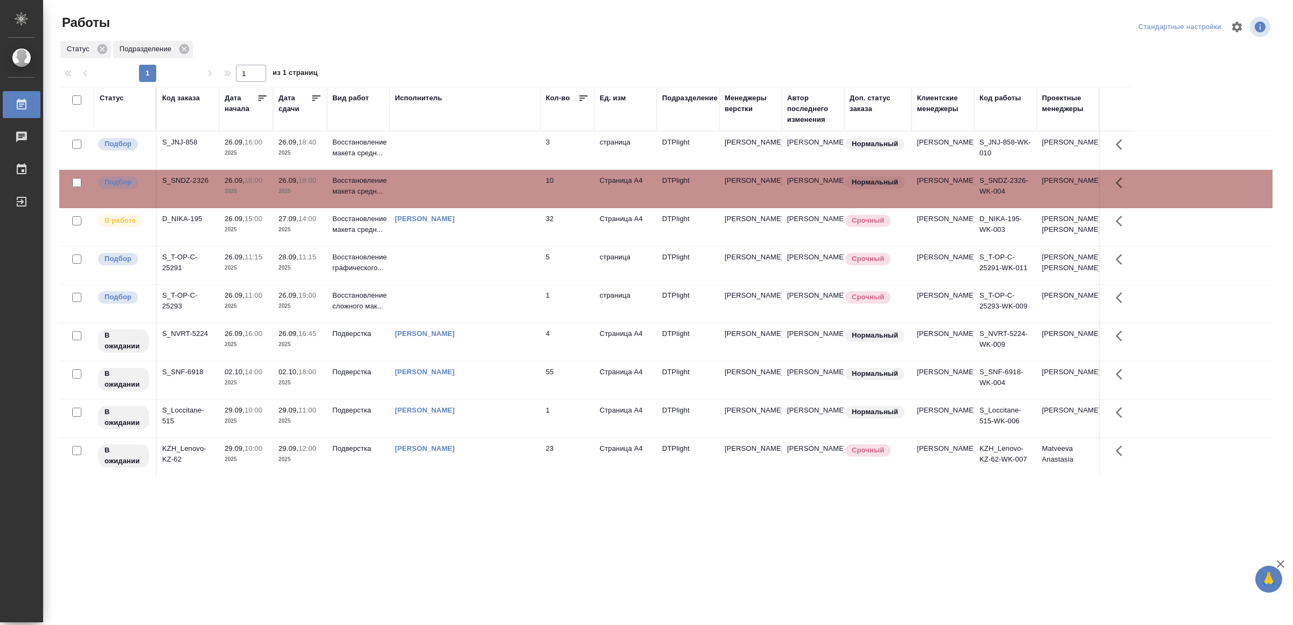
click at [452, 198] on td at bounding box center [465, 189] width 151 height 38
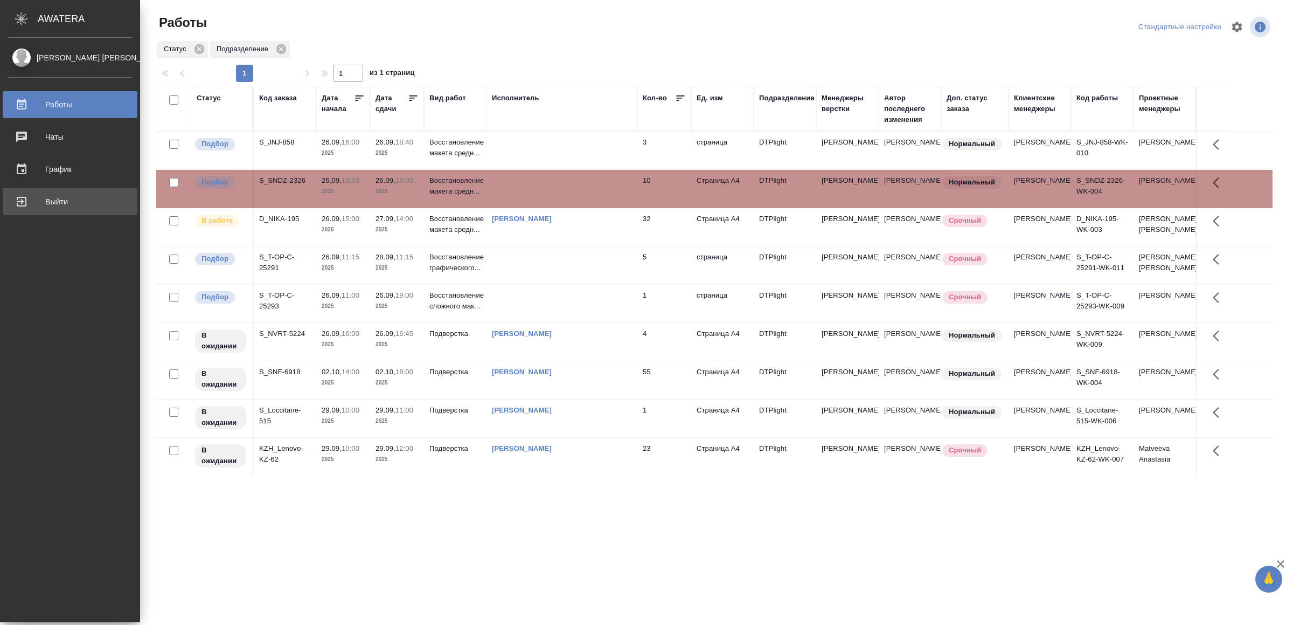
click at [70, 200] on div "Выйти" at bounding box center [70, 201] width 124 height 16
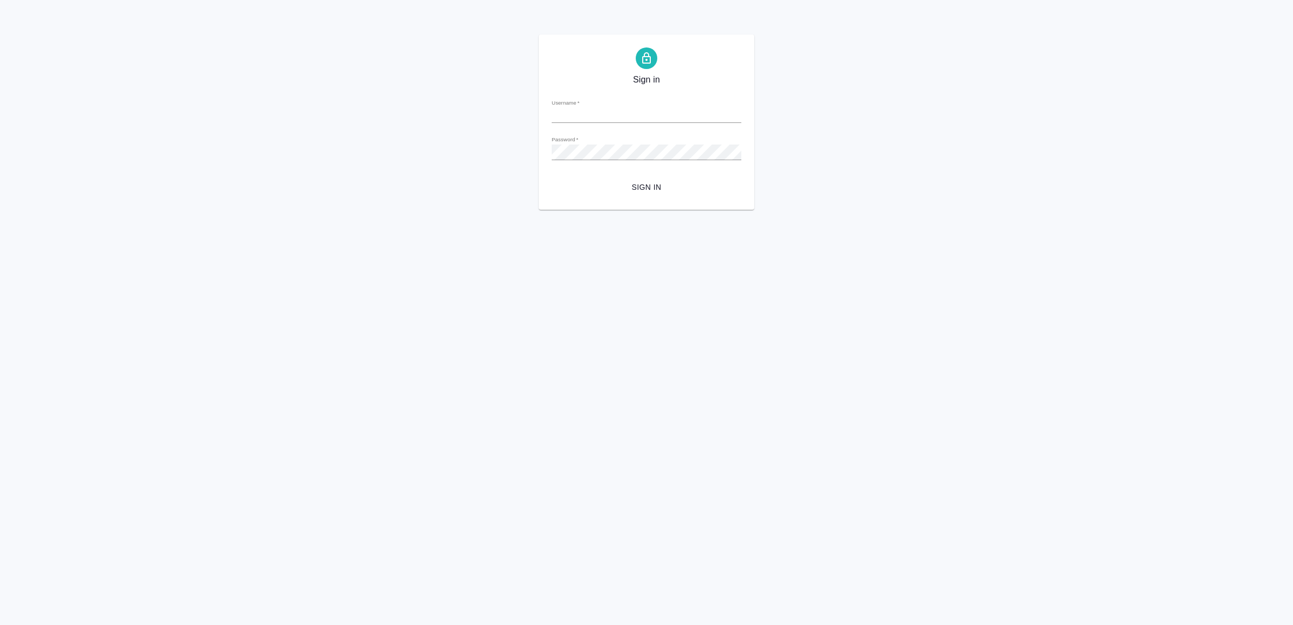
type input "v.yamkovenko@awatera.com"
click at [649, 185] on span "Sign in" at bounding box center [646, 187] width 172 height 13
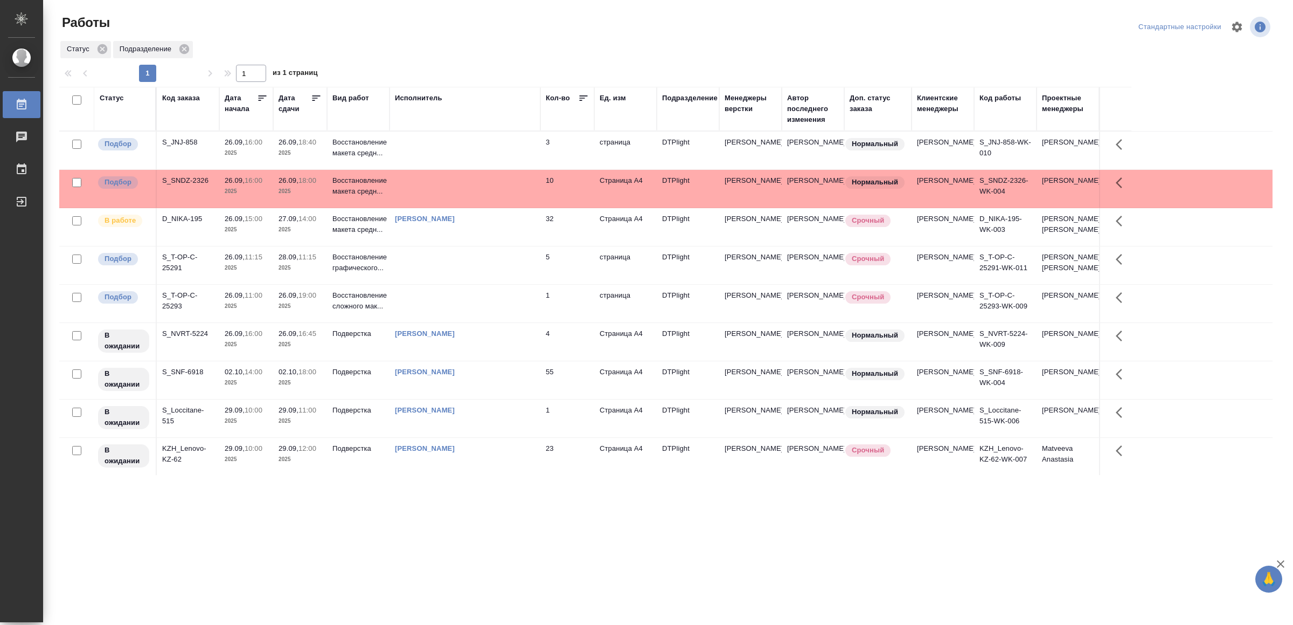
click at [482, 195] on td at bounding box center [465, 189] width 151 height 38
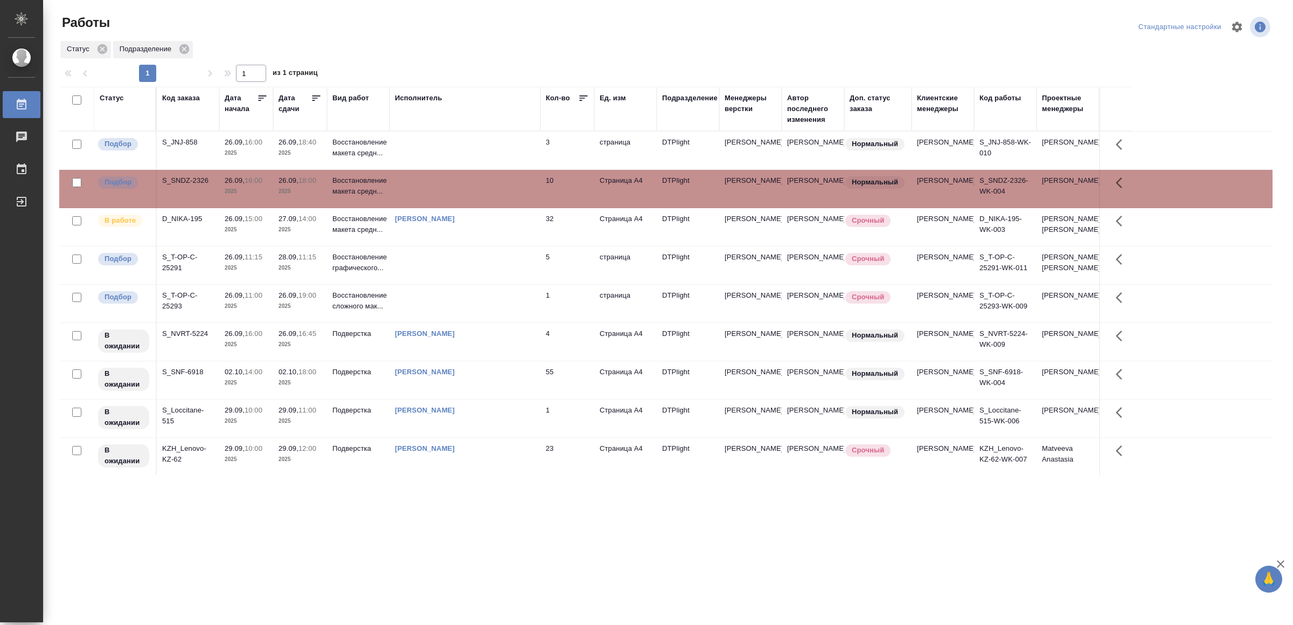
click at [482, 195] on td at bounding box center [465, 189] width 151 height 38
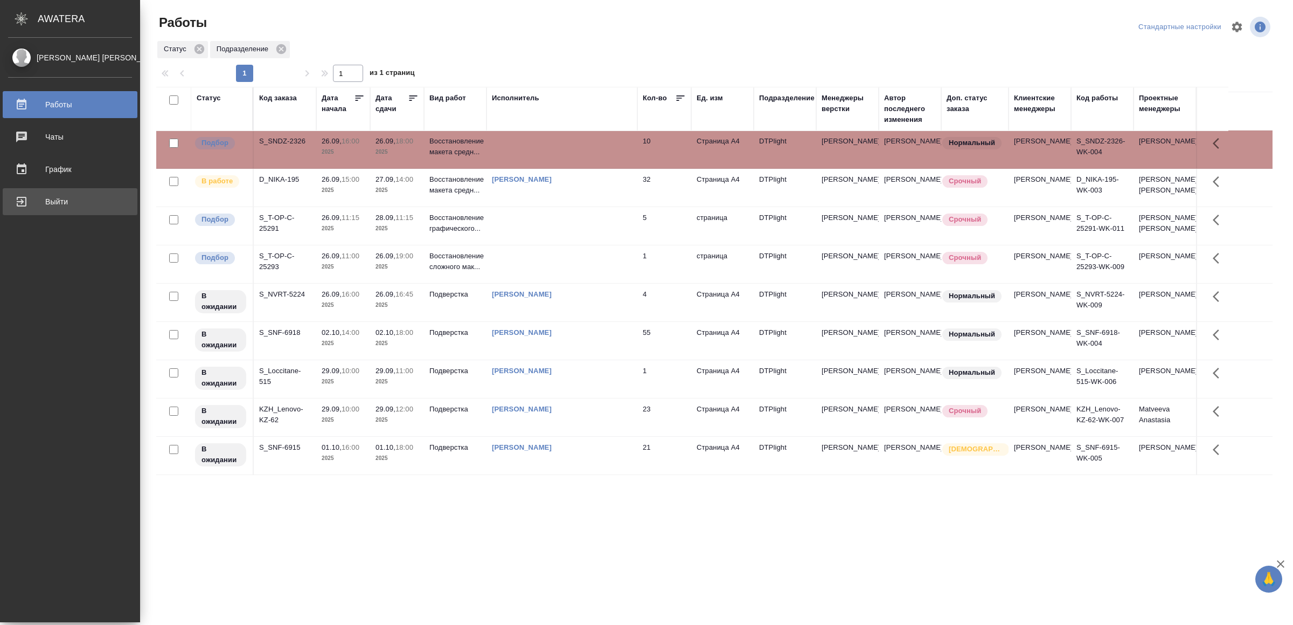
click at [39, 201] on div "Выйти" at bounding box center [70, 201] width 124 height 16
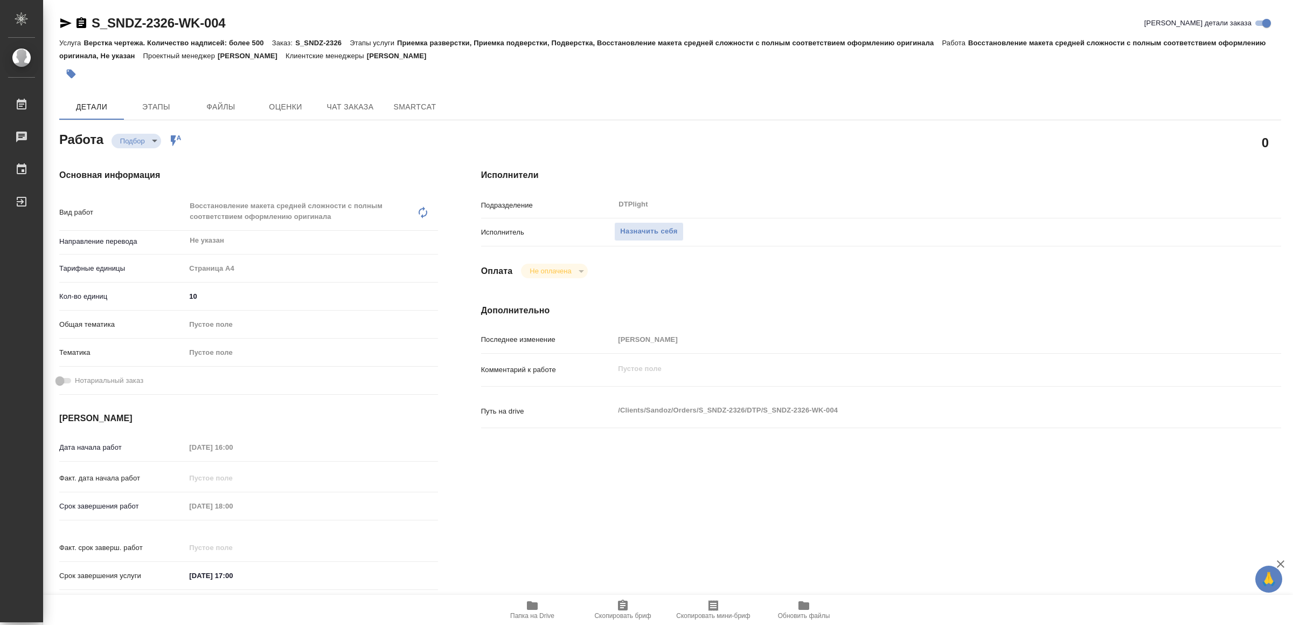
click at [530, 605] on icon "button" at bounding box center [532, 605] width 11 height 9
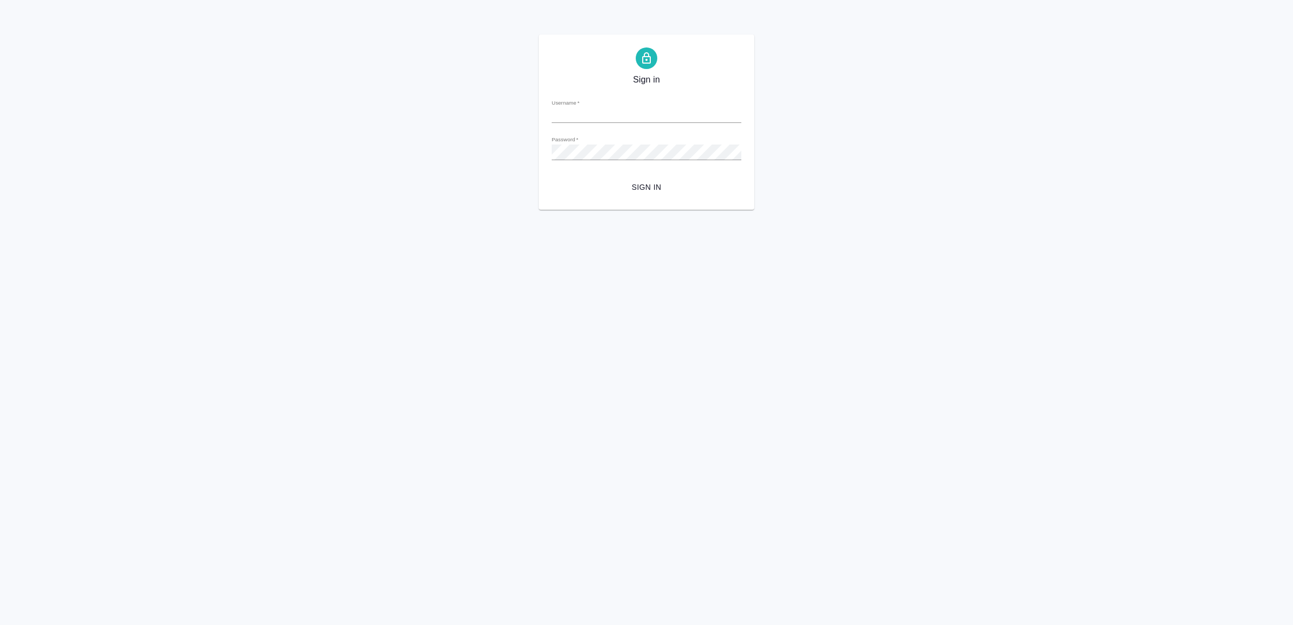
type input "[EMAIL_ADDRESS][DOMAIN_NAME]"
click at [632, 181] on span "Sign in" at bounding box center [646, 187] width 172 height 13
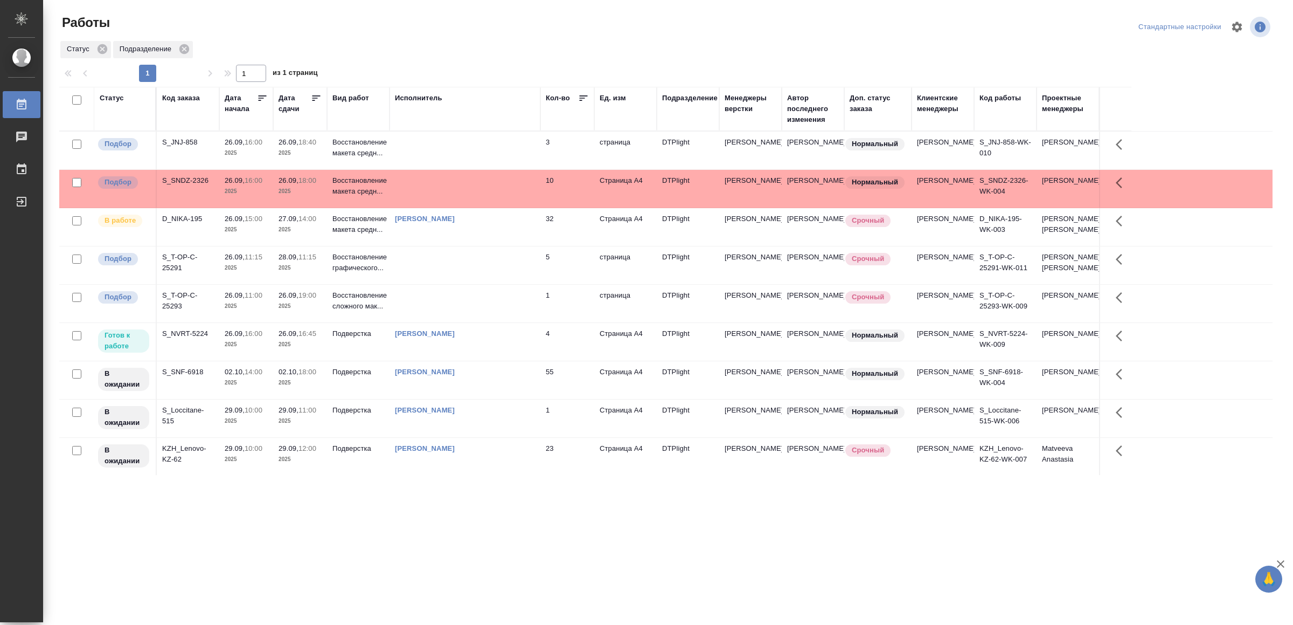
click at [529, 361] on td "[PERSON_NAME]" at bounding box center [465, 342] width 151 height 38
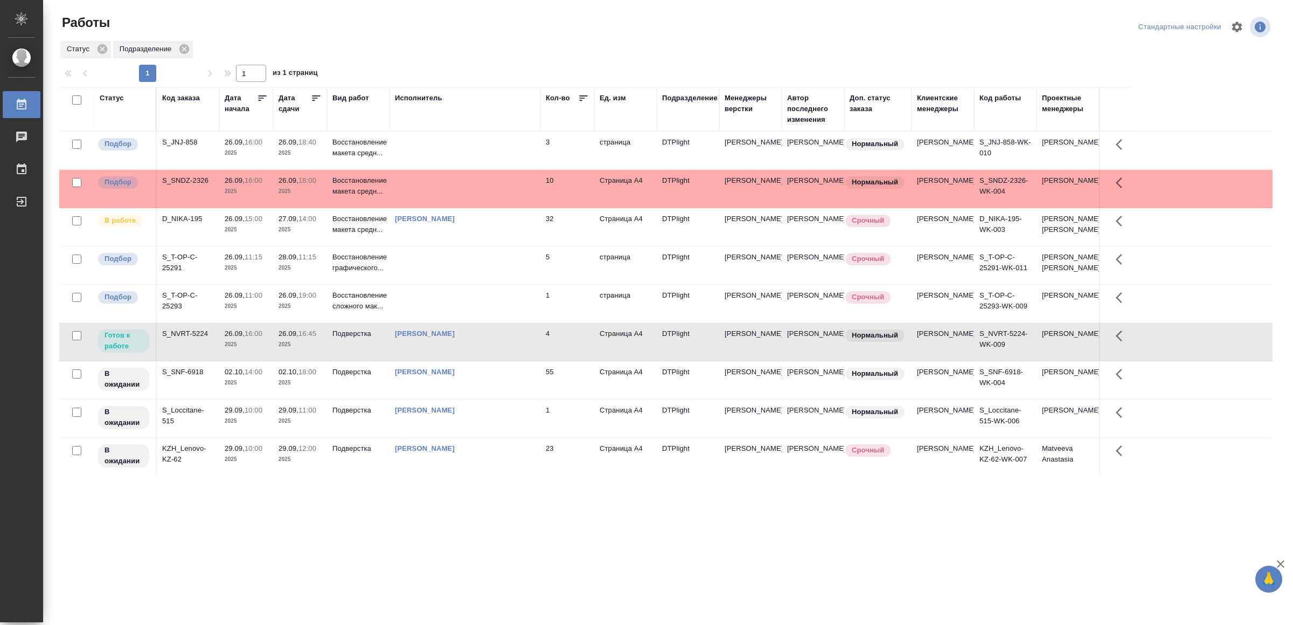
click at [529, 361] on td "[PERSON_NAME]" at bounding box center [465, 342] width 151 height 38
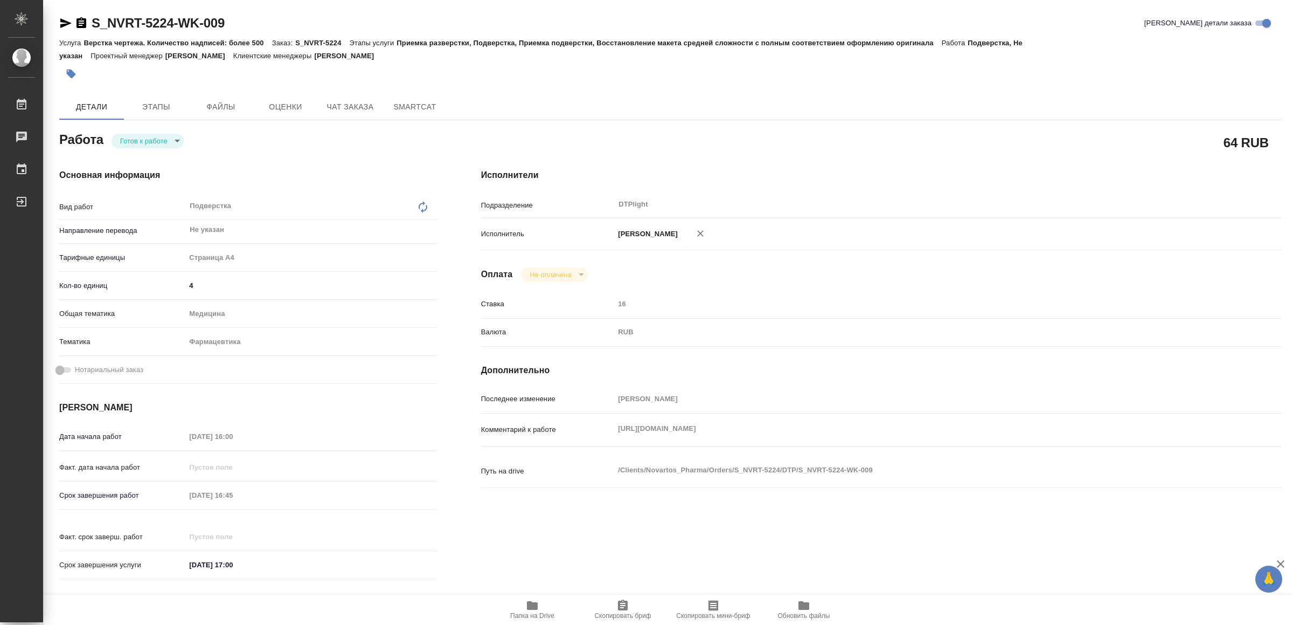
click at [1048, 433] on div "Комментарий к работе https://drive.awatera.com/apps/files/files?dir=/Shares/Nov…" at bounding box center [881, 430] width 800 height 24
click at [165, 140] on body "🙏 .cls-1 fill:#fff; AWATERA Yamkovenko Vera Работы 0 Чаты График Выйти S_NVRT-5…" at bounding box center [646, 312] width 1293 height 625
click at [165, 141] on li "В работе" at bounding box center [149, 140] width 75 height 18
type textarea "x"
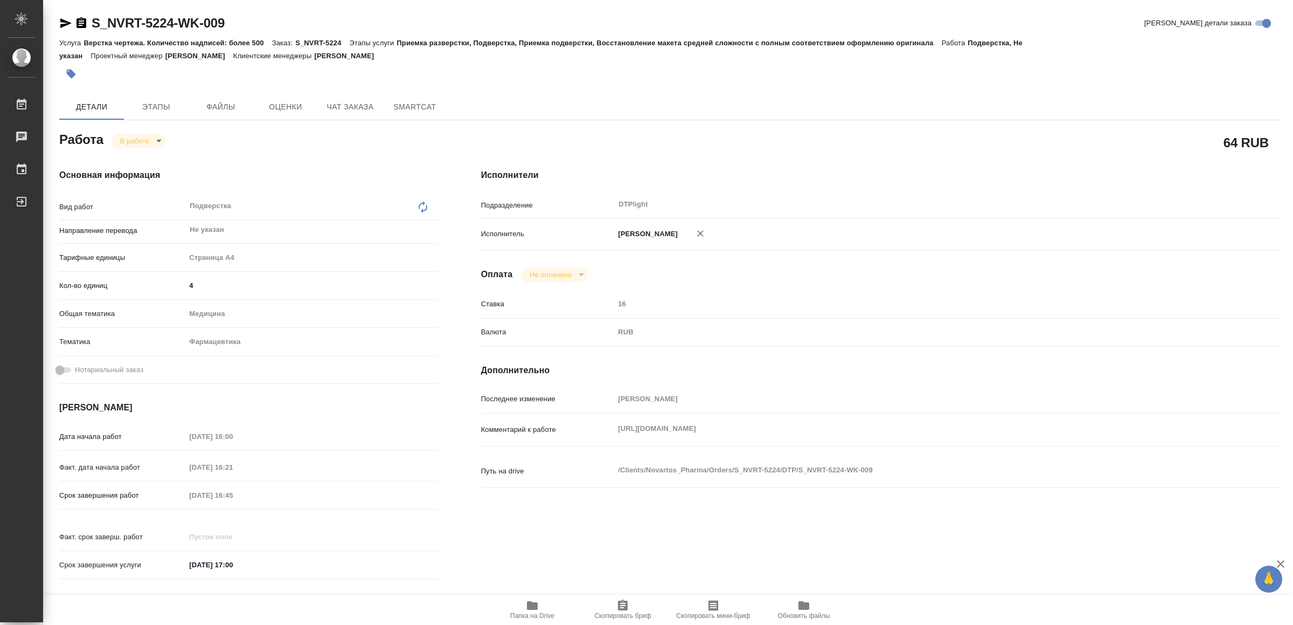
type textarea "x"
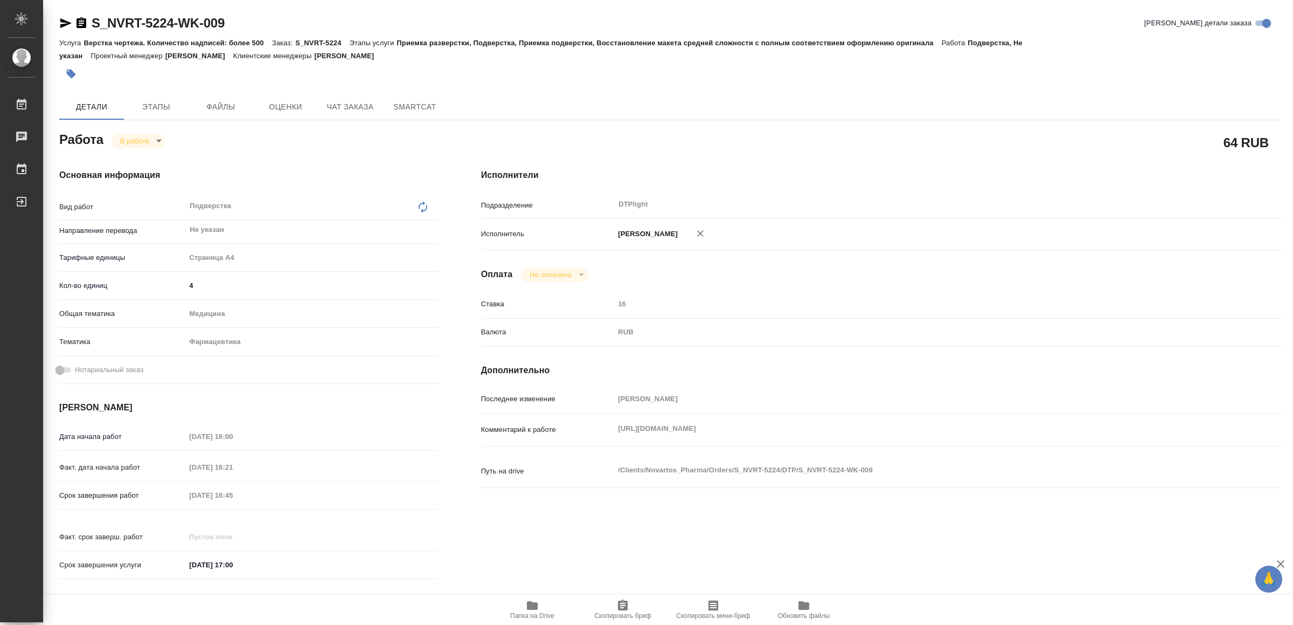
type textarea "x"
click at [62, 24] on icon "button" at bounding box center [65, 23] width 11 height 10
click at [542, 608] on span "Папка на Drive" at bounding box center [533, 609] width 78 height 20
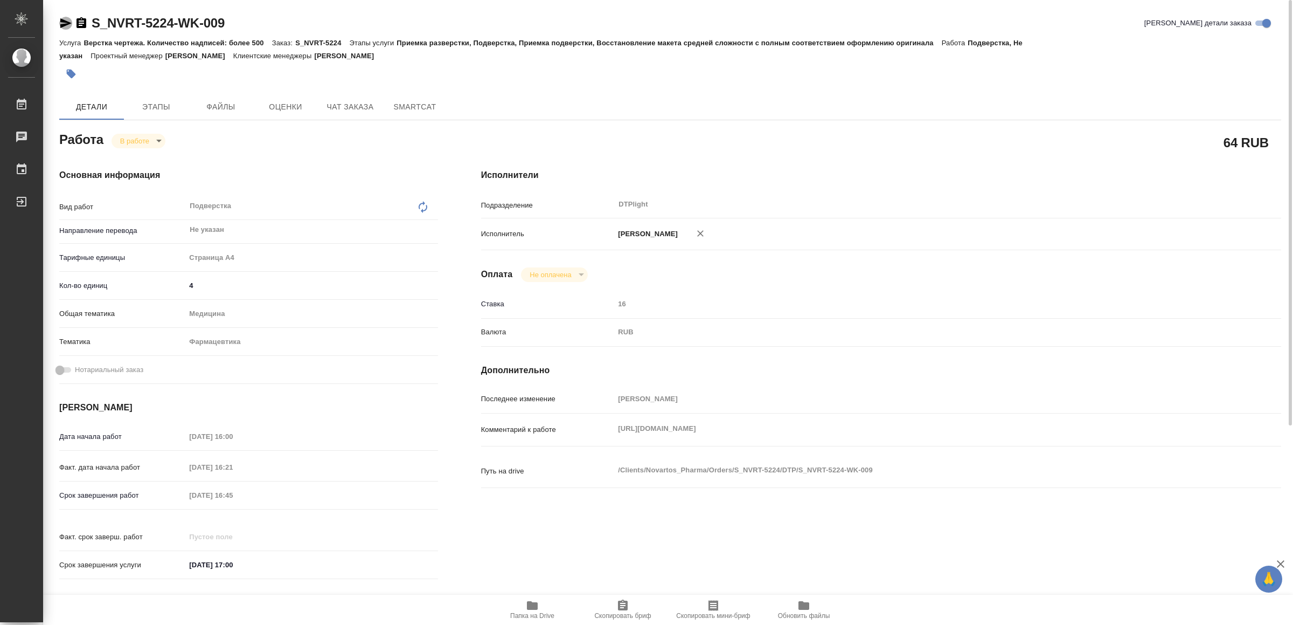
click at [63, 23] on icon "button" at bounding box center [65, 23] width 13 height 13
click at [139, 140] on body "🙏 .cls-1 fill:#fff; AWATERA Yamkovenko Vera Работы 0 Чаты График Выйти S_NVRT-5…" at bounding box center [646, 312] width 1293 height 625
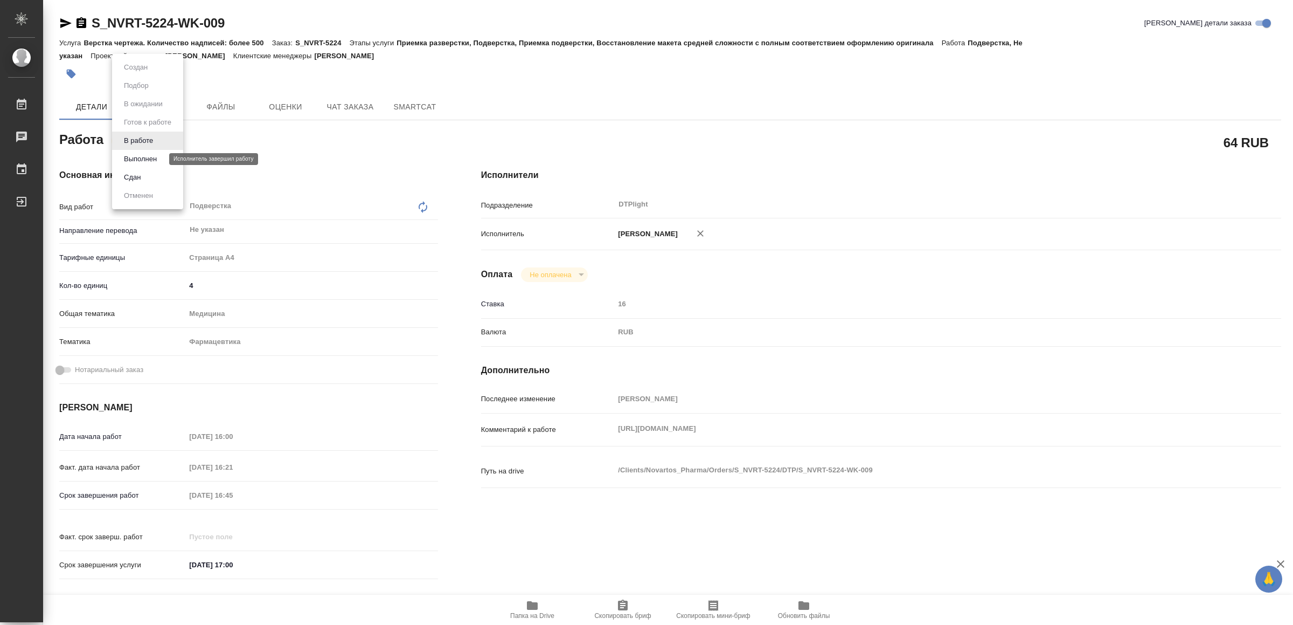
click at [151, 154] on button "Выполнен" at bounding box center [140, 159] width 39 height 12
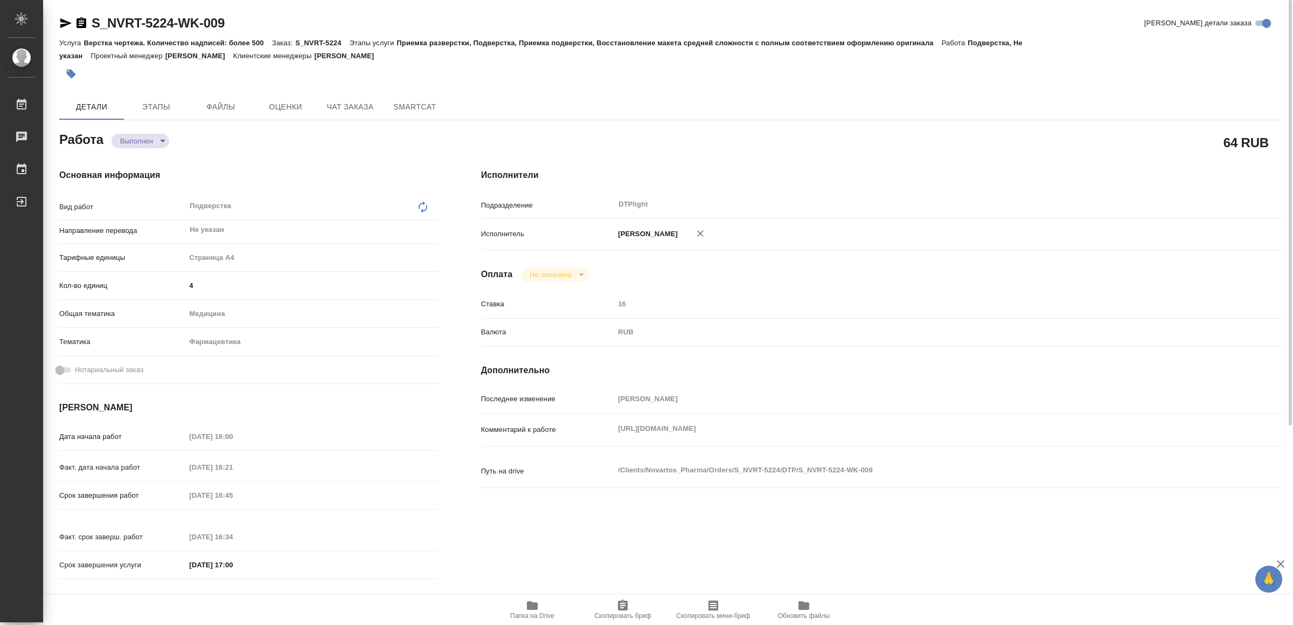
type textarea "x"
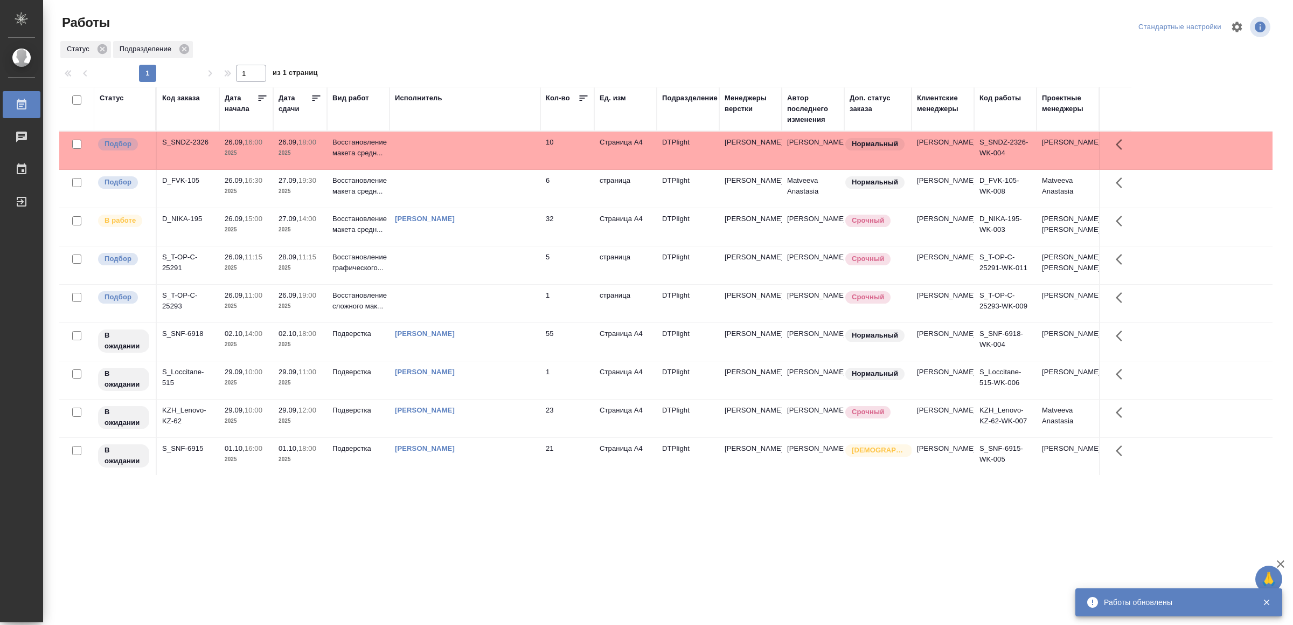
click at [437, 193] on td at bounding box center [465, 189] width 151 height 38
click at [435, 194] on td at bounding box center [465, 189] width 151 height 38
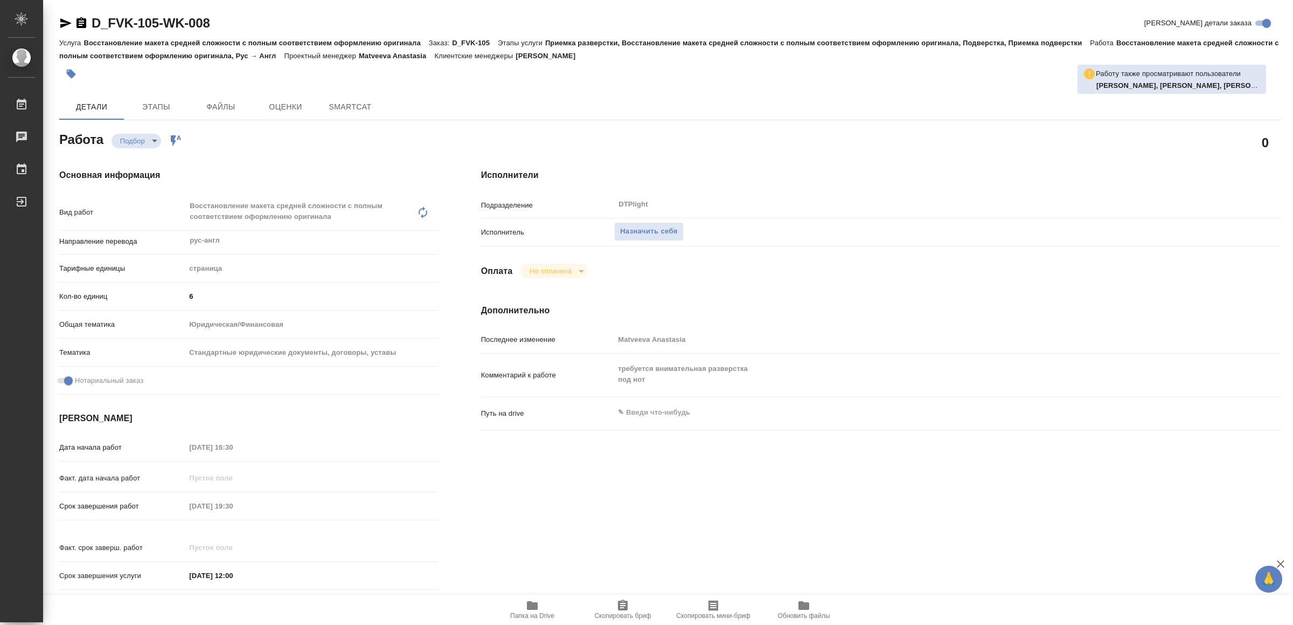
click at [521, 608] on span "Папка на Drive" at bounding box center [533, 609] width 78 height 20
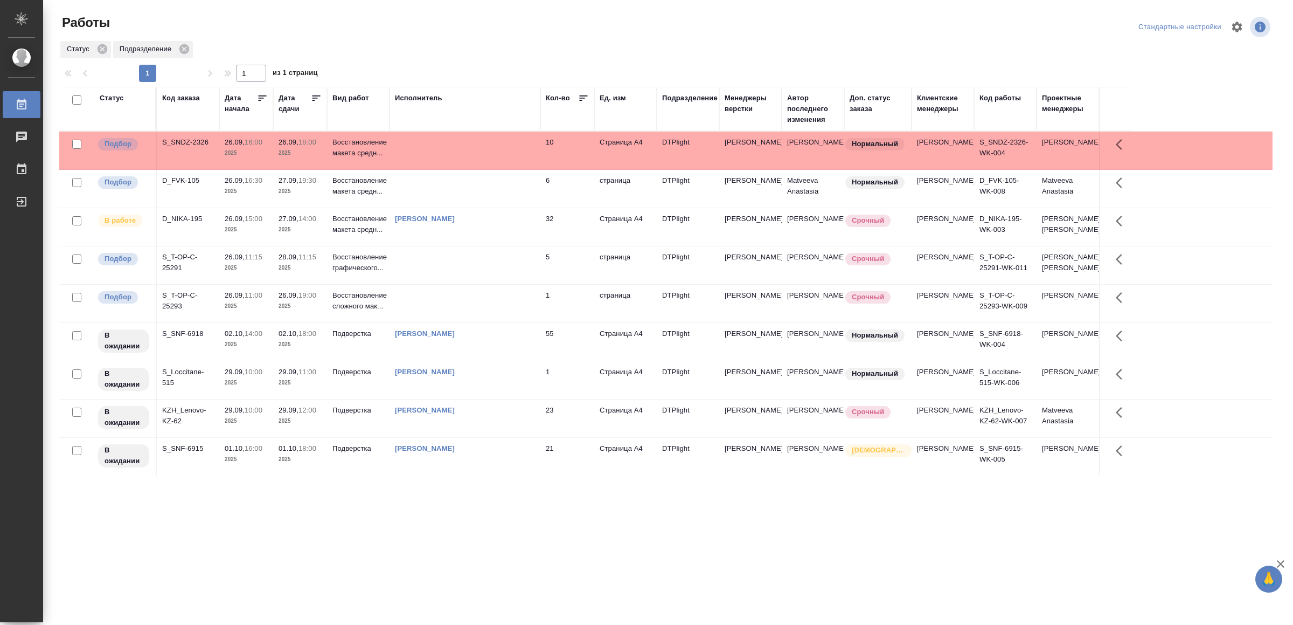
scroll to position [52, 0]
click at [907, 549] on div ".cls-1 fill:#fff; AWATERA Yamkovenko Vera Работы 0 Чаты График Выйти Работы Ста…" at bounding box center [646, 312] width 1293 height 625
drag, startPoint x: 487, startPoint y: 558, endPoint x: 522, endPoint y: 531, distance: 44.5
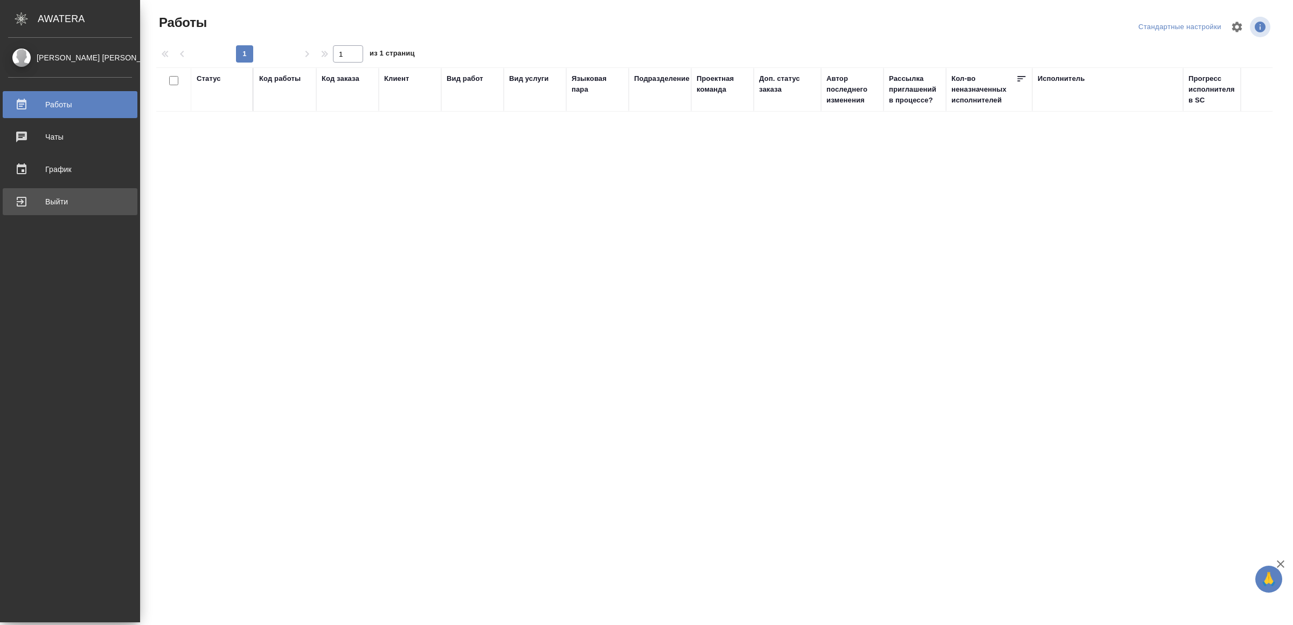
click at [52, 199] on div "Выйти" at bounding box center [70, 201] width 124 height 16
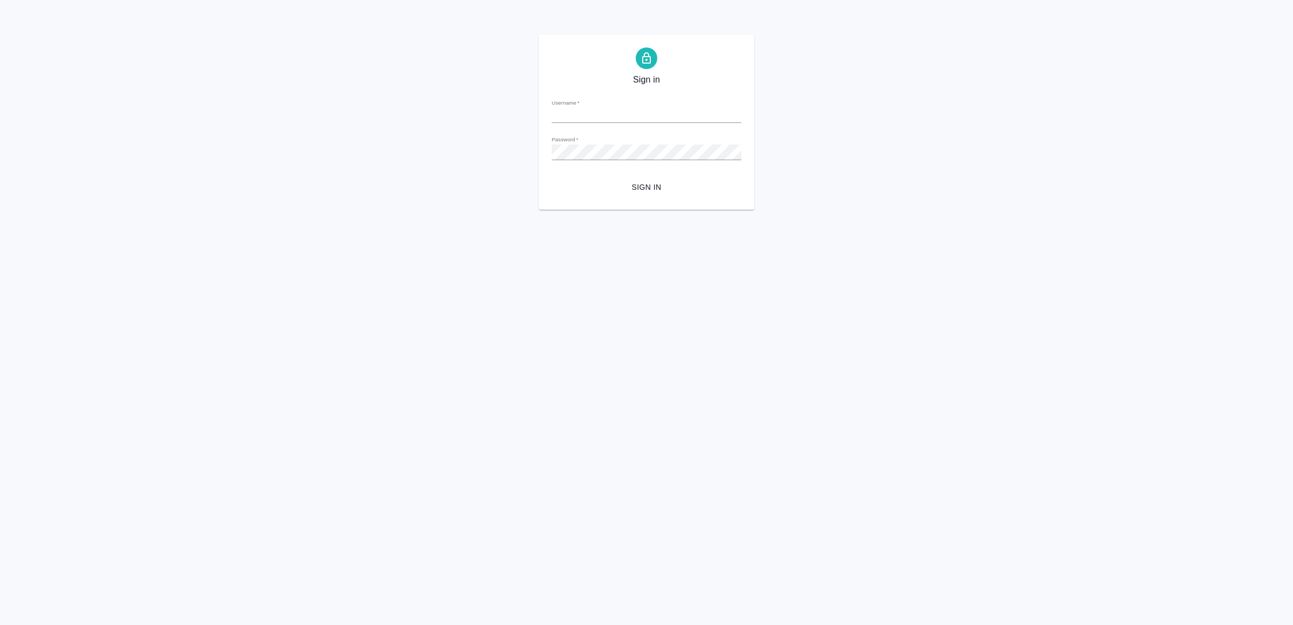
type input "[EMAIL_ADDRESS][DOMAIN_NAME]"
click at [643, 175] on form "Username   * [EMAIL_ADDRESS][DOMAIN_NAME] Password   * urlPath   * / Sign in" at bounding box center [647, 144] width 190 height 106
click at [646, 178] on button "Sign in" at bounding box center [647, 187] width 190 height 20
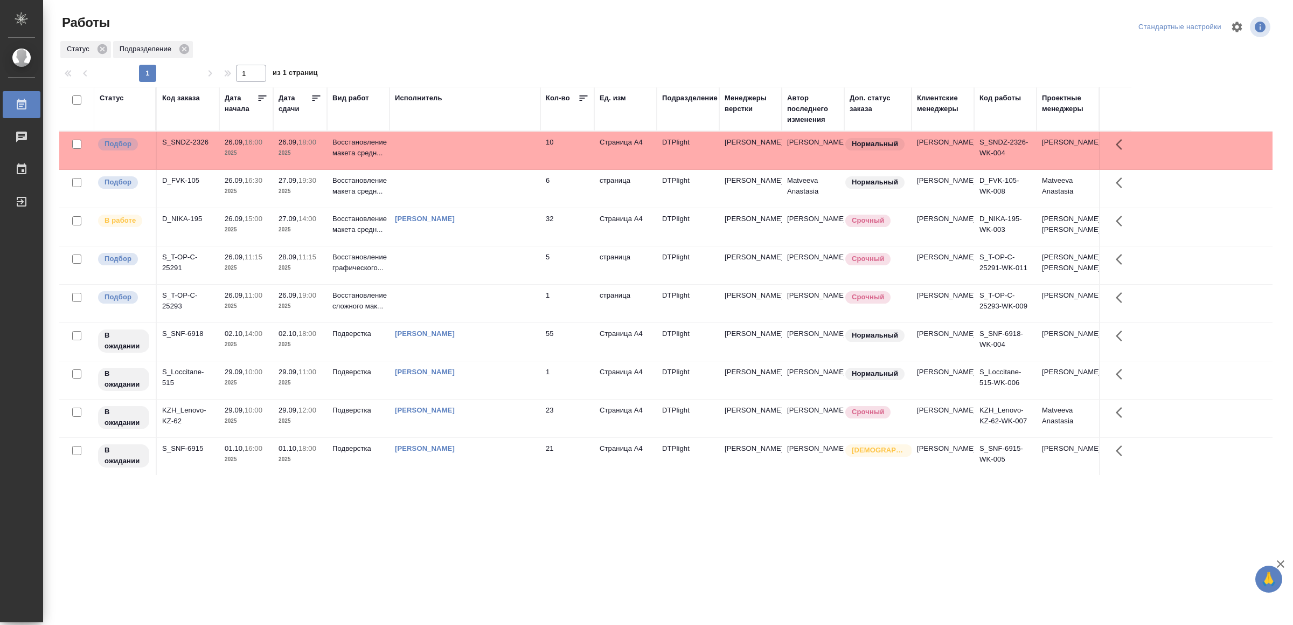
scroll to position [52, 0]
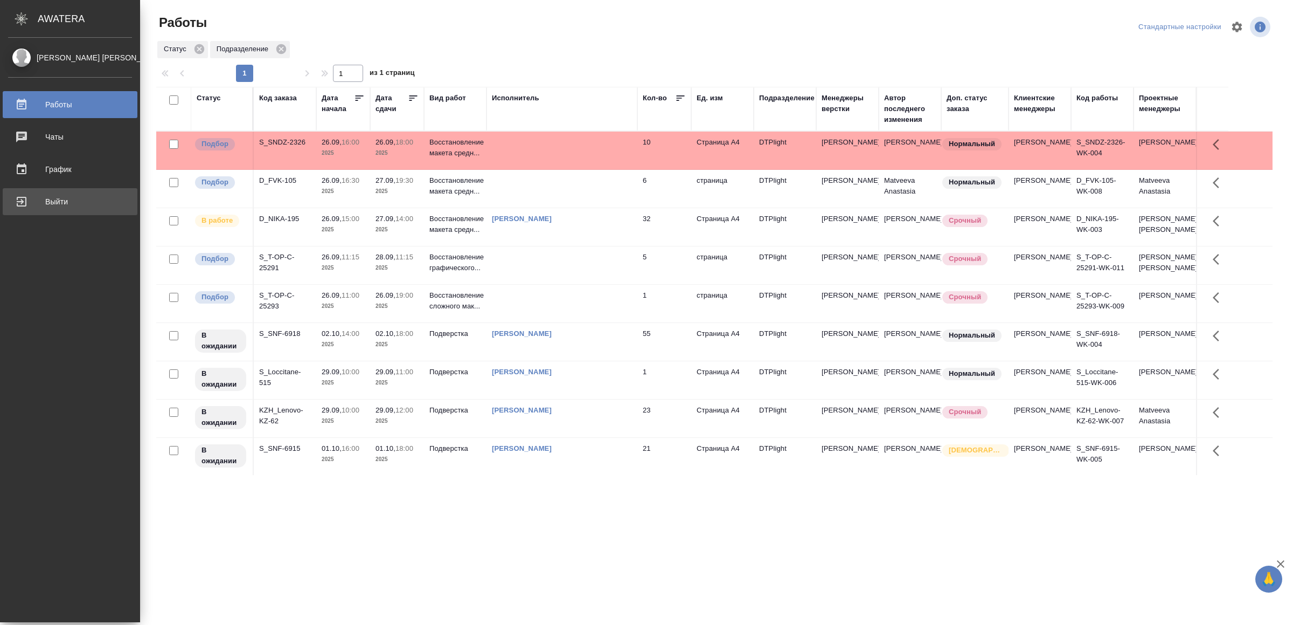
click at [56, 191] on link "Выйти" at bounding box center [70, 201] width 135 height 27
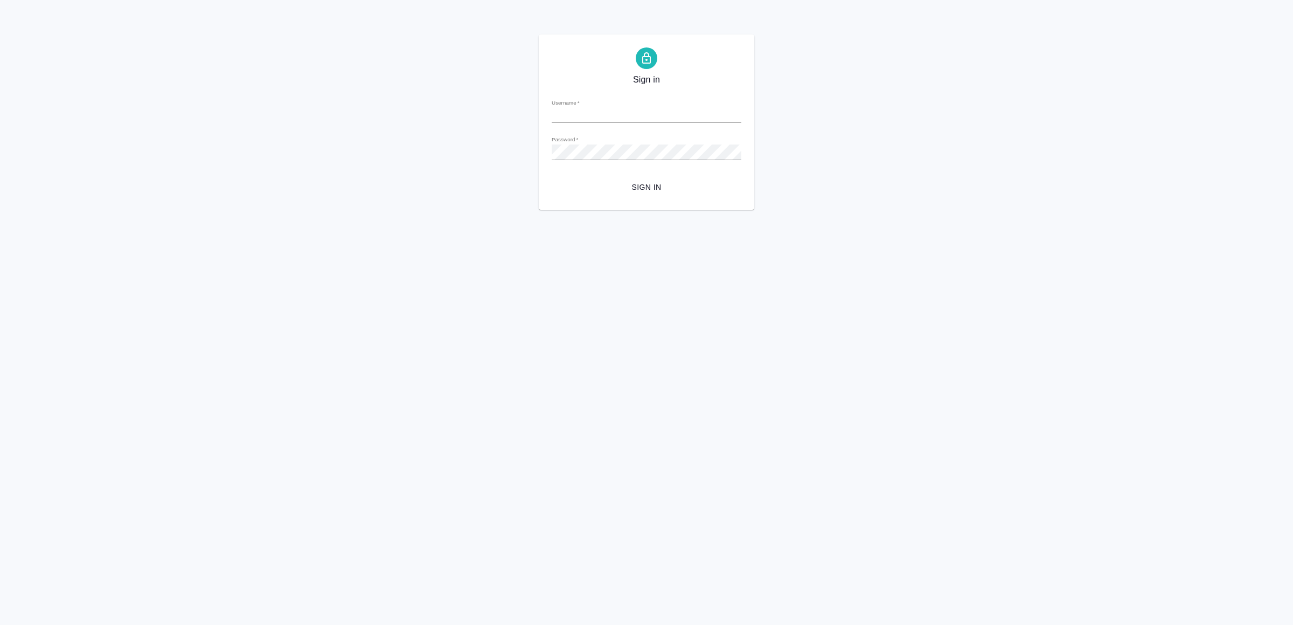
type input "[EMAIL_ADDRESS][DOMAIN_NAME]"
click at [682, 182] on span "Sign in" at bounding box center [646, 187] width 172 height 13
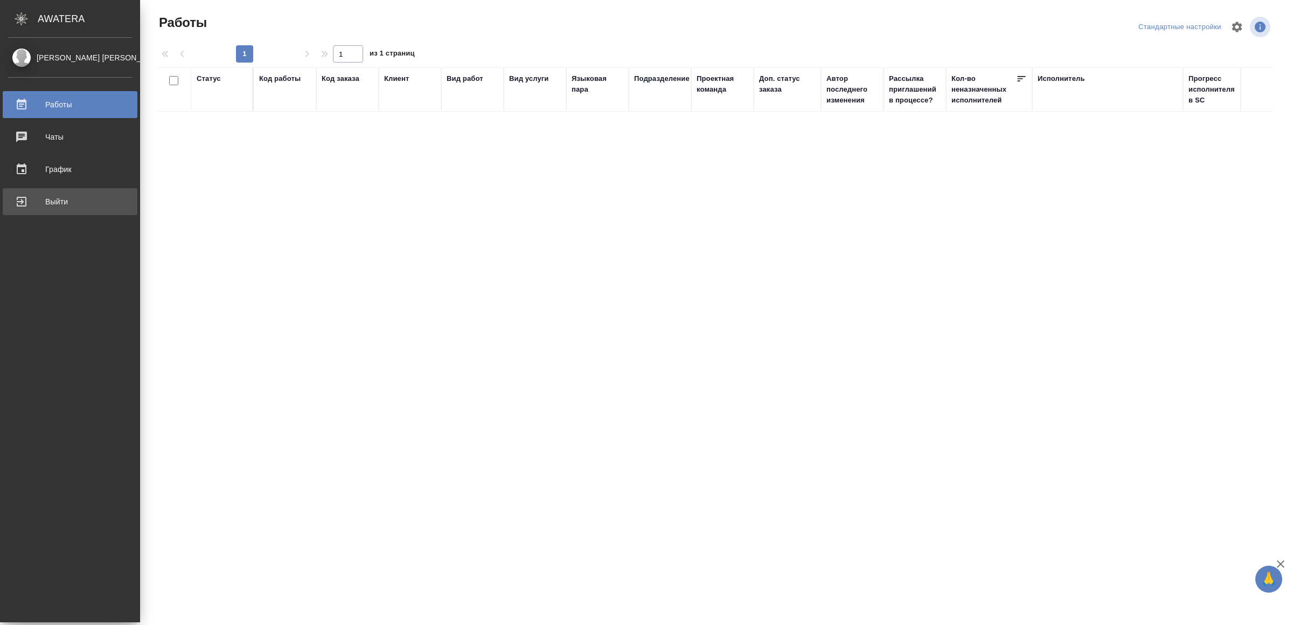
click at [36, 204] on div "Выйти" at bounding box center [70, 201] width 124 height 16
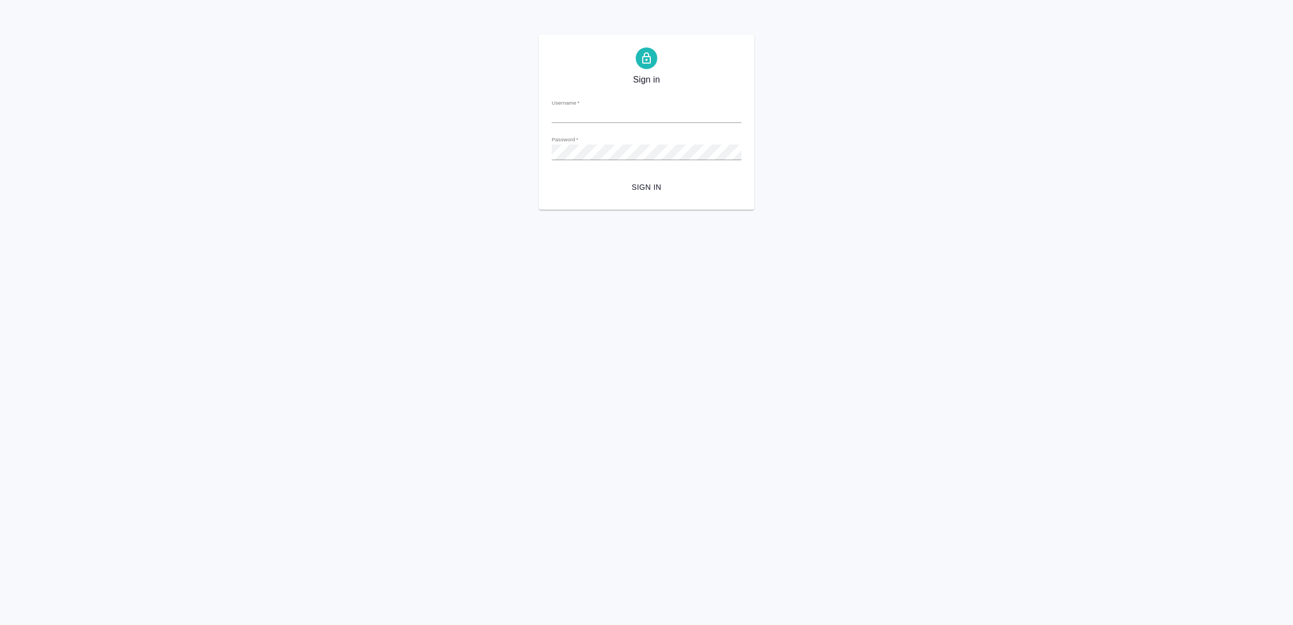
type input "[EMAIL_ADDRESS][DOMAIN_NAME]"
click at [667, 183] on span "Sign in" at bounding box center [646, 187] width 172 height 13
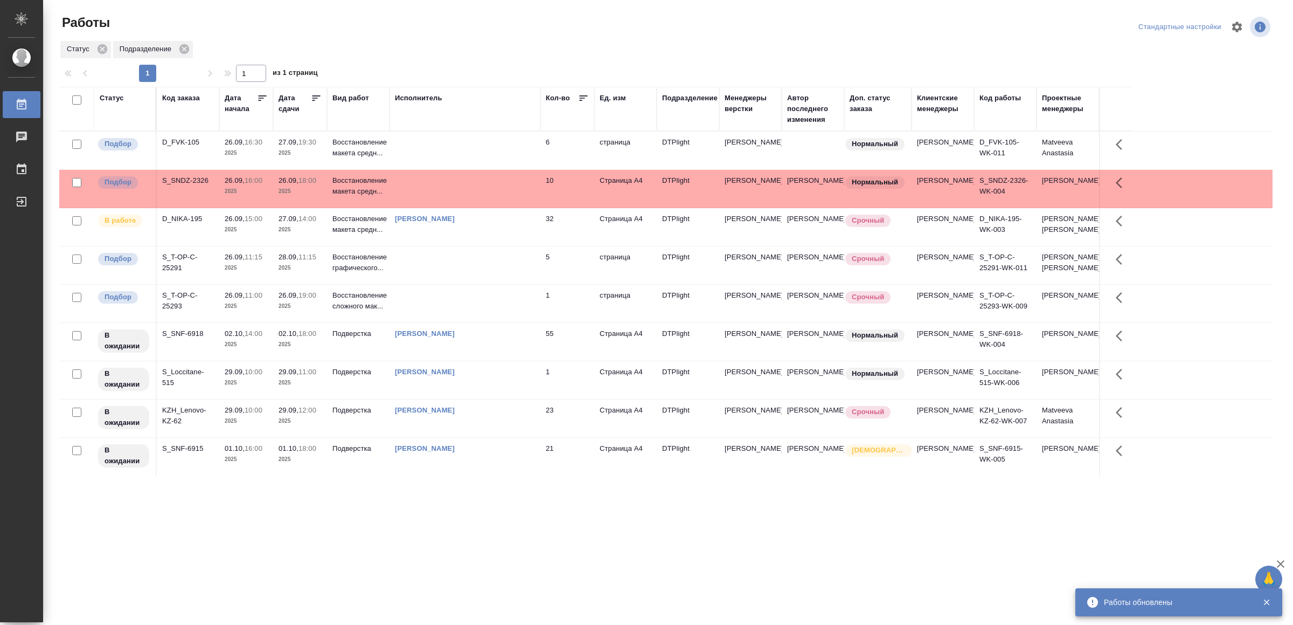
drag, startPoint x: 359, startPoint y: 472, endPoint x: 380, endPoint y: 466, distance: 22.0
drag, startPoint x: 445, startPoint y: 424, endPoint x: 495, endPoint y: 350, distance: 89.4
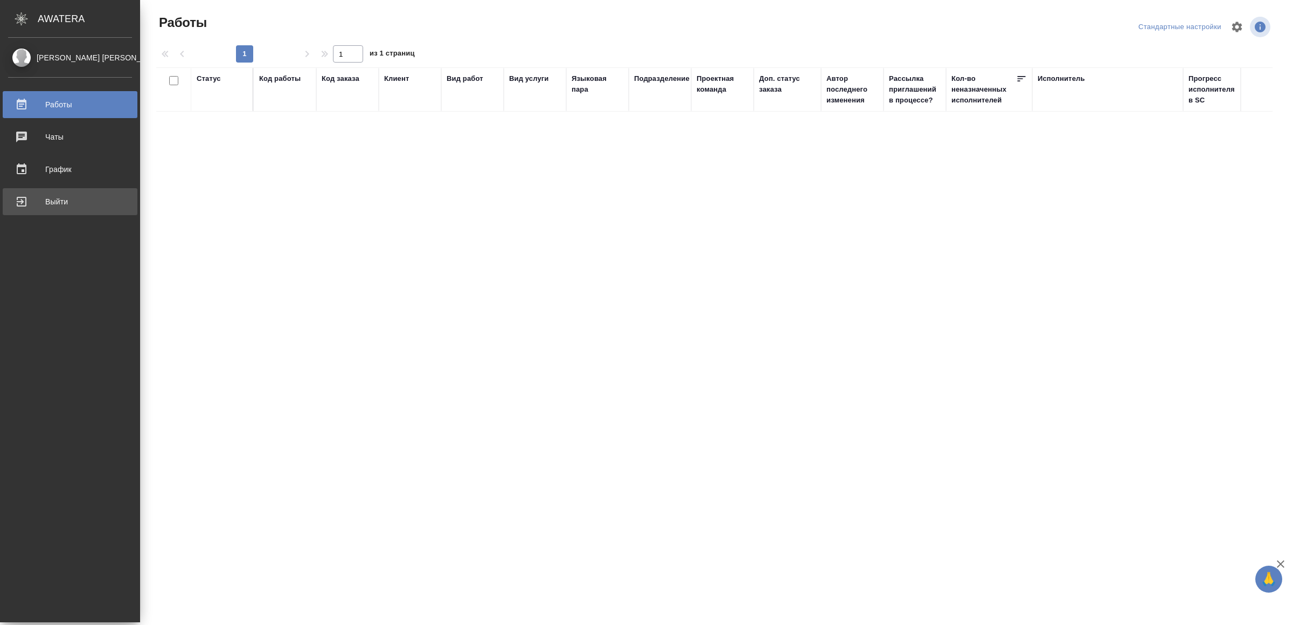
click at [36, 195] on div "Выйти" at bounding box center [70, 201] width 124 height 16
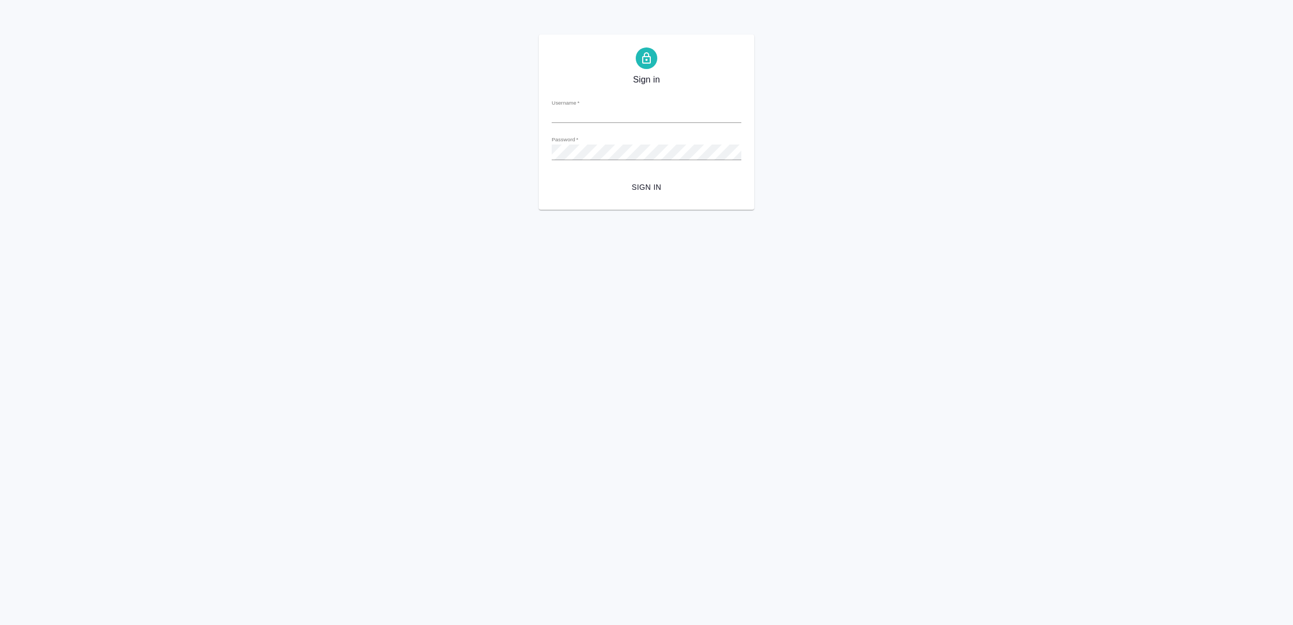
type input "[EMAIL_ADDRESS][DOMAIN_NAME]"
click at [642, 179] on button "Sign in" at bounding box center [647, 187] width 190 height 20
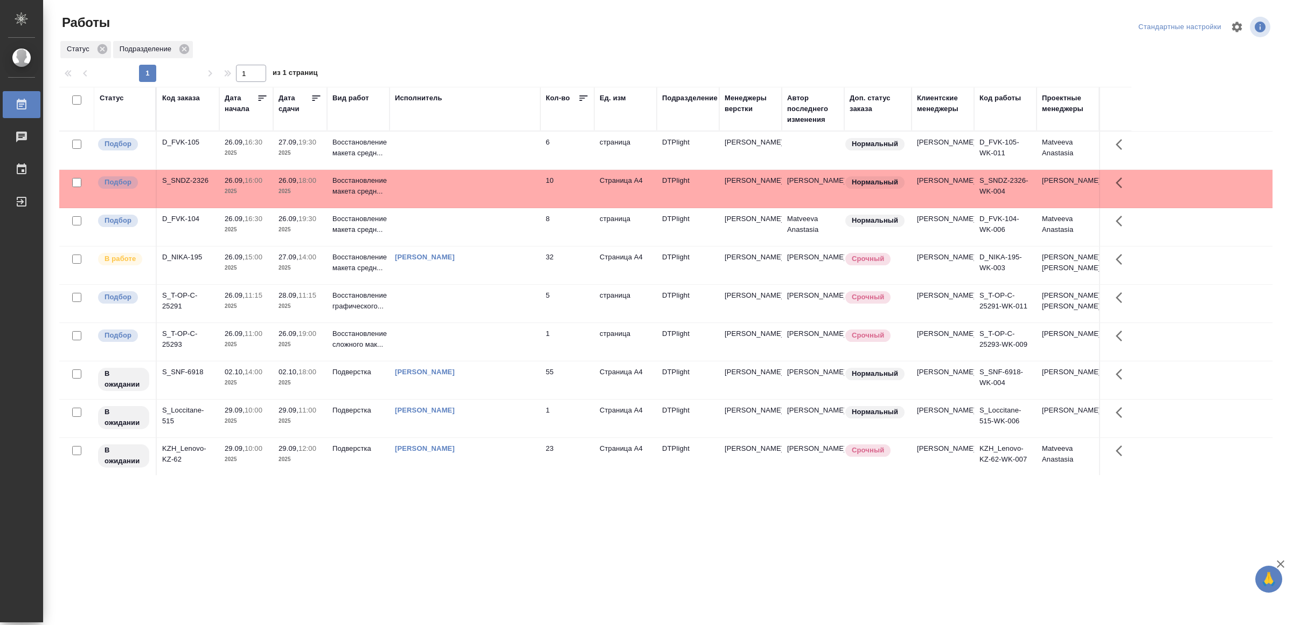
click at [521, 230] on td at bounding box center [465, 227] width 151 height 38
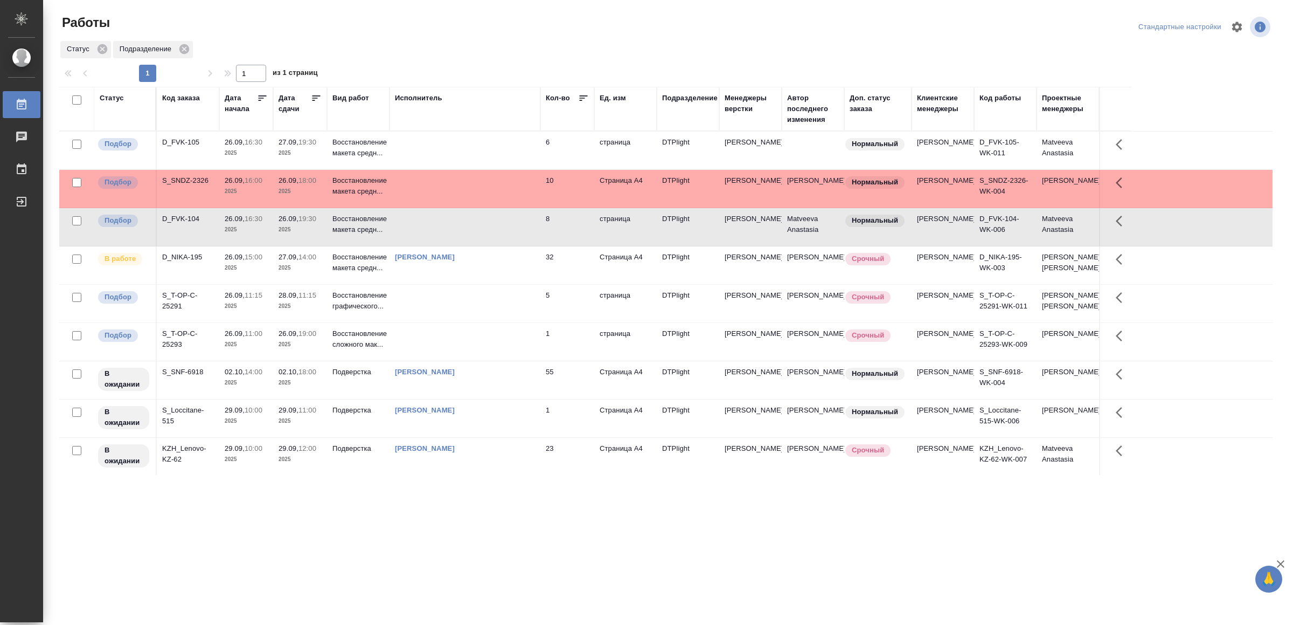
click at [521, 230] on td at bounding box center [465, 227] width 151 height 38
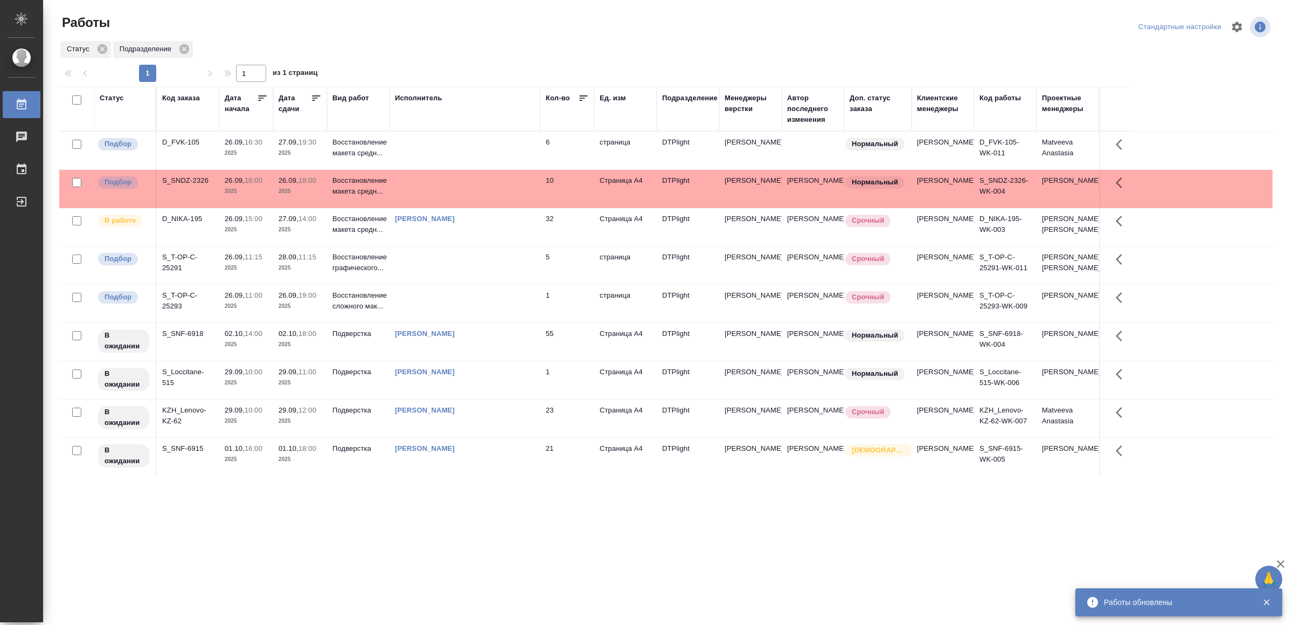
scroll to position [52, 0]
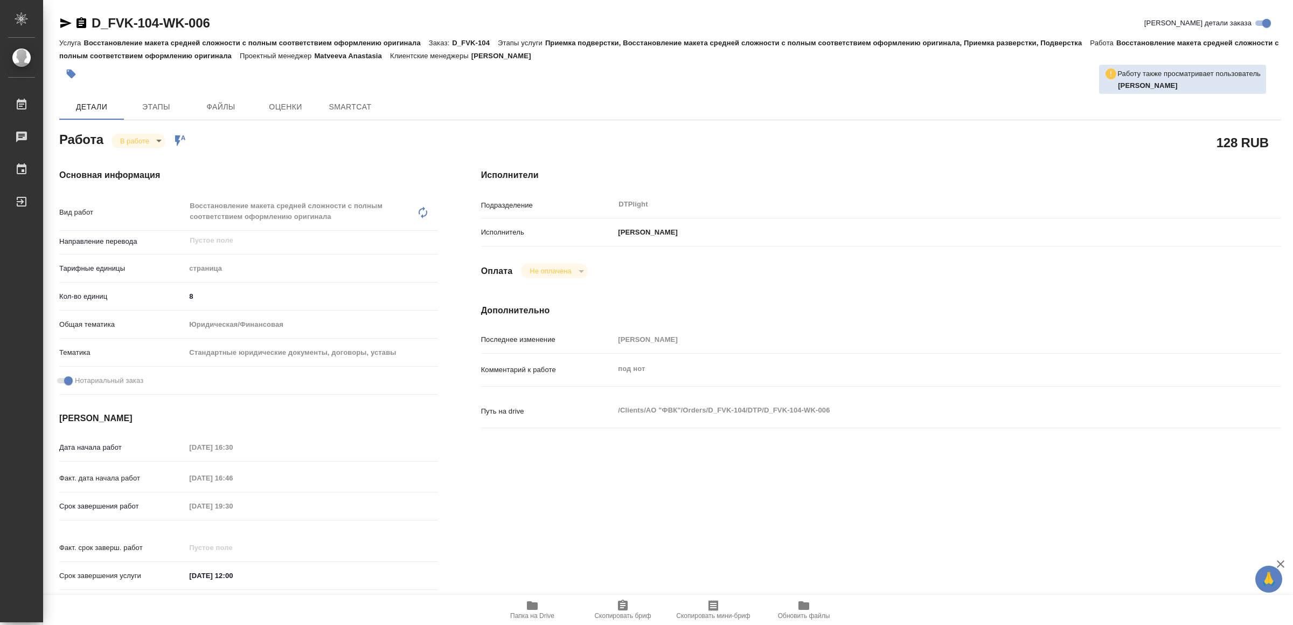
click at [542, 616] on span "Папка на Drive" at bounding box center [532, 616] width 44 height 8
type textarea "x"
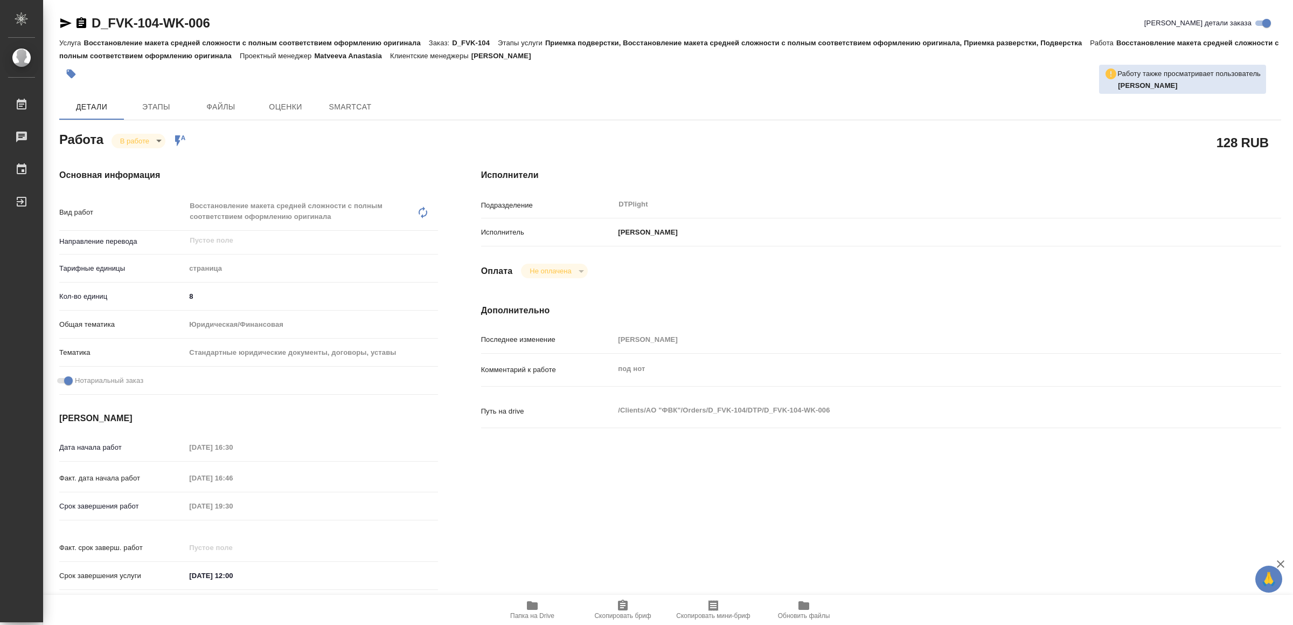
type textarea "x"
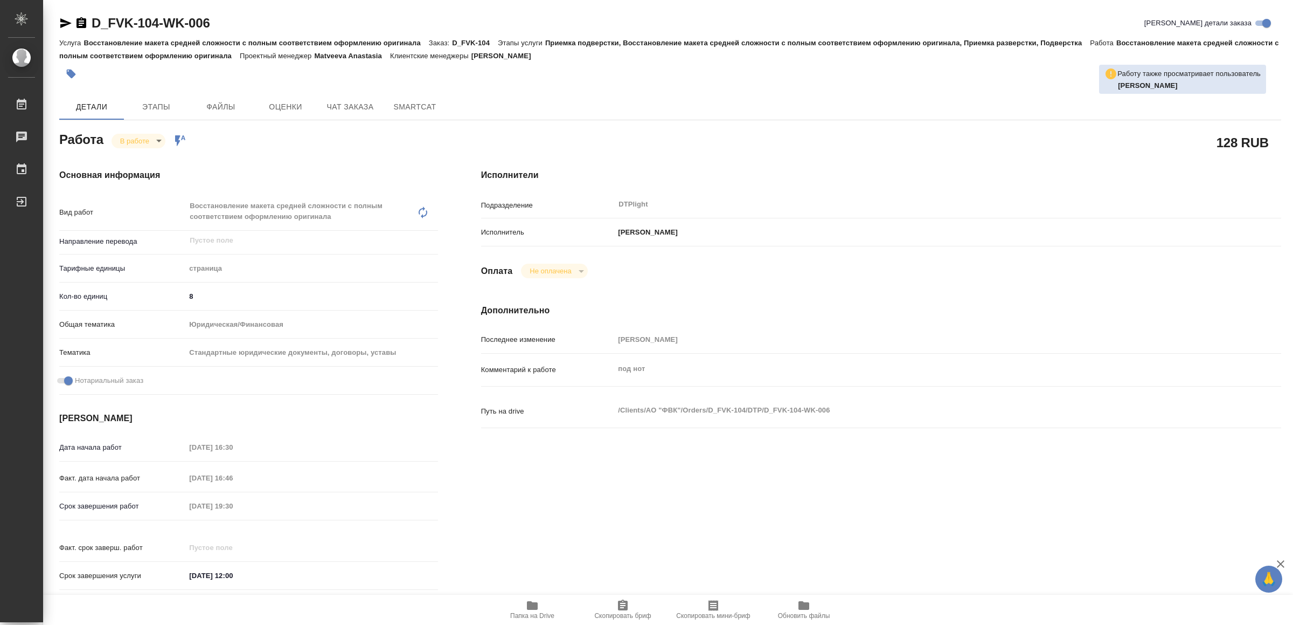
type textarea "x"
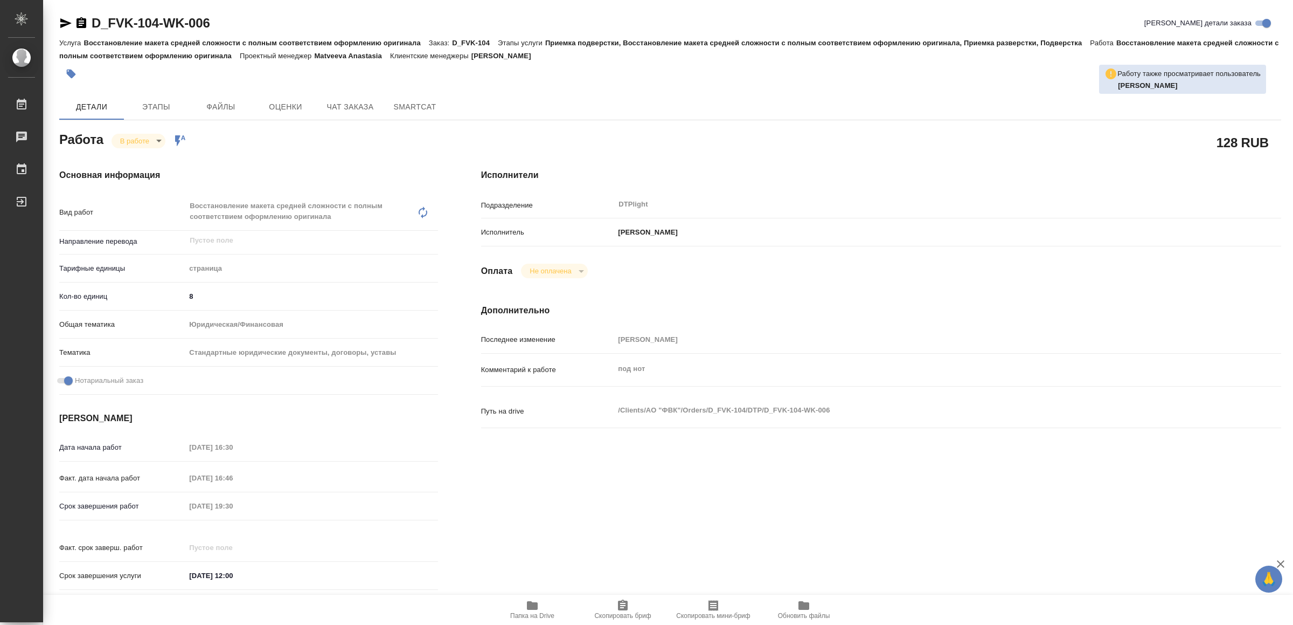
type textarea "x"
